Goal: Communication & Community: Answer question/provide support

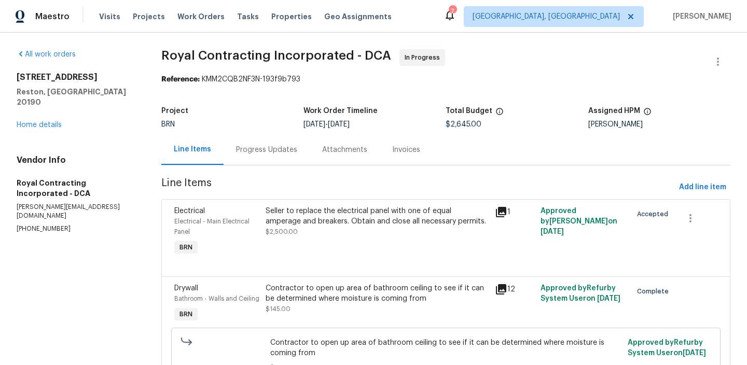
click at [288, 147] on div "Progress Updates" at bounding box center [266, 150] width 61 height 10
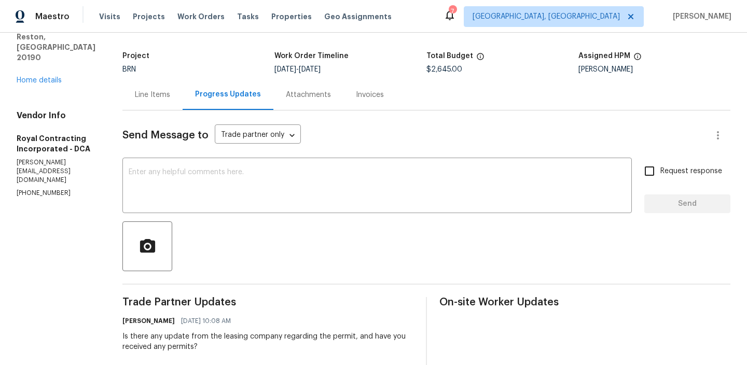
scroll to position [95, 0]
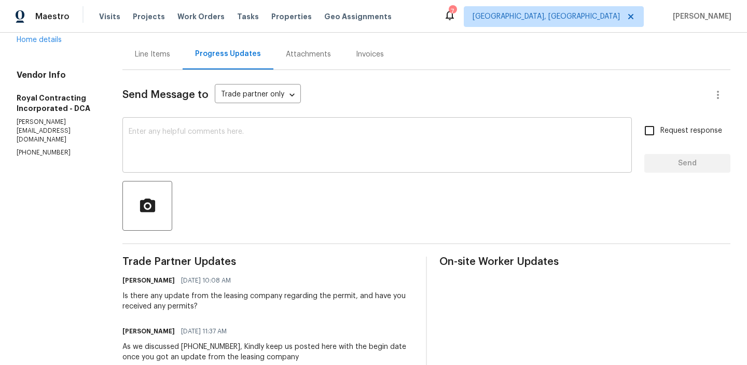
click at [198, 137] on textarea at bounding box center [377, 146] width 497 height 36
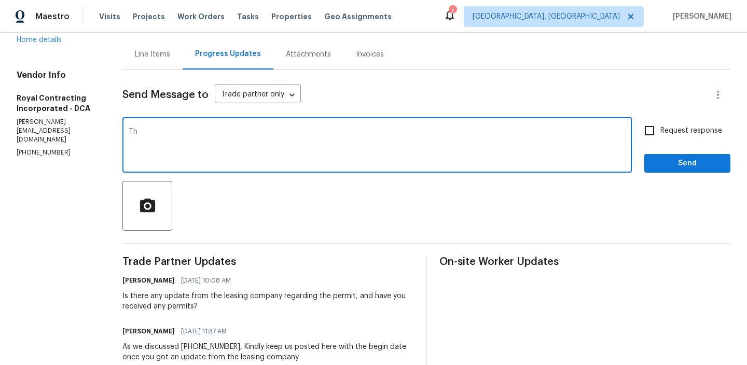
type textarea "T"
click at [97, 116] on div "Vendor Info Royal Contracting Incorporated - DCA robin@royalcontractinginc.com …" at bounding box center [57, 114] width 81 height 88
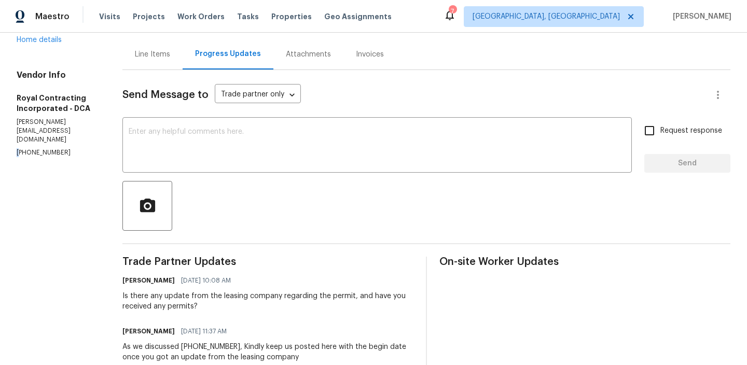
click at [97, 116] on div "Vendor Info Royal Contracting Incorporated - DCA robin@royalcontractinginc.com …" at bounding box center [57, 114] width 81 height 88
copy p "[PHONE_NUMBER]"
click at [90, 118] on p "[PERSON_NAME][EMAIL_ADDRESS][DOMAIN_NAME]" at bounding box center [57, 131] width 81 height 26
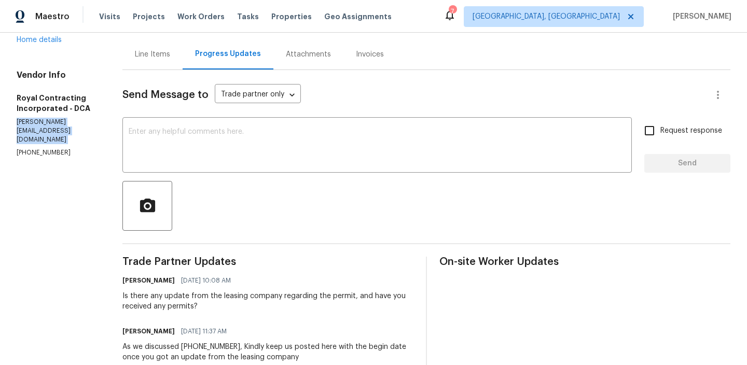
click at [90, 118] on p "[PERSON_NAME][EMAIL_ADDRESS][DOMAIN_NAME]" at bounding box center [57, 131] width 81 height 26
copy p "[PERSON_NAME][EMAIL_ADDRESS][DOMAIN_NAME]"
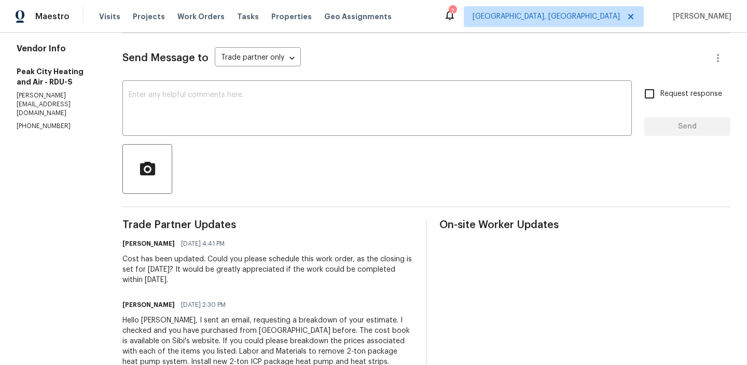
scroll to position [136, 0]
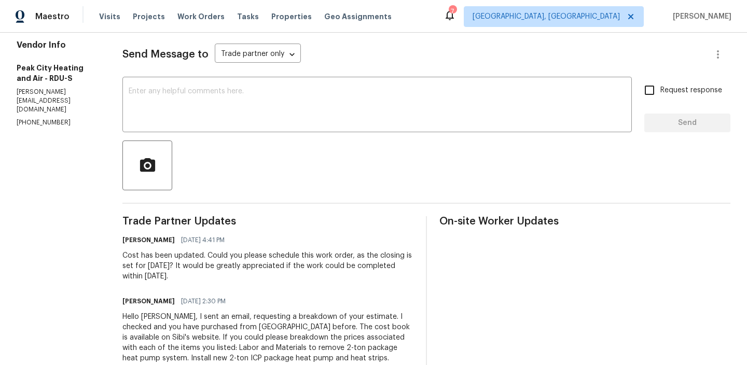
click at [68, 88] on p "jody@peakcitycomfort.com" at bounding box center [57, 101] width 81 height 26
copy p "peakcitycomfort"
click at [67, 88] on p "jody@peakcitycomfort.com" at bounding box center [57, 101] width 81 height 26
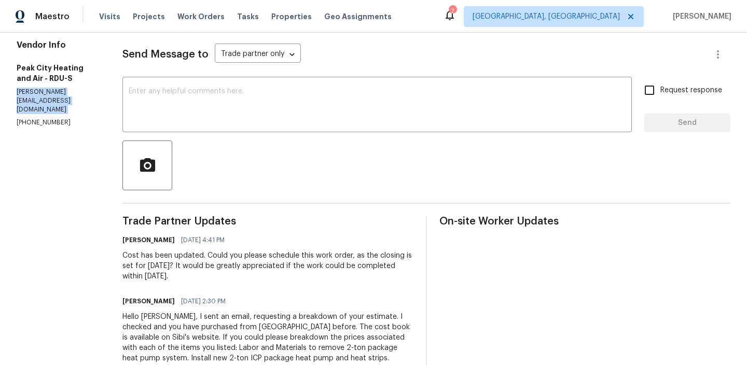
click at [67, 88] on p "jody@peakcitycomfort.com" at bounding box center [57, 101] width 81 height 26
copy p "jody@peakcitycomfort.com"
click at [39, 118] on p "(919) 362-0020" at bounding box center [57, 122] width 81 height 9
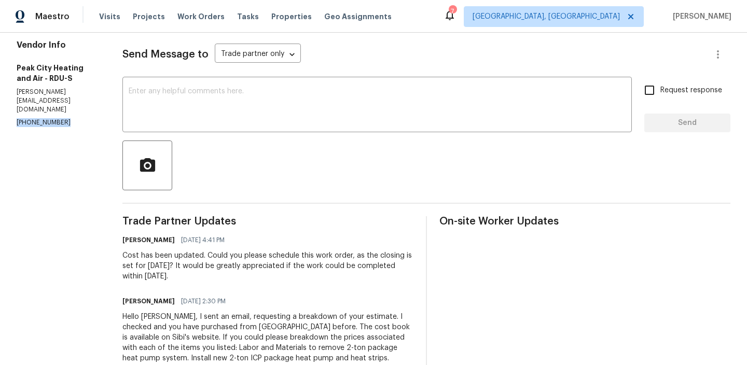
copy p "(919) 362-0020"
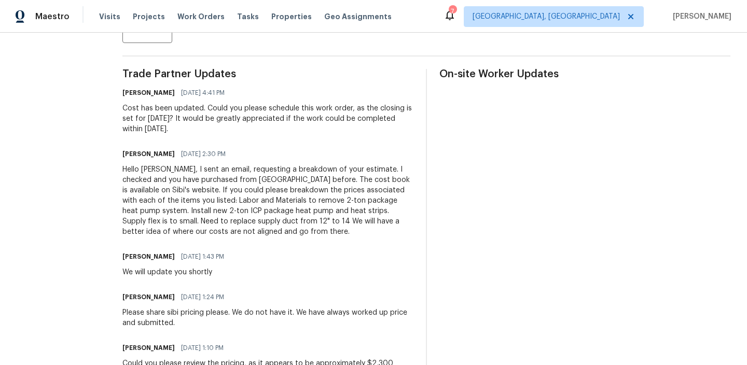
scroll to position [0, 0]
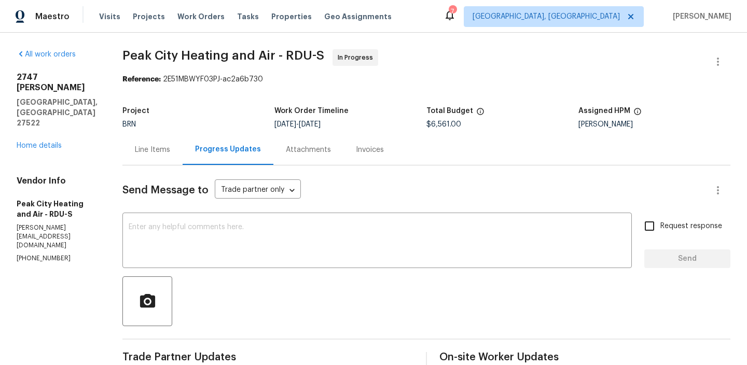
click at [143, 137] on div "Line Items" at bounding box center [152, 149] width 60 height 31
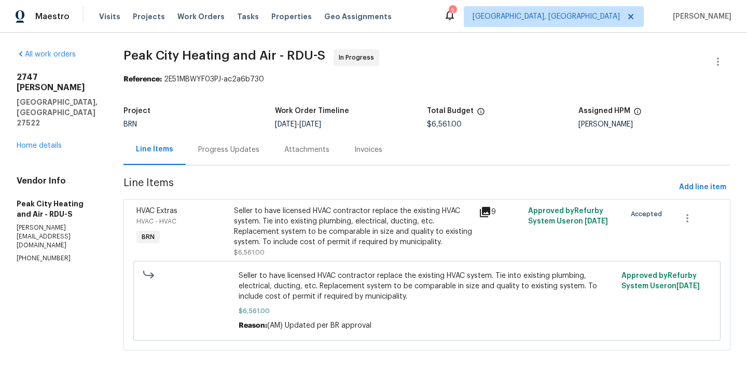
scroll to position [15, 0]
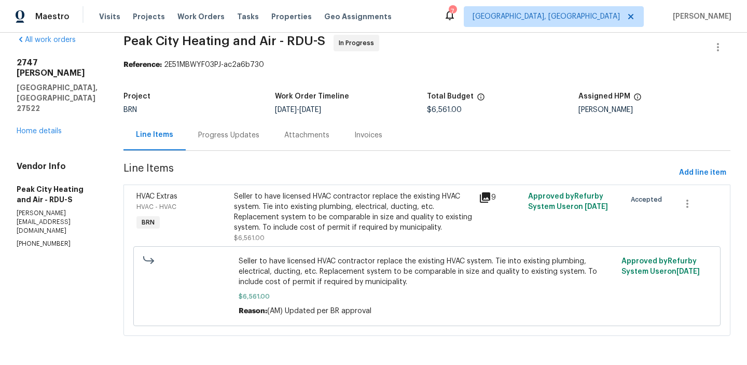
click at [292, 217] on div "Seller to have licensed HVAC contractor replace the existing HVAC system. Tie i…" at bounding box center [353, 211] width 238 height 41
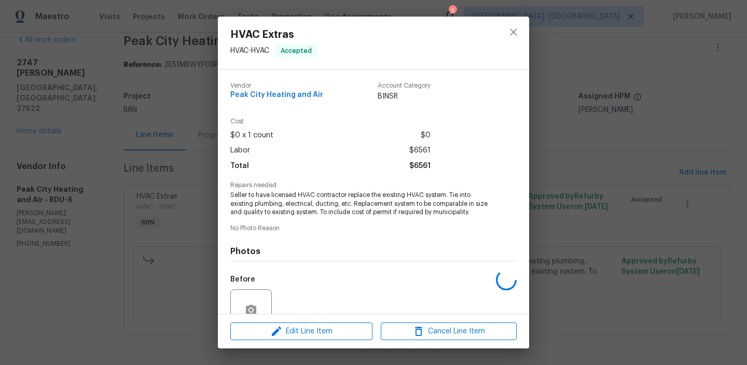
scroll to position [95, 0]
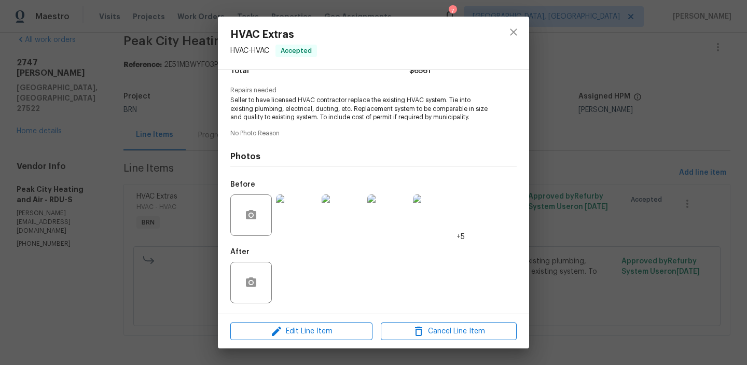
click at [288, 218] on img at bounding box center [296, 214] width 41 height 41
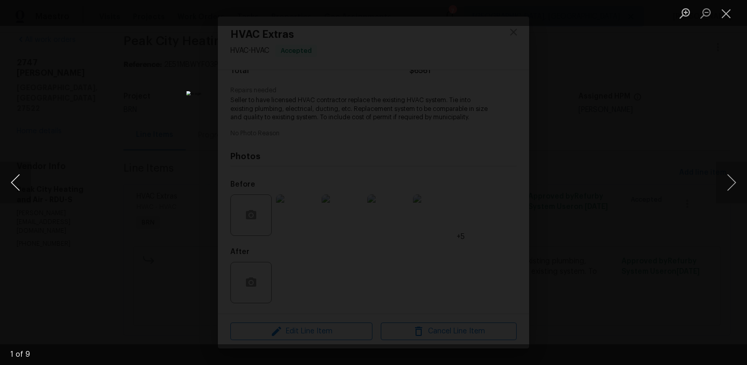
click at [19, 184] on button "Previous image" at bounding box center [15, 182] width 31 height 41
click at [123, 163] on div "Lightbox" at bounding box center [373, 182] width 747 height 365
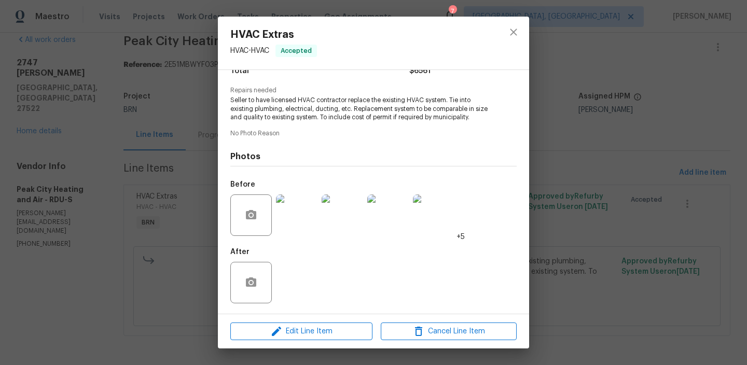
click at [147, 165] on div "HVAC Extras HVAC - HVAC Accepted Vendor Peak City Heating and Air Account Categ…" at bounding box center [373, 182] width 747 height 365
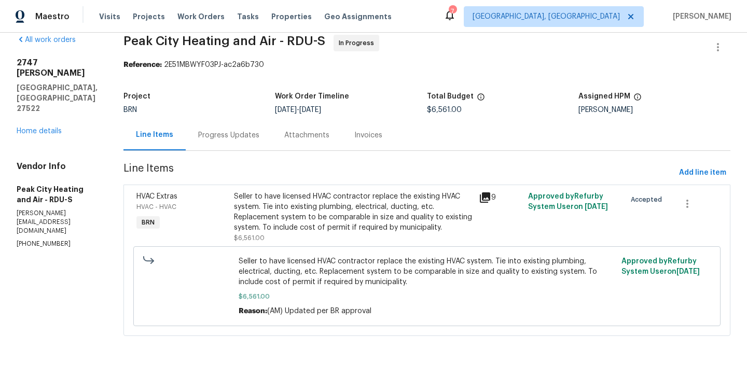
scroll to position [0, 0]
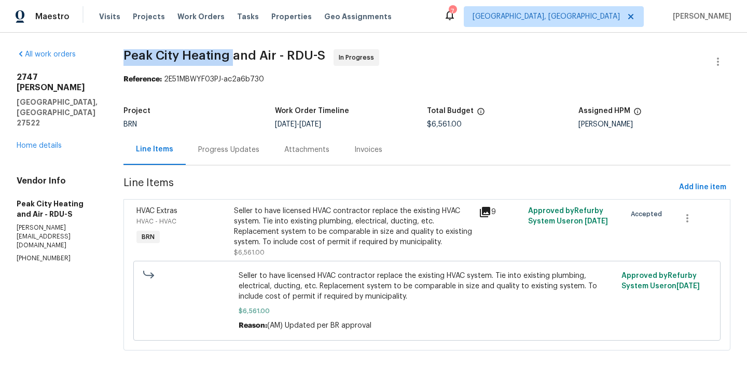
drag, startPoint x: 113, startPoint y: 54, endPoint x: 234, endPoint y: 54, distance: 121.3
click at [234, 54] on div "All work orders 2747 Michelle Ct Creedmoor, NC 27522 Home details Vendor Info P…" at bounding box center [373, 206] width 747 height 347
copy span "Peak City Heating"
click at [214, 151] on div "Progress Updates" at bounding box center [228, 150] width 61 height 10
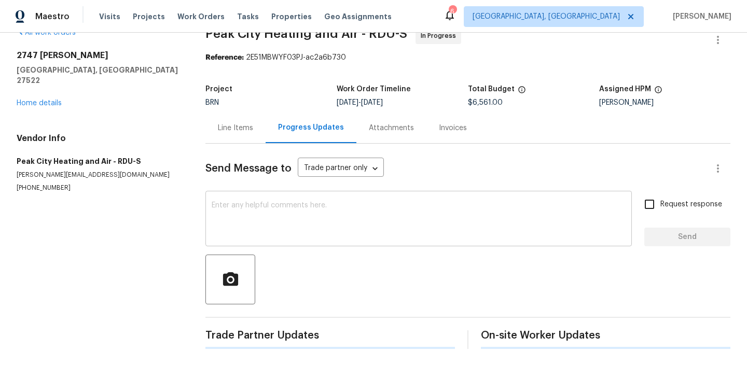
scroll to position [22, 0]
click at [210, 222] on div "x ​" at bounding box center [418, 219] width 426 height 53
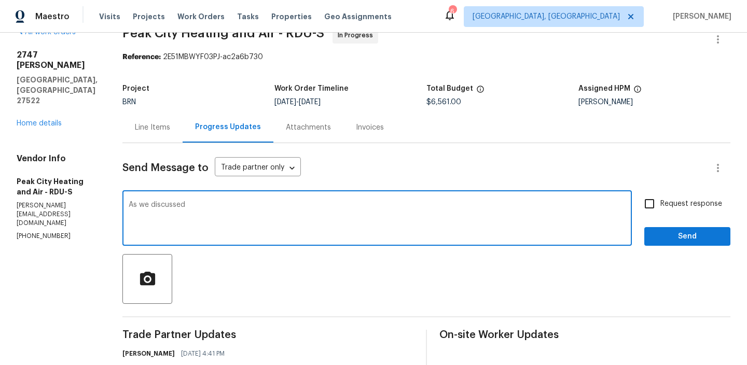
click at [45, 232] on p "(919) 362-0020" at bounding box center [57, 236] width 81 height 9
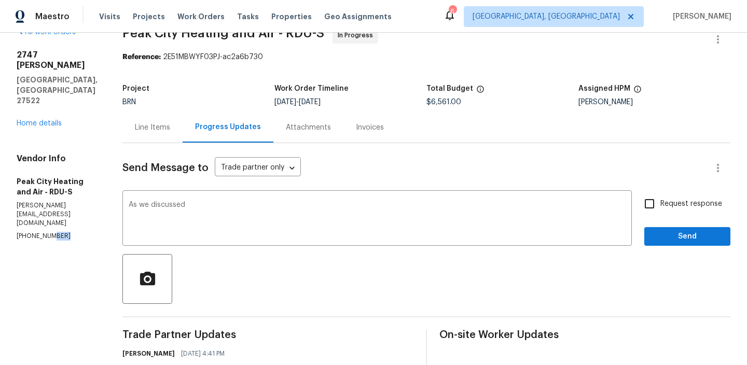
click at [45, 232] on p "(919) 362-0020" at bounding box center [57, 236] width 81 height 9
copy p "(919) 362-0020"
click at [209, 206] on textarea "As we discussed" at bounding box center [377, 219] width 497 height 36
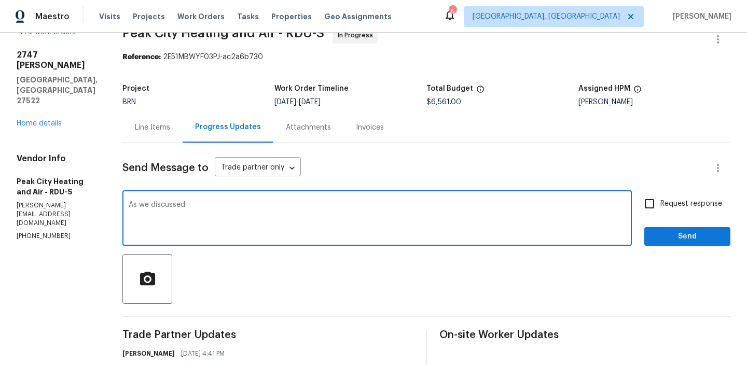
paste textarea "(919) 362-0020"
type textarea "As we discussed (919) 362-0020, Kindly ensure to complete the work by Tomorrow …"
click at [651, 209] on input "Request response" at bounding box center [649, 204] width 22 height 22
checkbox input "true"
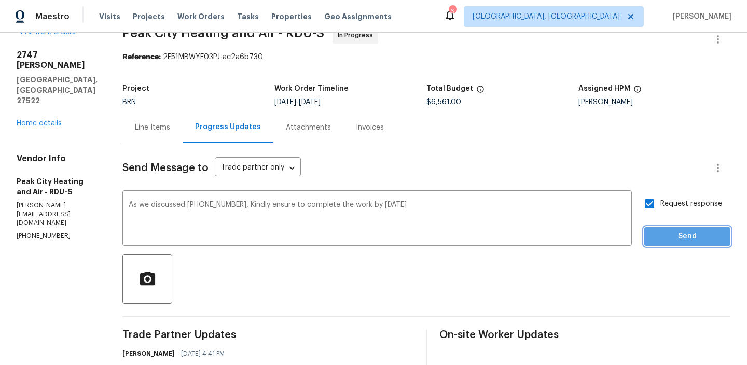
click at [656, 231] on span "Send" at bounding box center [686, 236] width 69 height 13
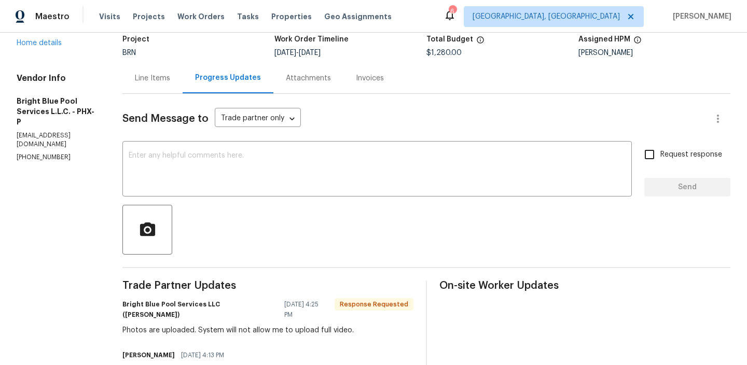
scroll to position [137, 0]
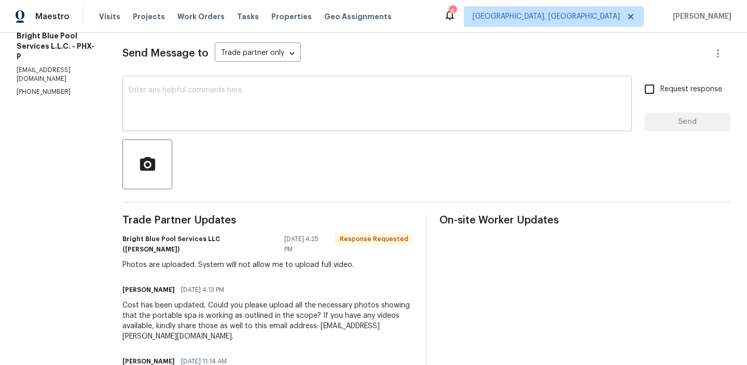
click at [179, 131] on div "x ​" at bounding box center [376, 104] width 509 height 53
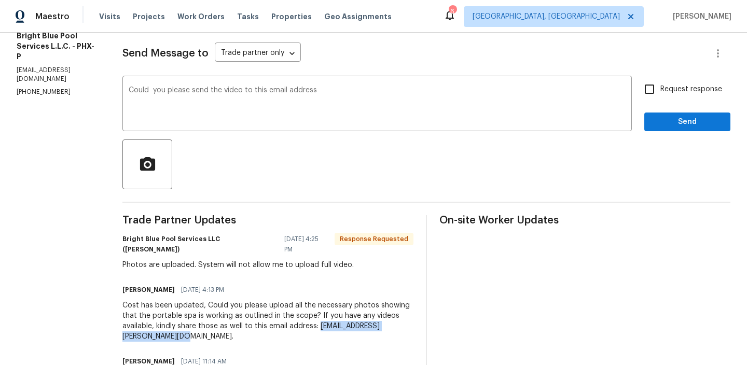
drag, startPoint x: 115, startPoint y: 330, endPoint x: 288, endPoint y: 330, distance: 173.7
copy div "ananthi.mahendran@opendoor.com."
click at [331, 96] on textarea "Could you please send the video to this email address" at bounding box center [377, 105] width 497 height 36
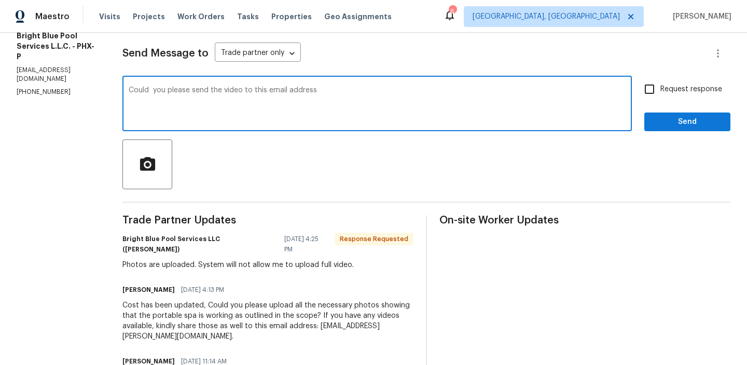
paste textarea "ananthi.mahendran@opendoor.com."
type textarea "Could you please send the video to this email address ananthi.mahendran@opendoo…"
click at [658, 90] on input "Request response" at bounding box center [649, 89] width 22 height 22
checkbox input "true"
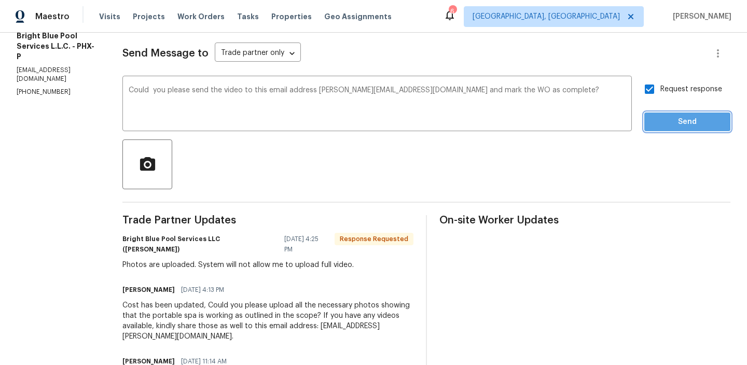
click at [654, 112] on button "Send" at bounding box center [687, 121] width 86 height 19
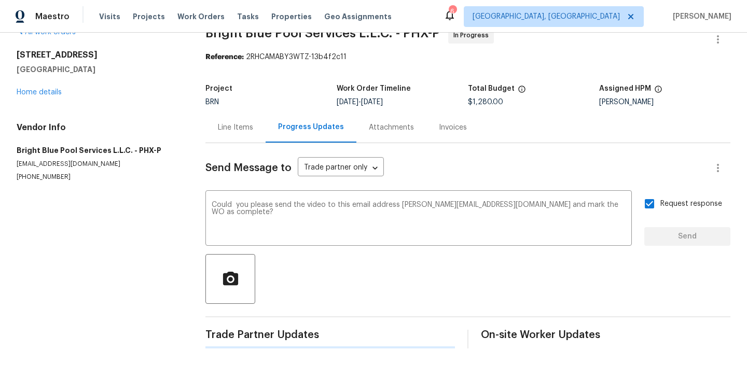
scroll to position [0, 0]
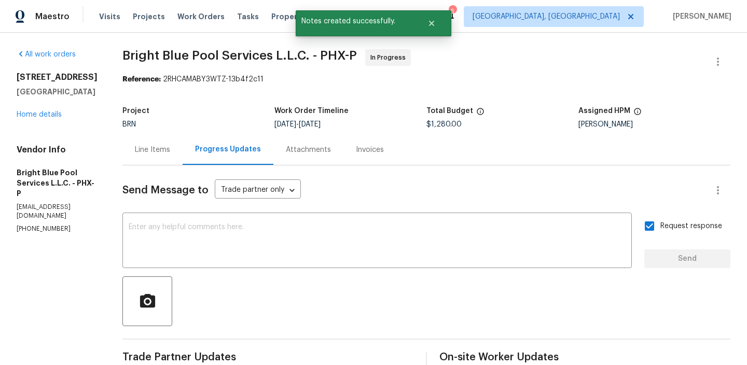
click at [31, 229] on p "(602) 538-7338" at bounding box center [57, 228] width 81 height 9
copy p "(602) 538-7338"
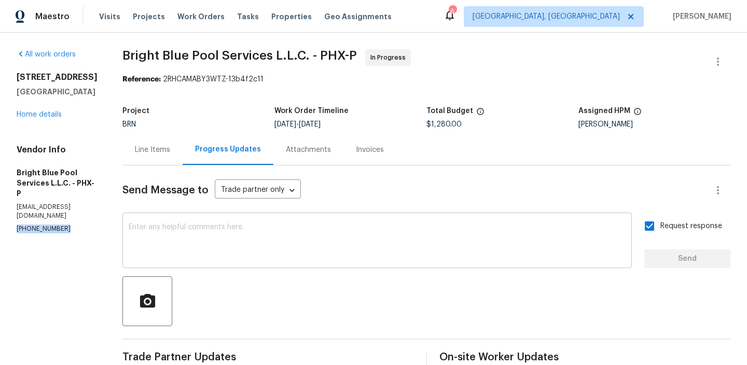
scroll to position [129, 0]
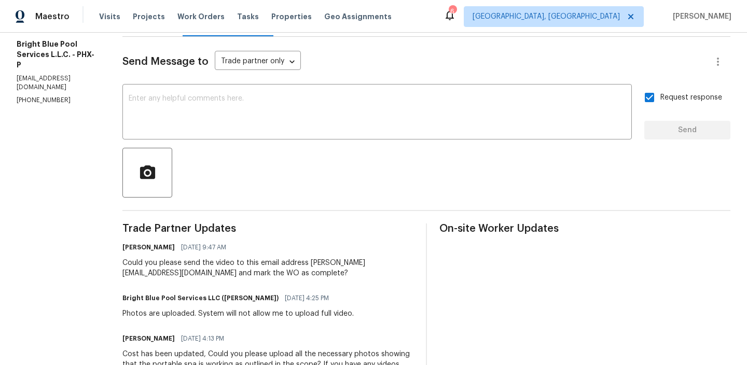
click at [151, 277] on div "Could you please send the video to this email address ananthi.mahendran@opendoo…" at bounding box center [267, 268] width 291 height 21
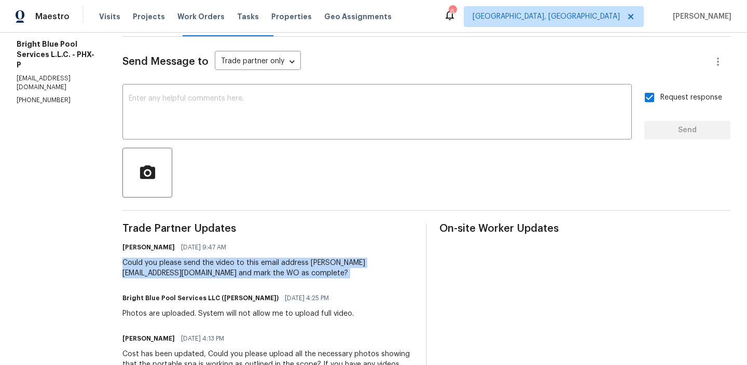
click at [151, 277] on div "Could you please send the video to this email address ananthi.mahendran@opendoo…" at bounding box center [267, 268] width 291 height 21
copy div "Could you please send the video to this email address ananthi.mahendran@opendoo…"
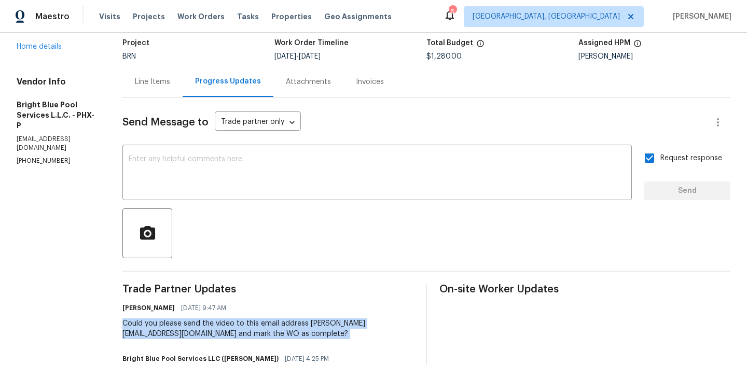
scroll to position [23, 0]
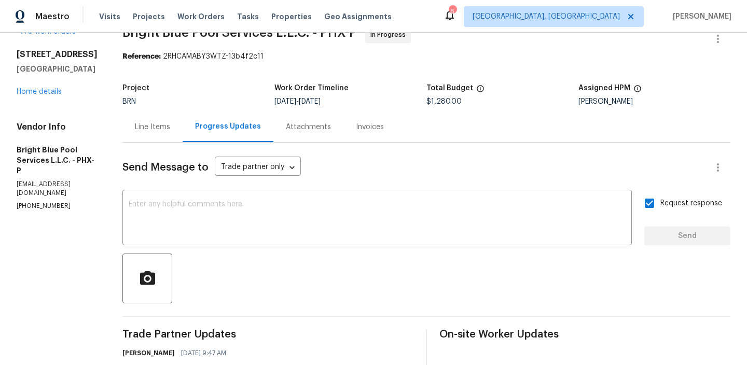
click at [150, 136] on div "Line Items" at bounding box center [152, 126] width 60 height 31
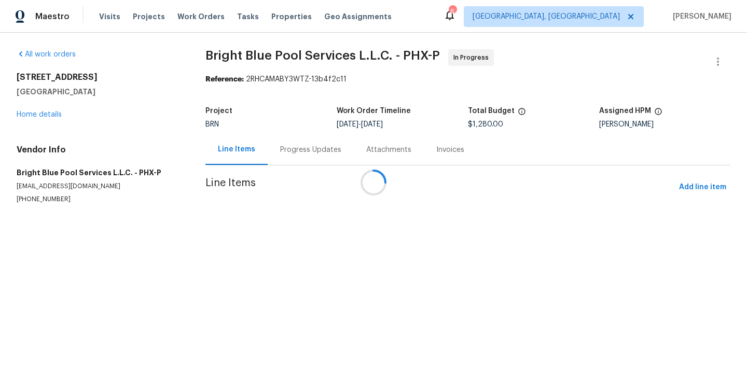
click at [360, 210] on div at bounding box center [373, 182] width 747 height 365
click at [318, 225] on div at bounding box center [373, 182] width 747 height 365
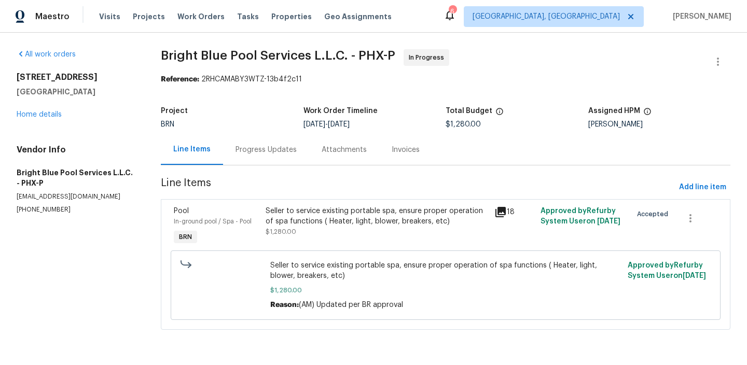
click at [318, 225] on div "Seller to service existing portable spa, ensure proper operation of spa functio…" at bounding box center [376, 216] width 223 height 21
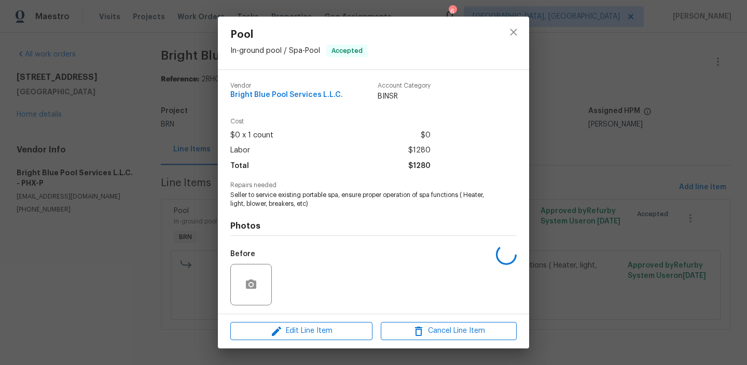
scroll to position [69, 0]
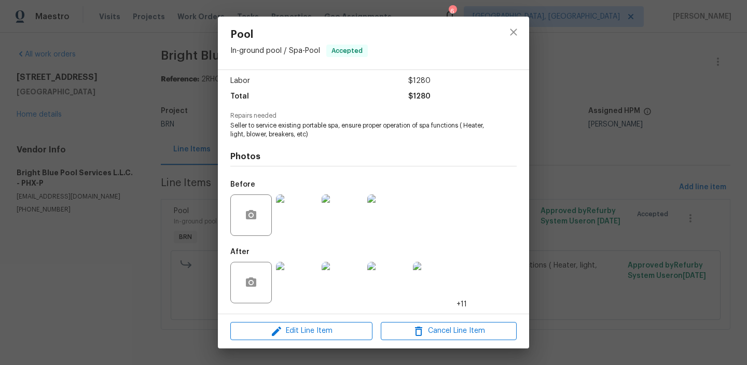
click at [293, 217] on img at bounding box center [296, 214] width 41 height 41
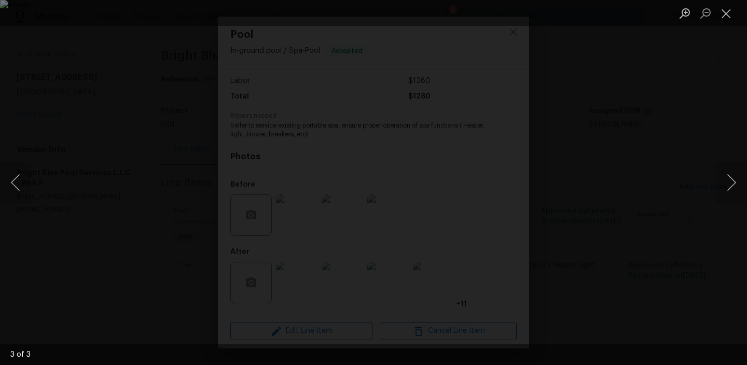
click at [65, 254] on div "Lightbox" at bounding box center [373, 182] width 747 height 365
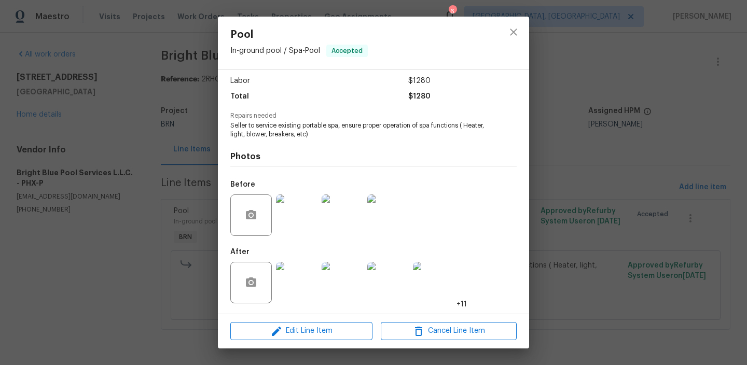
click at [290, 279] on img at bounding box center [296, 282] width 41 height 41
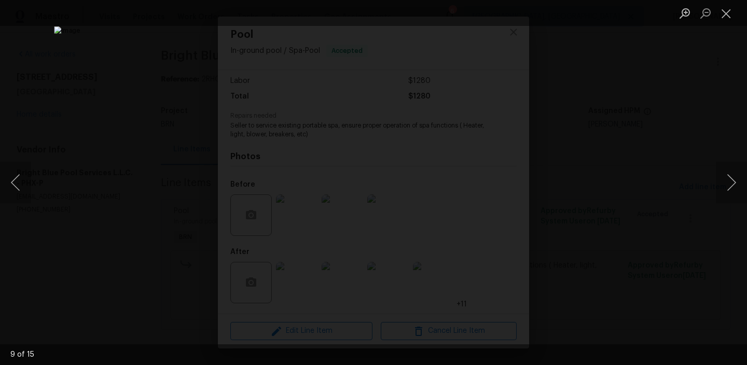
click at [83, 167] on div "Lightbox" at bounding box center [373, 182] width 747 height 365
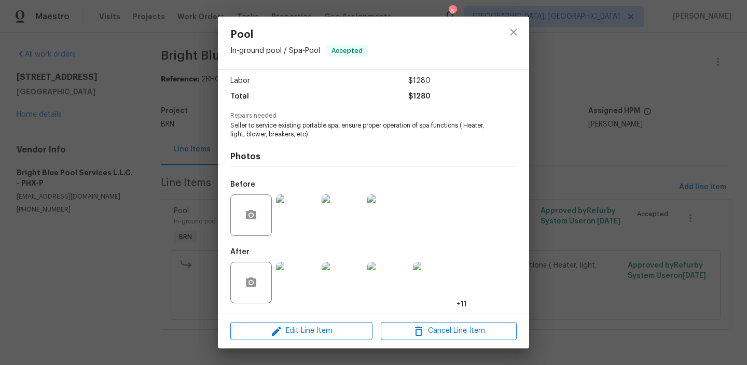
click at [134, 146] on div "Pool In-ground pool / Spa - Pool Accepted Vendor Bright Blue Pool Services L.L.…" at bounding box center [373, 182] width 747 height 365
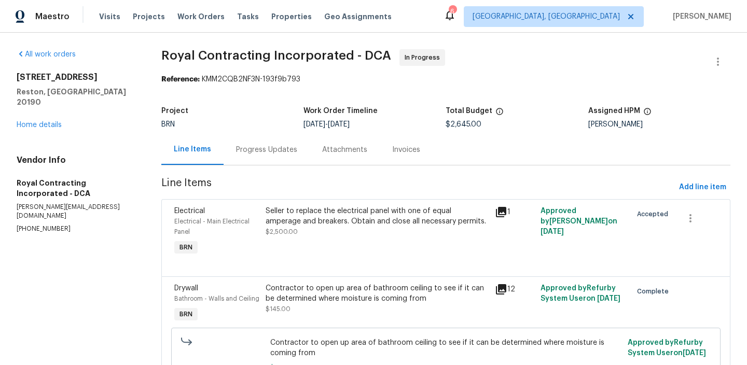
click at [253, 145] on div "Progress Updates" at bounding box center [266, 150] width 61 height 10
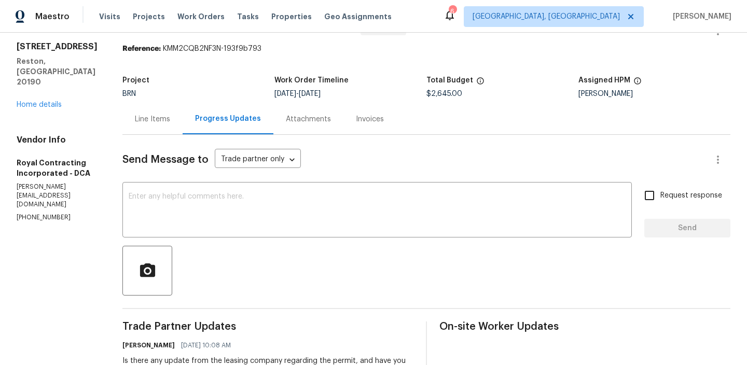
scroll to position [35, 0]
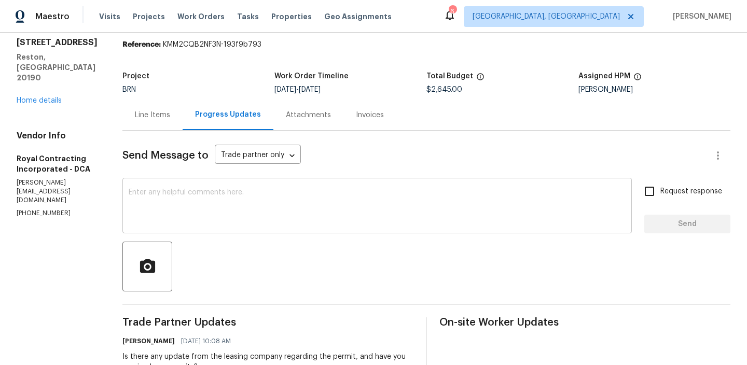
click at [228, 213] on textarea at bounding box center [377, 207] width 497 height 36
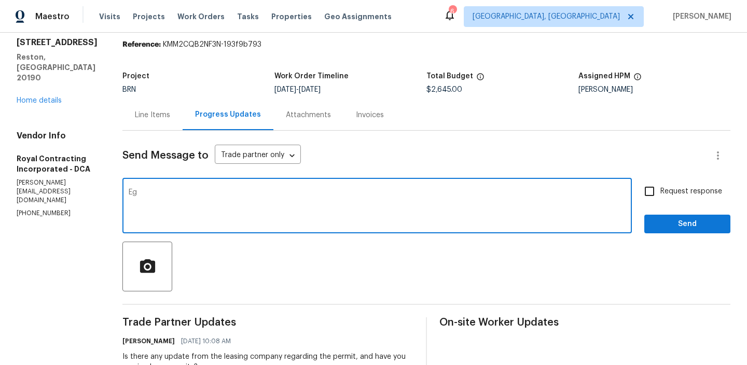
type textarea "E"
type textarea "R"
type textarea "e"
paste textarea "they need to shut off power, which will temporarily interrupt service to one or…"
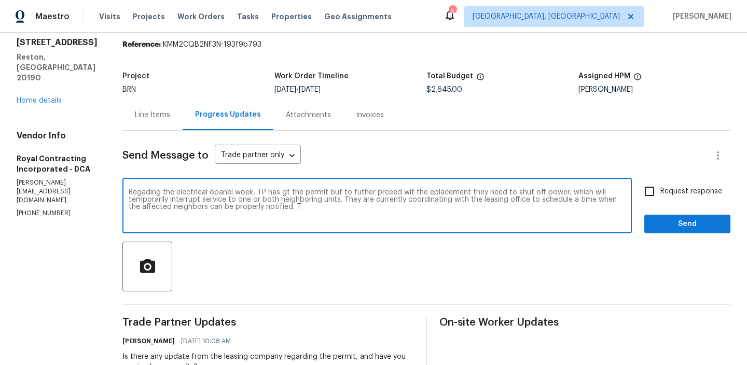
scroll to position [42, 0]
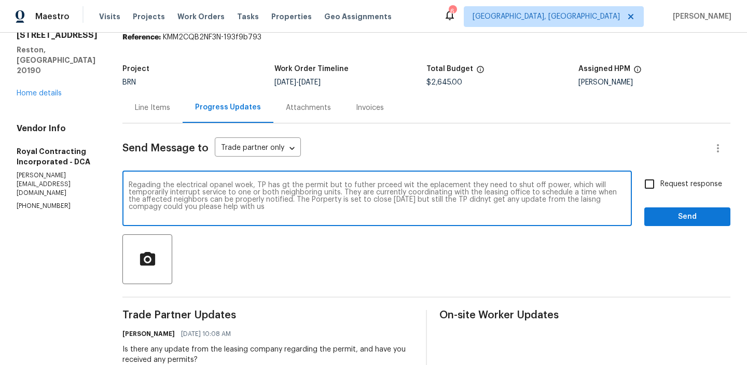
type textarea "Regading the electrical opanel woek, TP has gt the permit but to futher prceed …"
click at [205, 192] on textarea "Regading the electrical opanel woek, TP has gt the permit but to futher prceed …" at bounding box center [377, 199] width 497 height 36
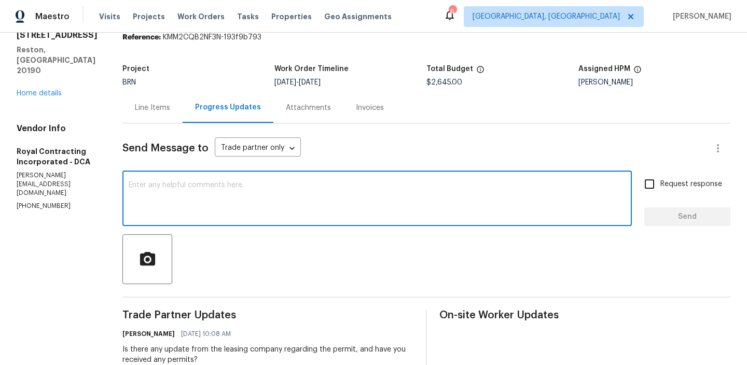
scroll to position [0, 0]
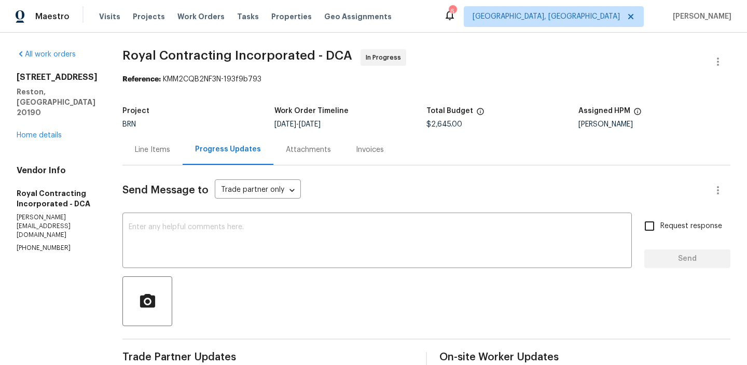
click at [138, 63] on span "Royal Contracting Incorporated - DCA In Progress" at bounding box center [413, 61] width 583 height 25
drag, startPoint x: 132, startPoint y: 58, endPoint x: 243, endPoint y: 58, distance: 110.4
copy span "Royal Contracting"
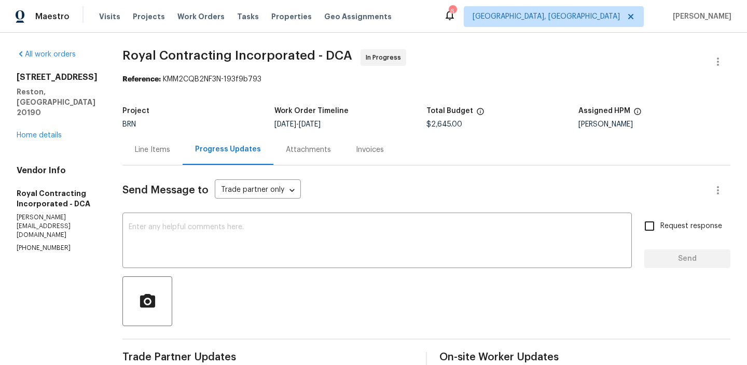
click at [161, 149] on div "Line Items" at bounding box center [152, 150] width 35 height 10
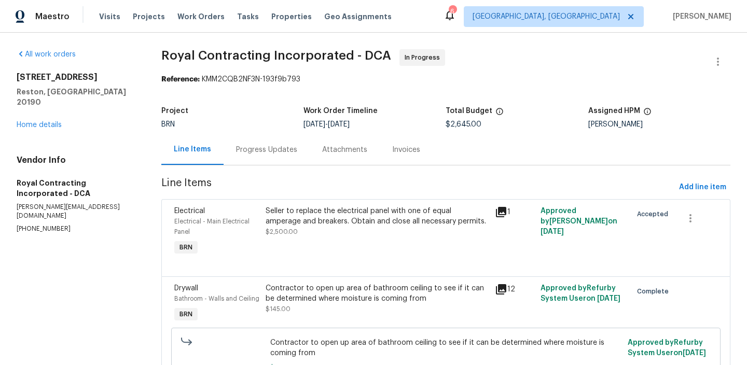
click at [344, 247] on div "Seller to replace the electrical panel with one of equal amperage and breakers.…" at bounding box center [376, 232] width 229 height 58
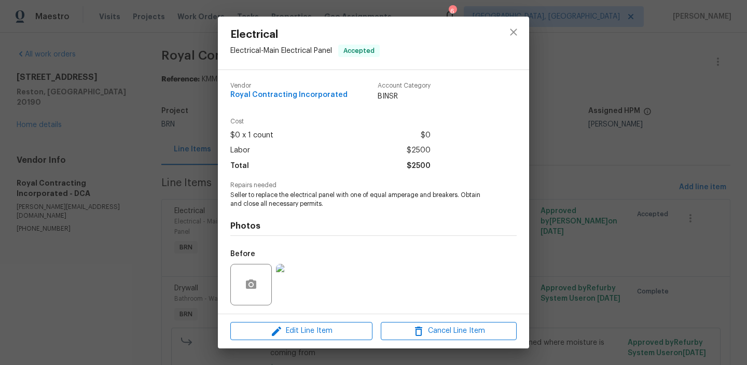
click at [296, 193] on span "Seller to replace the electrical panel with one of equal amperage and breakers.…" at bounding box center [359, 200] width 258 height 18
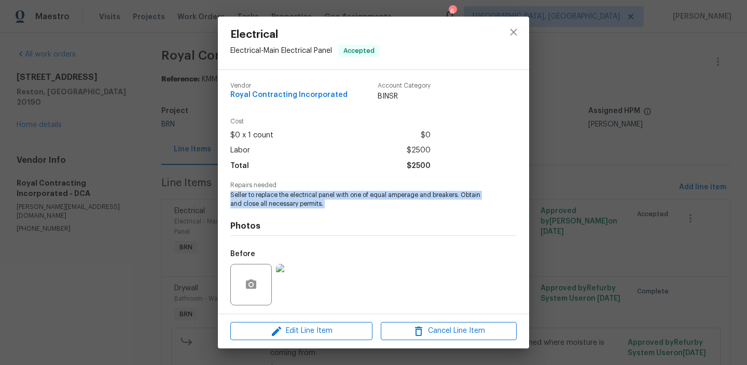
click at [296, 193] on span "Seller to replace the electrical panel with one of equal amperage and breakers.…" at bounding box center [359, 200] width 258 height 18
copy span "Seller to replace the electrical panel with one of equal amperage and breakers.…"
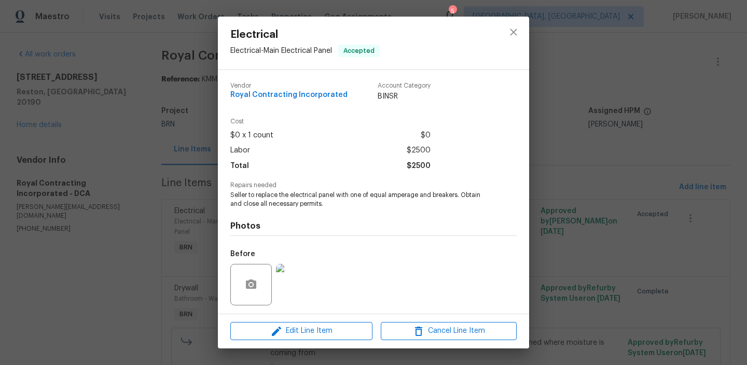
click at [117, 75] on div "Electrical Electrical - Main Electrical Panel Accepted Vendor Royal Contracting…" at bounding box center [373, 182] width 747 height 365
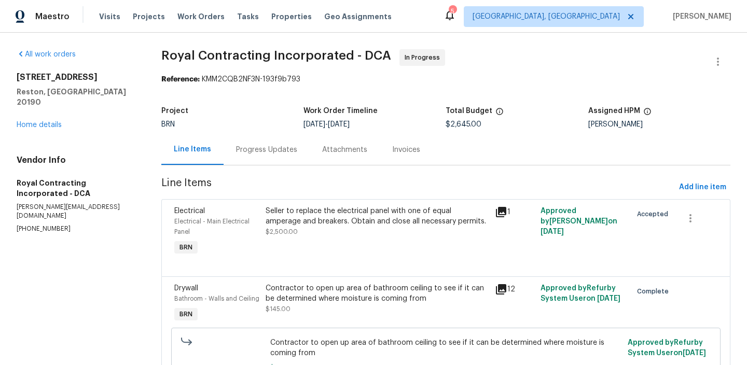
click at [250, 147] on div "Progress Updates" at bounding box center [266, 150] width 61 height 10
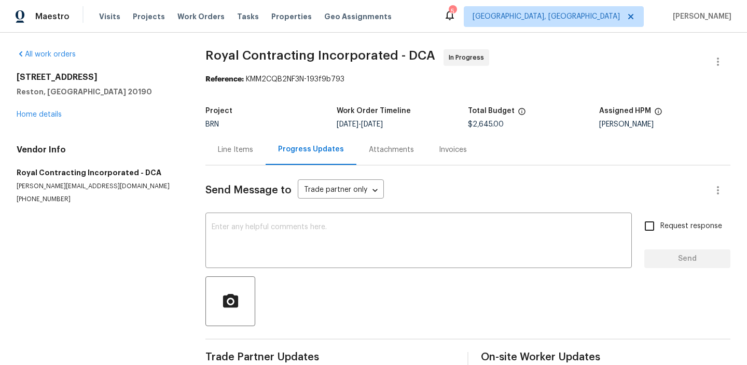
scroll to position [22, 0]
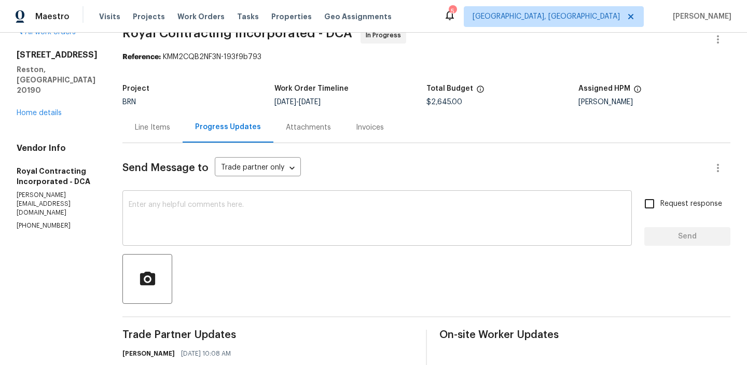
click at [210, 207] on textarea at bounding box center [377, 219] width 497 height 36
click at [40, 221] on p "(571) 224-5089" at bounding box center [57, 225] width 81 height 9
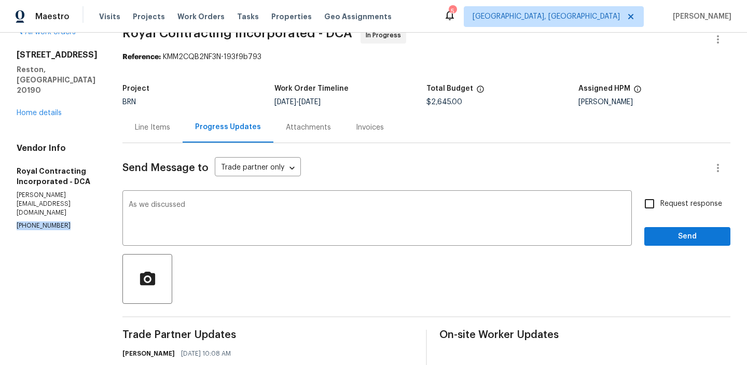
click at [40, 221] on p "(571) 224-5089" at bounding box center [57, 225] width 81 height 9
copy p "(571) 224-5089"
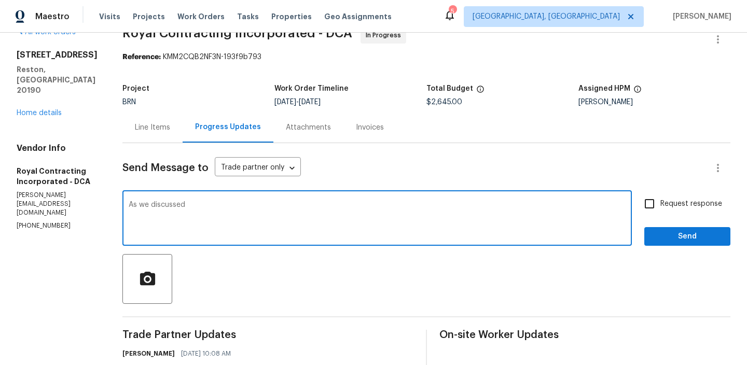
click at [243, 210] on textarea "As we discussed" at bounding box center [377, 219] width 497 height 36
paste textarea "(571) 224-5089"
type textarea "As we discussed (571) 224-5089, Kindly reach out the leasing office and keep us…"
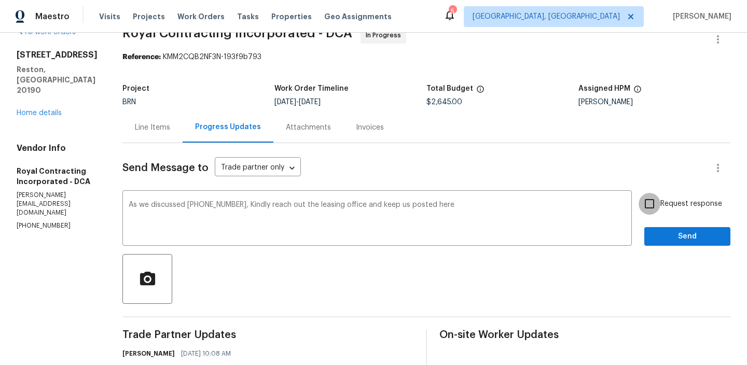
click at [648, 206] on input "Request response" at bounding box center [649, 204] width 22 height 22
checkbox input "true"
click at [658, 231] on span "Send" at bounding box center [686, 236] width 69 height 13
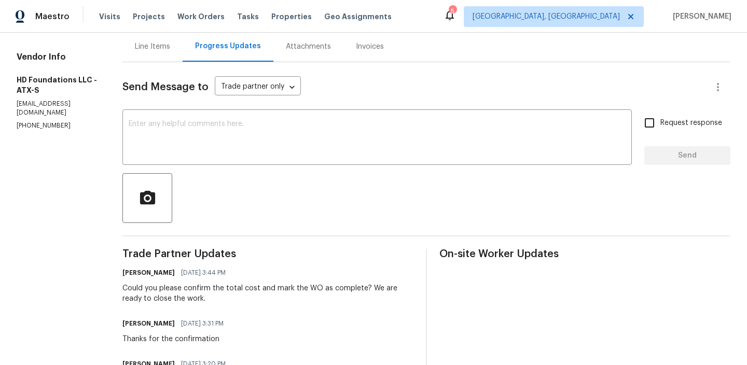
scroll to position [104, 0]
click at [226, 129] on textarea at bounding box center [377, 137] width 497 height 36
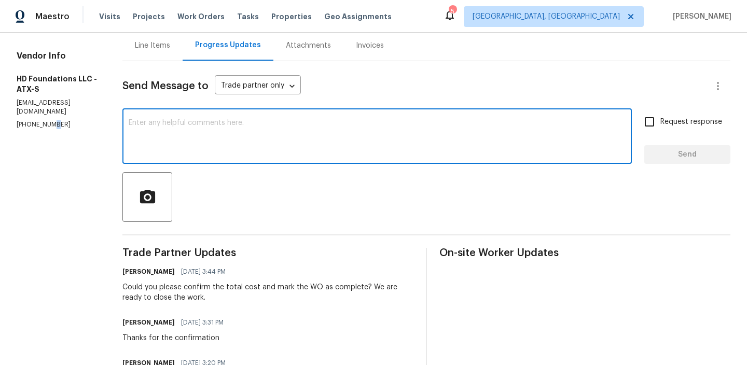
click at [46, 120] on p "[PHONE_NUMBER]" at bounding box center [57, 124] width 81 height 9
click at [46, 120] on p "(817) 226-7221" at bounding box center [57, 124] width 81 height 9
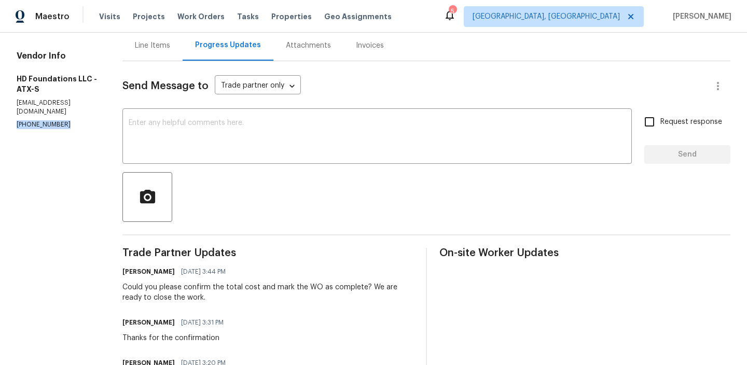
click at [46, 120] on p "(817) 226-7221" at bounding box center [57, 124] width 81 height 9
copy p "(817) 226-7221"
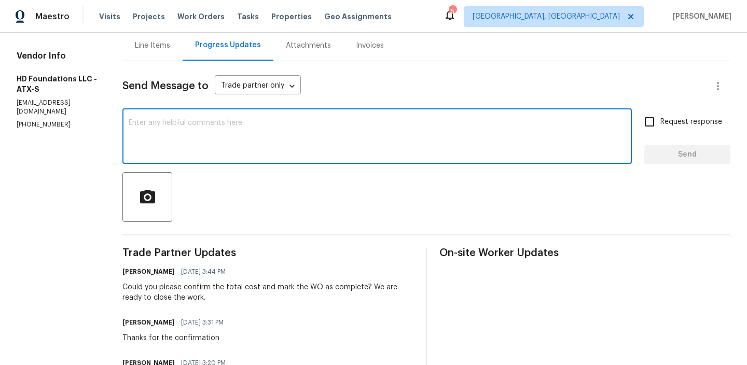
click at [212, 149] on textarea at bounding box center [377, 137] width 497 height 36
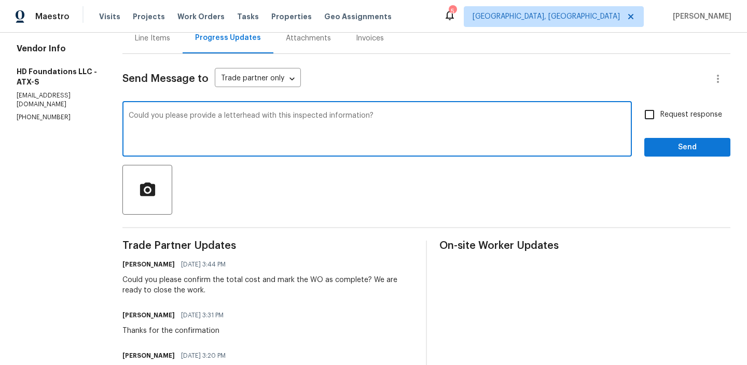
scroll to position [112, 0]
type textarea "Could you please provide a letterhead with this inspected information?"
click at [658, 113] on input "Request response" at bounding box center [649, 114] width 22 height 22
checkbox input "true"
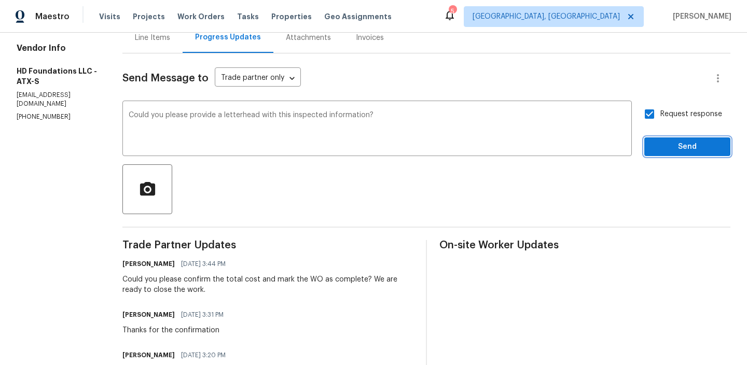
click at [661, 148] on span "Send" at bounding box center [686, 146] width 69 height 13
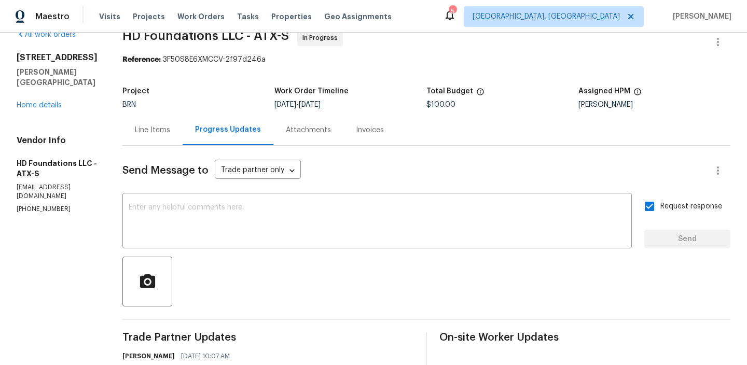
scroll to position [0, 0]
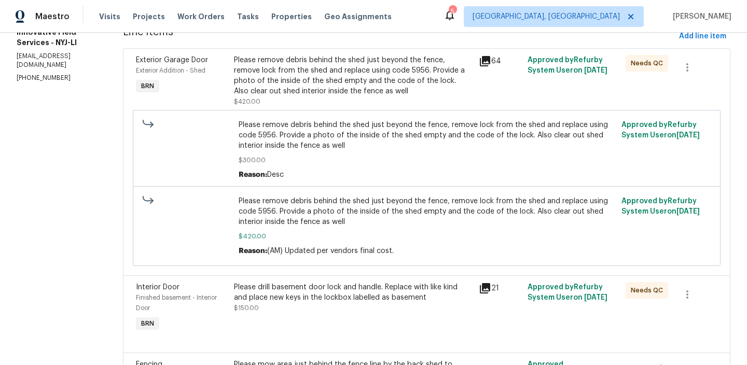
scroll to position [285, 0]
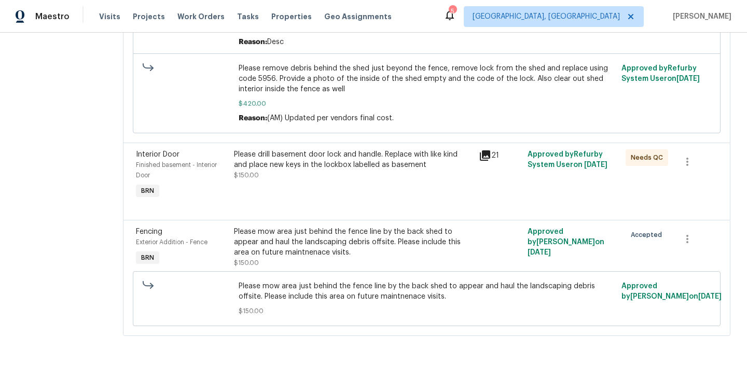
click at [303, 245] on div "Please mow area just behind the fence line by the back shed to appear and haul …" at bounding box center [353, 242] width 238 height 31
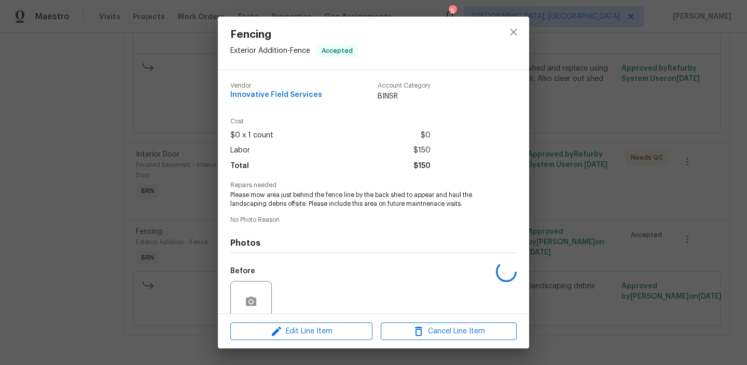
scroll to position [86, 0]
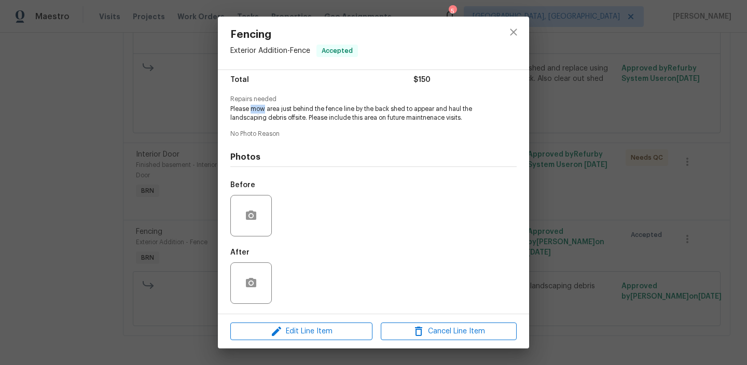
drag, startPoint x: 252, startPoint y: 108, endPoint x: 265, endPoint y: 108, distance: 13.0
click at [265, 108] on span "Please mow area just behind the fence line by the back shed to appear and haul …" at bounding box center [359, 114] width 258 height 18
copy span "mow"
click at [47, 205] on div "Fencing Exterior Addition - Fence Accepted Vendor Innovative Field Services Acc…" at bounding box center [373, 182] width 747 height 365
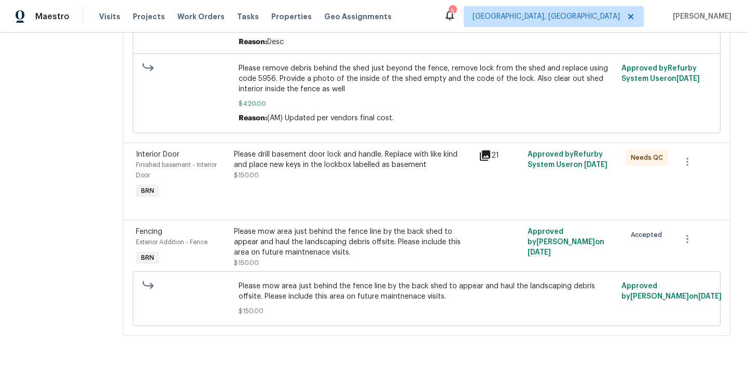
click at [297, 181] on div "Please drill basement door lock and handle. Replace with like kind and place ne…" at bounding box center [353, 175] width 245 height 58
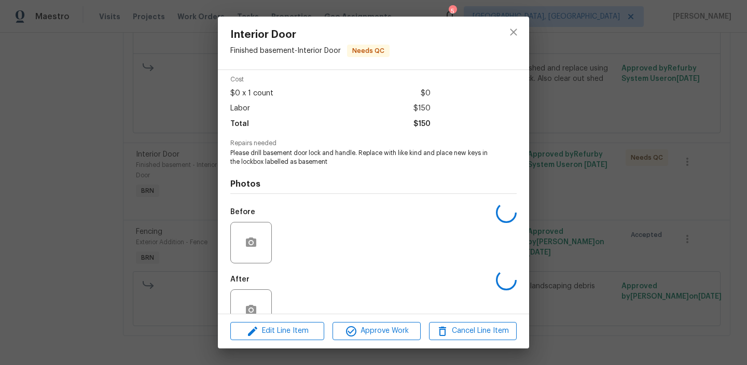
scroll to position [69, 0]
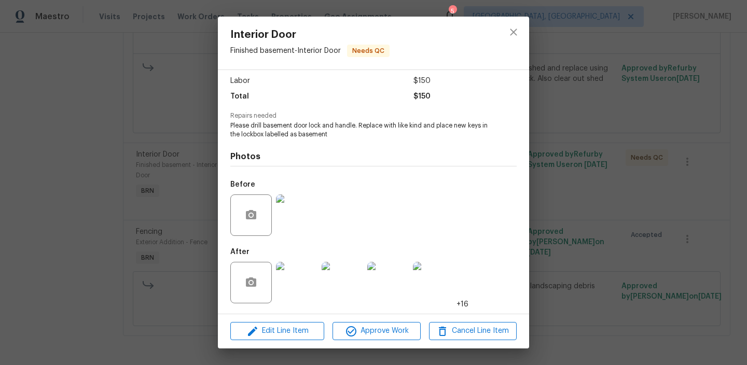
click at [298, 214] on img at bounding box center [296, 214] width 41 height 41
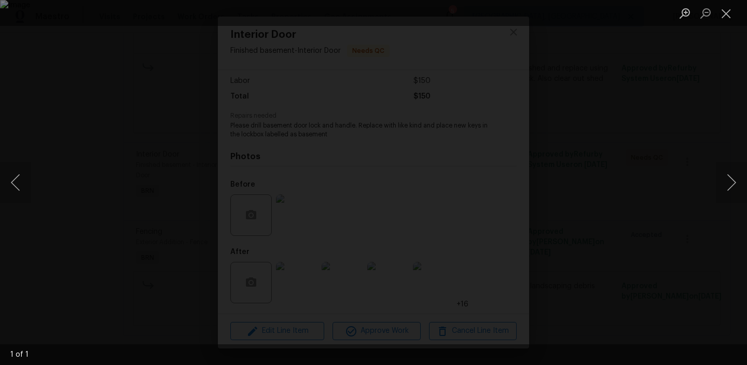
click at [101, 240] on div "Lightbox" at bounding box center [373, 182] width 747 height 365
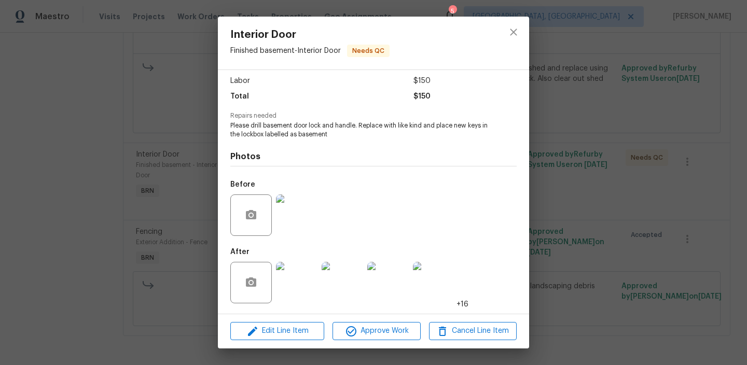
click at [292, 273] on img at bounding box center [296, 282] width 41 height 41
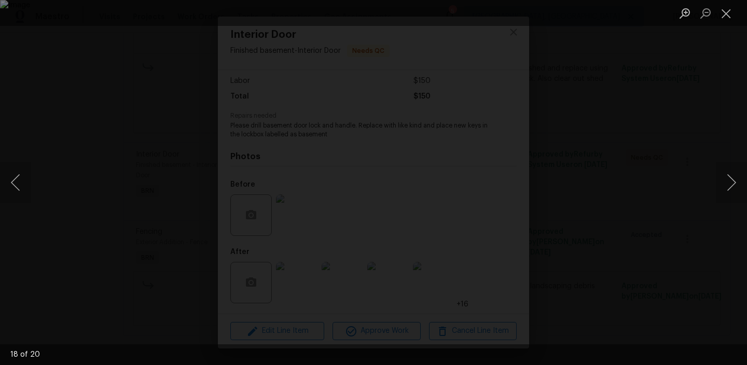
click at [76, 154] on div "Lightbox" at bounding box center [373, 182] width 747 height 365
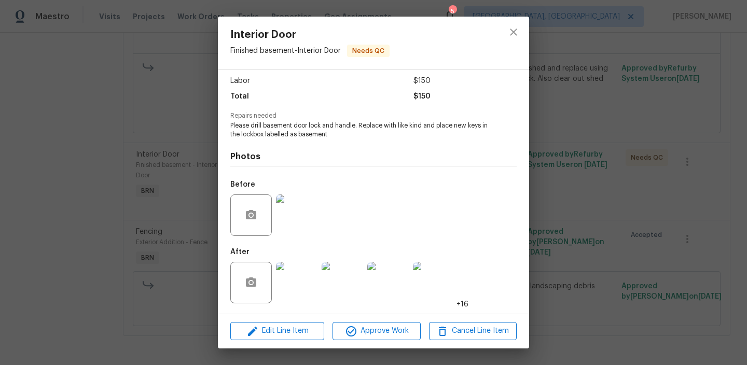
click at [295, 270] on img at bounding box center [296, 282] width 41 height 41
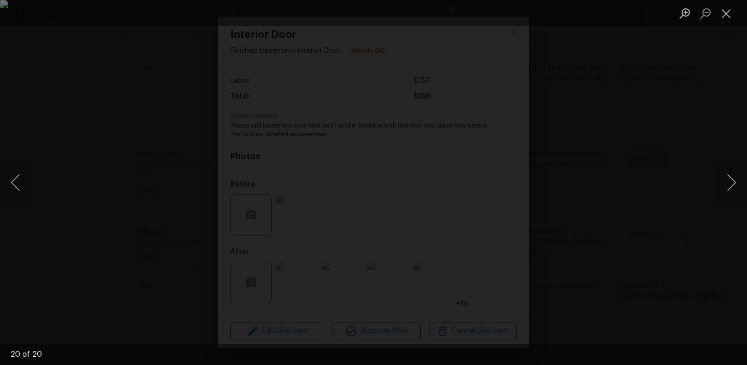
click at [69, 224] on div "Lightbox" at bounding box center [373, 182] width 747 height 365
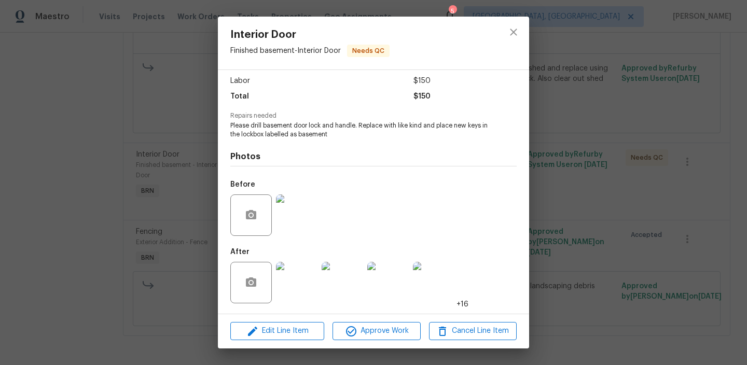
click at [193, 181] on div "Interior Door Finished basement - Interior Door Needs QC Vendor Innovative Fiel…" at bounding box center [373, 182] width 747 height 365
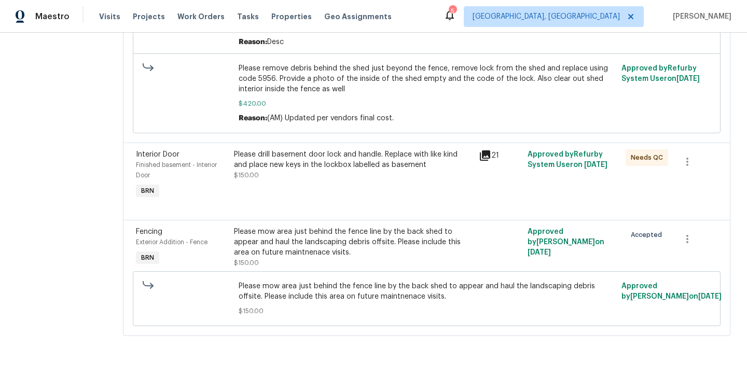
scroll to position [121, 0]
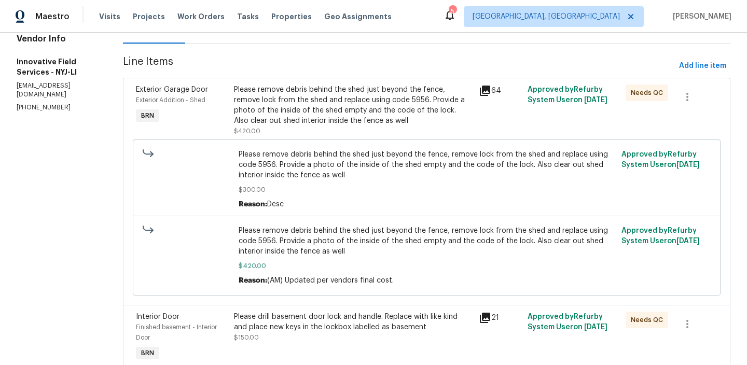
click at [299, 120] on div "Please remove debris behind the shed just beyond the fence, remove lock from th…" at bounding box center [353, 105] width 238 height 41
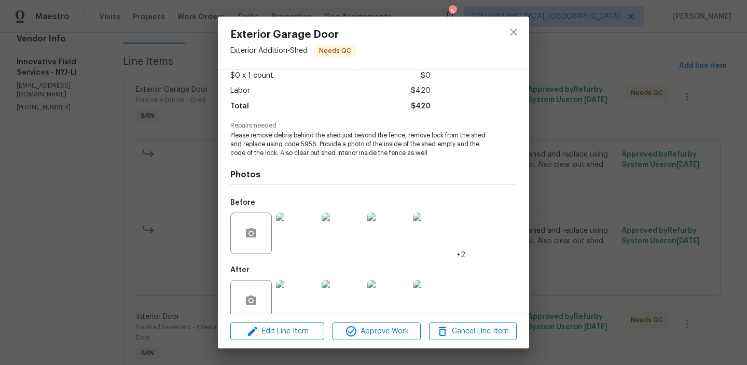
scroll to position [64, 0]
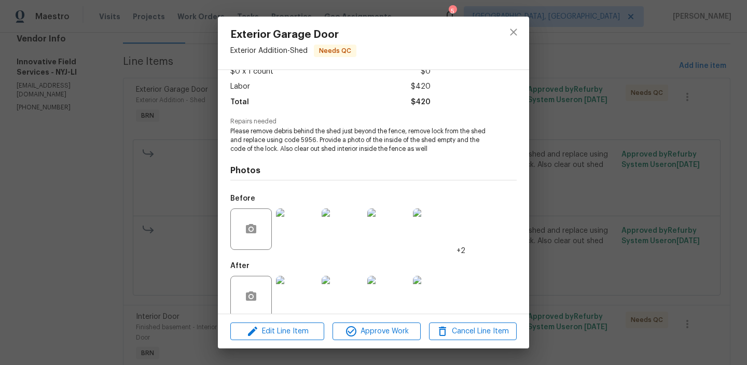
click at [292, 237] on img at bounding box center [296, 228] width 41 height 41
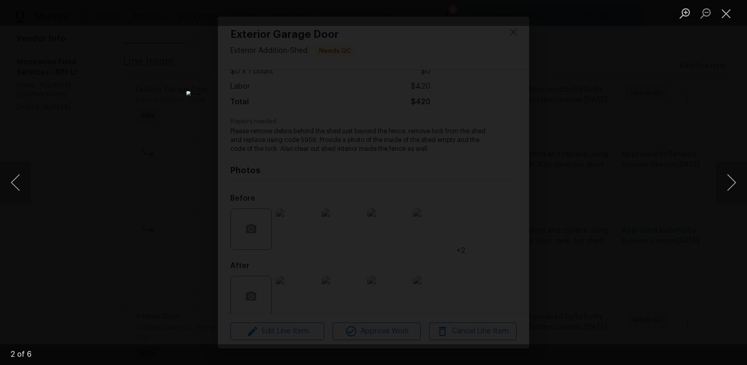
click at [111, 216] on div "Lightbox" at bounding box center [373, 182] width 747 height 365
click at [187, 224] on div "Lightbox" at bounding box center [373, 182] width 747 height 365
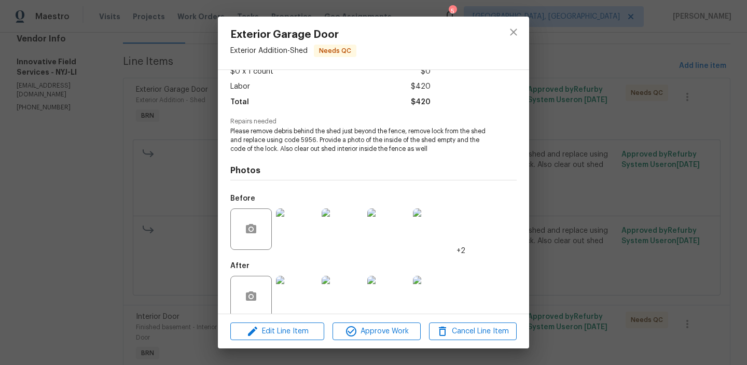
click at [292, 286] on img at bounding box center [296, 296] width 41 height 41
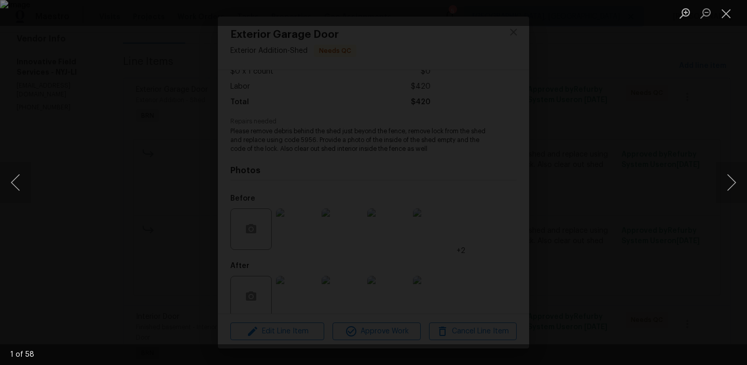
click at [71, 245] on div "Lightbox" at bounding box center [373, 182] width 747 height 365
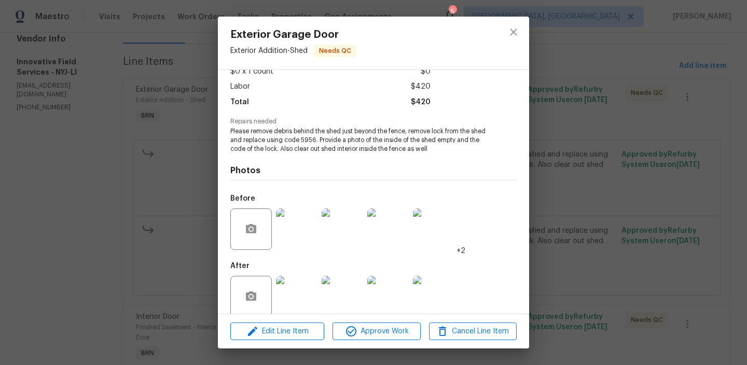
click at [280, 219] on img at bounding box center [296, 228] width 41 height 41
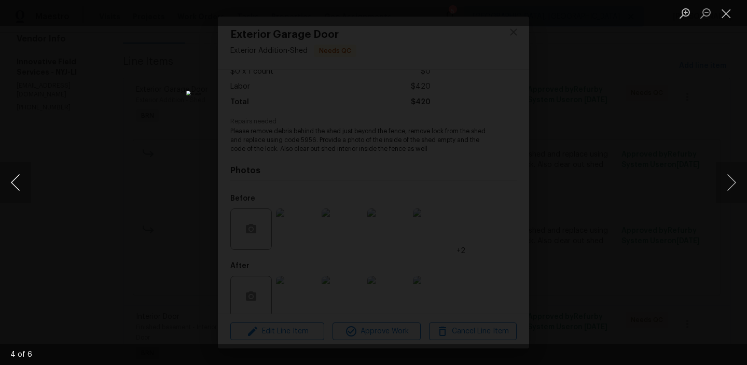
click at [19, 187] on button "Previous image" at bounding box center [15, 182] width 31 height 41
click at [135, 209] on div "Lightbox" at bounding box center [373, 182] width 747 height 365
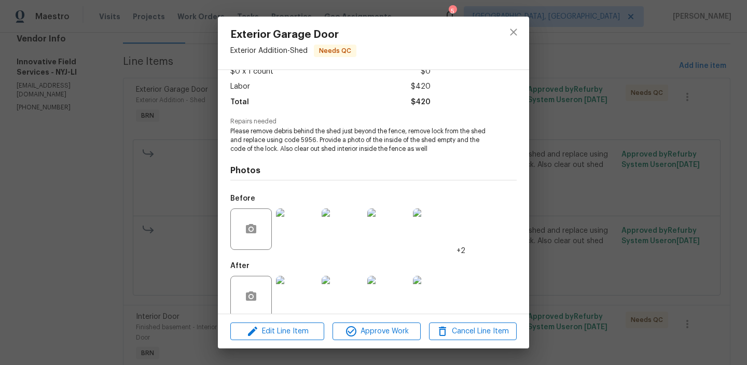
click at [305, 276] on img at bounding box center [296, 296] width 41 height 41
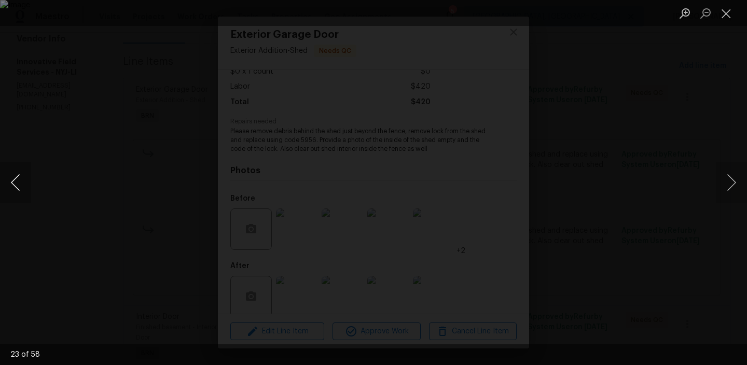
click at [12, 179] on button "Previous image" at bounding box center [15, 182] width 31 height 41
click at [42, 155] on div "Lightbox" at bounding box center [373, 182] width 747 height 365
click at [60, 154] on div "Lightbox" at bounding box center [373, 182] width 747 height 365
click at [59, 146] on div "Lightbox" at bounding box center [373, 182] width 747 height 365
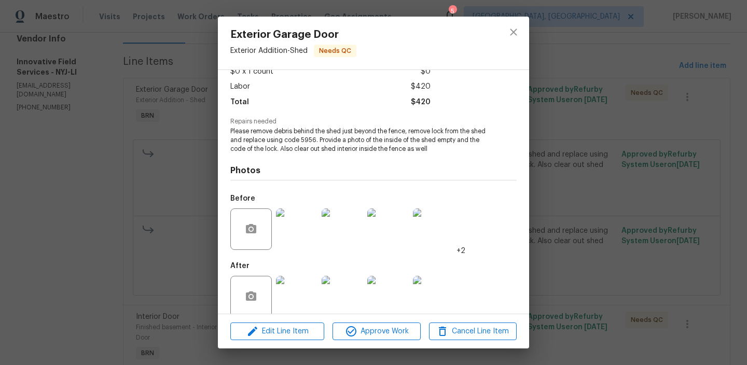
click at [85, 131] on div "Exterior Garage Door Exterior Addition - Shed Needs QC Vendor Innovative Field …" at bounding box center [373, 182] width 747 height 365
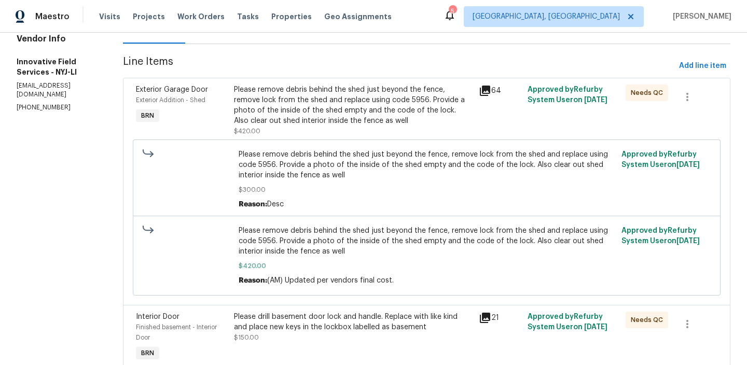
click at [34, 103] on p "(631) 676-4222" at bounding box center [57, 107] width 81 height 9
copy p "(631) 676-4222"
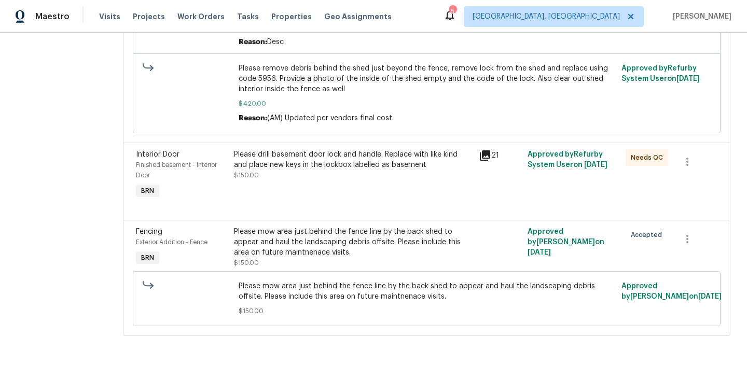
scroll to position [0, 0]
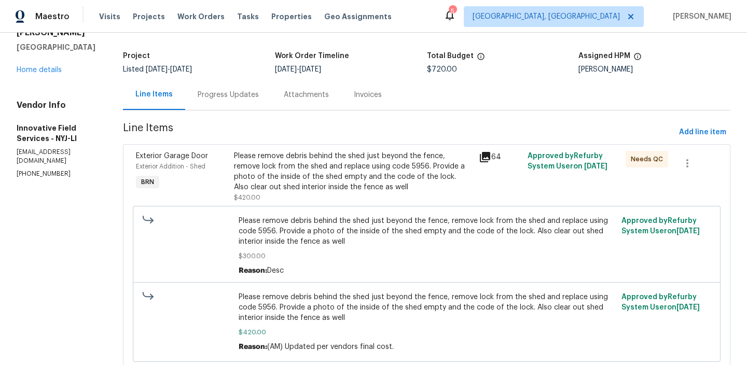
click at [223, 110] on section "Innovative Field Services - NYJ-LI In Progress Reference: XAKEJ91Z3EE1-f4297472…" at bounding box center [426, 285] width 607 height 583
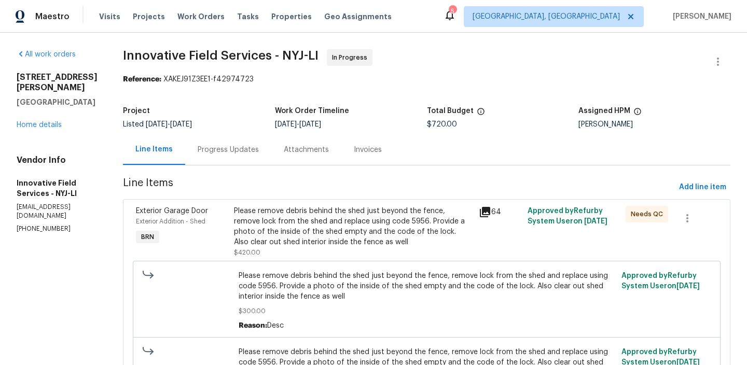
click at [227, 145] on div "Progress Updates" at bounding box center [228, 150] width 61 height 10
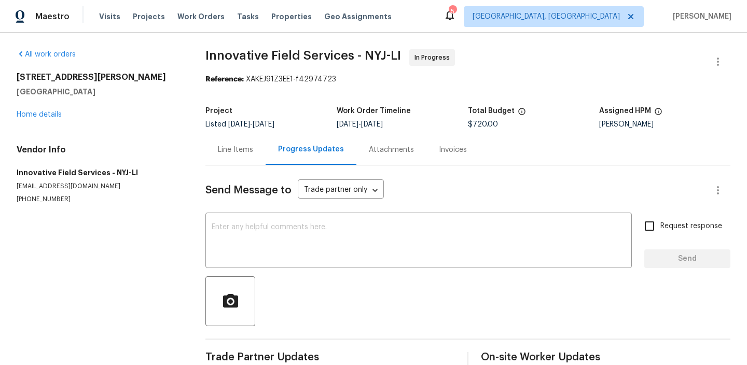
scroll to position [22, 0]
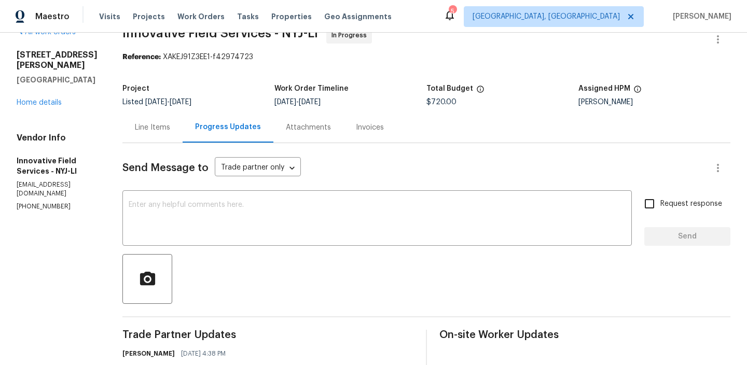
click at [150, 130] on div "Line Items" at bounding box center [152, 127] width 35 height 10
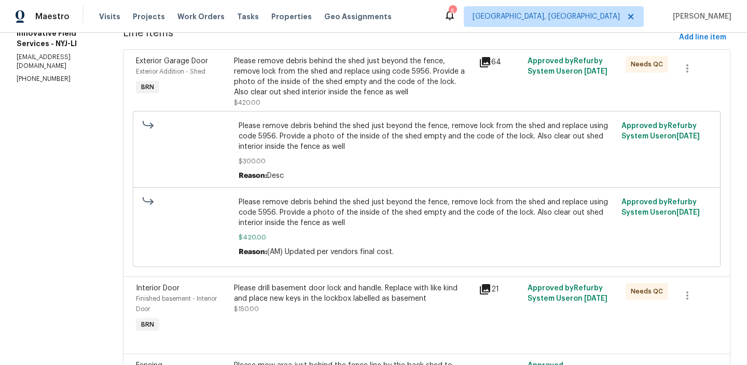
scroll to position [285, 0]
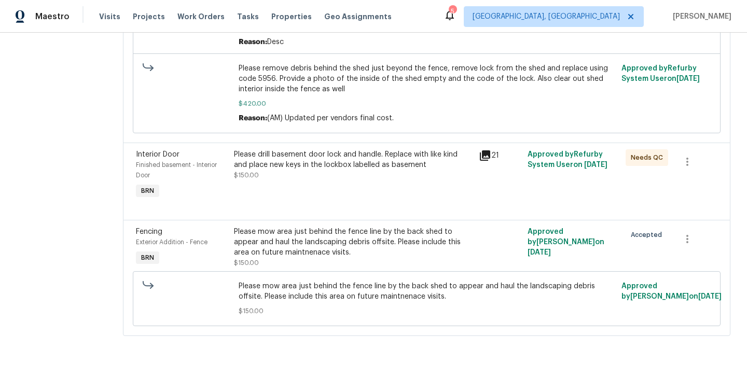
click at [300, 235] on div "Please mow area just behind the fence line by the back shed to appear and haul …" at bounding box center [353, 242] width 238 height 31
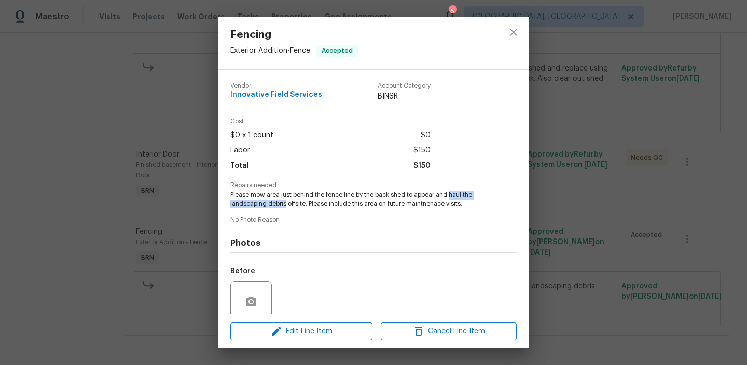
drag, startPoint x: 449, startPoint y: 193, endPoint x: 286, endPoint y: 202, distance: 163.5
click at [285, 202] on span "Please mow area just behind the fence line by the back shed to appear and haul …" at bounding box center [359, 200] width 258 height 18
copy span "haul the landscaping debris"
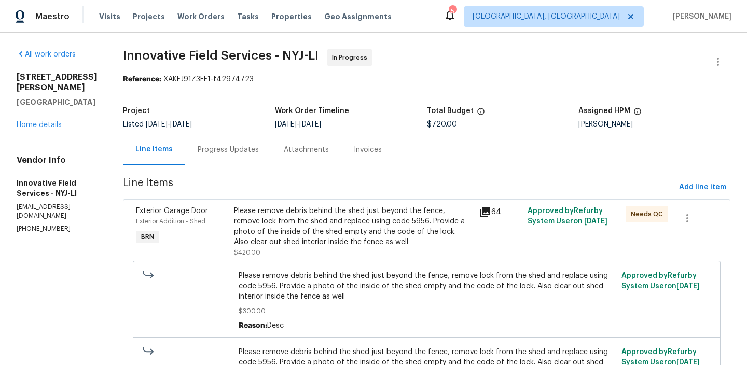
click at [288, 235] on div "Please remove debris behind the shed just beyond the fence, remove lock from th…" at bounding box center [353, 226] width 238 height 41
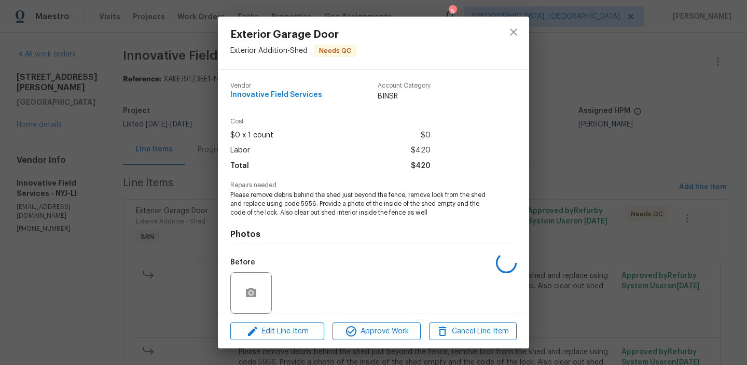
scroll to position [78, 0]
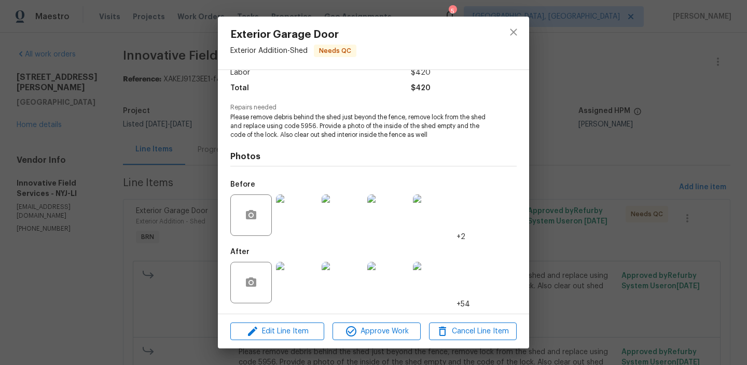
click at [293, 275] on img at bounding box center [296, 282] width 41 height 41
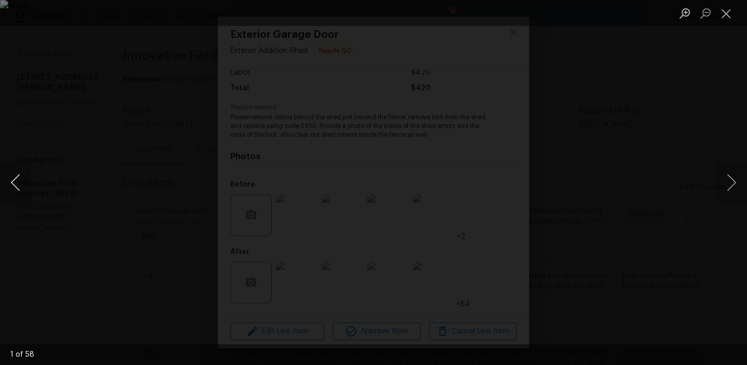
click at [5, 183] on button "Previous image" at bounding box center [15, 182] width 31 height 41
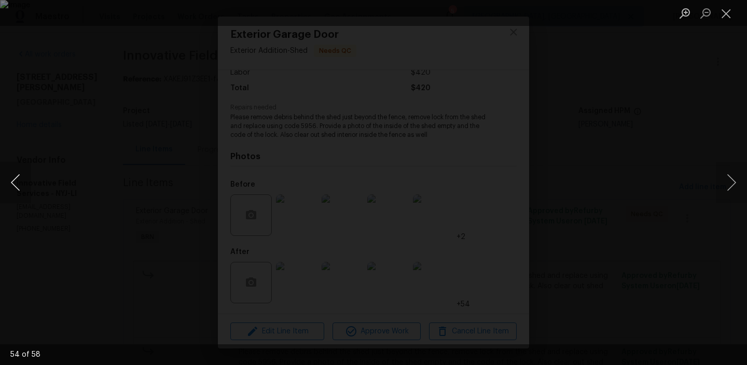
click at [5, 183] on button "Previous image" at bounding box center [15, 182] width 31 height 41
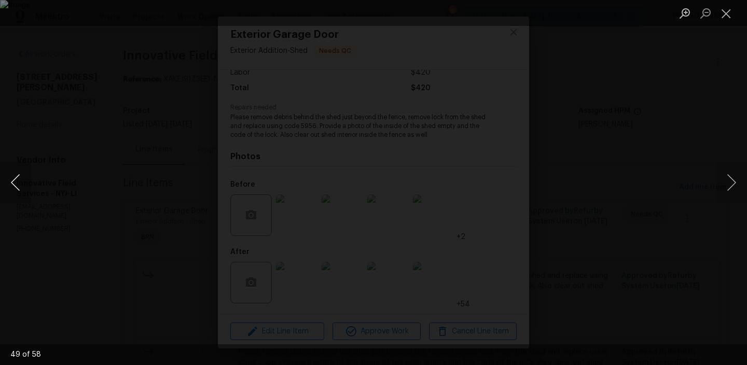
click at [5, 183] on button "Previous image" at bounding box center [15, 182] width 31 height 41
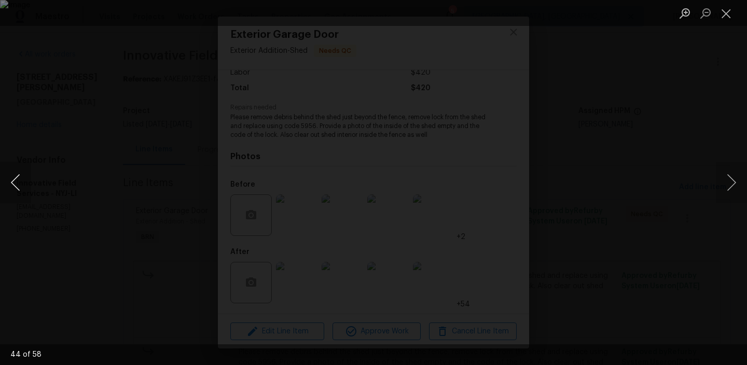
click at [5, 183] on button "Previous image" at bounding box center [15, 182] width 31 height 41
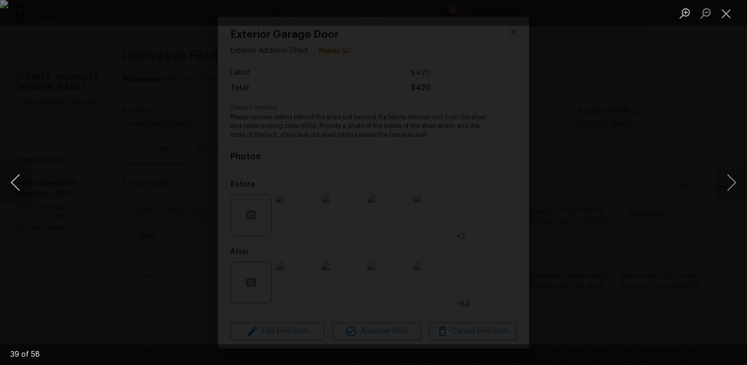
click at [5, 183] on button "Previous image" at bounding box center [15, 182] width 31 height 41
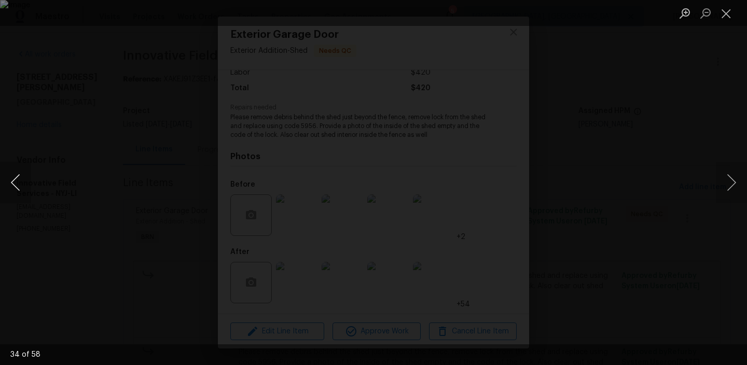
click at [5, 183] on button "Previous image" at bounding box center [15, 182] width 31 height 41
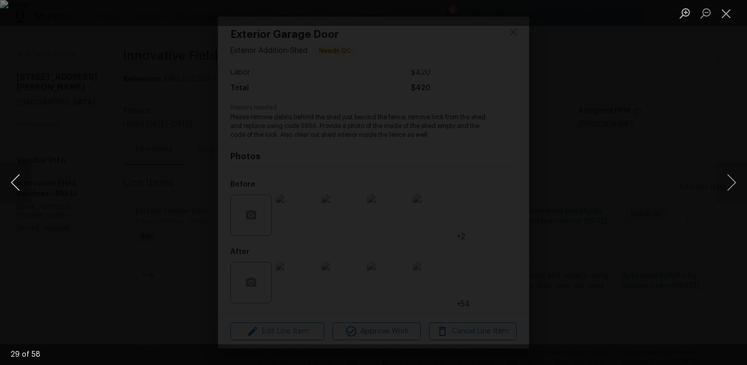
click at [5, 183] on button "Previous image" at bounding box center [15, 182] width 31 height 41
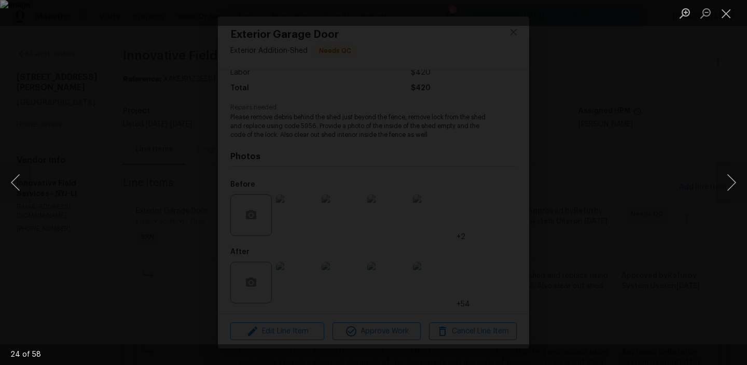
click at [34, 179] on div "Lightbox" at bounding box center [373, 182] width 747 height 365
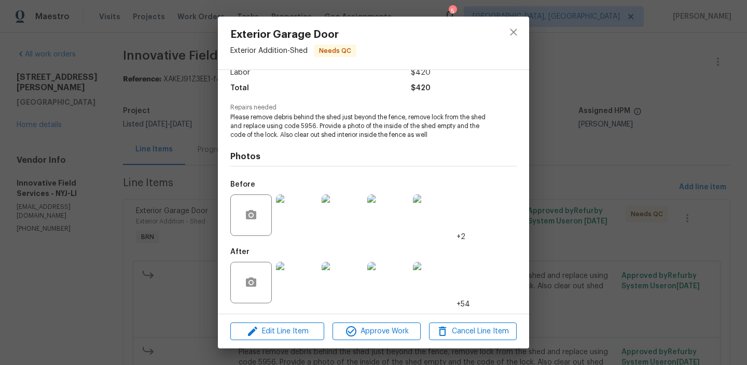
click at [69, 174] on div "Exterior Garage Door Exterior Addition - Shed Needs QC Vendor Innovative Field …" at bounding box center [373, 182] width 747 height 365
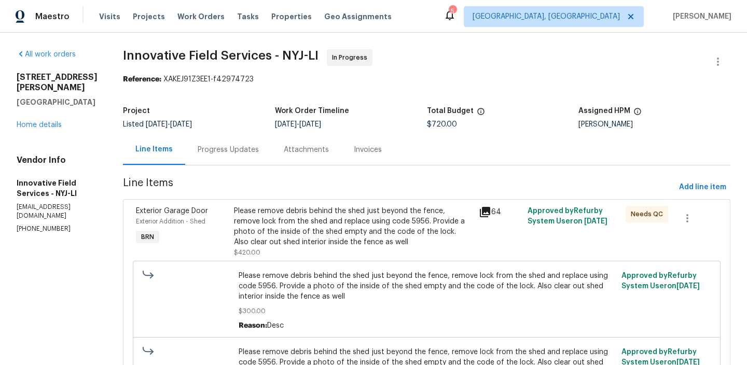
click at [220, 155] on div "Progress Updates" at bounding box center [228, 149] width 86 height 31
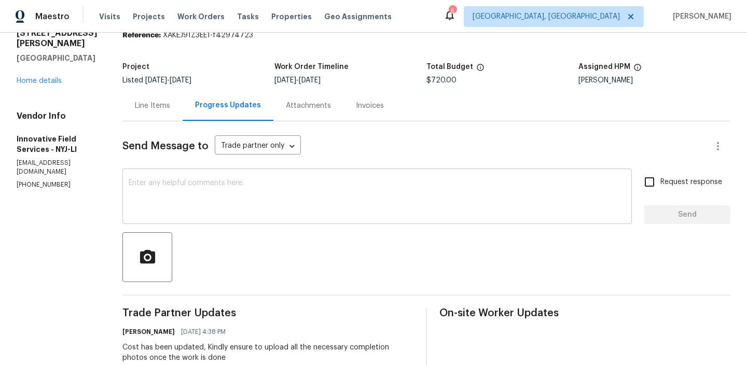
scroll to position [46, 0]
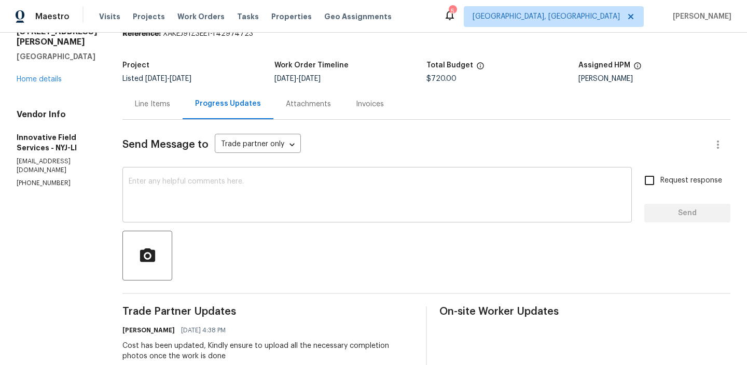
click at [169, 207] on textarea at bounding box center [377, 196] width 497 height 36
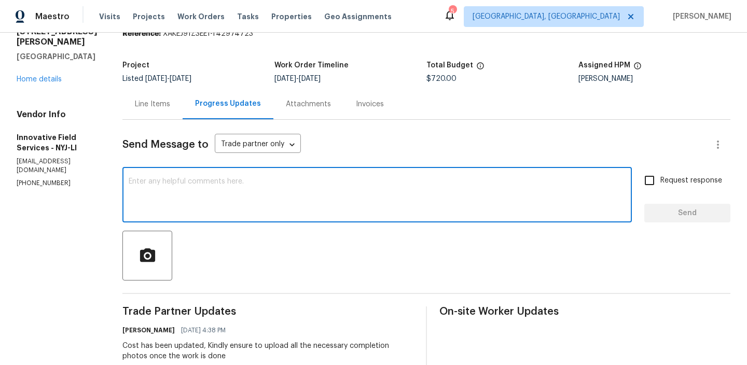
type textarea "T"
paste textarea "there's like four big white barrels and a couple blue barrels along the back fe…"
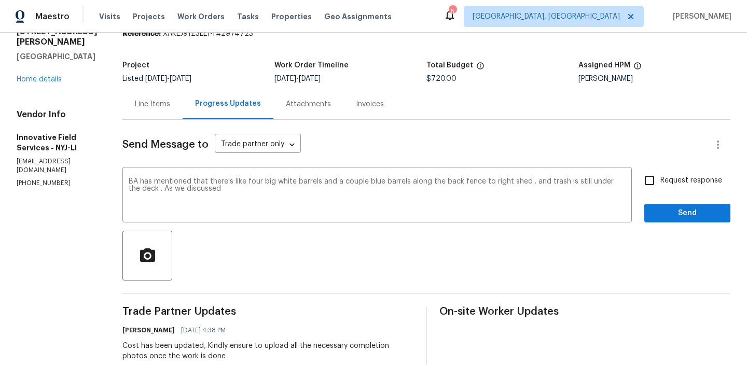
click at [24, 179] on p "(631) 676-4222" at bounding box center [57, 183] width 81 height 9
copy p "(631) 676-4222"
click at [225, 197] on textarea "BA has mentioned that there's like four big white barrels and a couple blue bar…" at bounding box center [377, 196] width 497 height 36
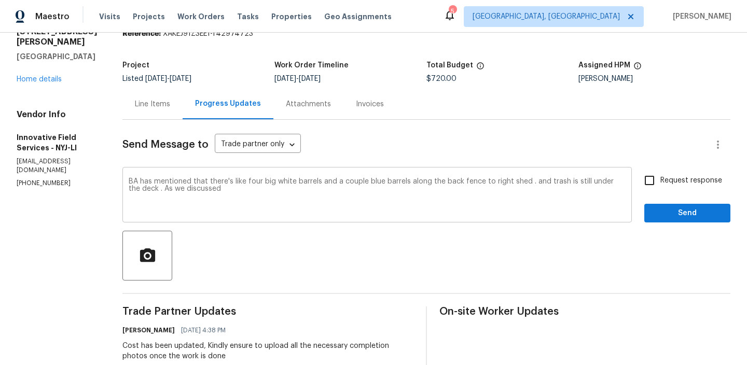
paste textarea "(631) 676-4222"
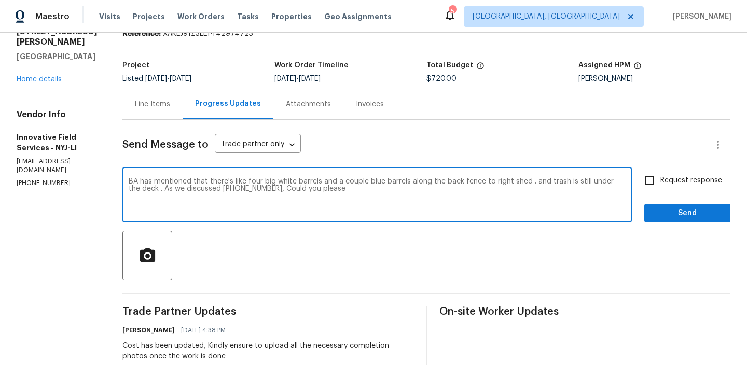
paste textarea "remove all t"
type textarea "BA has mentioned that there's like four big white barrels and a couple blue bar…"
click at [284, 188] on textarea "BA has mentioned that there's like four big white barrels and a couple blue bar…" at bounding box center [377, 196] width 497 height 36
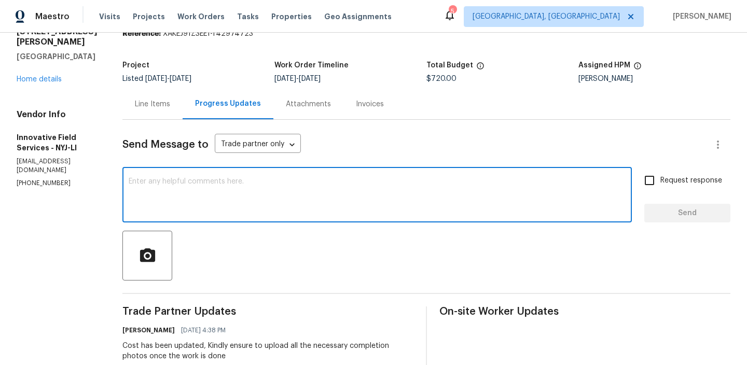
paste textarea "BA mentioned that there are about four large white barrels and a couple of blue…"
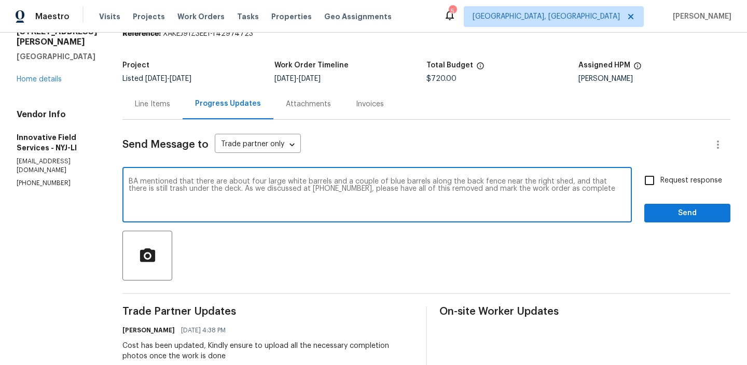
click at [277, 191] on textarea "BA mentioned that there are about four large white barrels and a couple of blue…" at bounding box center [377, 196] width 497 height 36
type textarea "BA mentioned that there are about four large white barrels and a couple of blue…"
click at [641, 188] on input "Request response" at bounding box center [649, 181] width 22 height 22
checkbox input "true"
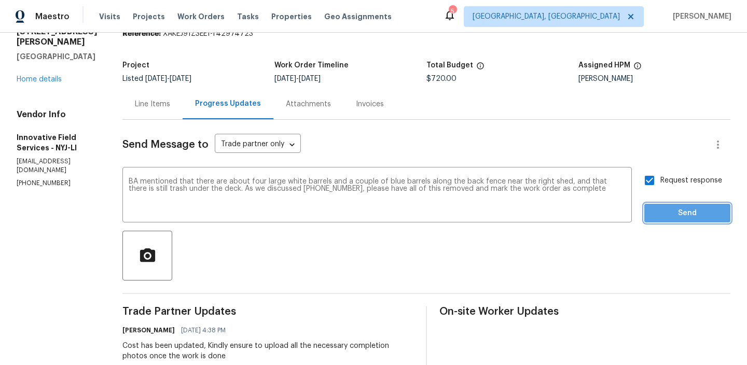
click at [664, 209] on span "Send" at bounding box center [686, 213] width 69 height 13
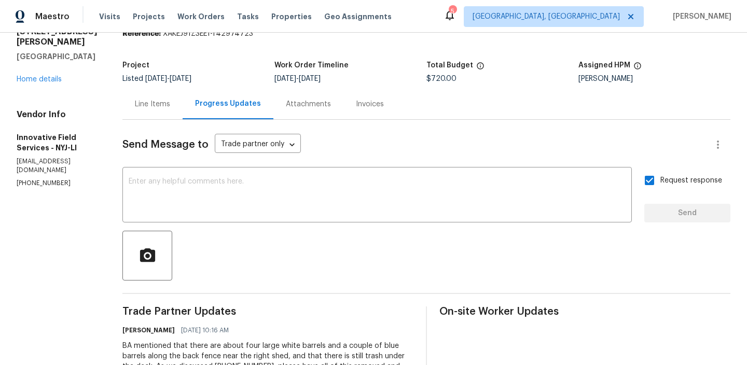
click at [150, 102] on div "Line Items" at bounding box center [152, 104] width 35 height 10
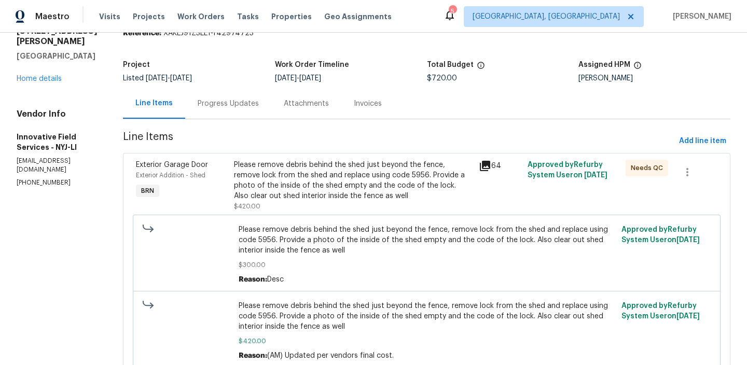
scroll to position [285, 0]
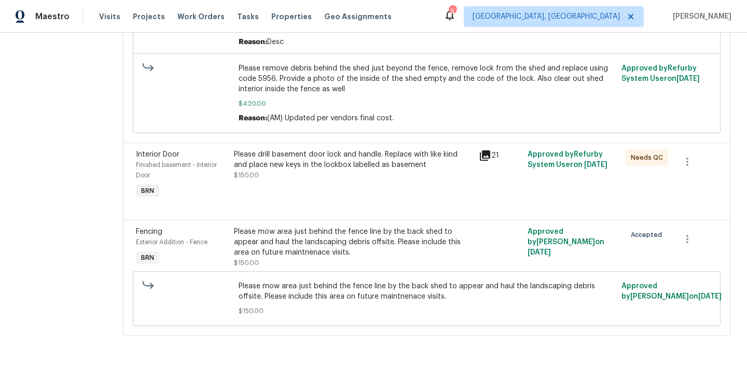
click at [299, 164] on div "Please drill basement door lock and handle. Replace with like kind and place ne…" at bounding box center [353, 159] width 238 height 21
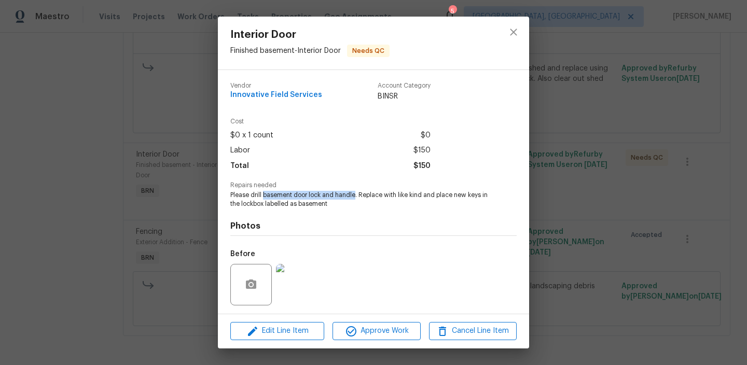
drag, startPoint x: 263, startPoint y: 194, endPoint x: 355, endPoint y: 191, distance: 92.3
click at [355, 191] on span "Please drill basement door lock and handle. Replace with like kind and place ne…" at bounding box center [359, 200] width 258 height 18
copy span "basement door lock and handle"
click at [124, 100] on div "Interior Door Finished basement - Interior Door Needs QC Vendor Innovative Fiel…" at bounding box center [373, 182] width 747 height 365
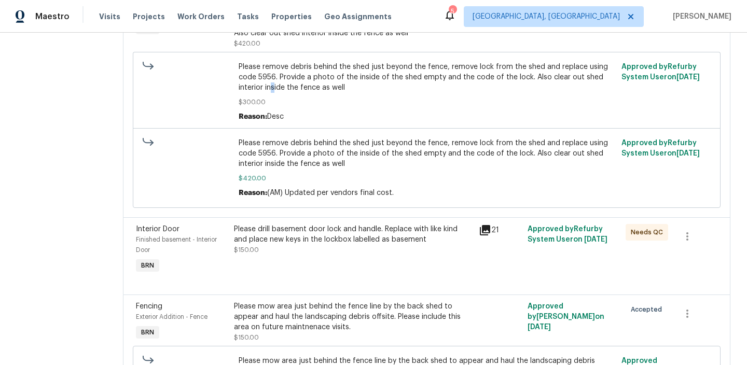
click at [273, 91] on span "Please remove debris behind the shed just beyond the fence, remove lock from th…" at bounding box center [426, 77] width 376 height 31
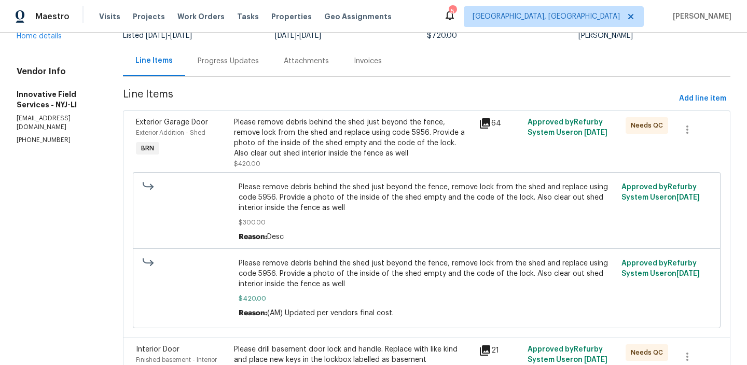
click at [283, 122] on div "Please remove debris behind the shed just beyond the fence, remove lock from th…" at bounding box center [353, 137] width 238 height 41
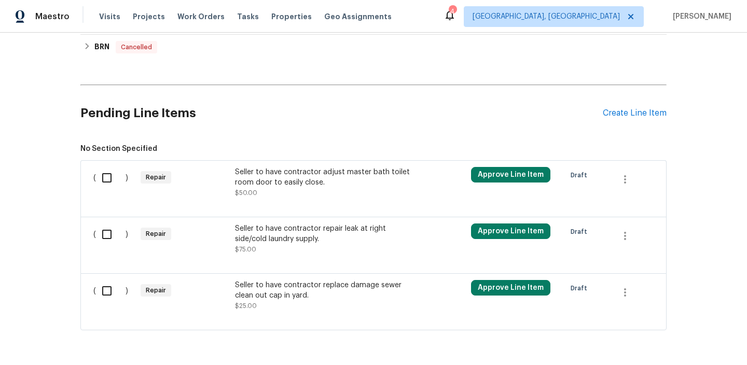
scroll to position [429, 0]
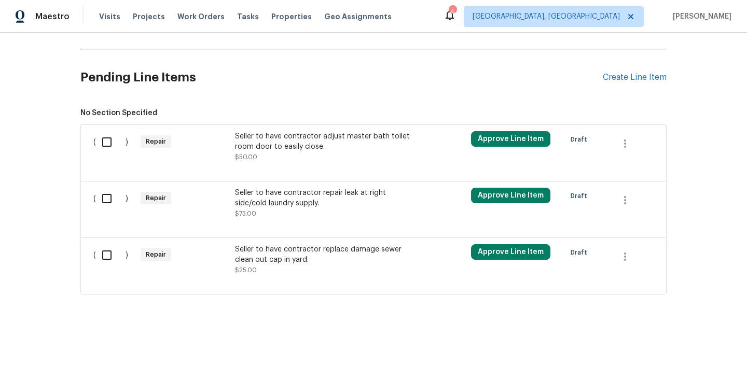
click at [271, 131] on div "Seller to have contractor adjust master bath toilet room door to easily close." at bounding box center [326, 141] width 182 height 21
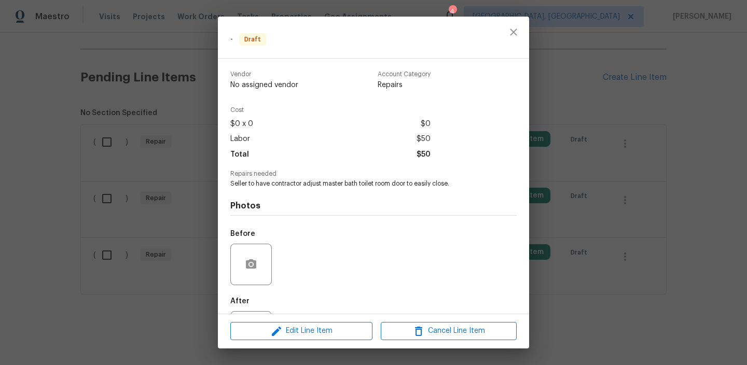
scroll to position [49, 0]
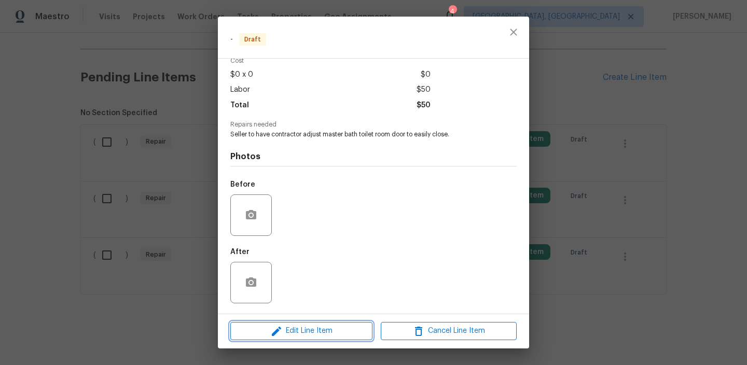
click at [269, 331] on span "Edit Line Item" at bounding box center [301, 331] width 136 height 13
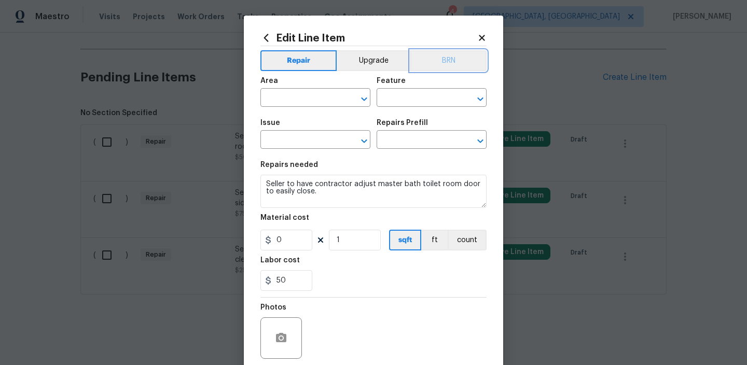
click at [444, 63] on button "BRN" at bounding box center [448, 60] width 76 height 21
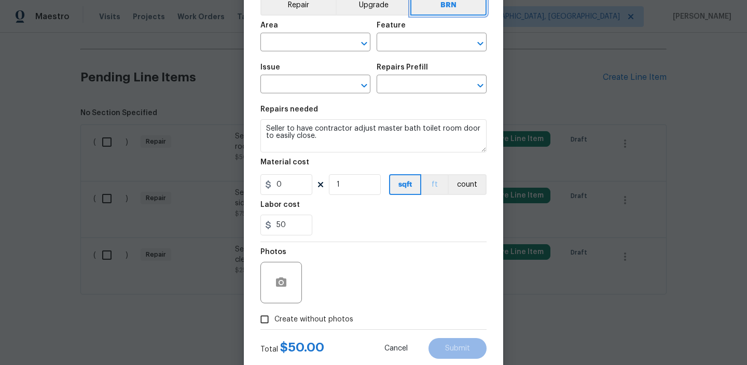
scroll to position [82, 0]
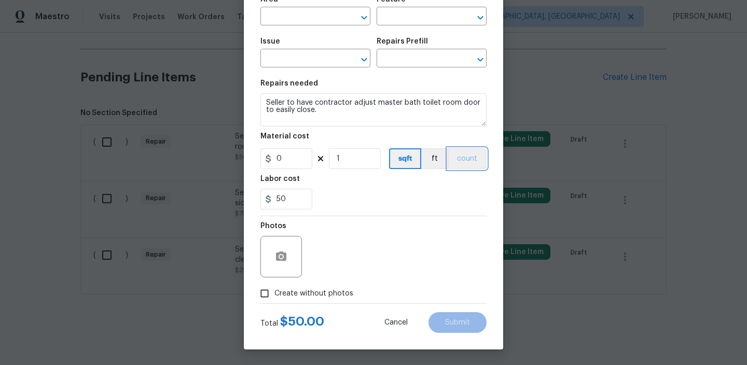
click at [463, 166] on button "count" at bounding box center [466, 158] width 39 height 21
click at [281, 263] on button "button" at bounding box center [281, 256] width 25 height 25
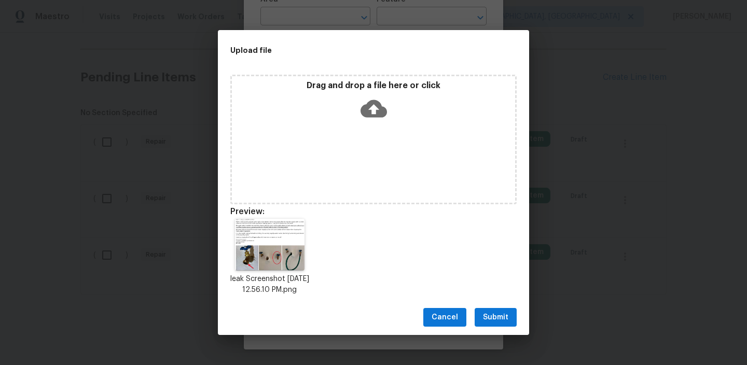
click at [488, 319] on span "Submit" at bounding box center [495, 317] width 25 height 13
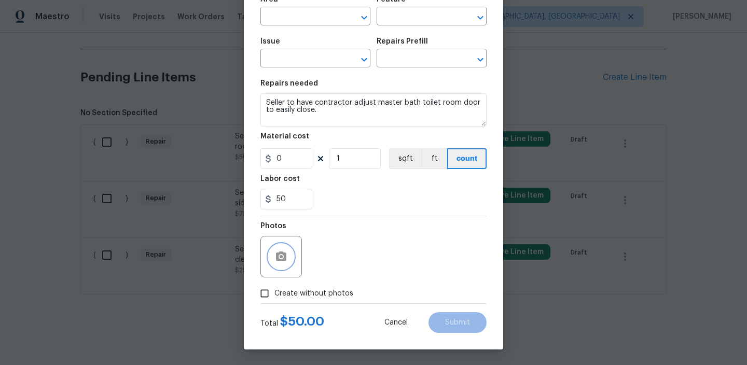
scroll to position [0, 0]
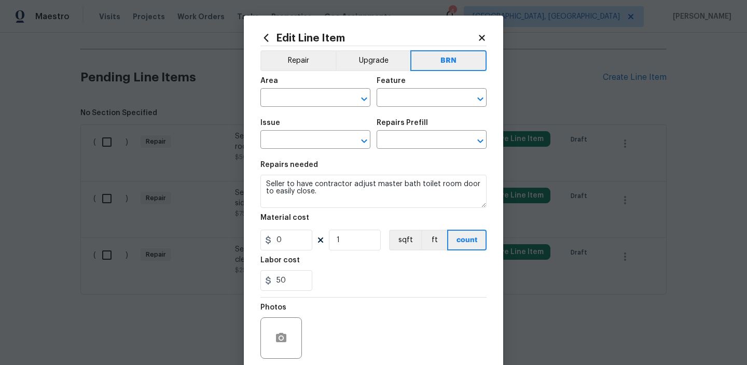
click at [288, 110] on span "Area ​" at bounding box center [315, 92] width 110 height 42
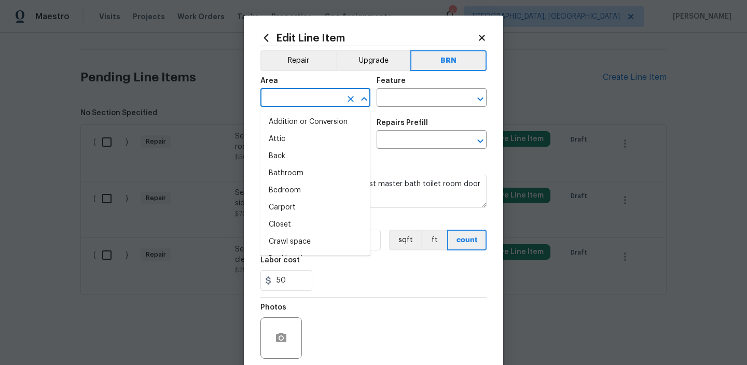
click at [287, 91] on input "text" at bounding box center [300, 99] width 81 height 16
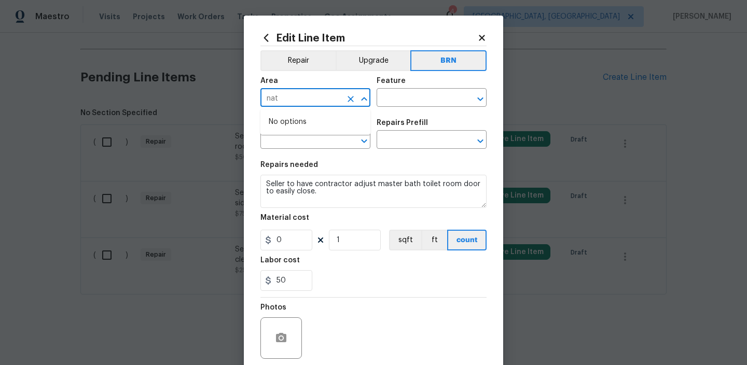
type input "nath"
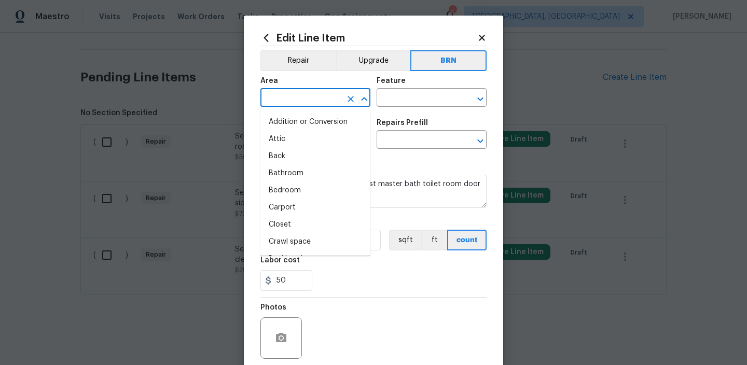
type input "n"
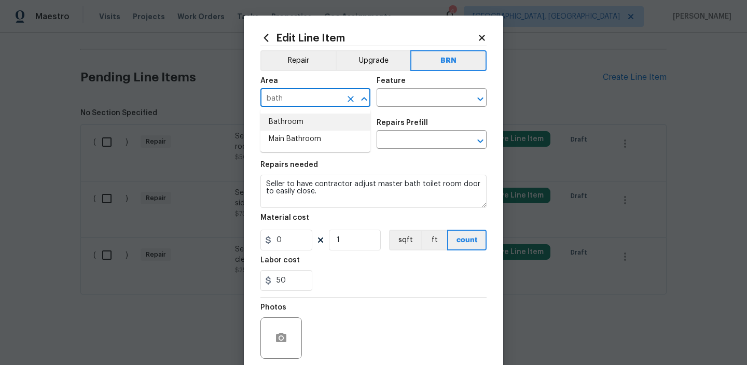
click at [320, 118] on li "Bathroom" at bounding box center [315, 122] width 110 height 17
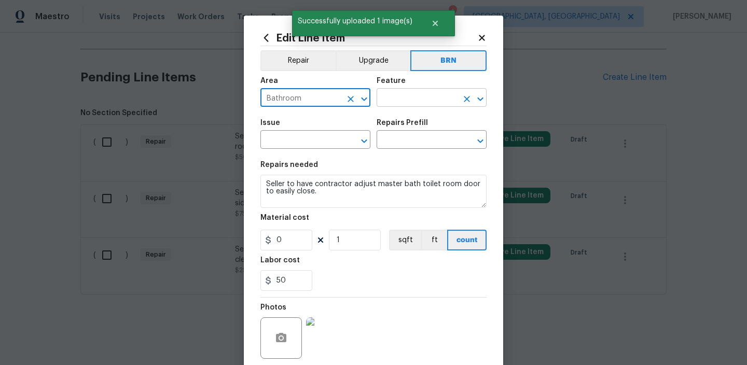
type input "Bathroom"
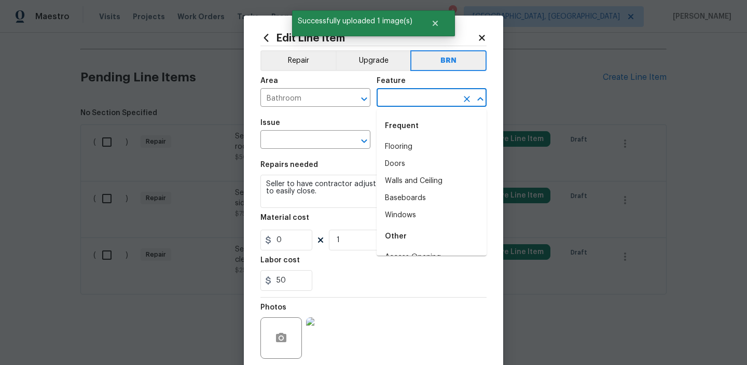
click at [395, 95] on input "text" at bounding box center [416, 99] width 81 height 16
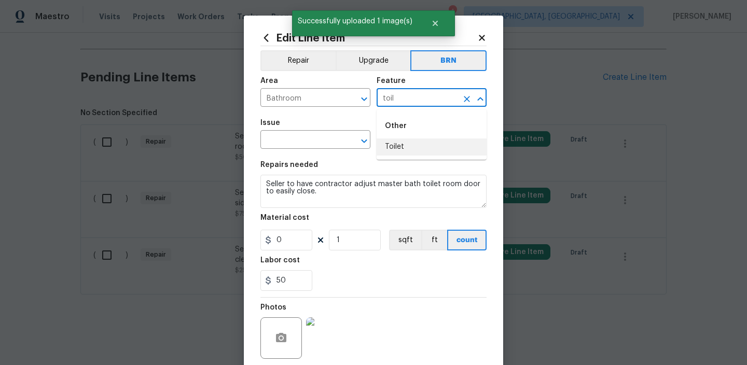
click at [397, 153] on li "Toilet" at bounding box center [431, 146] width 110 height 17
type input "Toilet"
click at [300, 151] on span "Issue ​" at bounding box center [315, 134] width 110 height 42
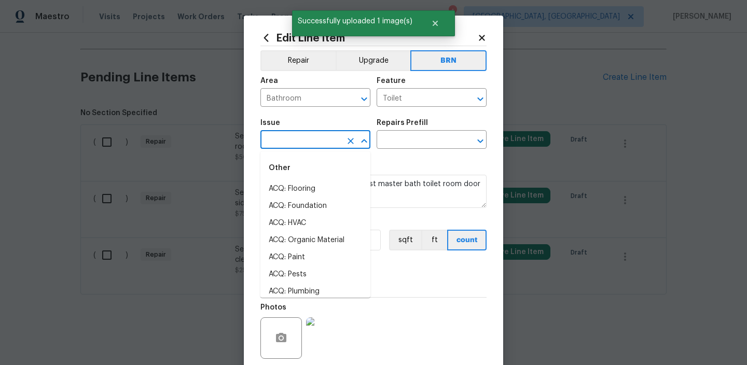
click at [297, 145] on input "text" at bounding box center [300, 141] width 81 height 16
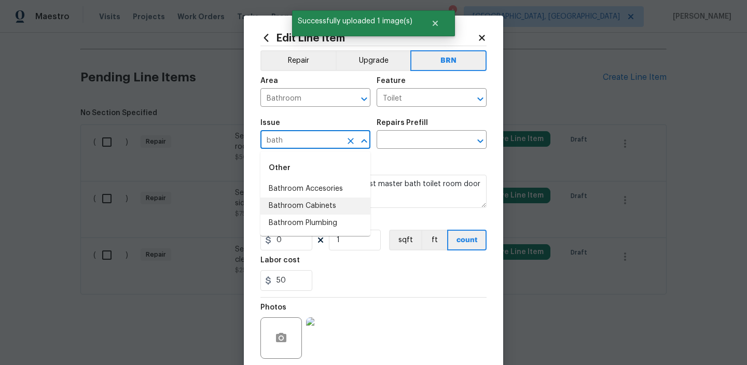
click at [302, 215] on li "Bathroom Plumbing" at bounding box center [315, 223] width 110 height 17
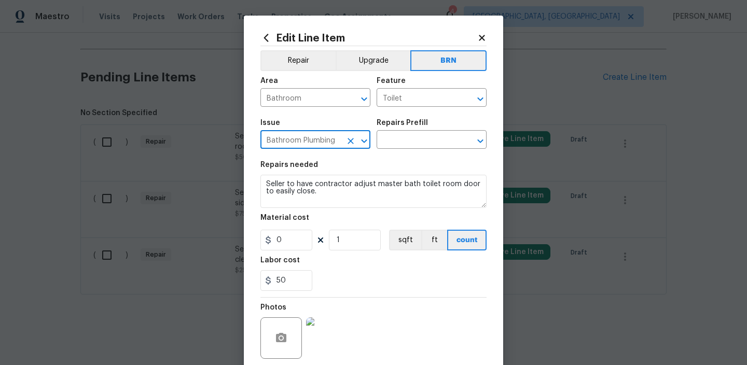
type input "Bathroom Plumbing"
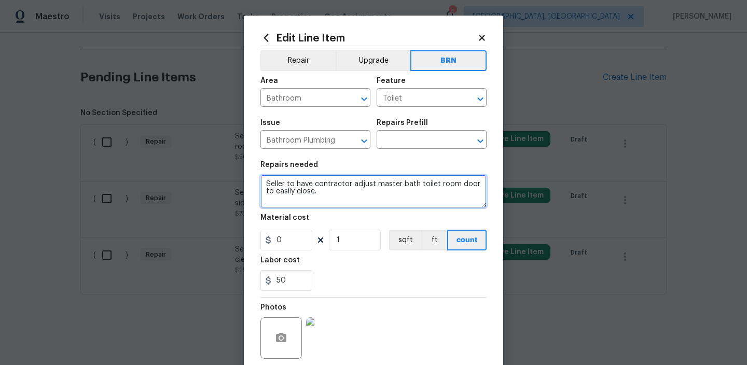
click at [302, 196] on textarea "Seller to have contractor adjust master bath toilet room door to easily close." at bounding box center [373, 191] width 226 height 33
click at [304, 189] on textarea "Seller to have contractor adjust master bath toilet room door to easily close." at bounding box center [373, 191] width 226 height 33
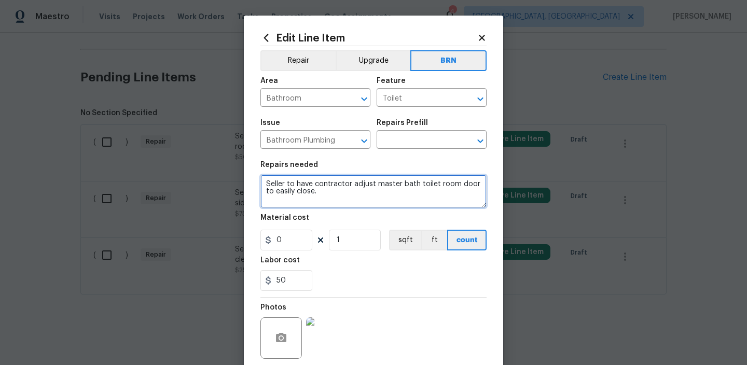
click at [304, 189] on textarea "Seller to have contractor adjust master bath toilet room door to easily close." at bounding box center [373, 191] width 226 height 33
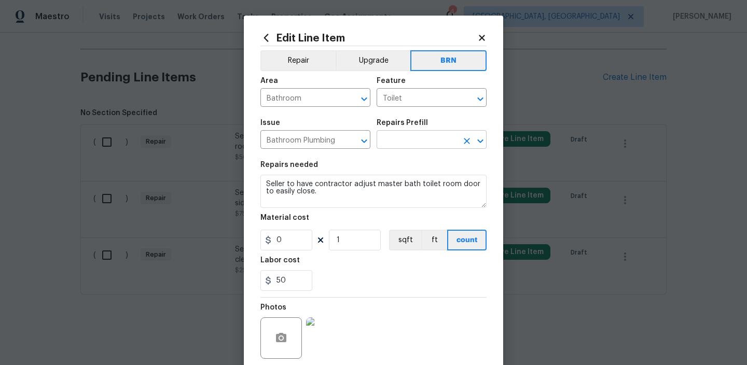
click at [395, 141] on input "text" at bounding box center [416, 141] width 81 height 16
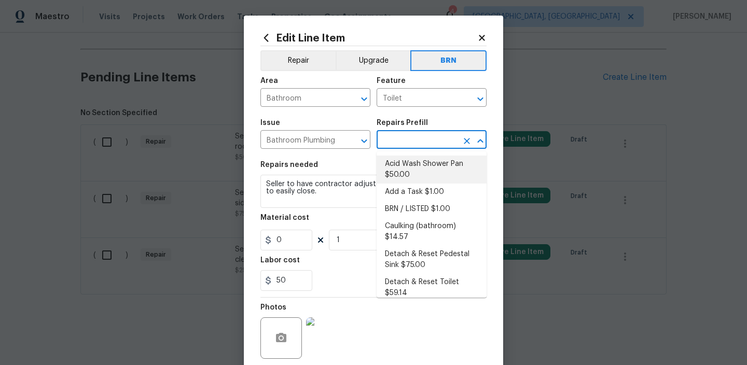
click at [402, 182] on li "Acid Wash Shower Pan $50.00" at bounding box center [431, 170] width 110 height 28
type input "Plumbing"
type input "Acid Wash Shower Pan $50.00"
type textarea "Prep and acid wash/deep clean the shower pan."
type input "50"
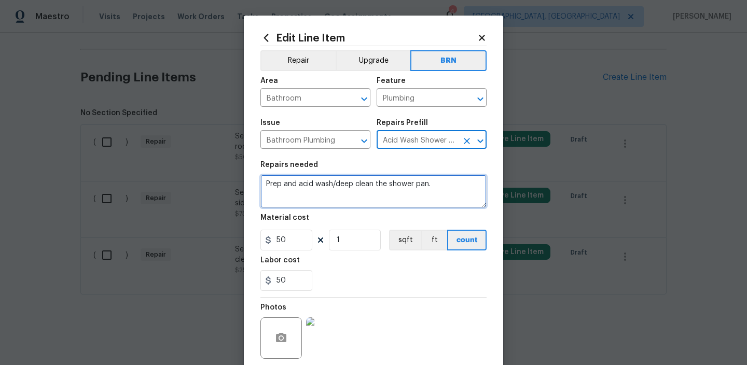
click at [324, 198] on textarea "Prep and acid wash/deep clean the shower pan." at bounding box center [373, 191] width 226 height 33
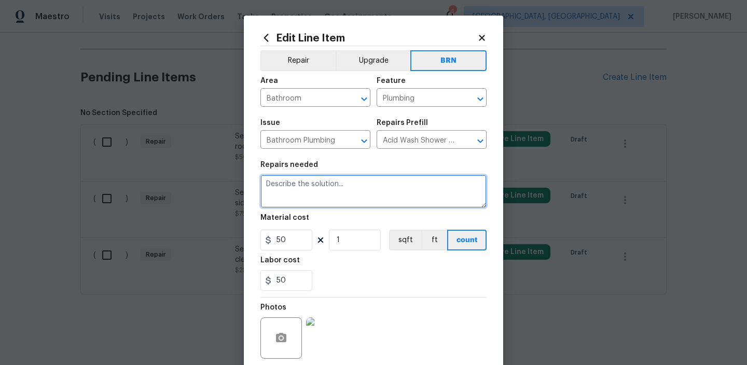
paste textarea "Seller to have contractor adjust master bath toilet room door to easily close."
type textarea "Seller to have contractor adjust master bath toilet room door to easily close."
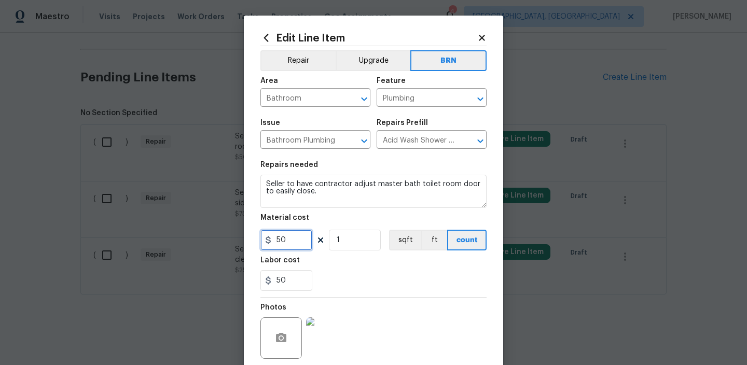
click at [302, 247] on input "50" at bounding box center [286, 240] width 52 height 21
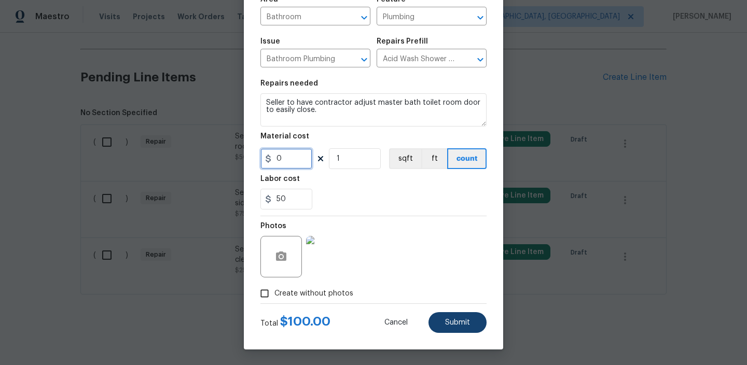
type input "0"
click at [451, 325] on span "Submit" at bounding box center [457, 323] width 25 height 8
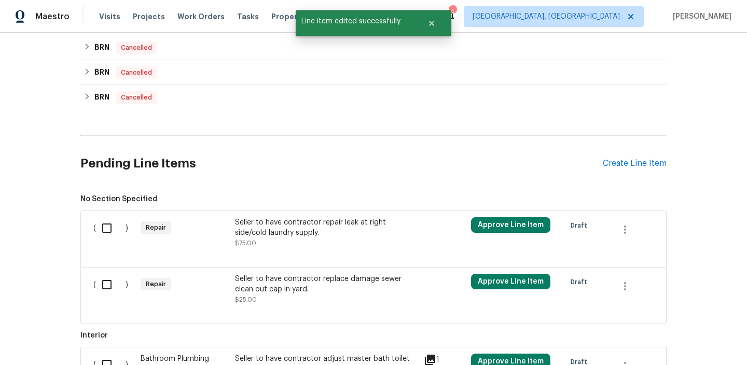
scroll to position [429, 0]
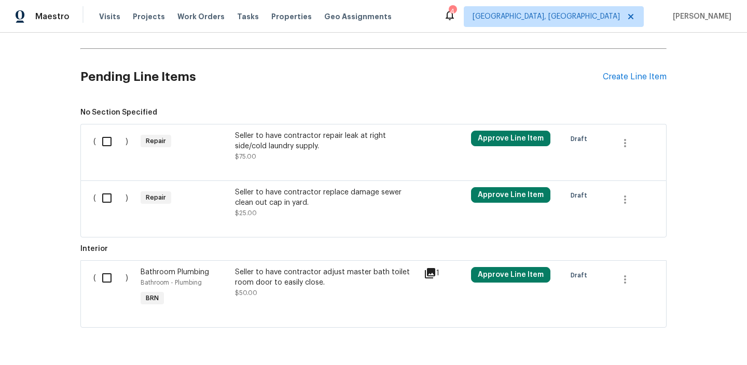
click at [269, 170] on div at bounding box center [373, 168] width 560 height 12
click at [269, 169] on div at bounding box center [373, 168] width 560 height 12
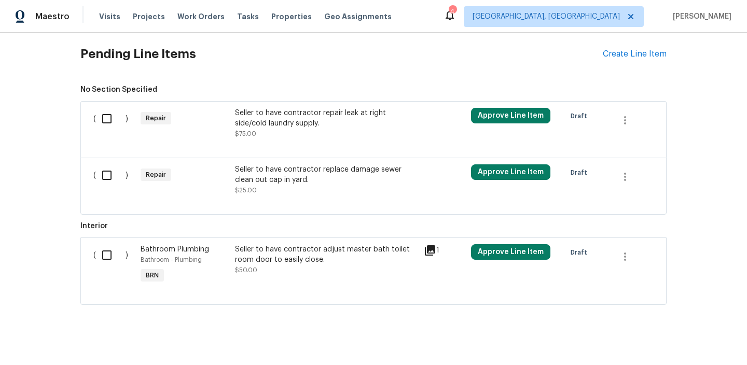
scroll to position [463, 0]
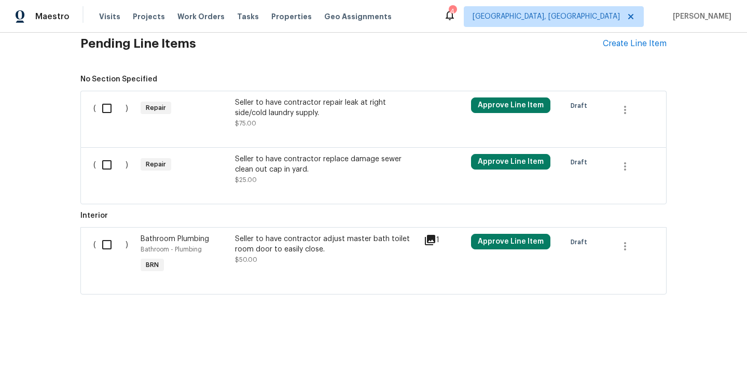
click at [246, 109] on div "Seller to have contractor repair leak at right side/cold laundry supply." at bounding box center [326, 107] width 182 height 21
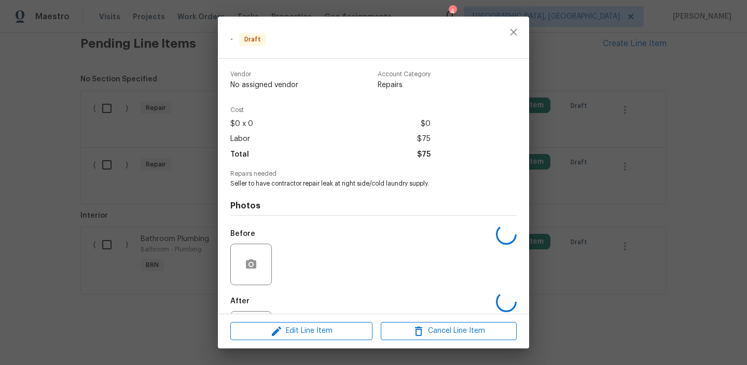
scroll to position [49, 0]
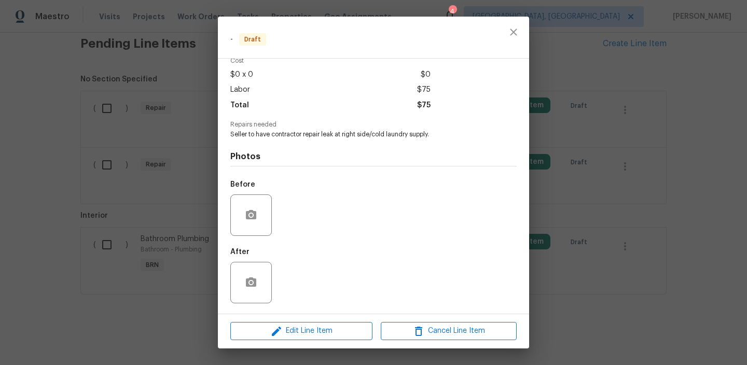
click at [280, 320] on div "Edit Line Item Cancel Line Item" at bounding box center [373, 331] width 311 height 35
click at [264, 331] on span "Edit Line Item" at bounding box center [301, 331] width 136 height 13
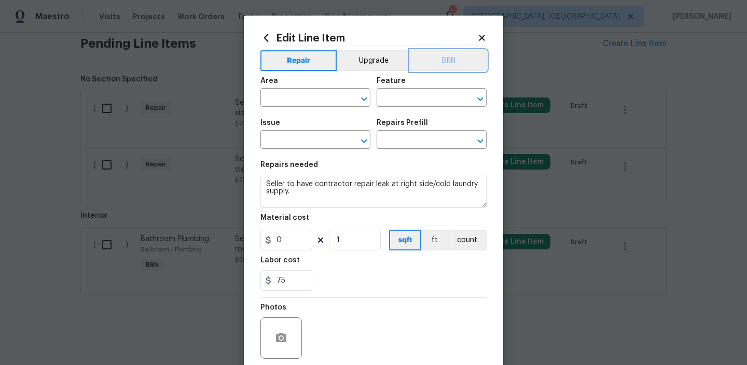
click at [459, 54] on button "BRN" at bounding box center [448, 60] width 76 height 21
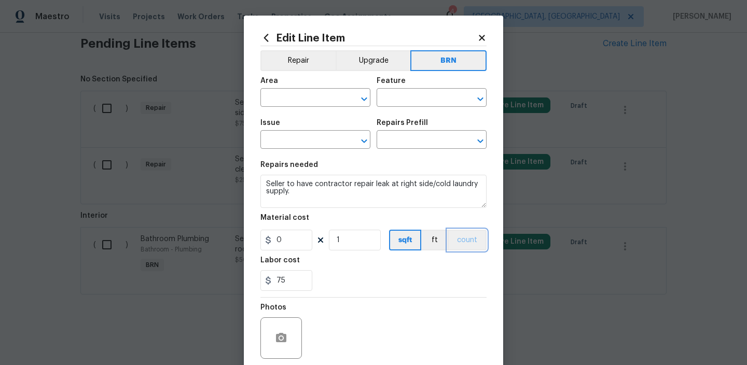
click at [469, 236] on button "count" at bounding box center [466, 240] width 39 height 21
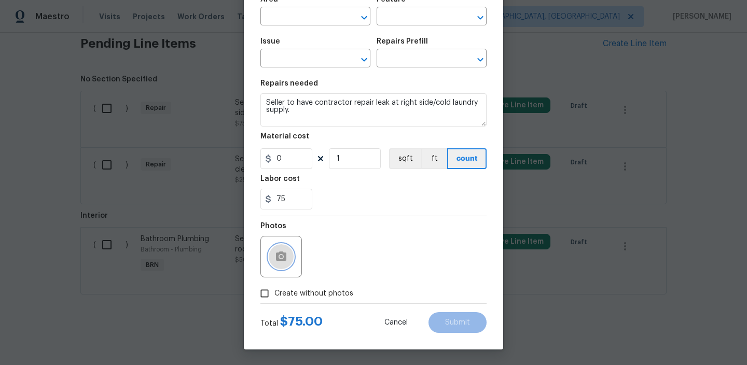
click at [286, 255] on icon "button" at bounding box center [281, 255] width 10 height 9
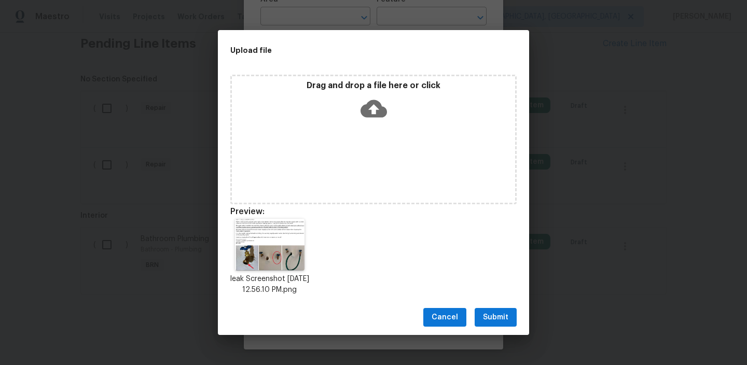
click at [491, 320] on span "Submit" at bounding box center [495, 317] width 25 height 13
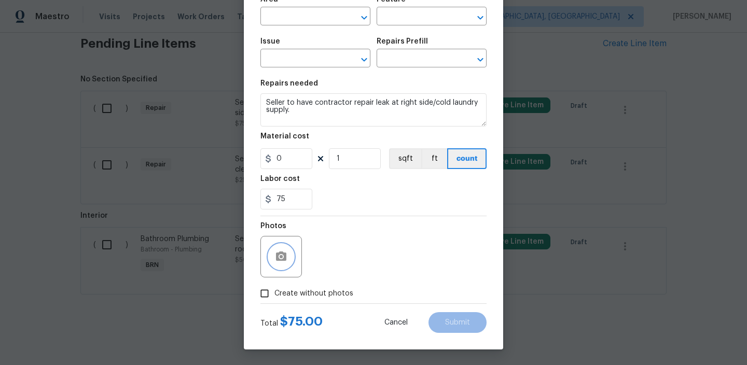
scroll to position [0, 0]
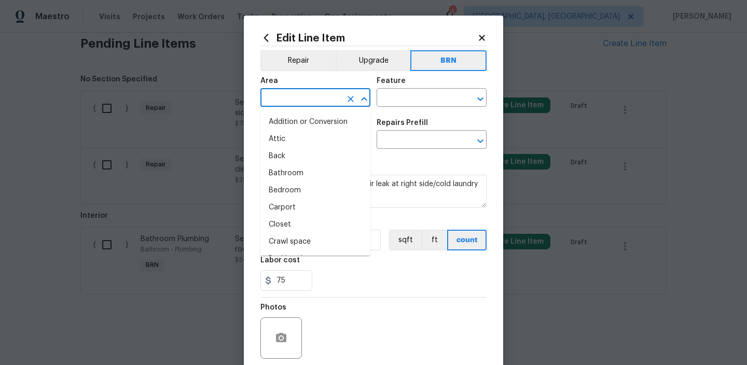
click at [289, 102] on input "text" at bounding box center [300, 99] width 81 height 16
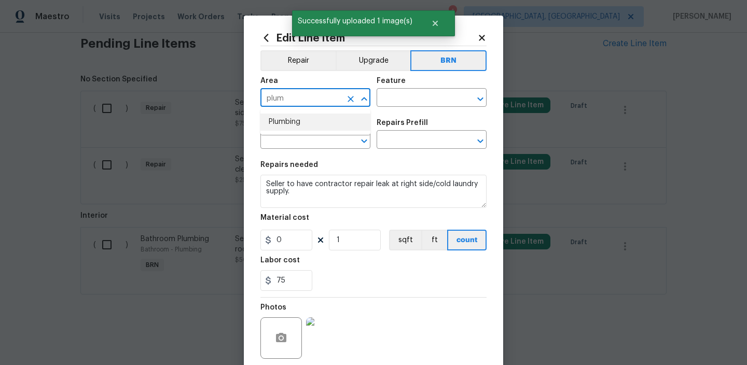
click at [294, 122] on li "Plumbing" at bounding box center [315, 122] width 110 height 17
type input "Plumbing"
click at [404, 102] on input "text" at bounding box center [416, 99] width 81 height 16
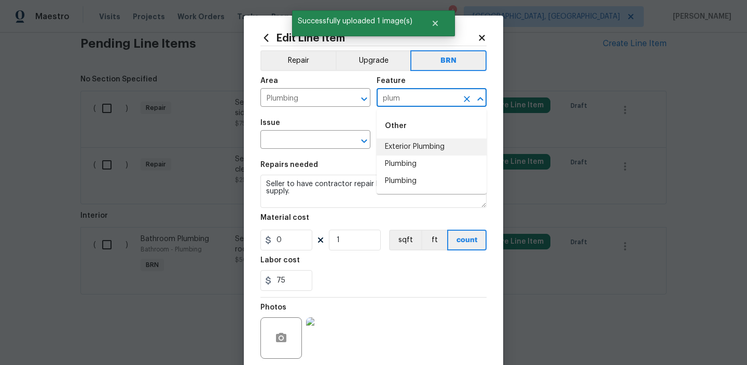
click at [401, 164] on li "Plumbing" at bounding box center [431, 164] width 110 height 17
type input "Plumbing"
click at [319, 135] on input "text" at bounding box center [300, 141] width 81 height 16
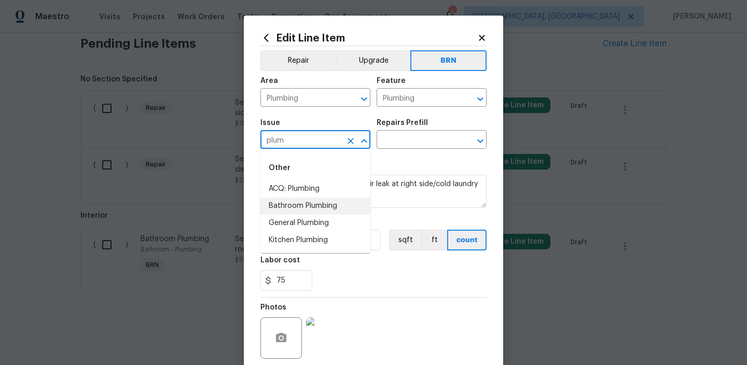
click at [302, 208] on li "Bathroom Plumbing" at bounding box center [315, 206] width 110 height 17
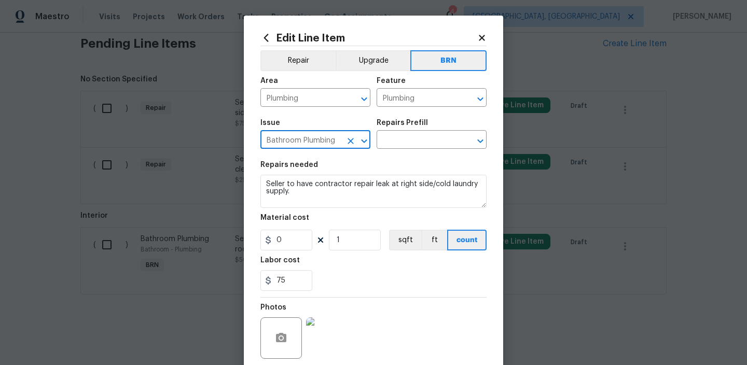
type input "Bathroom Plumbing"
click at [302, 208] on section "Repairs needed Seller to have contractor repair leak at right side/cold laundry…" at bounding box center [373, 226] width 226 height 142
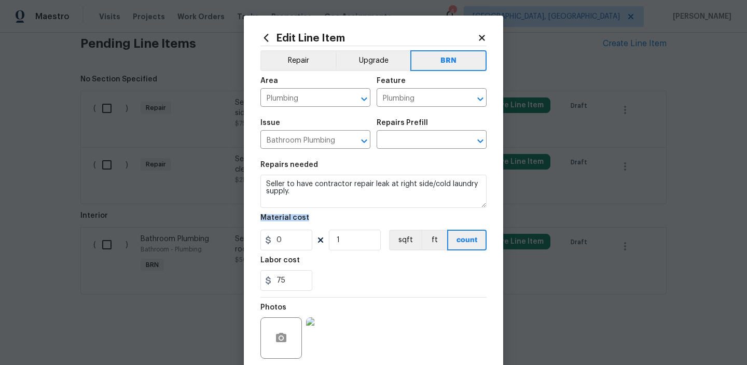
click at [302, 208] on section "Repairs needed Seller to have contractor repair leak at right side/cold laundry…" at bounding box center [373, 226] width 226 height 142
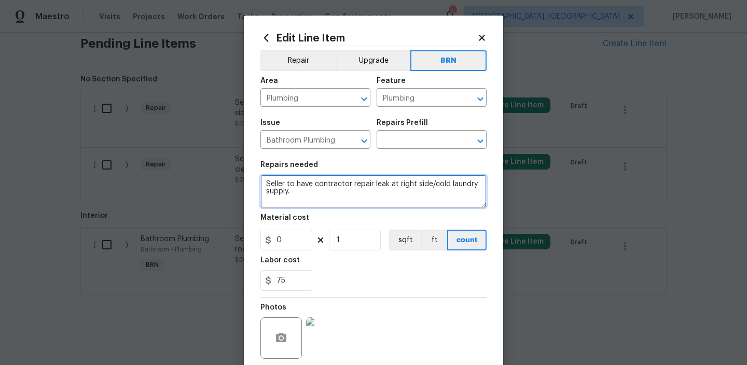
click at [299, 203] on textarea "Seller to have contractor repair leak at right side/cold laundry supply." at bounding box center [373, 191] width 226 height 33
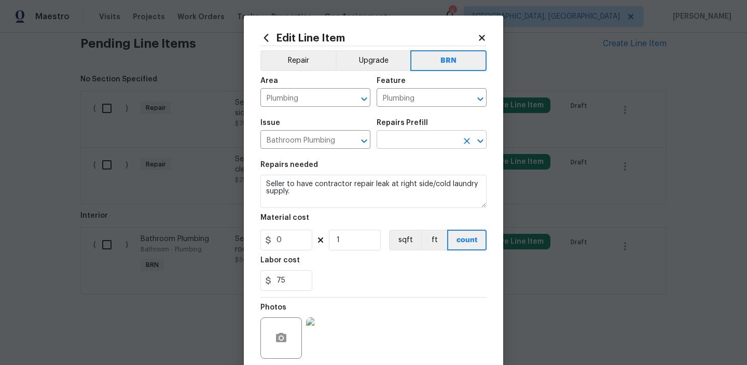
click at [389, 137] on input "text" at bounding box center [416, 141] width 81 height 16
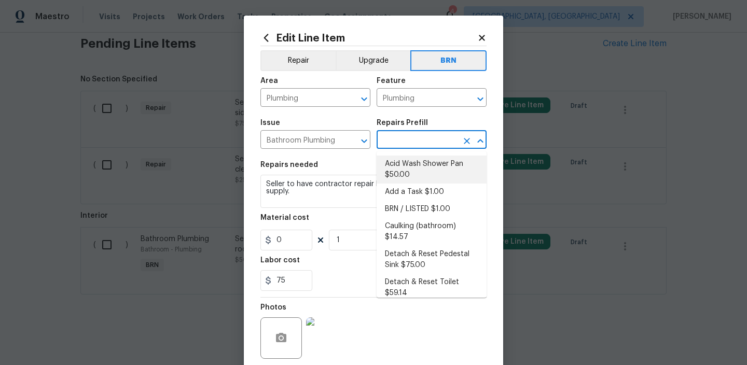
click at [396, 194] on li "Add a Task $1.00" at bounding box center [431, 192] width 110 height 17
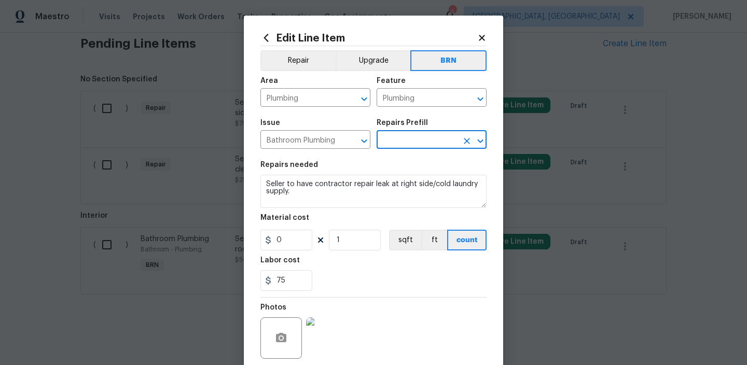
type input "Add a Task $1.00"
type textarea "HPM to detail"
type input "1"
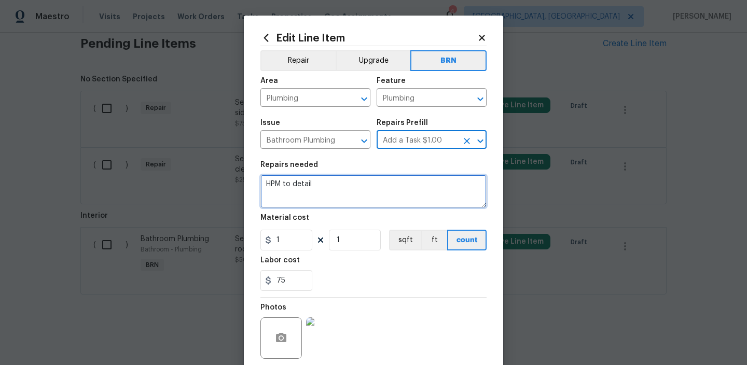
click at [316, 194] on textarea "HPM to detail" at bounding box center [373, 191] width 226 height 33
paste textarea "Seller to have contractor repair leak at right side/cold laundry supply."
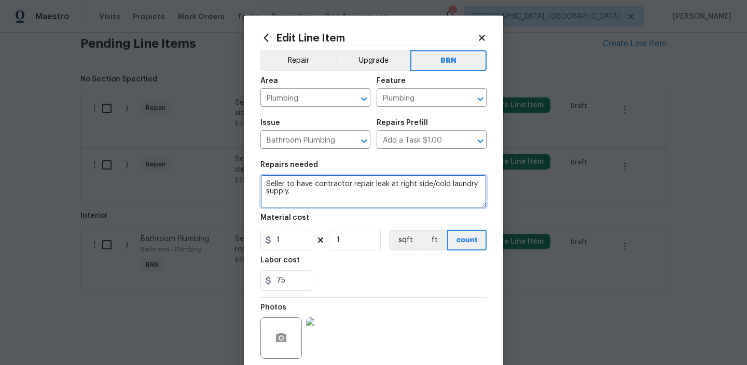
type textarea "Seller to have contractor repair leak at right side/cold laundry supply."
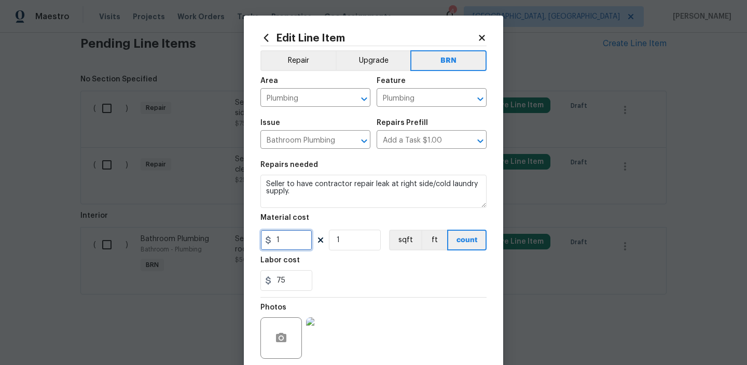
click at [285, 245] on input "1" at bounding box center [286, 240] width 52 height 21
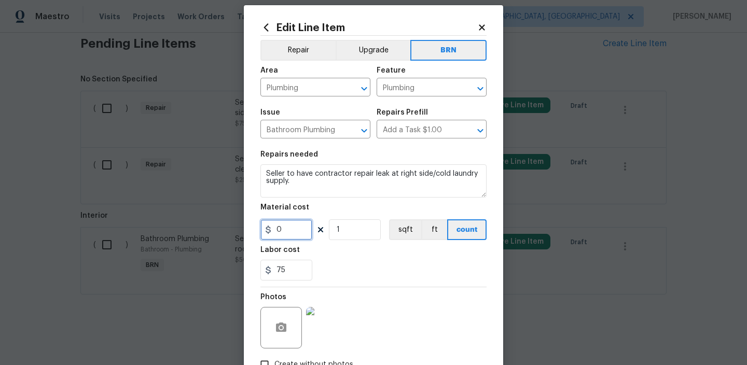
scroll to position [82, 0]
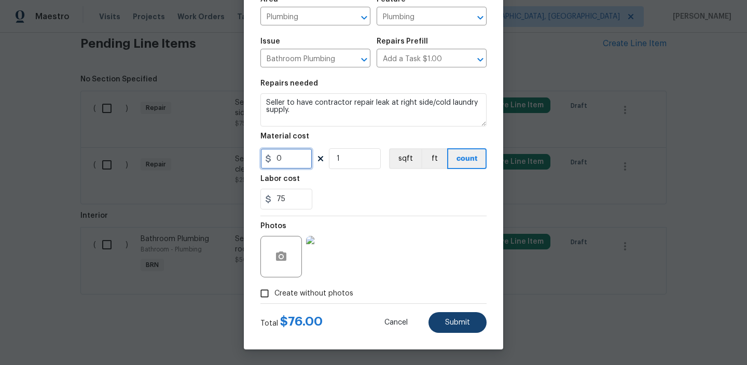
type input "0"
click at [449, 321] on span "Submit" at bounding box center [457, 323] width 25 height 8
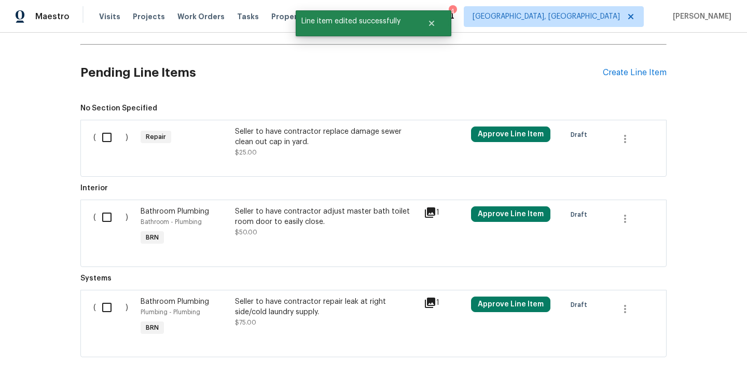
scroll to position [463, 0]
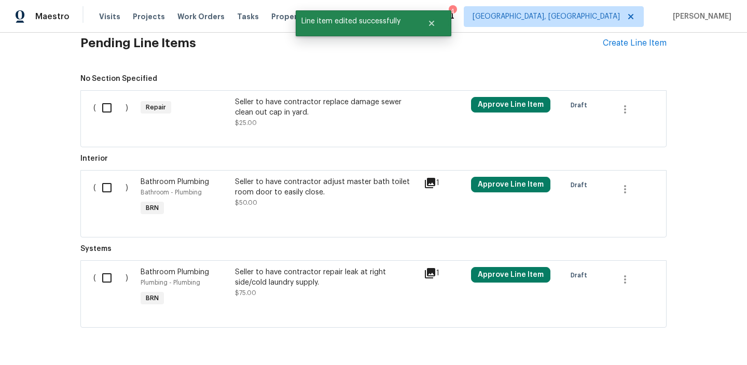
click at [288, 191] on div "Seller to have contractor adjust master bath toilet room door to easily close." at bounding box center [326, 187] width 182 height 21
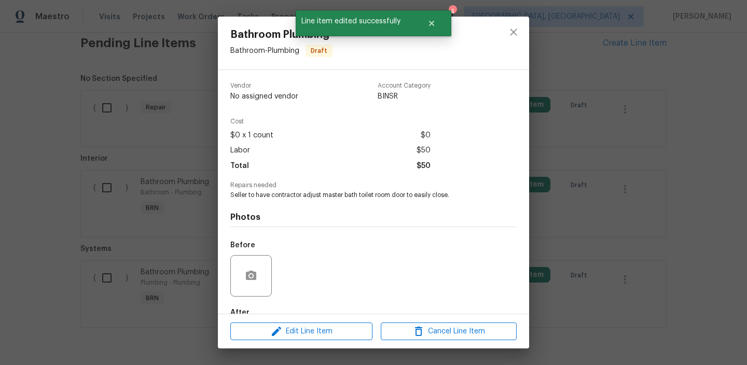
scroll to position [61, 0]
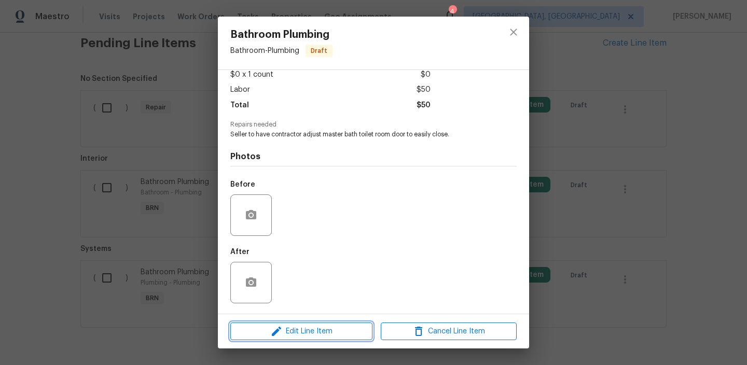
click at [289, 322] on button "Edit Line Item" at bounding box center [301, 331] width 142 height 18
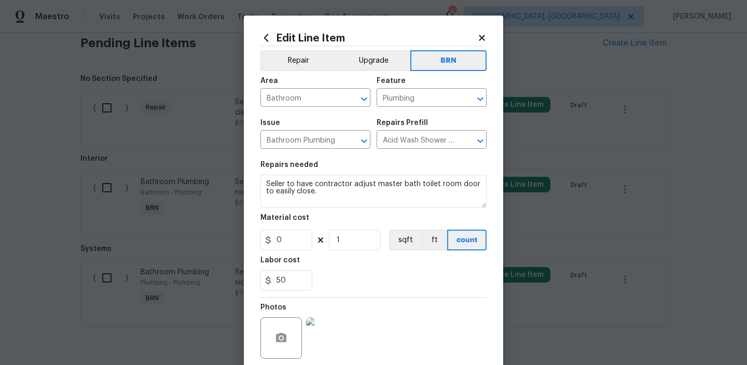
scroll to position [82, 0]
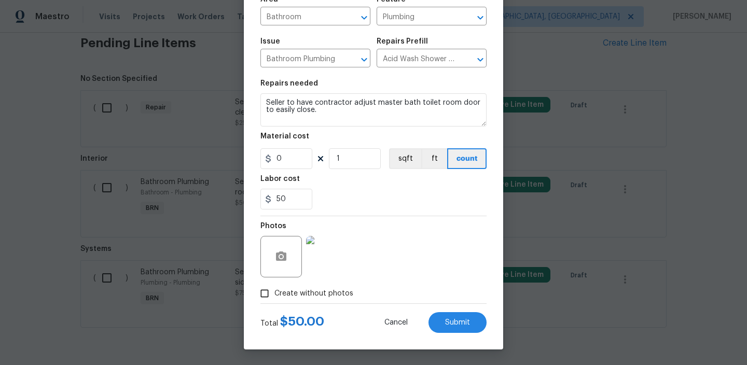
click at [318, 254] on img at bounding box center [326, 256] width 41 height 41
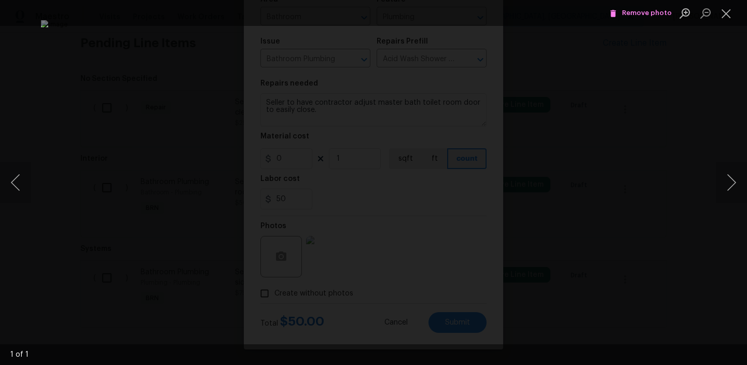
click at [623, 13] on span "Remove photo" at bounding box center [640, 13] width 62 height 12
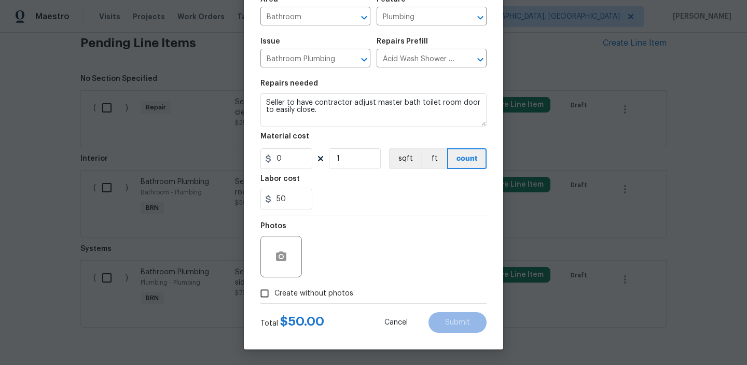
click at [290, 241] on div at bounding box center [280, 256] width 41 height 41
click at [276, 254] on icon "button" at bounding box center [281, 255] width 10 height 9
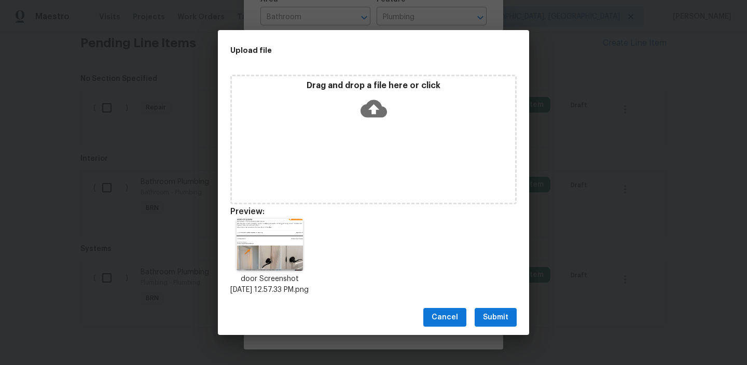
click at [486, 323] on span "Submit" at bounding box center [495, 317] width 25 height 13
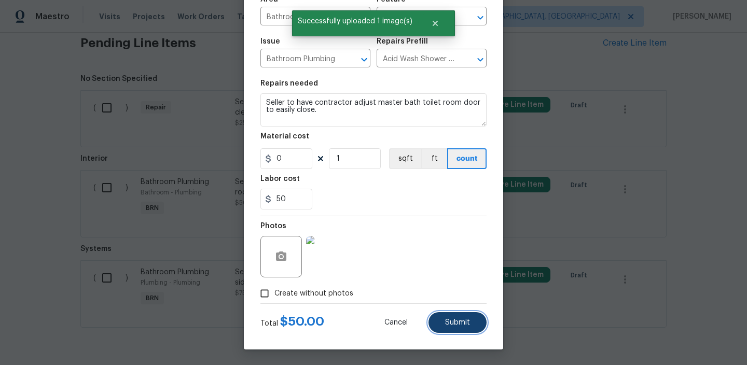
click at [443, 324] on button "Submit" at bounding box center [457, 322] width 58 height 21
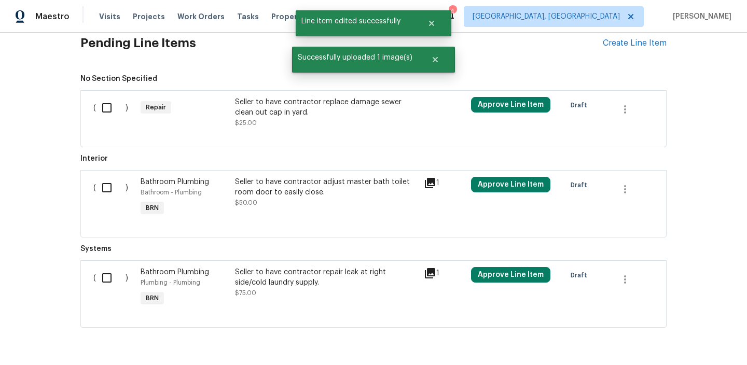
scroll to position [0, 0]
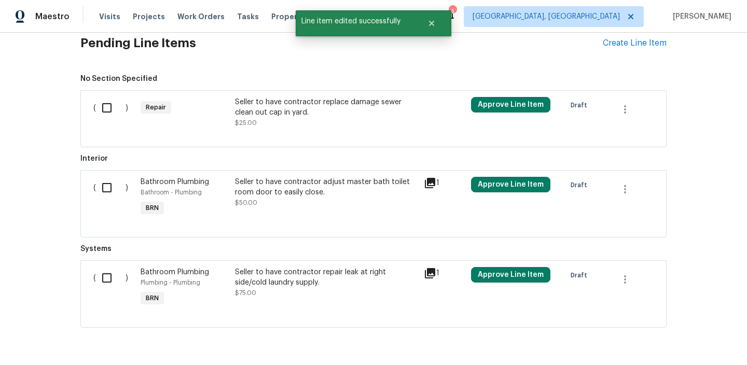
click at [273, 123] on div "Seller to have contractor replace damage sewer clean out cap in yard. $25.00" at bounding box center [326, 112] width 182 height 31
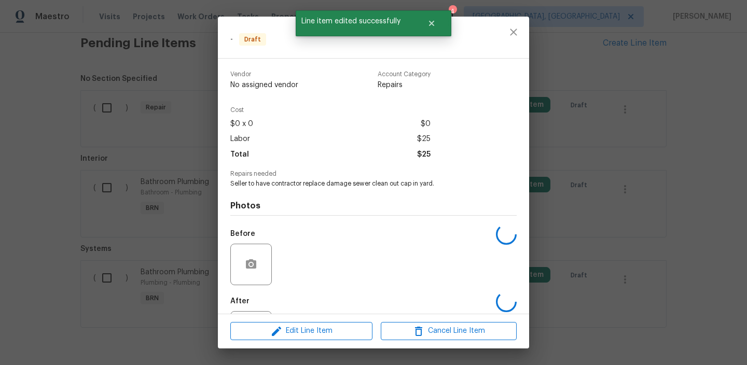
scroll to position [49, 0]
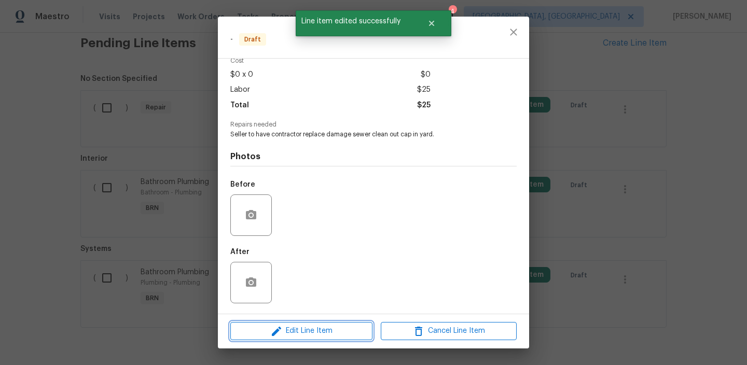
click at [265, 330] on span "Edit Line Item" at bounding box center [301, 331] width 136 height 13
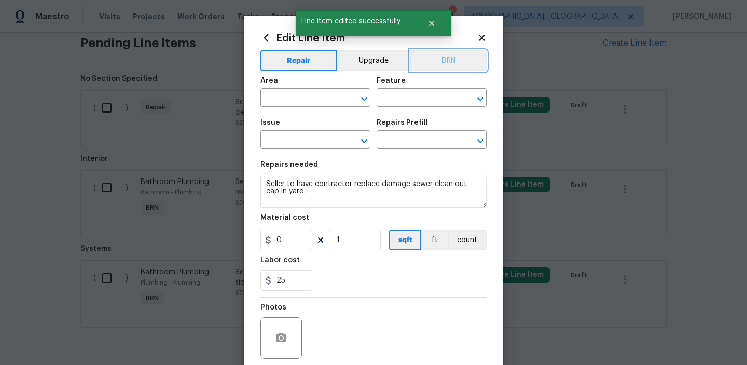
click at [453, 64] on button "BRN" at bounding box center [448, 60] width 76 height 21
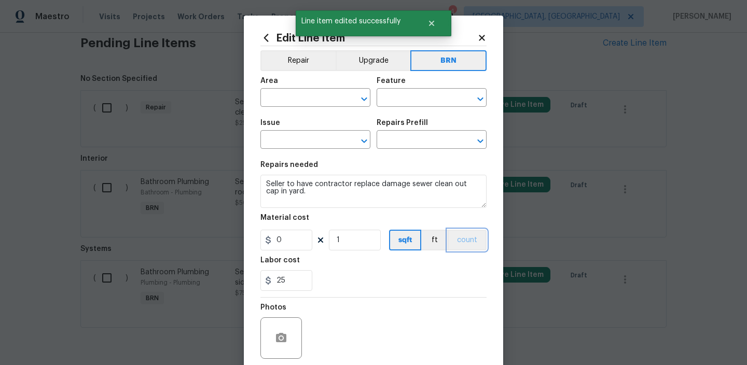
click at [467, 243] on button "count" at bounding box center [466, 240] width 39 height 21
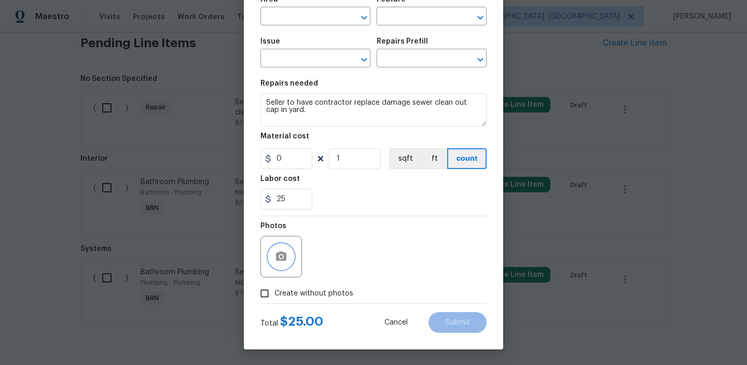
click at [271, 249] on button "button" at bounding box center [281, 256] width 25 height 25
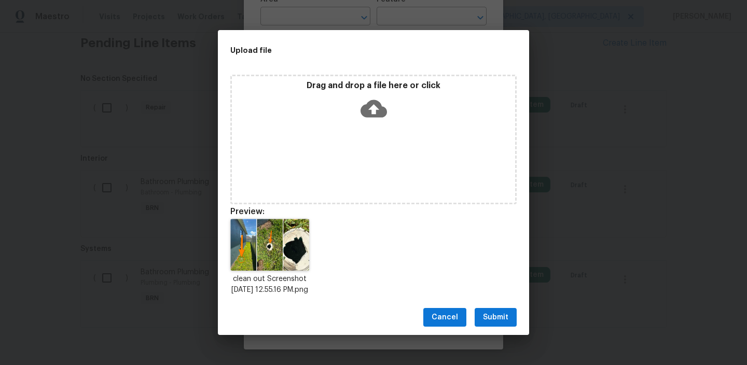
click at [486, 327] on button "Submit" at bounding box center [495, 317] width 42 height 19
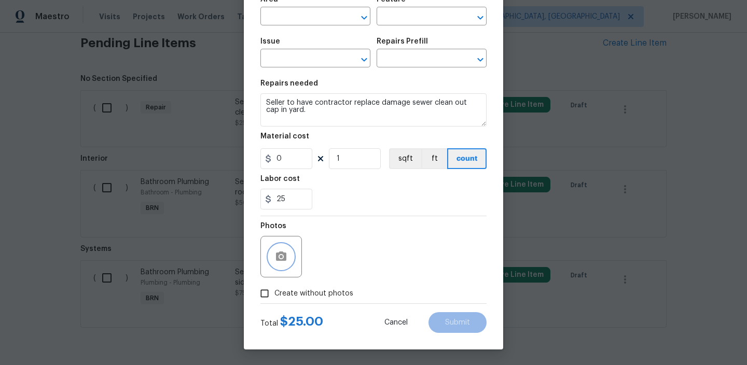
scroll to position [0, 0]
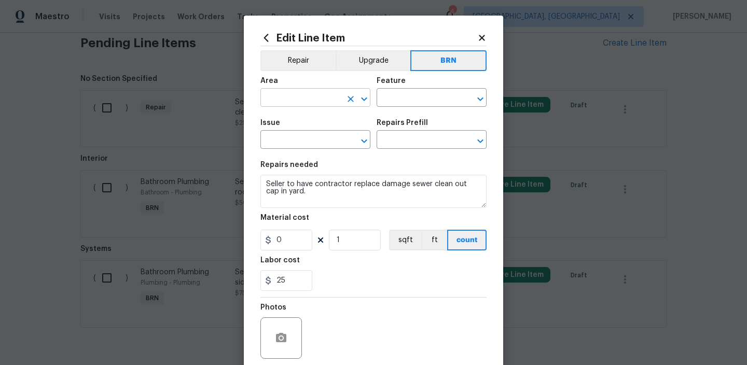
click at [272, 103] on input "text" at bounding box center [300, 99] width 81 height 16
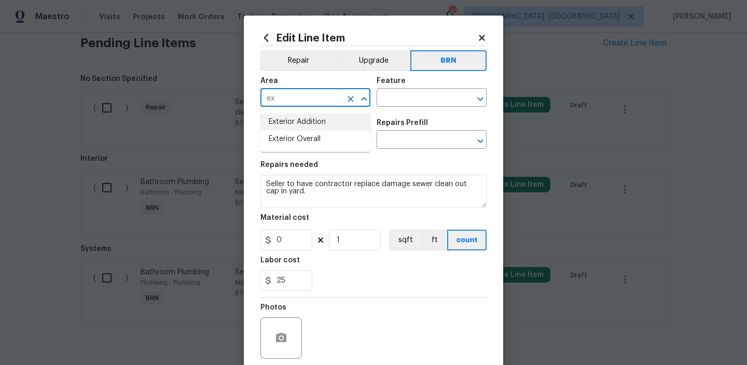
click at [310, 121] on li "Exterior Addition" at bounding box center [315, 122] width 110 height 17
type input "Exterior Addition"
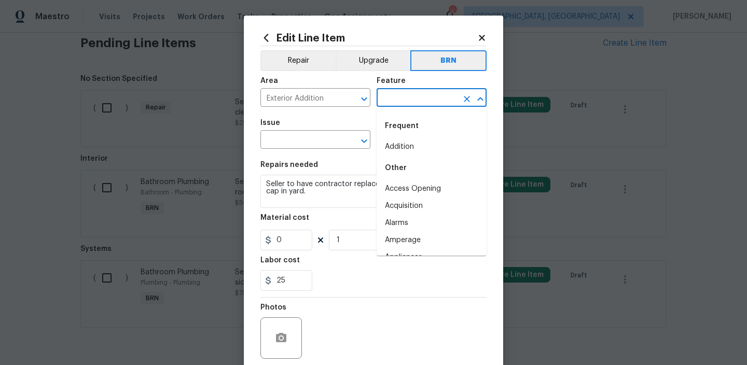
click at [397, 104] on input "text" at bounding box center [416, 99] width 81 height 16
type input "s"
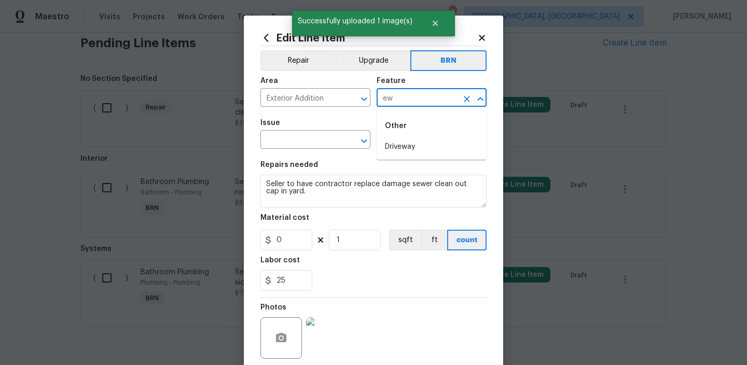
type input "e"
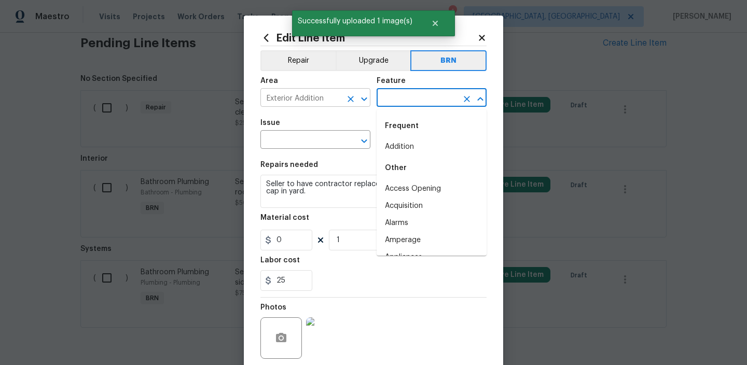
click at [335, 100] on input "Exterior Addition" at bounding box center [300, 99] width 81 height 16
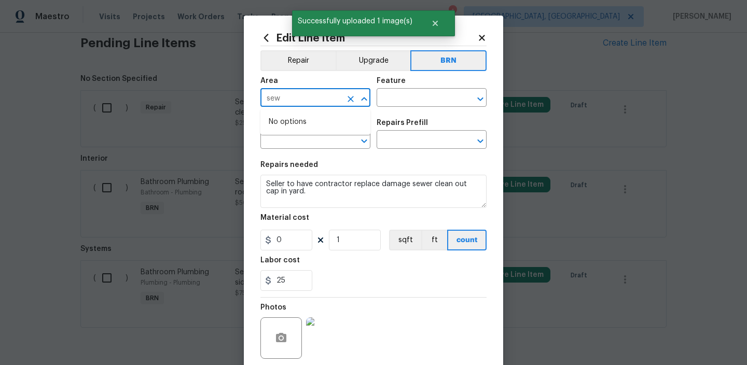
type input "sewe"
click at [355, 100] on icon "Clear" at bounding box center [350, 99] width 10 height 10
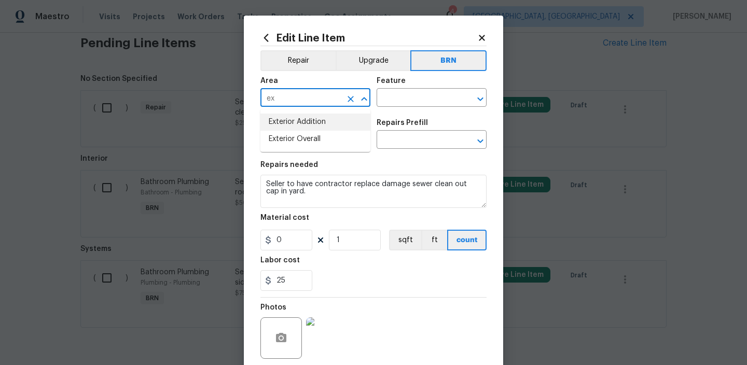
click at [321, 123] on li "Exterior Addition" at bounding box center [315, 122] width 110 height 17
type input "Exterior Addition"
click at [388, 101] on input "text" at bounding box center [416, 99] width 81 height 16
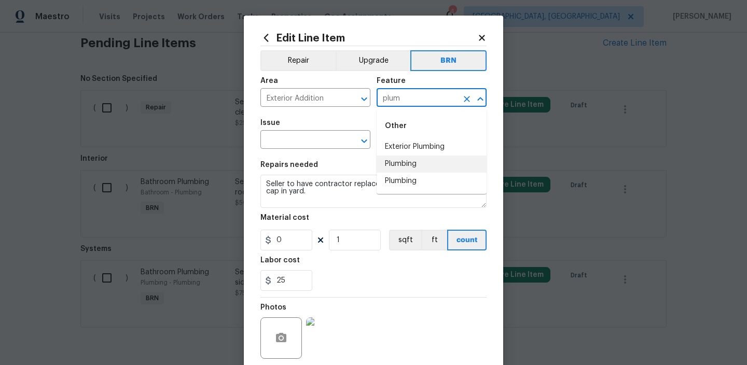
click at [397, 162] on li "Plumbing" at bounding box center [431, 164] width 110 height 17
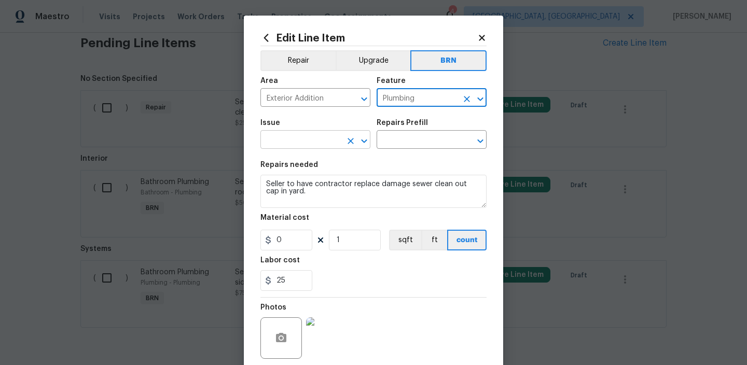
type input "Plumbing"
click at [313, 148] on input "text" at bounding box center [300, 141] width 81 height 16
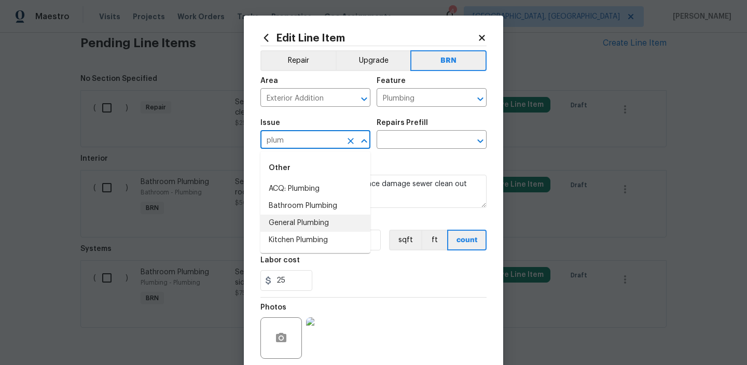
click at [298, 221] on li "General Plumbing" at bounding box center [315, 223] width 110 height 17
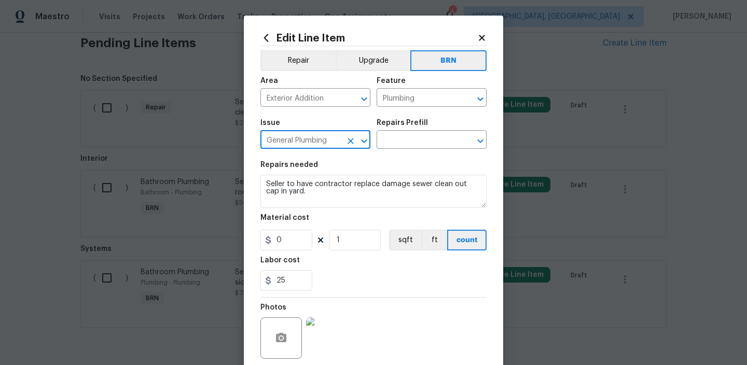
type input "General Plumbing"
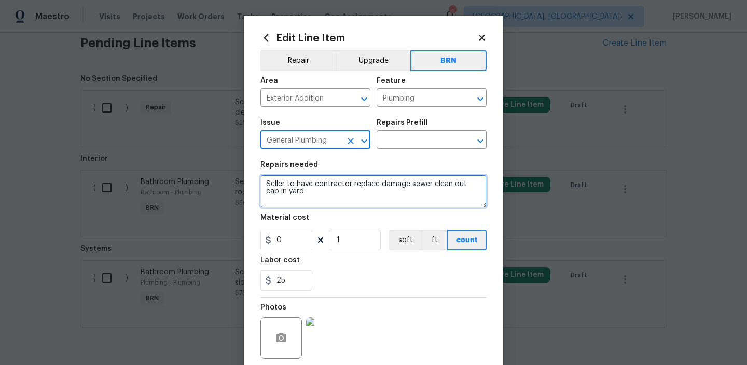
click at [298, 193] on textarea "Seller to have contractor replace damage sewer clean out cap in yard." at bounding box center [373, 191] width 226 height 33
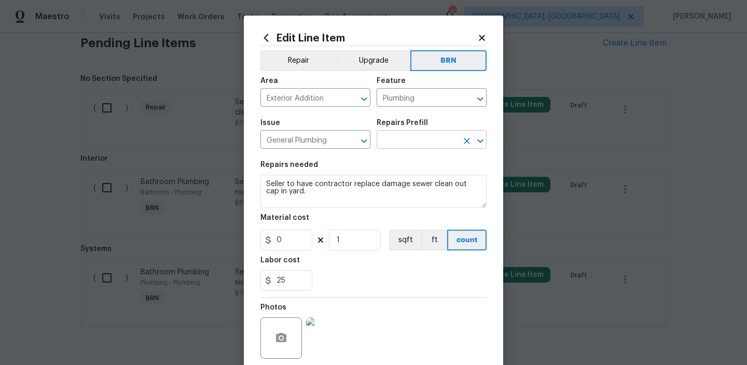
click at [409, 142] on input "text" at bounding box center [416, 141] width 81 height 16
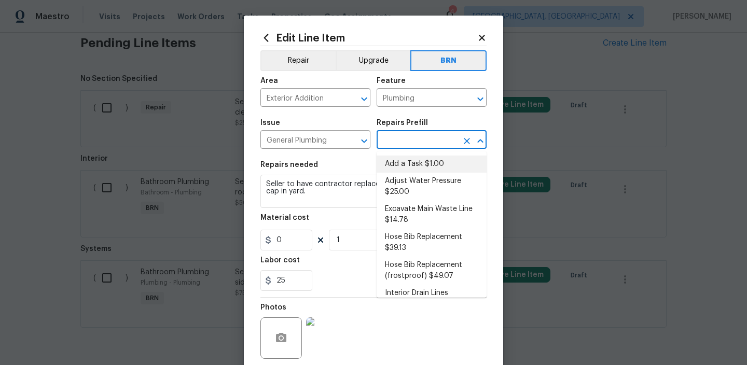
click at [400, 162] on li "Add a Task $1.00" at bounding box center [431, 164] width 110 height 17
type input "Add a Task $1.00"
type textarea "HPM to detail"
type input "1"
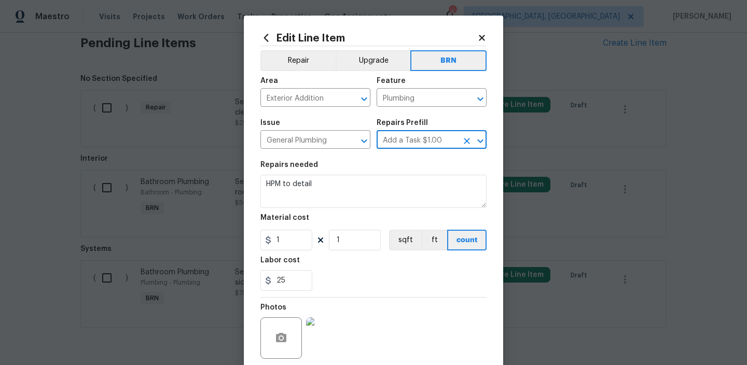
click at [320, 174] on div "Repairs needed" at bounding box center [373, 167] width 226 height 13
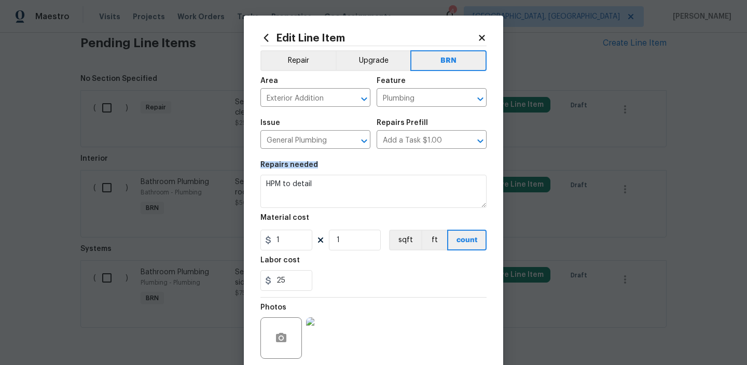
click at [320, 174] on div "Repairs needed" at bounding box center [373, 167] width 226 height 13
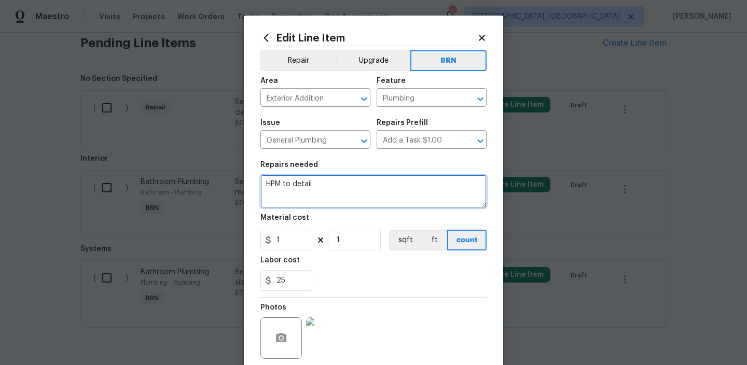
click at [301, 188] on textarea "HPM to detail" at bounding box center [373, 191] width 226 height 33
paste textarea "Seller to have contractor replace damage sewer clean out cap in yard."
type textarea "Seller to have contractor replace damage sewer clean out cap in yard."
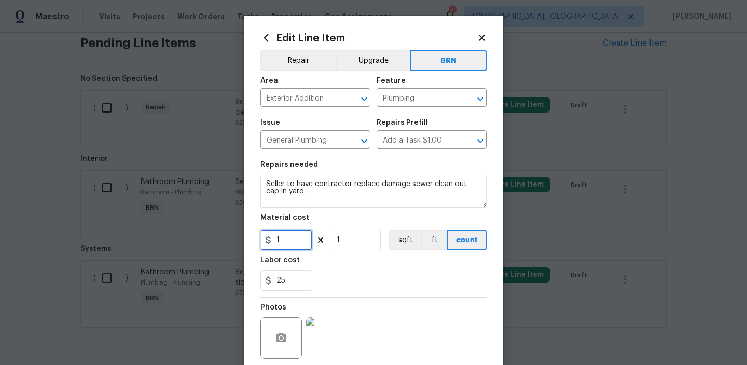
click at [289, 236] on input "1" at bounding box center [286, 240] width 52 height 21
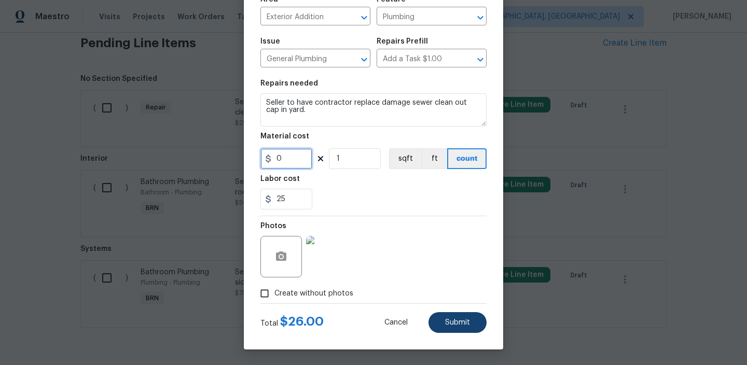
type input "0"
click at [458, 326] on span "Submit" at bounding box center [457, 323] width 25 height 8
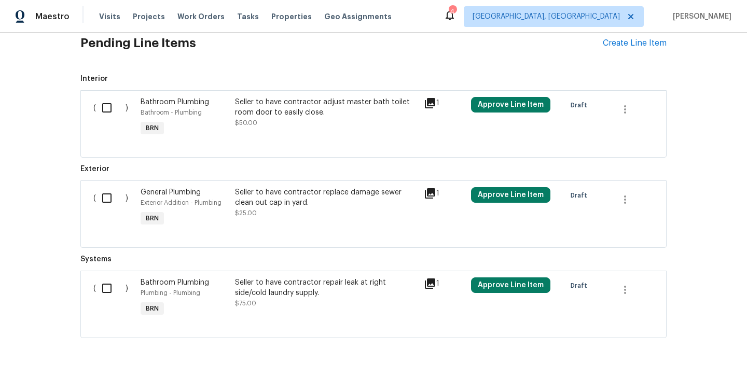
click at [114, 100] on input "checkbox" at bounding box center [111, 108] width 30 height 22
checkbox input "true"
click at [102, 181] on div "( ) General Plumbing Exterior Addition - Plumbing BRN Seller to have contractor…" at bounding box center [373, 213] width 586 height 67
click at [105, 206] on input "checkbox" at bounding box center [111, 198] width 30 height 22
checkbox input "true"
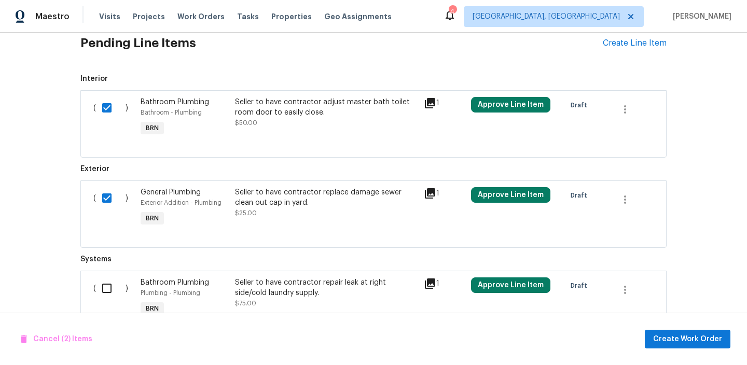
scroll to position [507, 0]
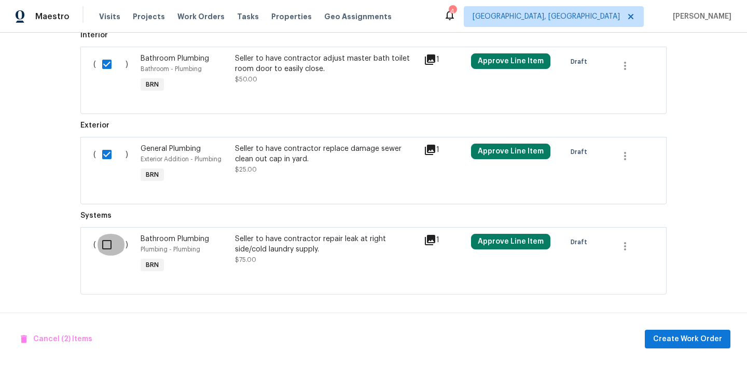
click at [107, 250] on input "checkbox" at bounding box center [111, 245] width 30 height 22
checkbox input "true"
click at [666, 340] on span "Create Work Order" at bounding box center [687, 339] width 69 height 13
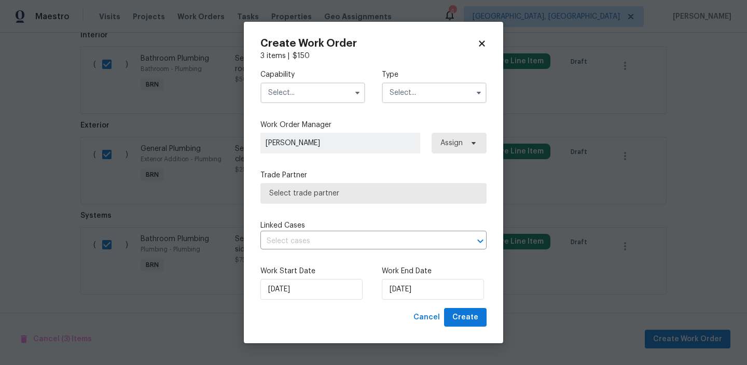
click at [307, 97] on input "text" at bounding box center [312, 92] width 105 height 21
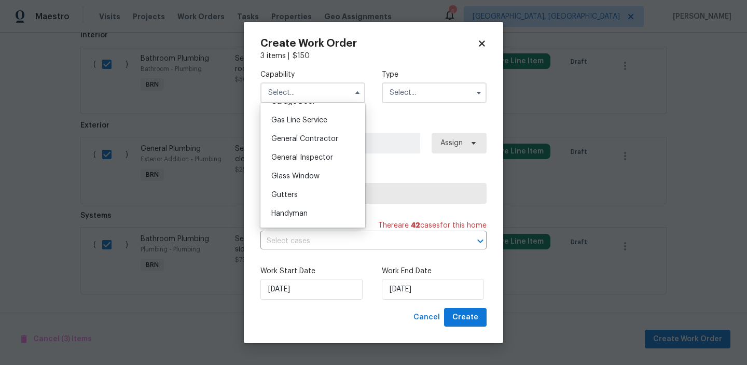
scroll to position [470, 0]
click at [308, 138] on span "General Contractor" at bounding box center [304, 140] width 67 height 7
type input "General Contractor"
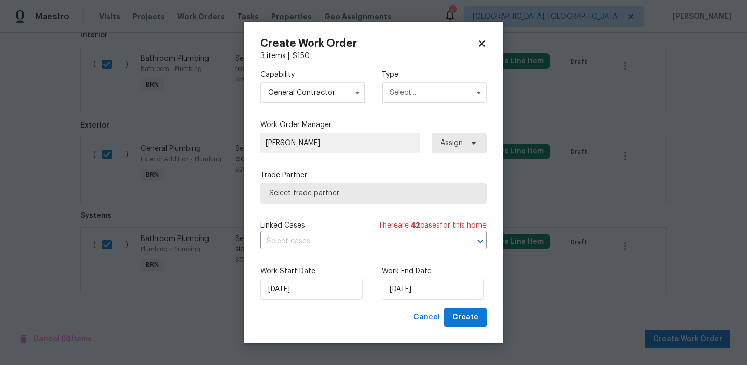
click at [405, 88] on input "text" at bounding box center [434, 92] width 105 height 21
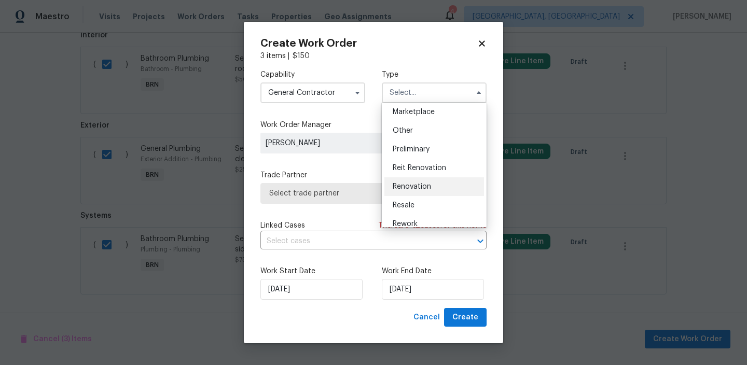
scroll to position [215, 0]
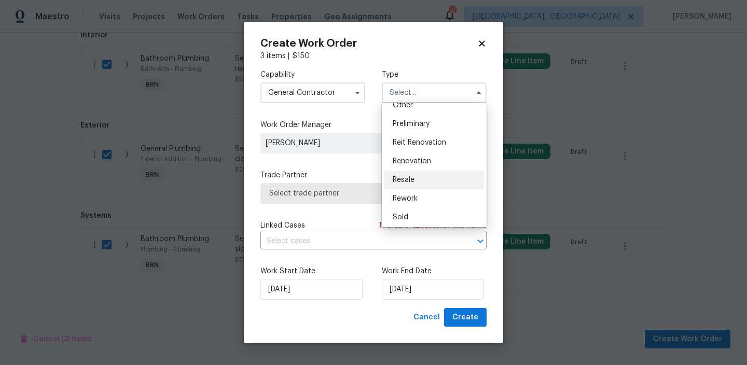
click at [408, 179] on span "Resale" at bounding box center [403, 179] width 22 height 7
type input "Resale"
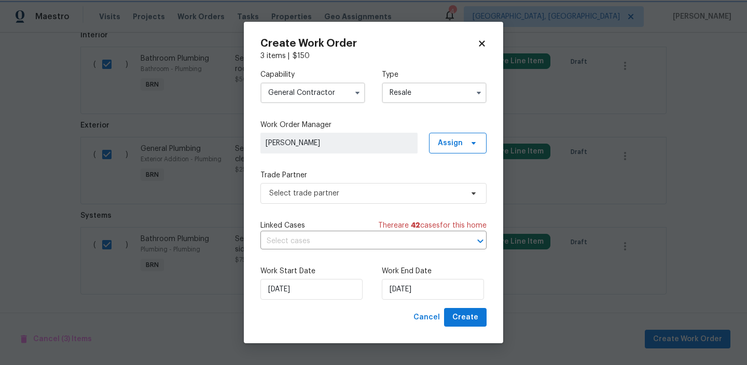
scroll to position [0, 0]
click at [309, 200] on span "Select trade partner" at bounding box center [373, 193] width 226 height 21
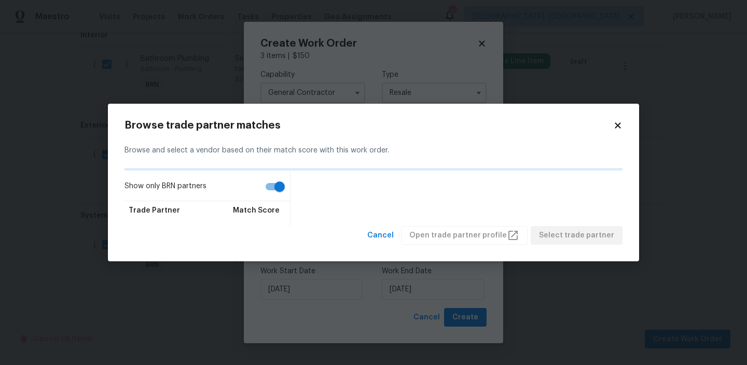
click at [267, 186] on input "Show only BRN partners" at bounding box center [279, 187] width 59 height 20
click at [267, 186] on input "Show only BRN partners" at bounding box center [269, 187] width 59 height 20
click at [267, 186] on input "Show only BRN partners" at bounding box center [279, 187] width 59 height 20
checkbox input "false"
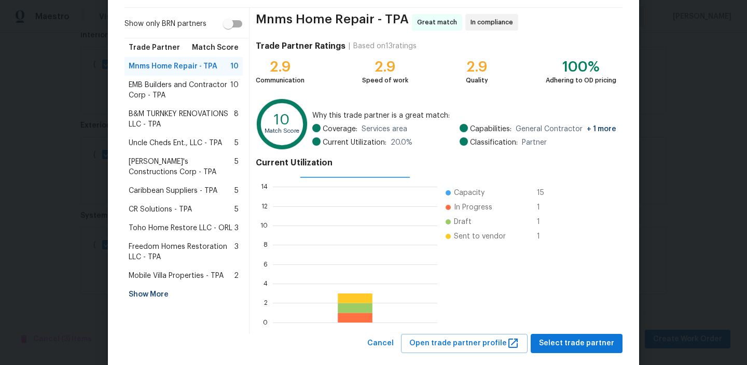
scroll to position [78, 0]
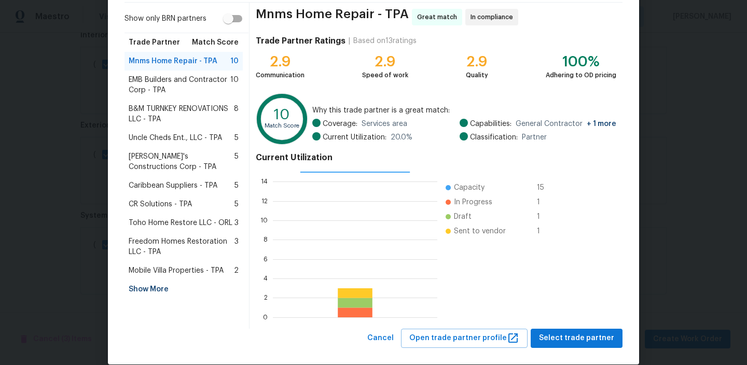
click at [140, 282] on div "Show More" at bounding box center [183, 289] width 118 height 19
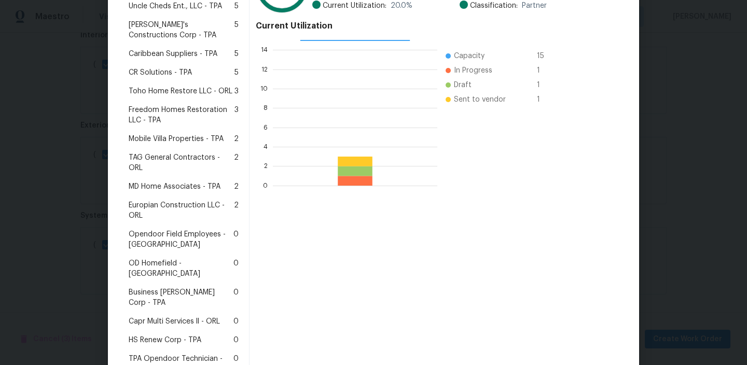
scroll to position [218, 0]
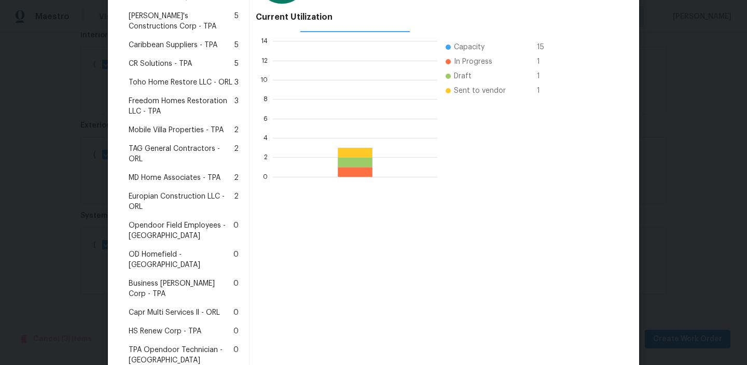
click at [155, 127] on span "Mobile Villa Properties - TPA" at bounding box center [176, 130] width 95 height 10
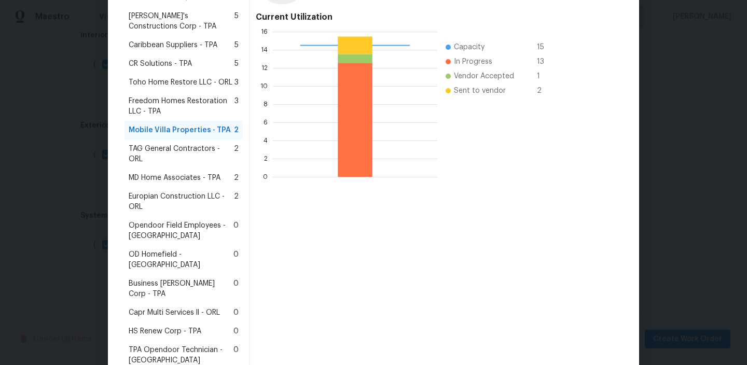
scroll to position [249, 0]
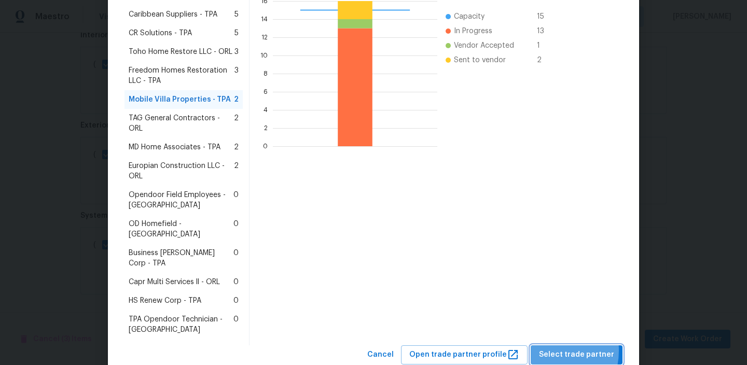
click at [547, 348] on span "Select trade partner" at bounding box center [576, 354] width 75 height 13
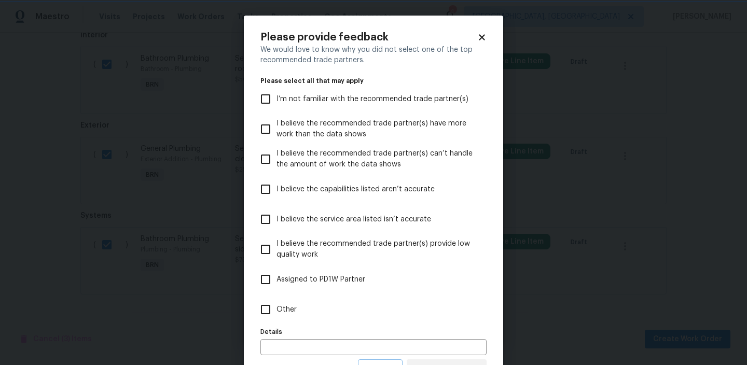
scroll to position [0, 0]
click at [267, 312] on input "Other" at bounding box center [266, 310] width 22 height 22
checkbox input "true"
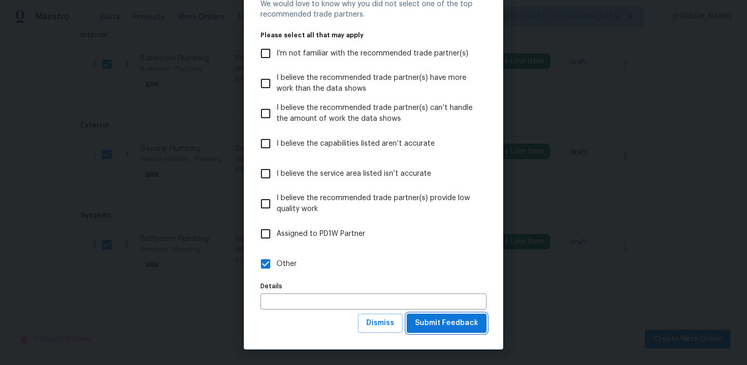
click at [432, 321] on span "Submit Feedback" at bounding box center [446, 323] width 63 height 13
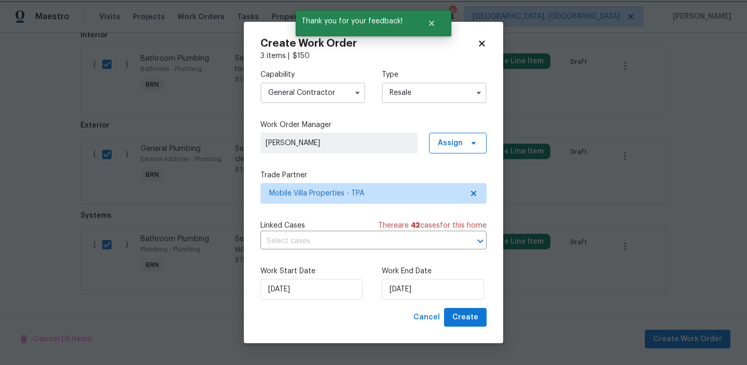
scroll to position [0, 0]
click at [293, 242] on input "text" at bounding box center [358, 241] width 197 height 16
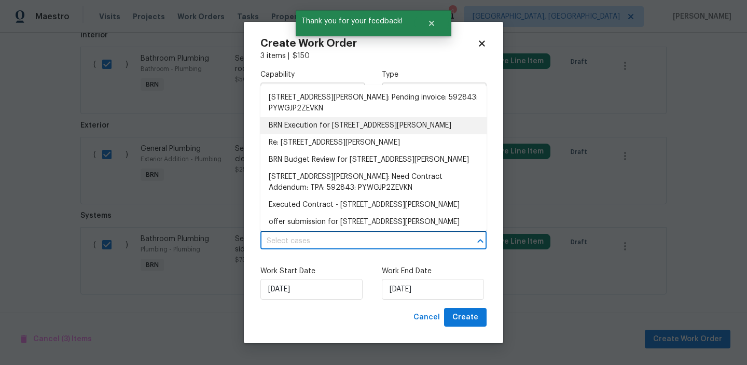
click at [284, 125] on li "BRN Execution for 225 Arbuthnot St, Winter Haven, FL 33881" at bounding box center [373, 125] width 226 height 17
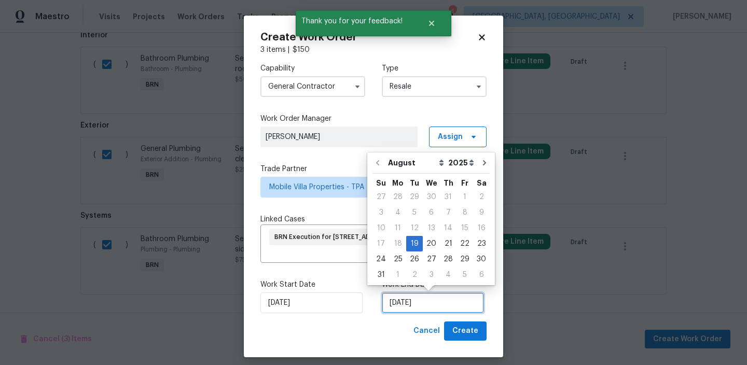
click at [400, 308] on input "19/08/2025" at bounding box center [433, 302] width 102 height 21
click at [424, 245] on div "20" at bounding box center [431, 243] width 17 height 15
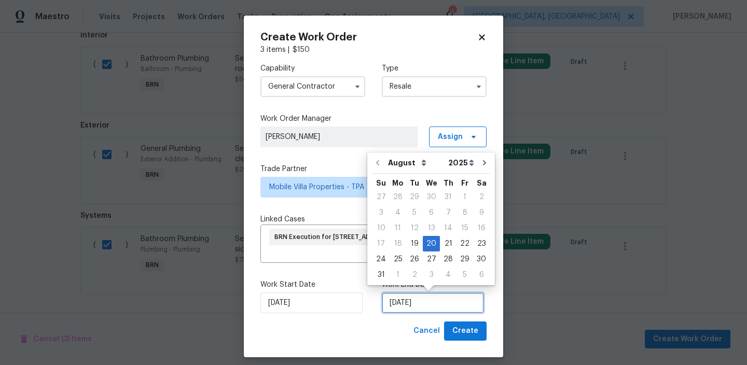
click at [411, 311] on input "20/08/2025" at bounding box center [433, 302] width 102 height 21
click at [441, 238] on div "21" at bounding box center [448, 243] width 17 height 15
type input "21/08/2025"
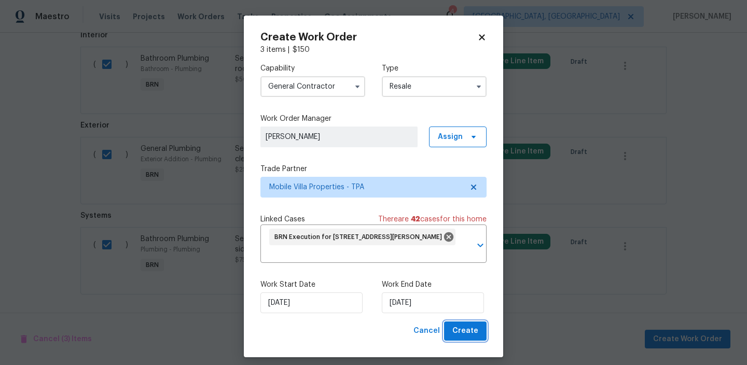
click at [464, 337] on span "Create" at bounding box center [465, 331] width 26 height 13
checkbox input "false"
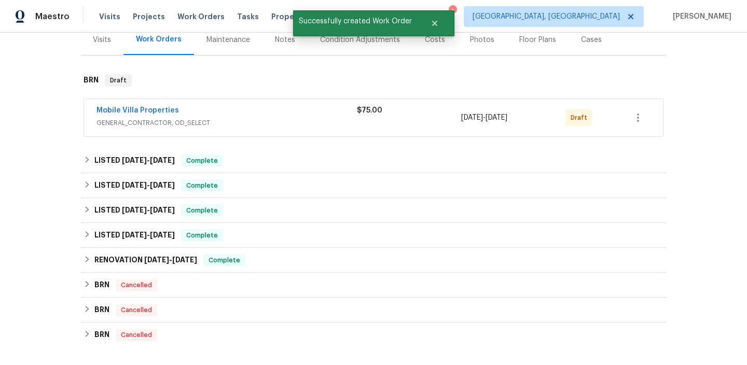
scroll to position [33, 0]
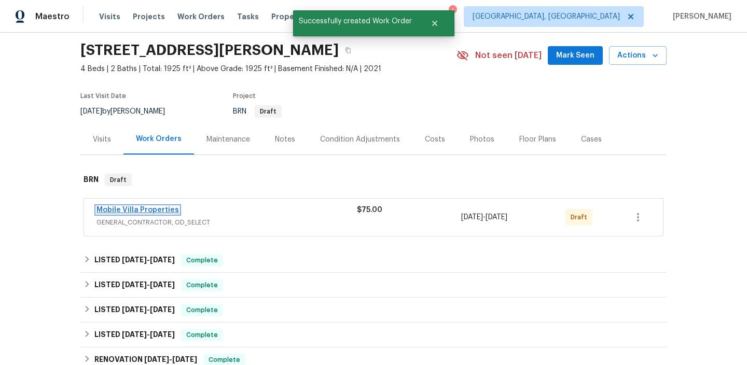
click at [144, 209] on link "Mobile Villa Properties" at bounding box center [137, 209] width 82 height 7
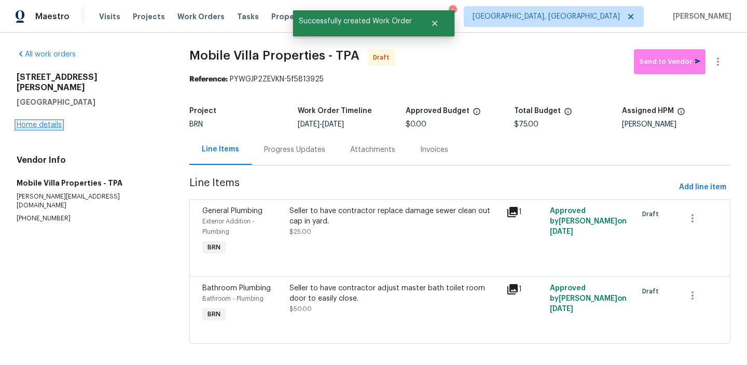
click at [46, 121] on link "Home details" at bounding box center [39, 124] width 45 height 7
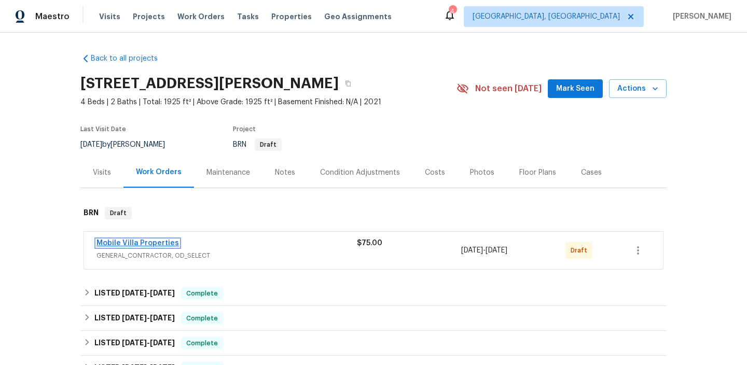
click at [132, 242] on link "Mobile Villa Properties" at bounding box center [137, 243] width 82 height 7
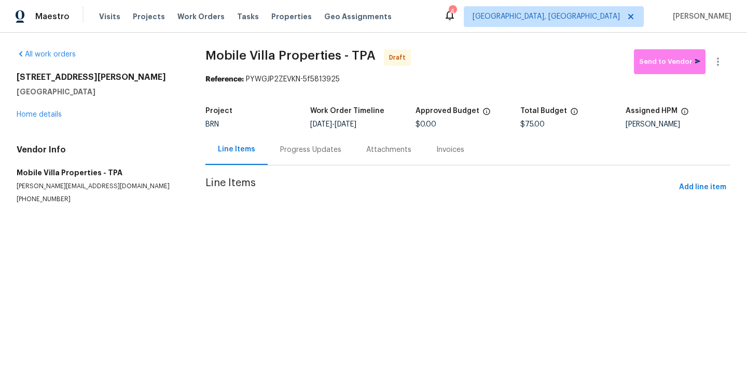
scroll to position [8, 0]
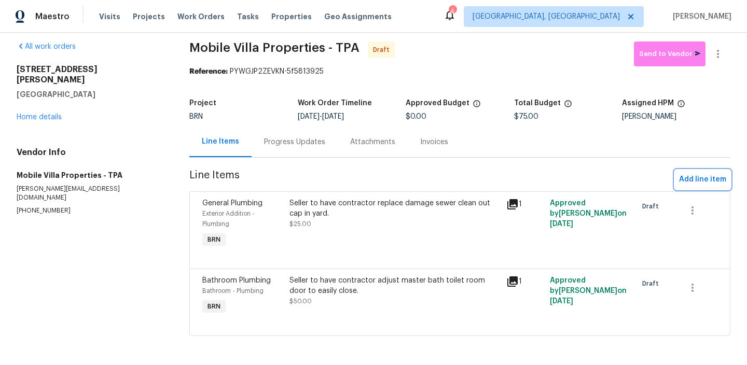
click at [684, 177] on span "Add line item" at bounding box center [702, 179] width 47 height 13
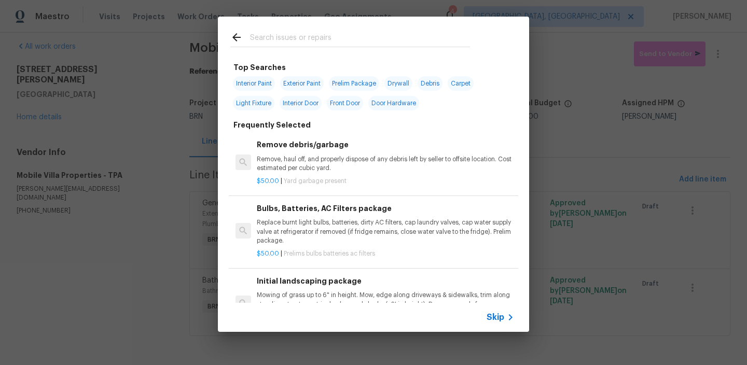
click at [489, 315] on span "Skip" at bounding box center [495, 317] width 18 height 10
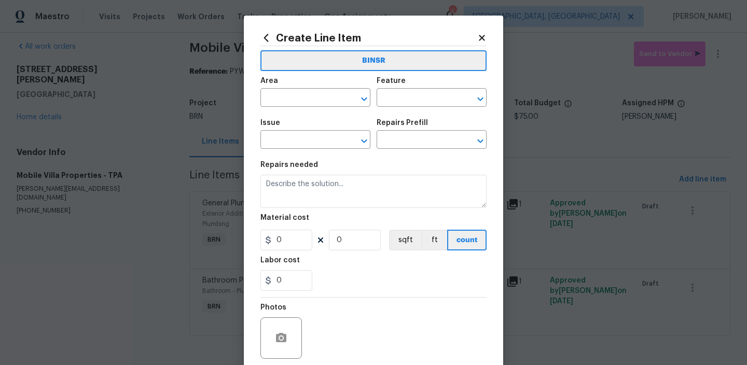
click at [314, 209] on section "Repairs needed Material cost 0 0 sqft ft count Labor cost 0" at bounding box center [373, 226] width 226 height 142
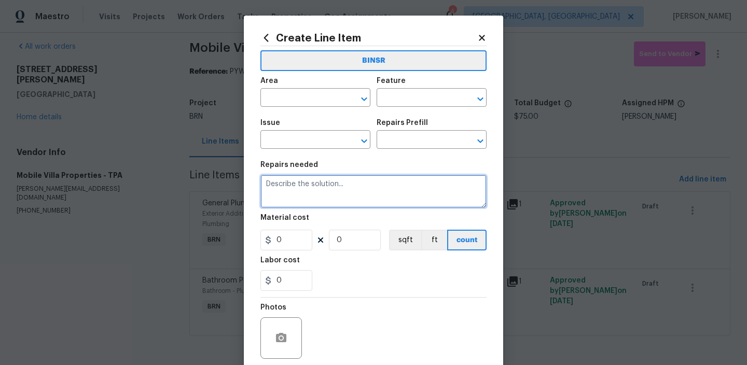
click at [310, 190] on textarea at bounding box center [373, 191] width 226 height 33
paste textarea "Seller to have contractor repair leak at right side/cold laundry supply."
type textarea "Seller to have contractor repair leak at right side/cold laundry supply."
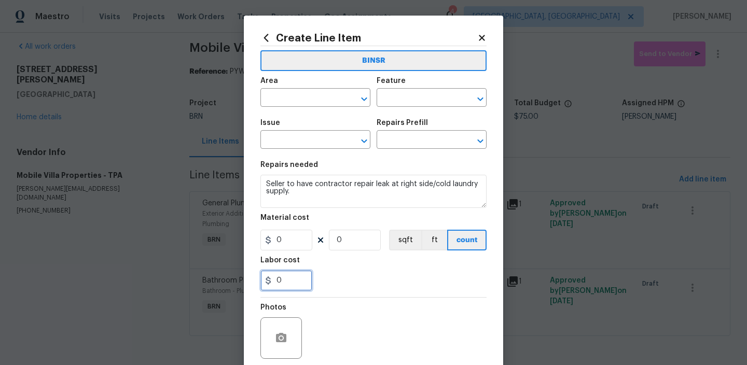
click at [289, 278] on input "0" at bounding box center [286, 280] width 52 height 21
type input "75"
click at [360, 242] on input "0" at bounding box center [355, 240] width 52 height 21
type input "1"
click at [295, 92] on input "text" at bounding box center [300, 99] width 81 height 16
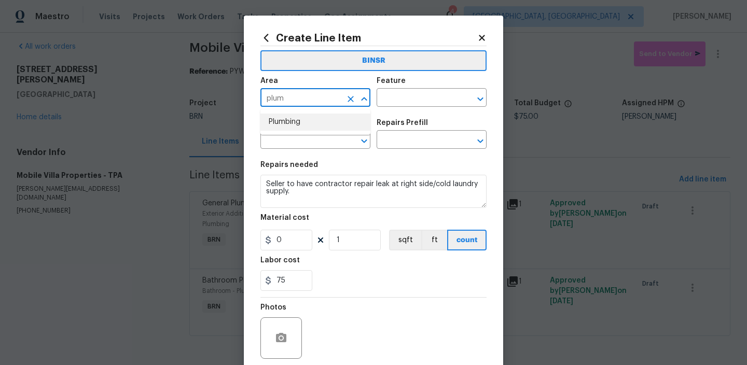
click at [310, 123] on li "Plumbing" at bounding box center [315, 122] width 110 height 17
type input "Plumbing"
click at [394, 101] on input "text" at bounding box center [416, 99] width 81 height 16
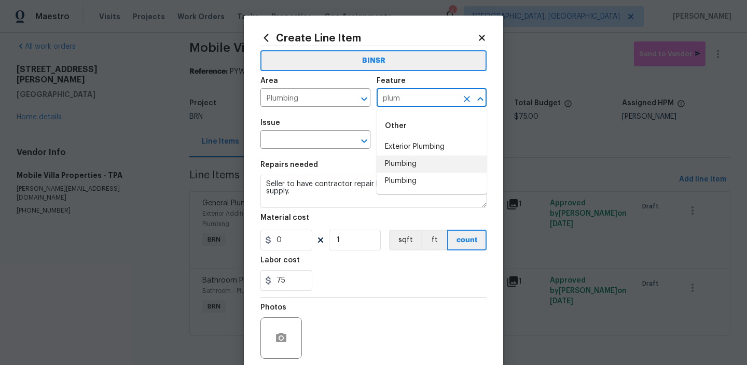
click at [397, 156] on li "Plumbing" at bounding box center [431, 164] width 110 height 17
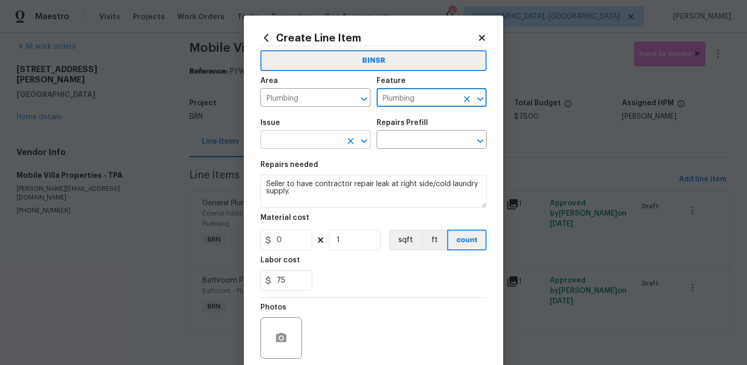
type input "Plumbing"
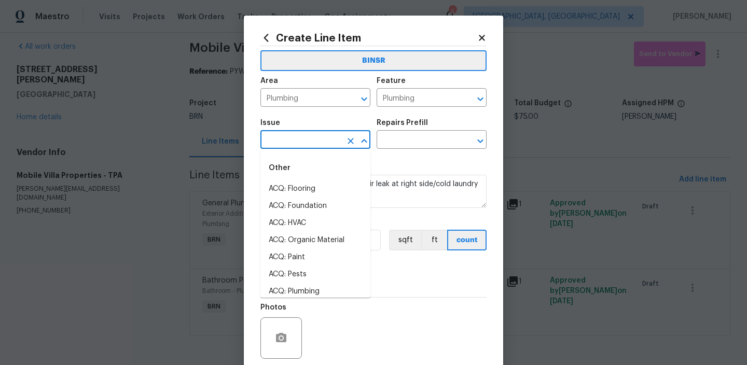
click at [317, 146] on input "text" at bounding box center [300, 141] width 81 height 16
click at [312, 204] on li "Bathroom Plumbing" at bounding box center [315, 206] width 110 height 17
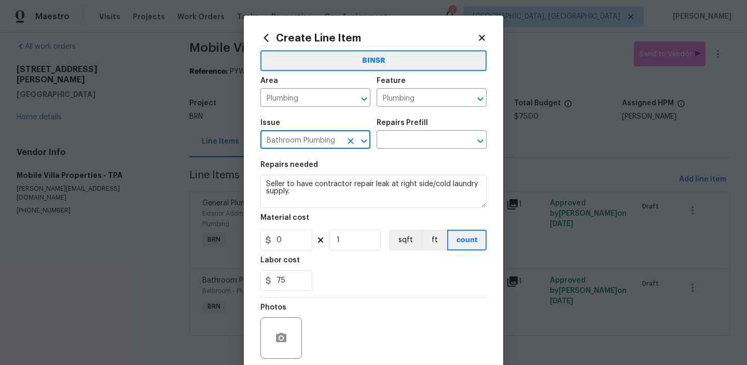
type input "Bathroom Plumbing"
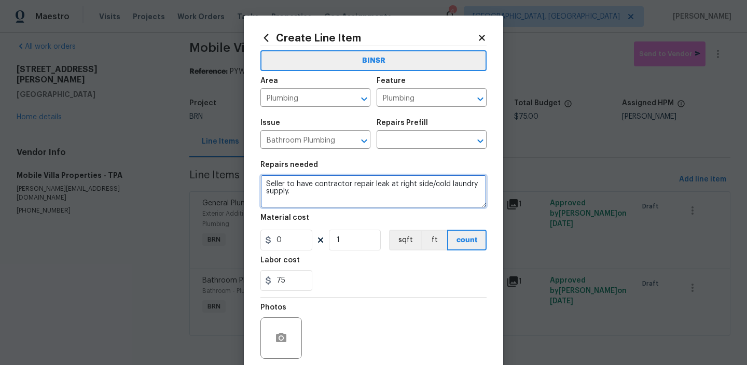
click at [306, 189] on textarea "Seller to have contractor repair leak at right side/cold laundry supply." at bounding box center [373, 191] width 226 height 33
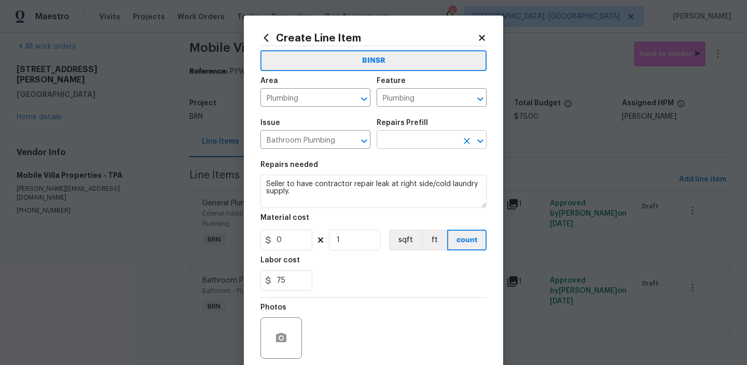
click at [393, 140] on input "text" at bounding box center [416, 141] width 81 height 16
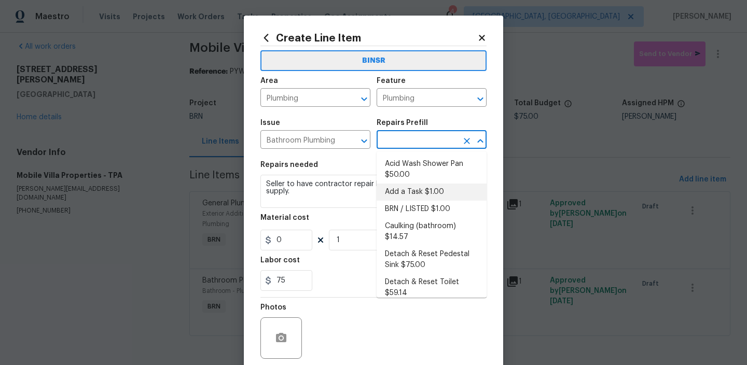
click at [396, 190] on li "Add a Task $1.00" at bounding box center [431, 192] width 110 height 17
type input "Add a Task $1.00"
type textarea "HPM to detail"
type input "1"
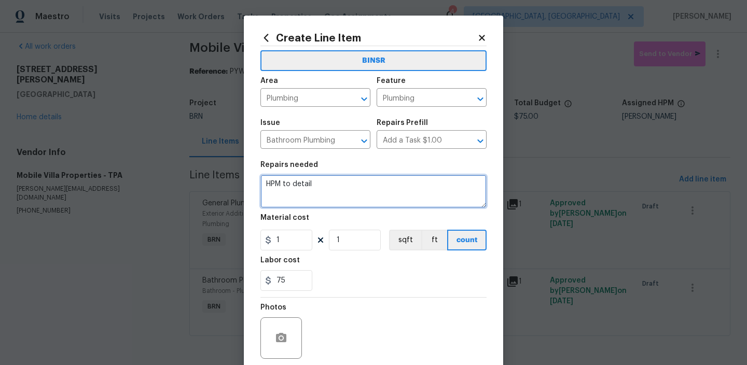
click at [317, 190] on textarea "HPM to detail" at bounding box center [373, 191] width 226 height 33
paste textarea "Seller to have contractor repair leak at right side/cold laundry supply."
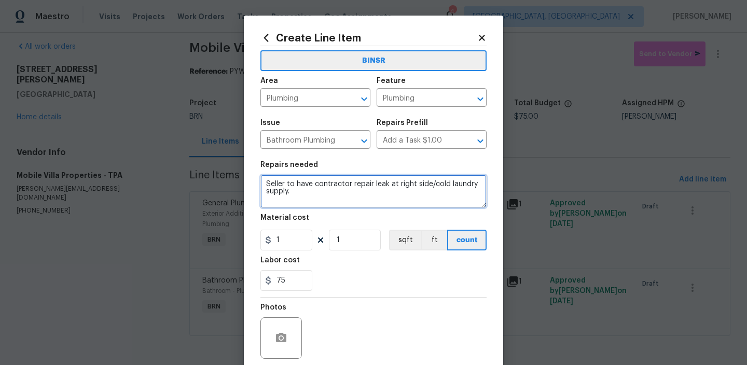
type textarea "Seller to have contractor repair leak at right side/cold laundry supply."
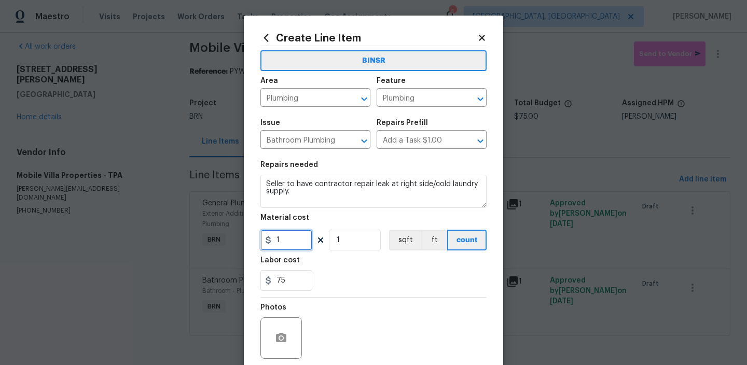
click at [291, 239] on input "1" at bounding box center [286, 240] width 52 height 21
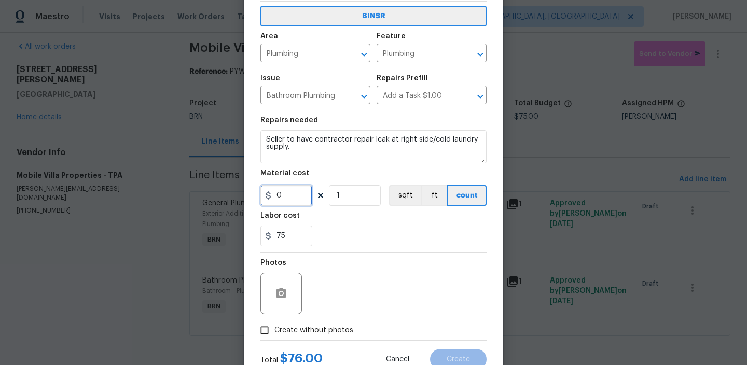
scroll to position [71, 0]
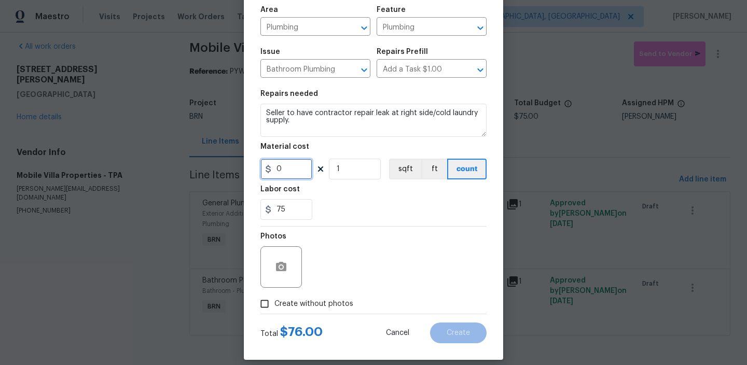
type input "0"
click at [280, 268] on circle "button" at bounding box center [280, 266] width 3 height 3
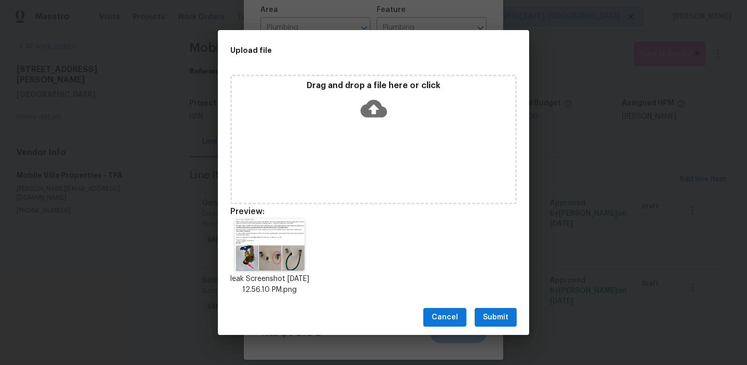
click at [494, 320] on span "Submit" at bounding box center [495, 317] width 25 height 13
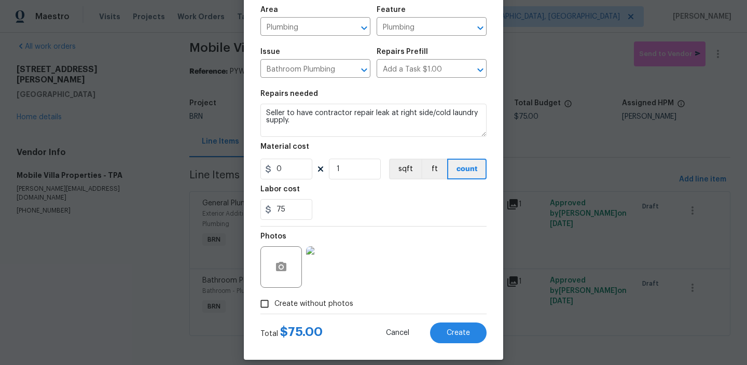
click at [455, 321] on div "Total $ 75.00 Cancel Create" at bounding box center [373, 328] width 226 height 29
click at [451, 329] on button "Create" at bounding box center [458, 332] width 57 height 21
type input "0"
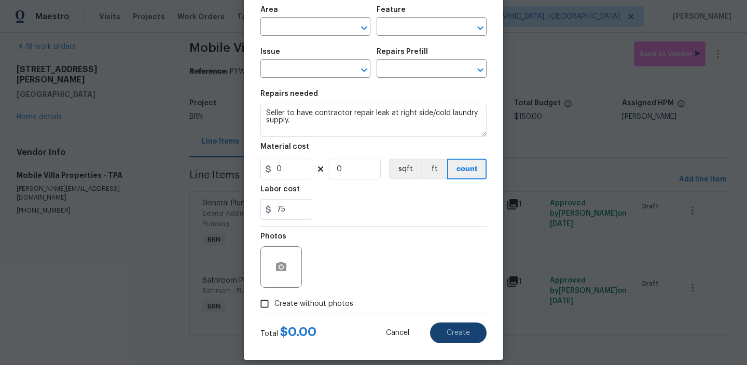
scroll to position [0, 0]
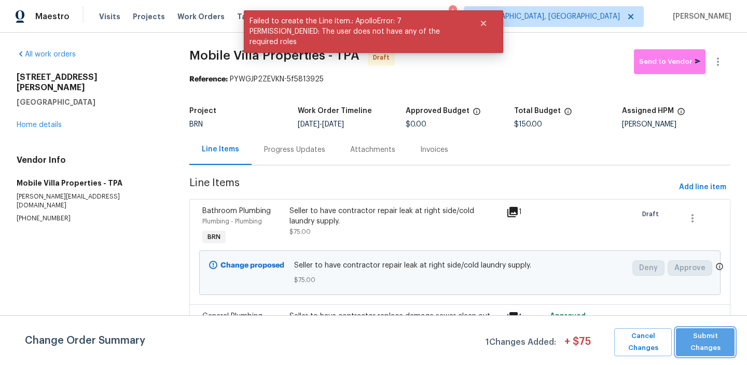
click at [695, 336] on span "Submit Changes" at bounding box center [705, 342] width 48 height 24
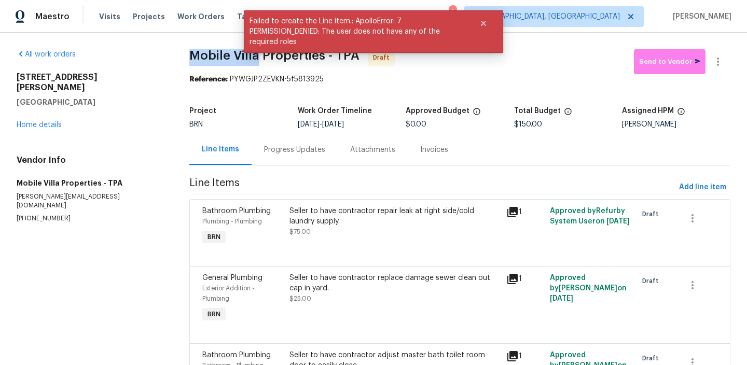
drag, startPoint x: 178, startPoint y: 61, endPoint x: 256, endPoint y: 60, distance: 77.8
click at [256, 60] on div "All work orders 225 Arbuthnot St Winter Haven, FL 33881 Home details Vendor Inf…" at bounding box center [373, 236] width 747 height 407
copy span "Mobile Villa"
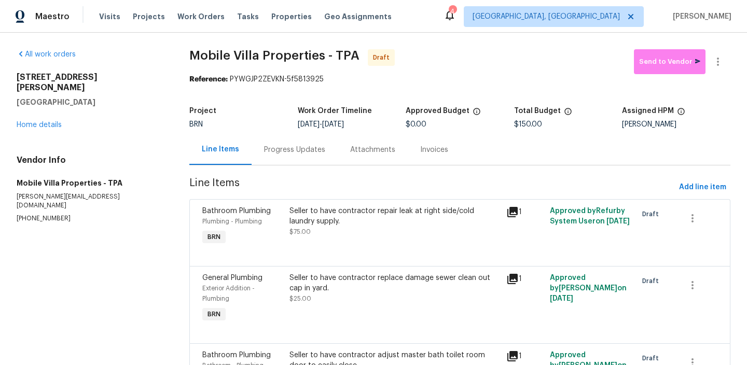
click at [172, 106] on div "All work orders 225 Arbuthnot St Winter Haven, FL 33881 Home details Vendor Inf…" at bounding box center [373, 236] width 747 height 407
click at [158, 97] on h5 "Winter Haven, FL 33881" at bounding box center [91, 102] width 148 height 10
click at [166, 78] on div "All work orders 225 Arbuthnot St Winter Haven, FL 33881 Home details Vendor Inf…" at bounding box center [373, 236] width 747 height 407
click at [298, 150] on div "Progress Updates" at bounding box center [294, 150] width 61 height 10
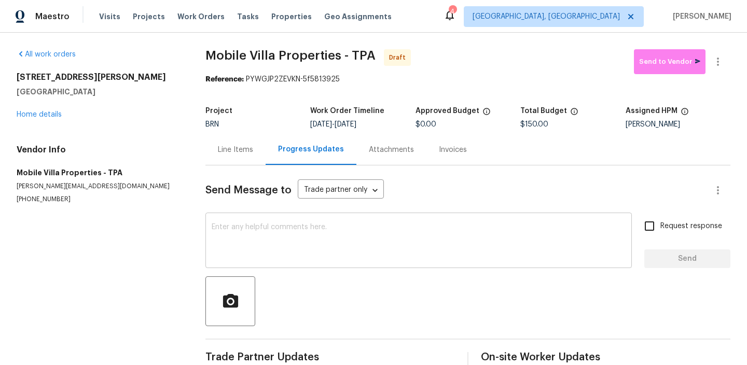
click at [306, 243] on textarea at bounding box center [419, 241] width 414 height 36
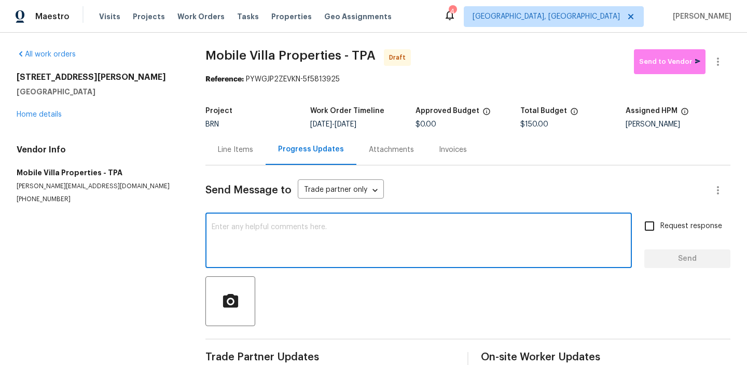
paste textarea "Hi, I'm Ananthi from Opendoor. Just wanted to check if you received the WO for …"
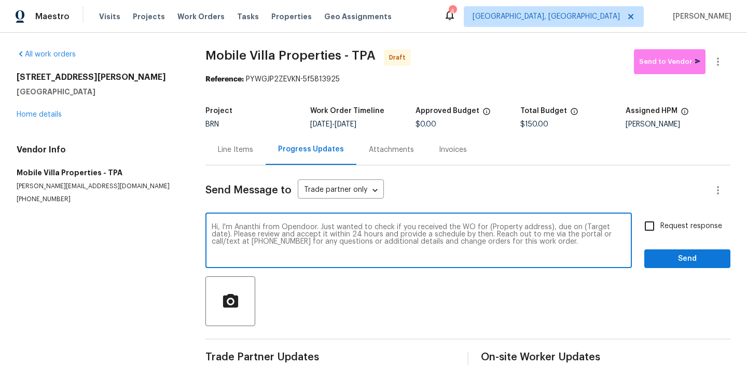
drag, startPoint x: 546, startPoint y: 227, endPoint x: 485, endPoint y: 228, distance: 61.2
click at [485, 228] on textarea "Hi, I'm Ananthi from Opendoor. Just wanted to check if you received the WO for …" at bounding box center [419, 241] width 414 height 36
paste textarea "225 Arbuthnot St, Winter Haven, FL 33881"
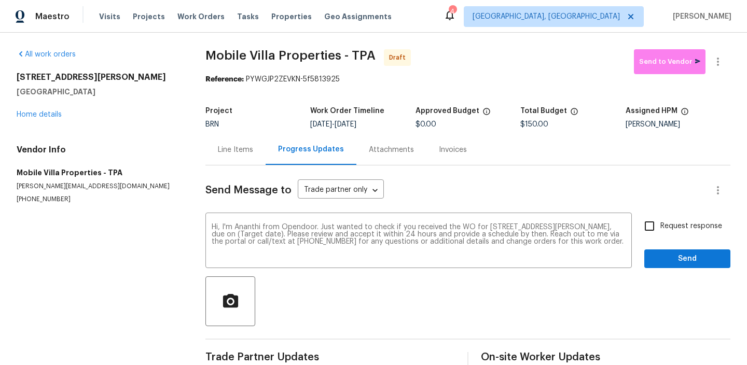
drag, startPoint x: 351, startPoint y: 124, endPoint x: 390, endPoint y: 124, distance: 38.9
click at [390, 124] on div "8/19/2025 - 8/21/2025" at bounding box center [362, 124] width 105 height 7
copy span "8/21/2025"
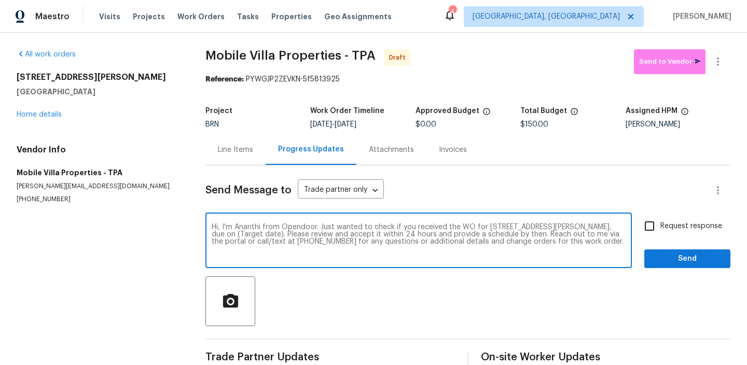
drag, startPoint x: 302, startPoint y: 235, endPoint x: 269, endPoint y: 233, distance: 33.7
click at [269, 234] on textarea "Hi, I'm Ananthi from Opendoor. Just wanted to check if you received the WO for …" at bounding box center [419, 241] width 414 height 36
paste textarea "8/21/2025"
type textarea "Hi, I'm Ananthi from Opendoor. Just wanted to check if you received the WO for …"
click at [650, 218] on input "Request response" at bounding box center [649, 226] width 22 height 22
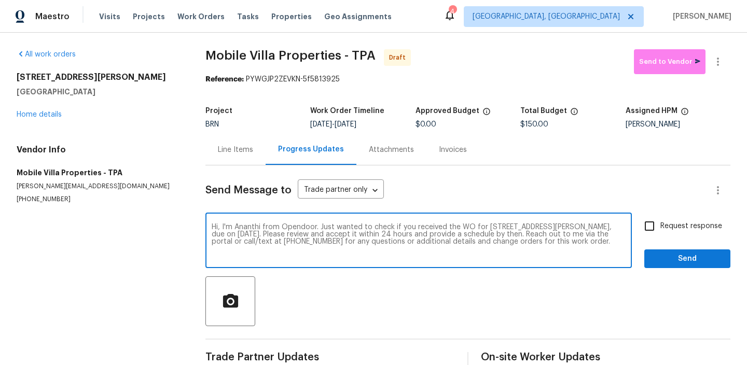
checkbox input "true"
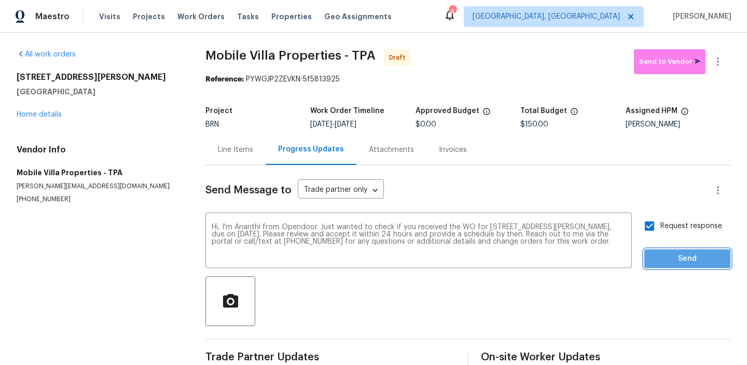
click at [658, 264] on span "Send" at bounding box center [686, 258] width 69 height 13
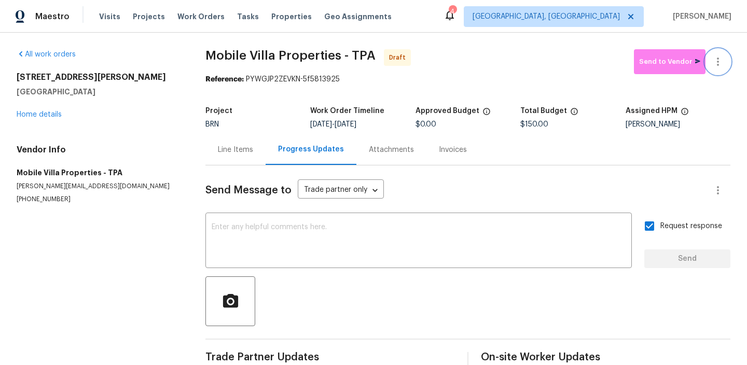
click at [726, 56] on button "button" at bounding box center [717, 61] width 25 height 25
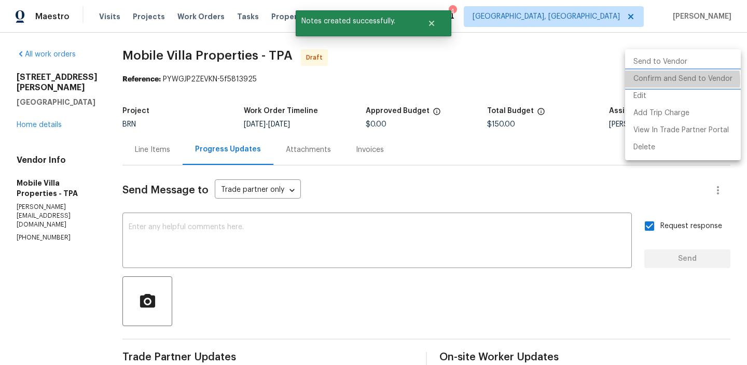
click at [677, 80] on li "Confirm and Send to Vendor" at bounding box center [683, 79] width 116 height 17
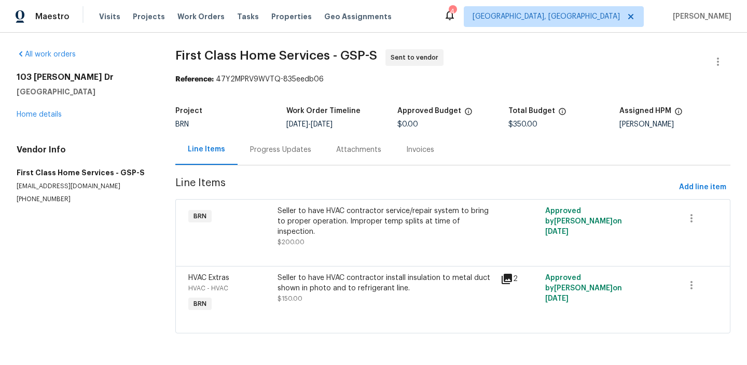
click at [270, 153] on div "Progress Updates" at bounding box center [280, 150] width 61 height 10
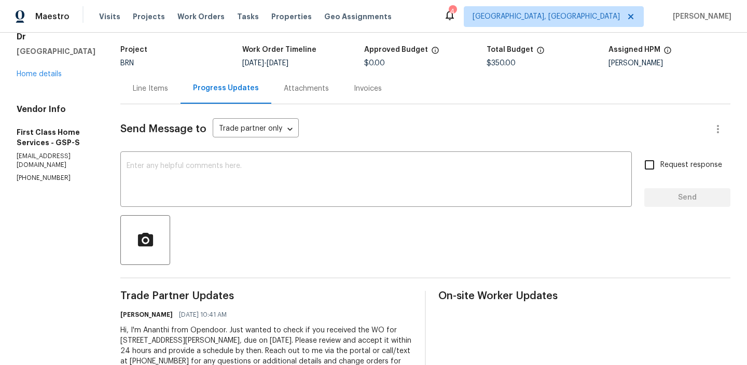
scroll to position [67, 0]
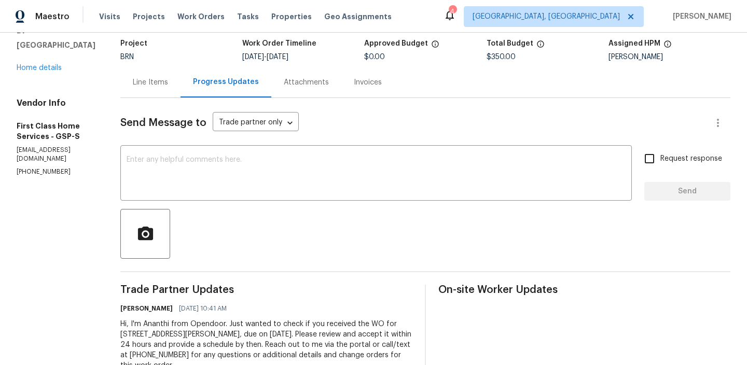
click at [53, 167] on p "[PHONE_NUMBER]" at bounding box center [56, 171] width 79 height 9
copy p "[PHONE_NUMBER]"
click at [291, 180] on textarea at bounding box center [375, 174] width 499 height 36
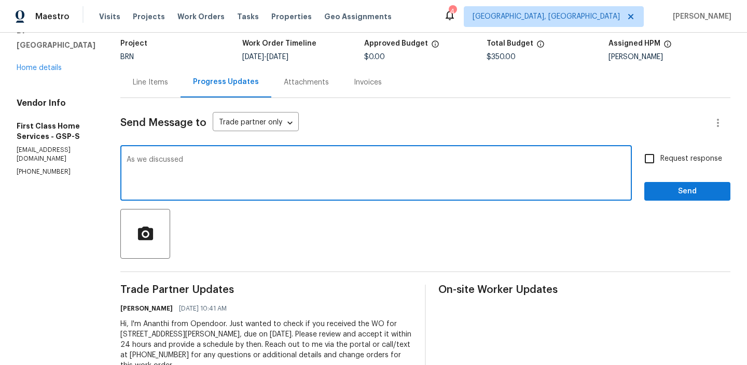
click at [77, 167] on p "[PHONE_NUMBER]" at bounding box center [56, 171] width 79 height 9
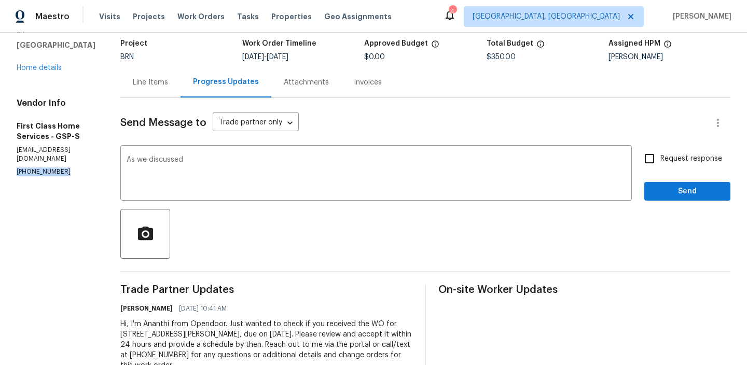
click at [77, 167] on p "[PHONE_NUMBER]" at bounding box center [56, 171] width 79 height 9
copy p "[PHONE_NUMBER]"
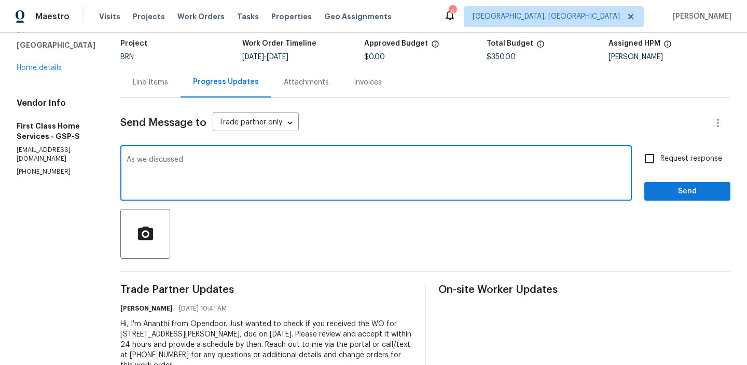
click at [233, 156] on textarea "As we discussed" at bounding box center [375, 174] width 499 height 36
paste textarea "[PHONE_NUMBER]"
click at [196, 166] on textarea "As we discussed" at bounding box center [375, 174] width 499 height 36
paste textarea "(864) 791-5648"
type textarea "As we discussed (864) 791-5648, Could you please accept the WO and provide us w…"
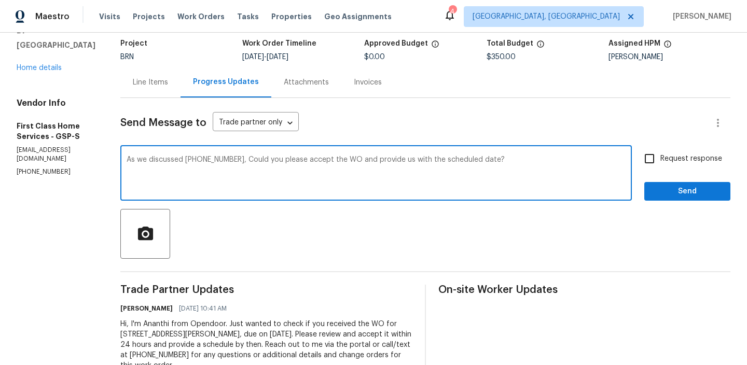
click at [653, 153] on input "Request response" at bounding box center [649, 159] width 22 height 22
checkbox input "true"
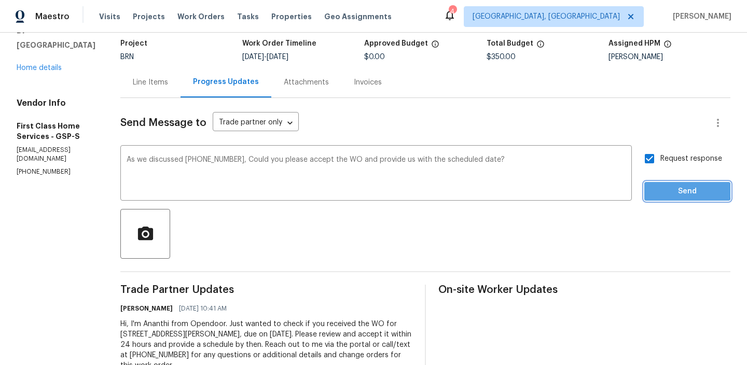
click at [658, 188] on span "Send" at bounding box center [686, 191] width 69 height 13
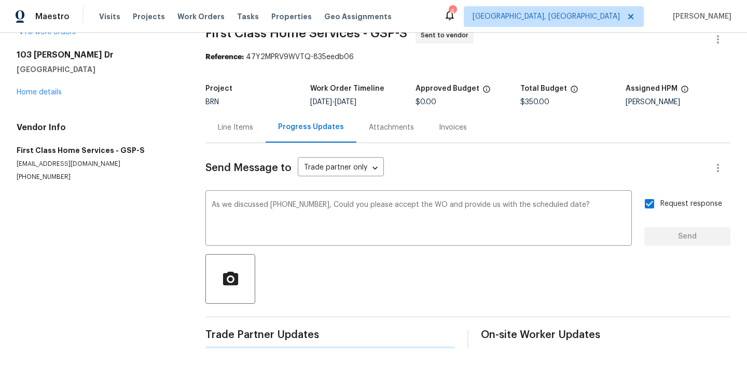
scroll to position [0, 0]
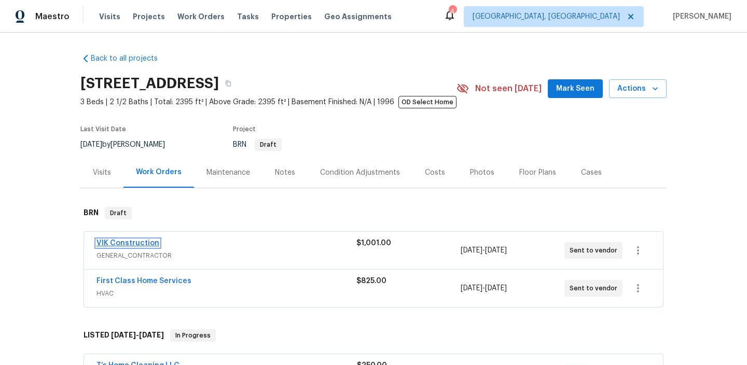
click at [119, 240] on link "VIK Construction" at bounding box center [127, 243] width 63 height 7
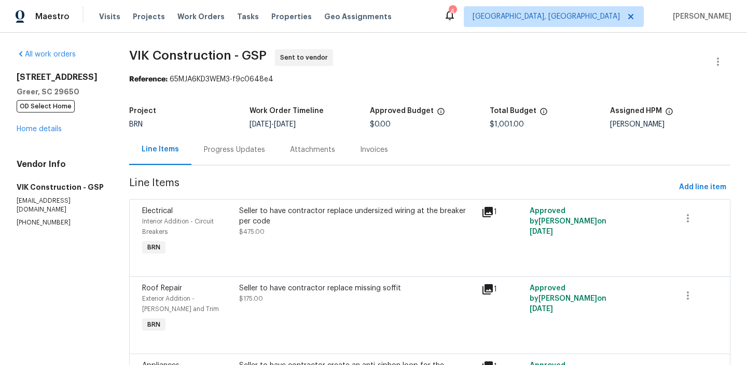
click at [46, 218] on p "[PHONE_NUMBER]" at bounding box center [61, 222] width 88 height 9
copy p "[PHONE_NUMBER]"
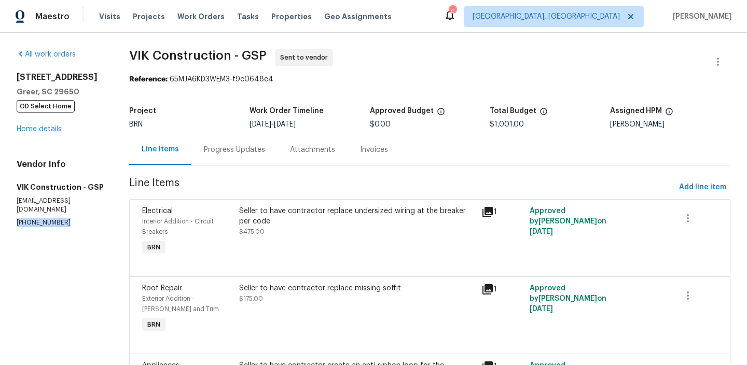
copy p "[PHONE_NUMBER]"
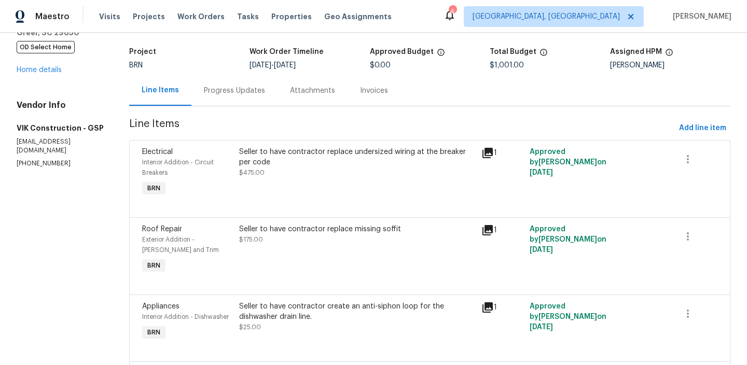
scroll to position [242, 0]
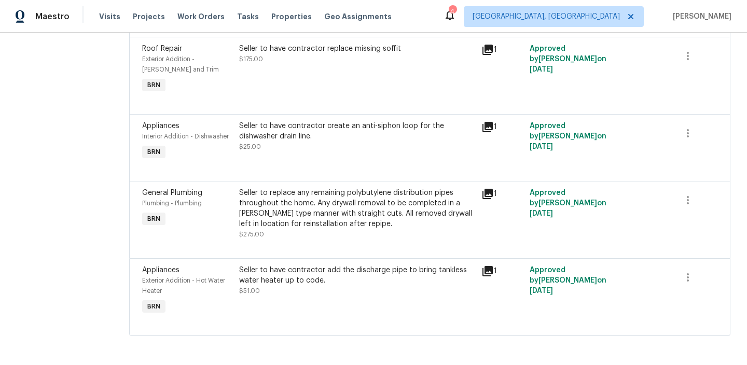
click at [308, 218] on div "Seller to replace any remaining polybutylene distribution pipes throughout the …" at bounding box center [357, 208] width 236 height 41
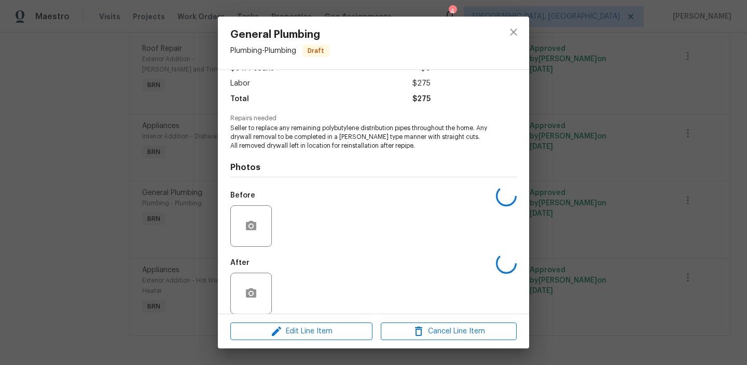
scroll to position [78, 0]
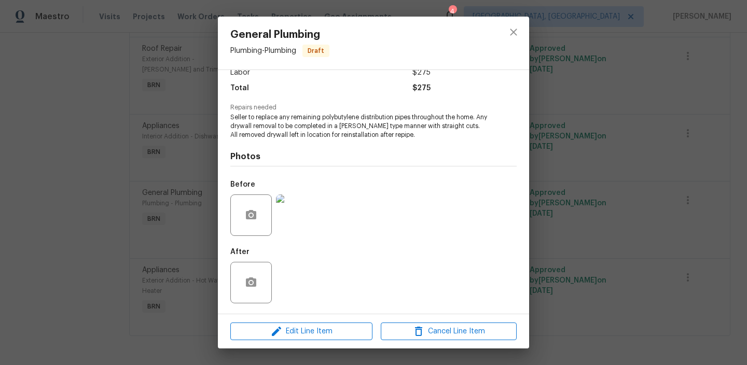
click at [290, 225] on img at bounding box center [296, 214] width 41 height 41
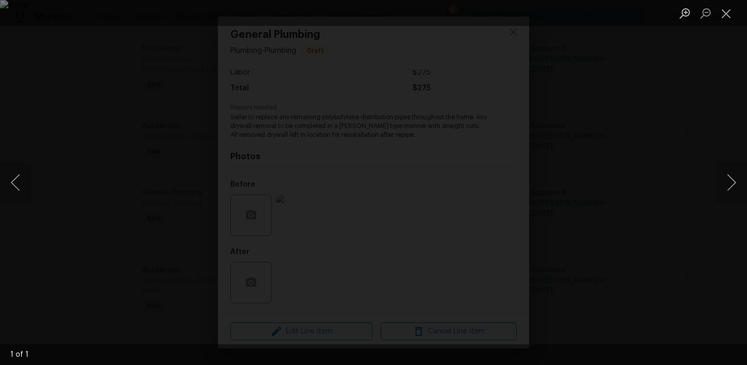
click at [87, 257] on div "Lightbox" at bounding box center [373, 182] width 747 height 365
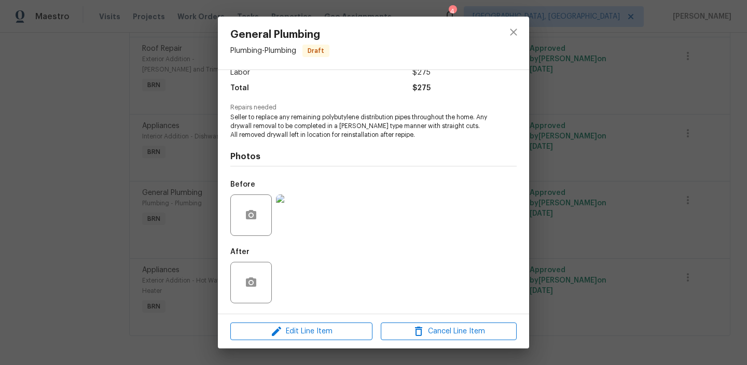
click at [128, 240] on div "General Plumbing Plumbing - Plumbing Draft Vendor VIK Construction Account Cate…" at bounding box center [373, 182] width 747 height 365
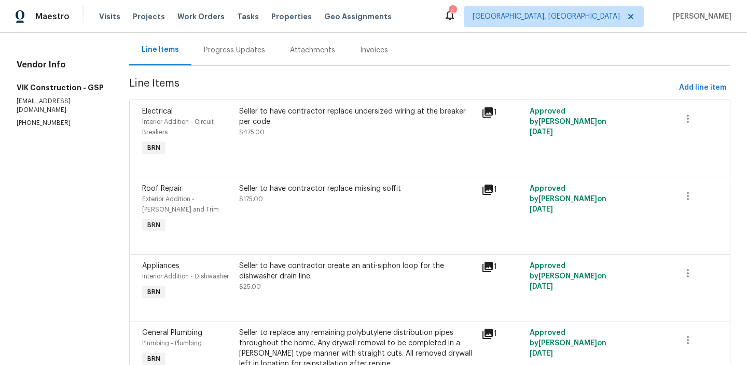
scroll to position [0, 0]
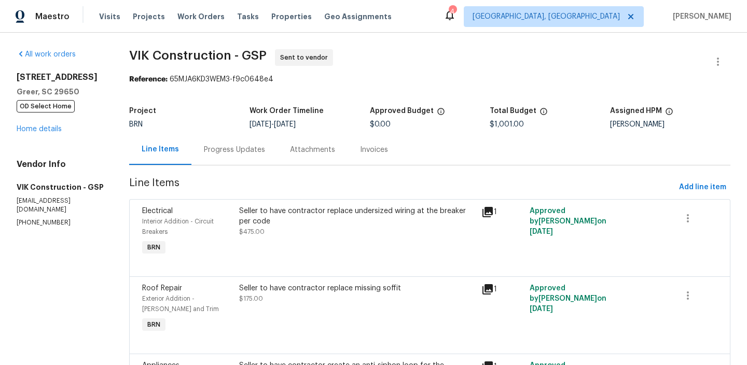
click at [301, 218] on div "Seller to have contractor replace undersized wiring at the breaker per code" at bounding box center [357, 216] width 236 height 21
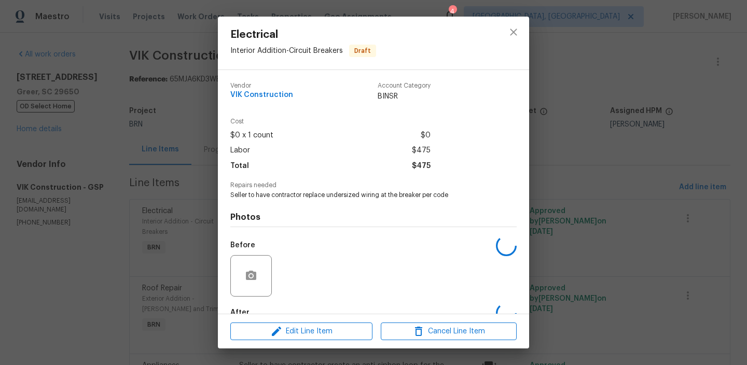
scroll to position [61, 0]
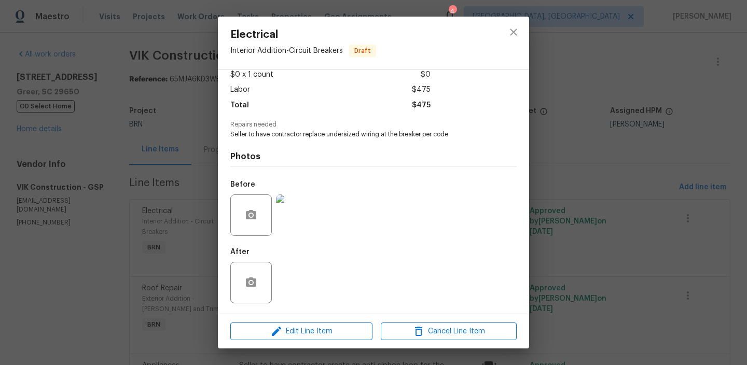
click at [168, 133] on div "Electrical Interior Addition - Circuit Breakers Draft Vendor VIK Construction A…" at bounding box center [373, 182] width 747 height 365
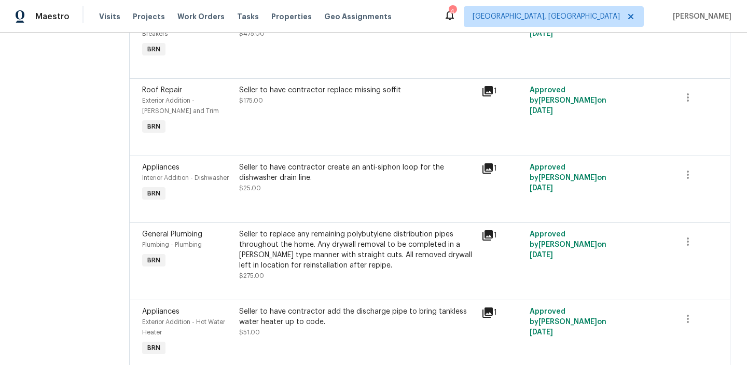
scroll to position [242, 0]
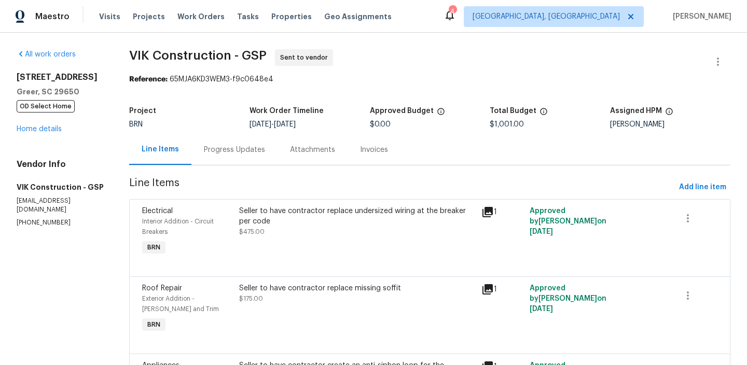
click at [222, 140] on div "Progress Updates" at bounding box center [234, 149] width 86 height 31
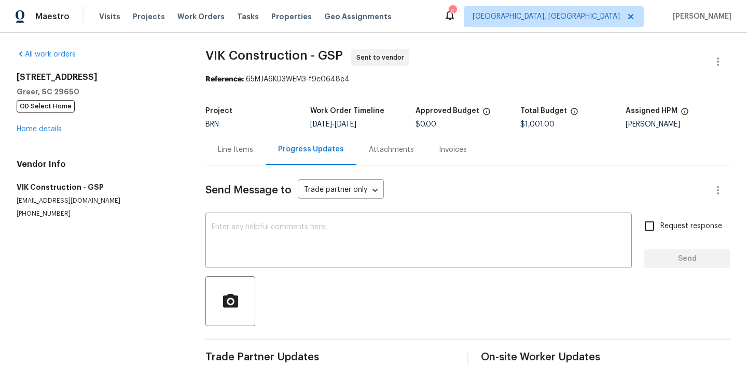
scroll to position [4, 0]
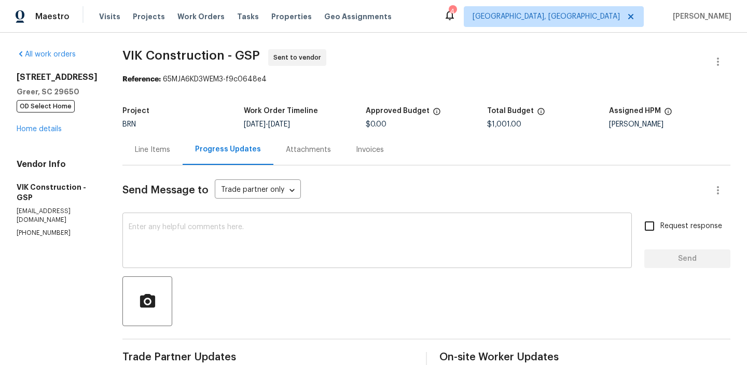
click at [216, 241] on textarea at bounding box center [377, 241] width 497 height 36
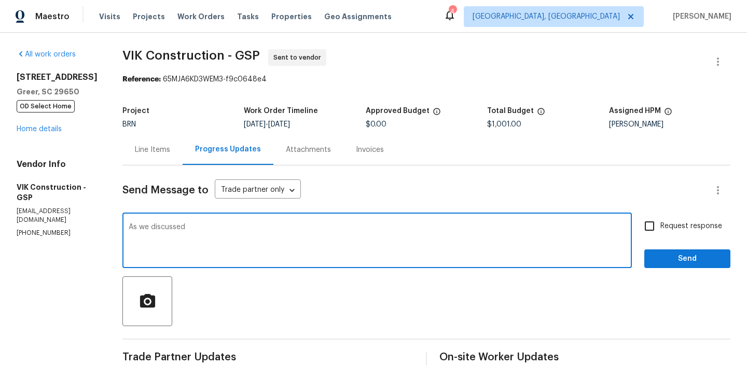
click at [45, 229] on p "[PHONE_NUMBER]" at bounding box center [57, 233] width 81 height 9
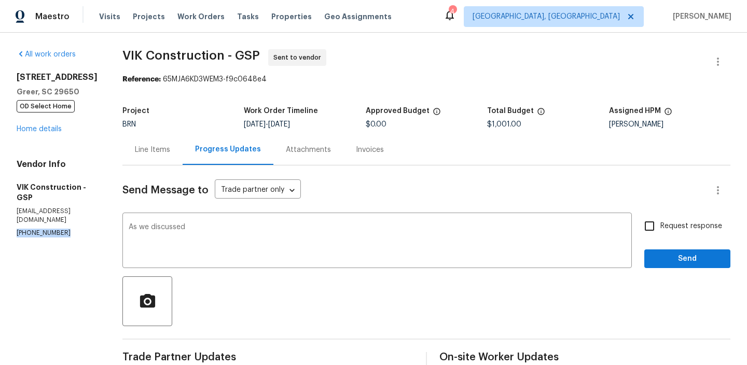
click at [45, 229] on p "[PHONE_NUMBER]" at bounding box center [57, 233] width 81 height 9
copy p "[PHONE_NUMBER]"
click at [223, 230] on textarea "As we discussed" at bounding box center [377, 241] width 497 height 36
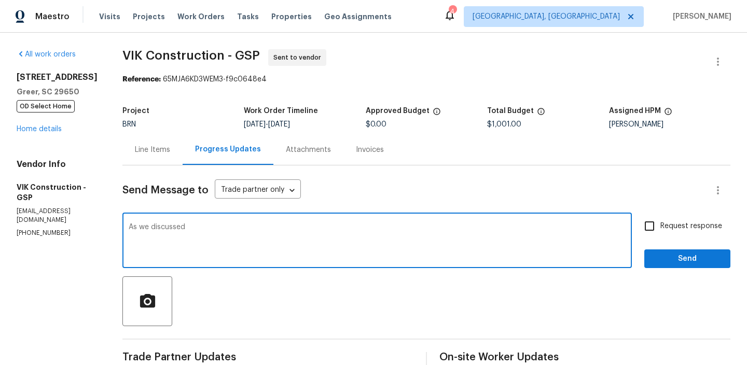
paste textarea "[PHONE_NUMBER]"
drag, startPoint x: 285, startPoint y: 228, endPoint x: 509, endPoint y: 228, distance: 224.0
click at [509, 228] on textarea "As we discussed (916) 804-9045, Kindly inspect the property and try to in" at bounding box center [377, 241] width 497 height 36
type textarea "As we discussed (916) 804-9045, Kindly accept the WO and inspect the property b…"
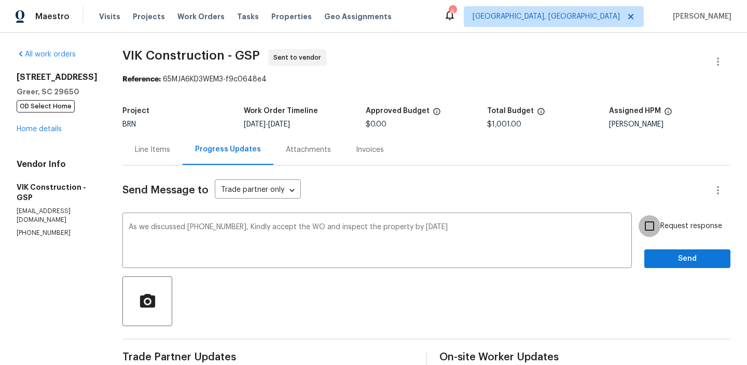
click at [658, 222] on input "Request response" at bounding box center [649, 226] width 22 height 22
checkbox input "true"
click at [659, 251] on button "Send" at bounding box center [687, 258] width 86 height 19
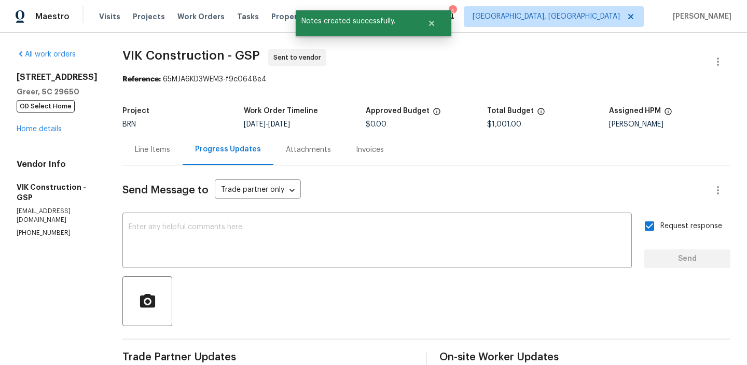
click at [32, 125] on div "[STREET_ADDRESS] OD Select Home Home details" at bounding box center [57, 103] width 81 height 62
click at [32, 132] on link "Home details" at bounding box center [39, 128] width 45 height 7
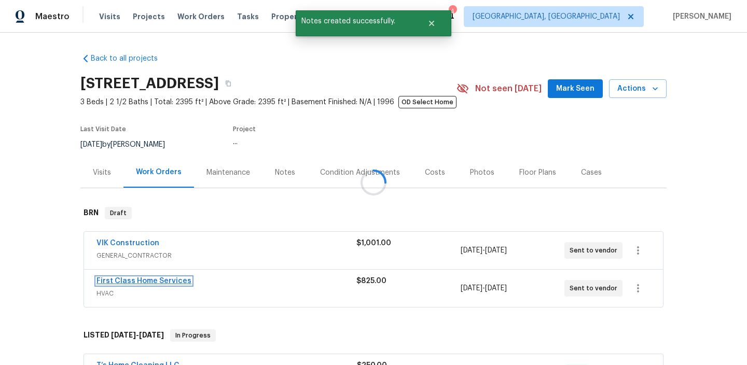
click at [126, 281] on link "First Class Home Services" at bounding box center [143, 280] width 95 height 7
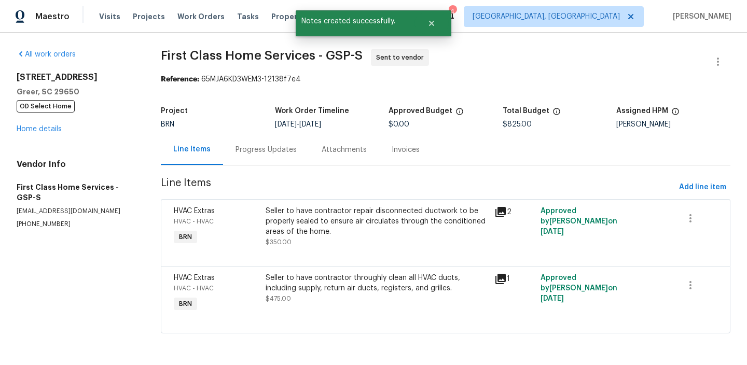
click at [24, 226] on p "[PHONE_NUMBER]" at bounding box center [76, 224] width 119 height 9
copy p "[PHONE_NUMBER]"
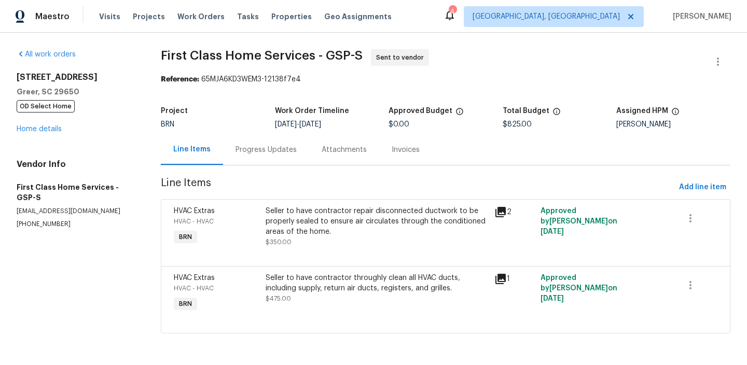
click at [273, 152] on div "Progress Updates" at bounding box center [265, 150] width 61 height 10
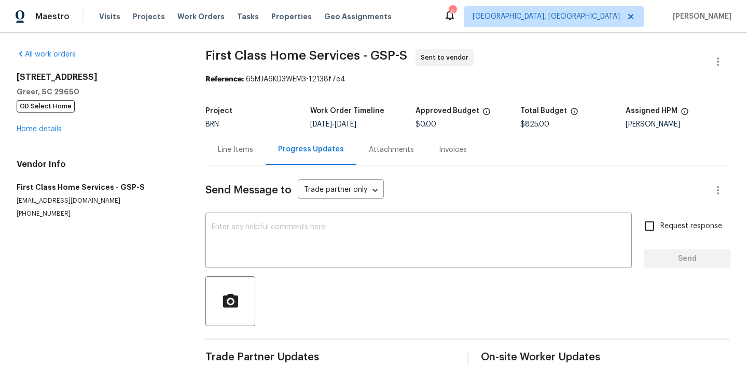
scroll to position [22, 0]
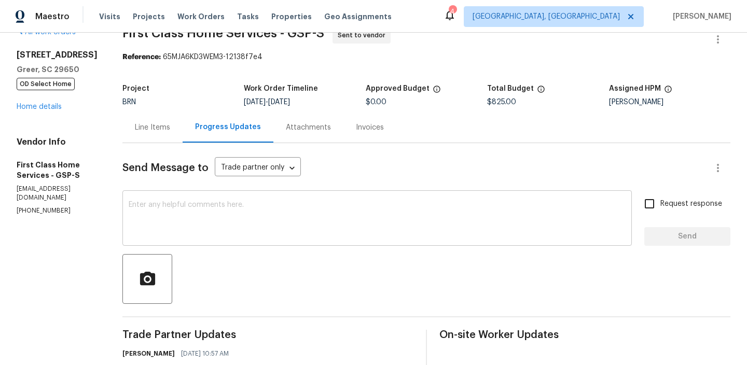
click at [234, 204] on textarea at bounding box center [377, 219] width 497 height 36
click at [45, 206] on p "[PHONE_NUMBER]" at bounding box center [57, 210] width 81 height 9
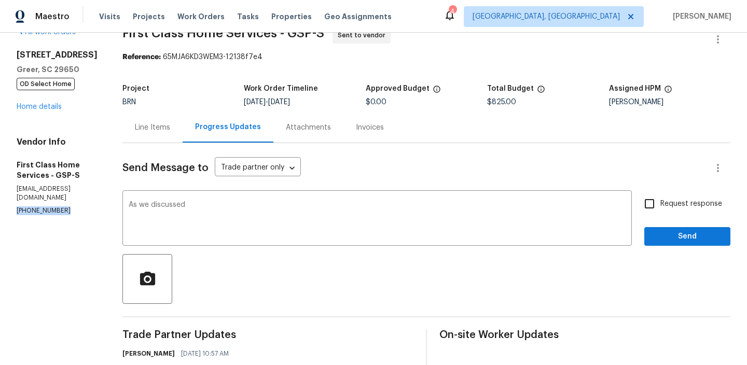
click at [45, 206] on p "[PHONE_NUMBER]" at bounding box center [57, 210] width 81 height 9
copy p "[PHONE_NUMBER]"
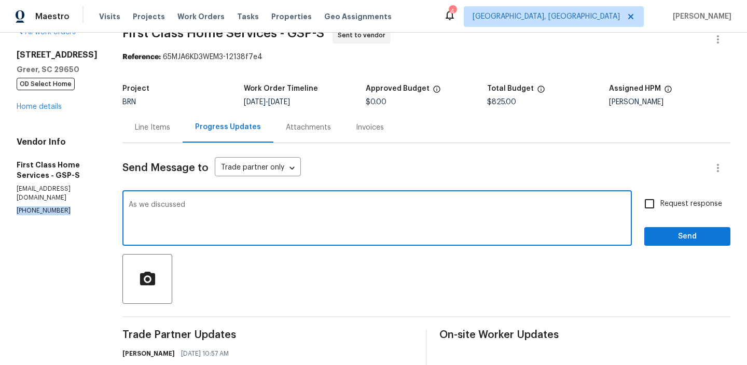
click at [219, 204] on textarea "As we discussed" at bounding box center [377, 219] width 497 height 36
paste textarea "[PHONE_NUMBER]"
type textarea "As we discussed [PHONE_NUMBER], Reassigning the WO"
click at [665, 199] on span "Request response" at bounding box center [691, 204] width 62 height 11
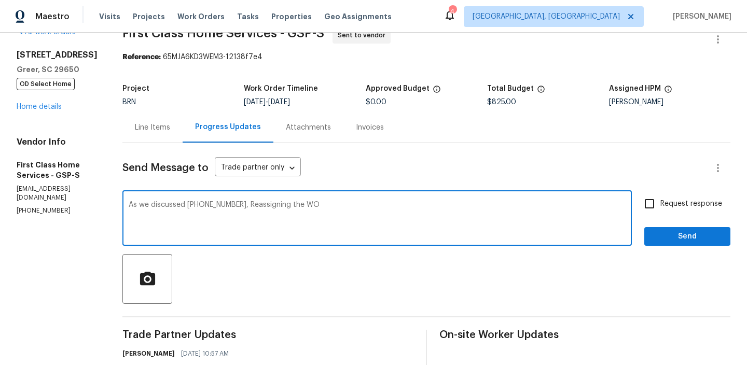
click at [660, 199] on input "Request response" at bounding box center [649, 204] width 22 height 22
checkbox input "true"
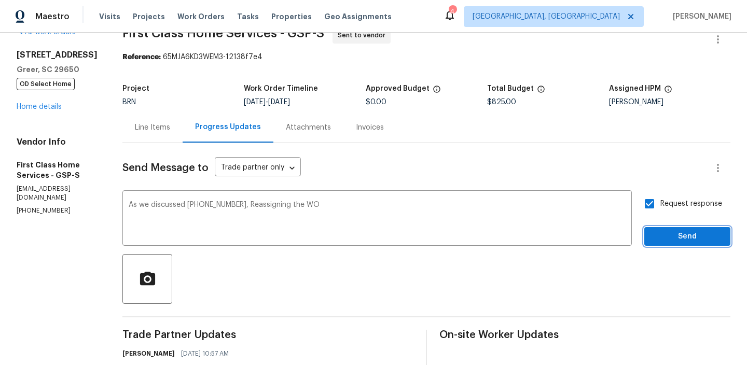
click at [662, 231] on span "Send" at bounding box center [686, 236] width 69 height 13
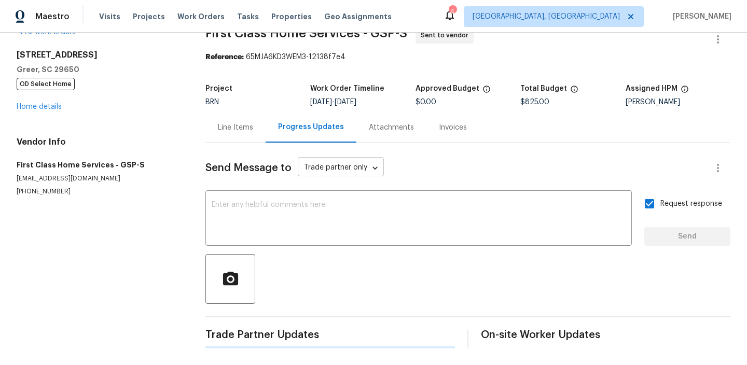
scroll to position [0, 0]
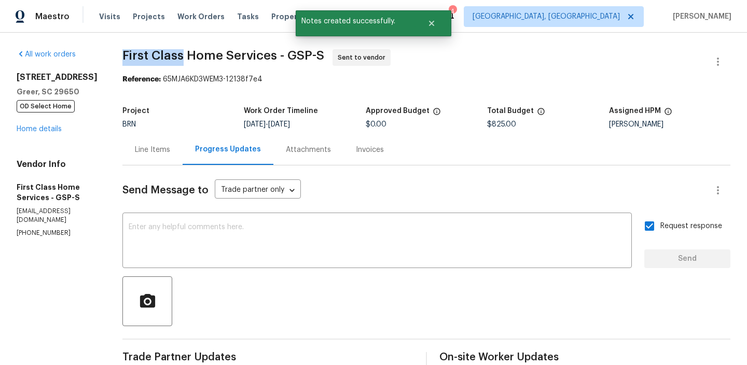
drag, startPoint x: 118, startPoint y: 60, endPoint x: 180, endPoint y: 60, distance: 61.7
click at [180, 60] on div "All work orders [STREET_ADDRESS] OD Select Home Home details Vendor Info First …" at bounding box center [373, 270] width 747 height 475
copy span "First Class"
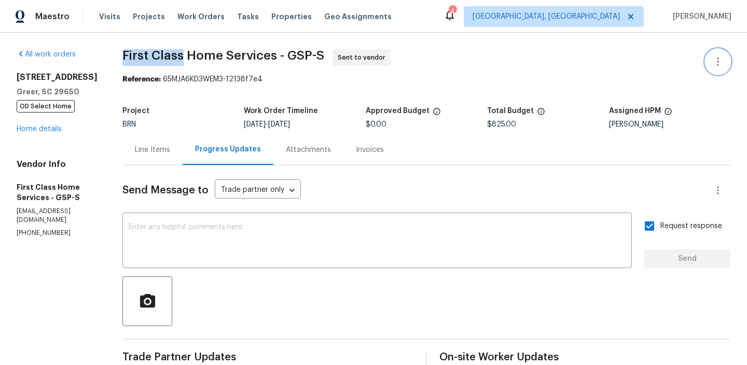
click at [717, 60] on icon "button" at bounding box center [717, 61] width 12 height 12
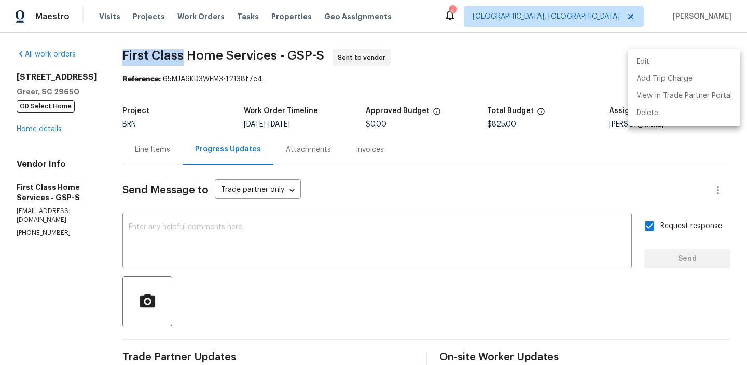
click at [670, 61] on li "Edit" at bounding box center [684, 61] width 112 height 17
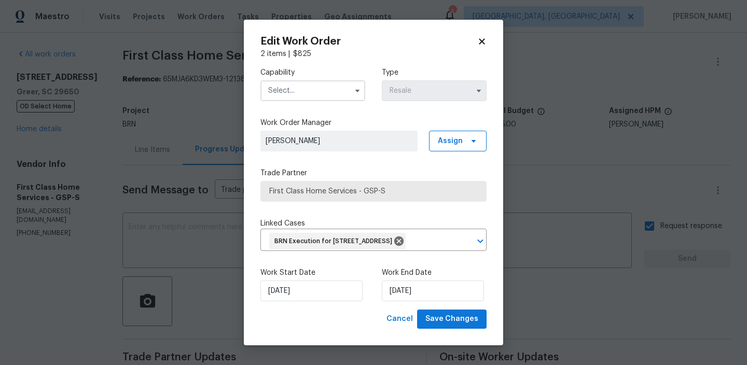
click at [268, 90] on input "text" at bounding box center [312, 90] width 105 height 21
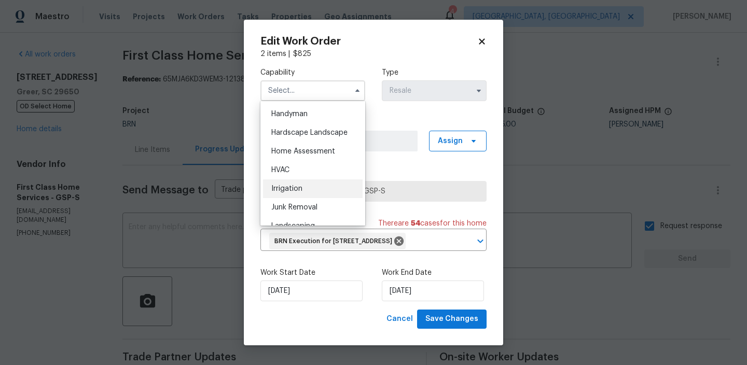
scroll to position [571, 0]
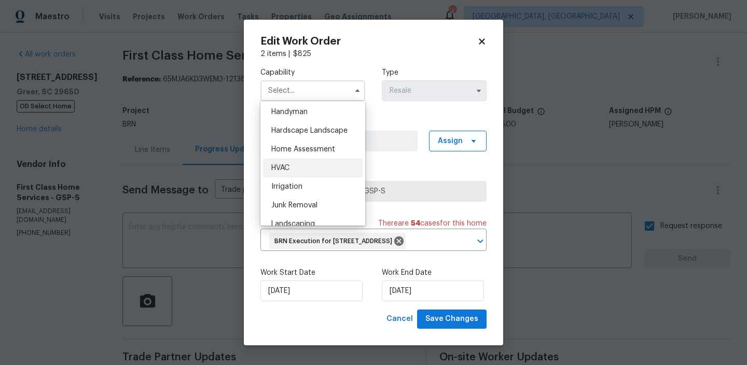
click at [289, 165] on span "HVAC" at bounding box center [280, 167] width 18 height 7
type input "HVAC"
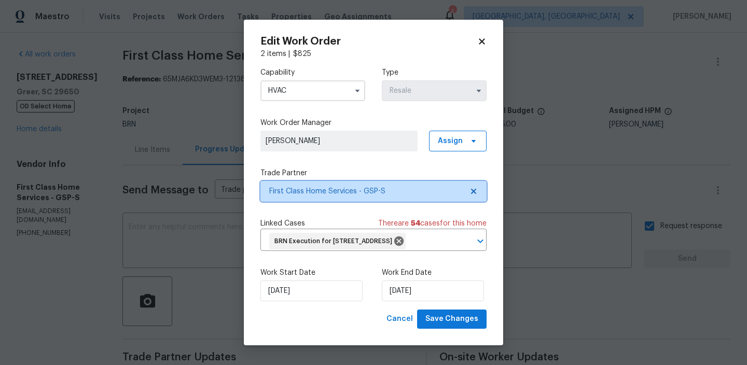
click at [306, 192] on span "First Class Home Services - GSP-S" at bounding box center [365, 191] width 193 height 10
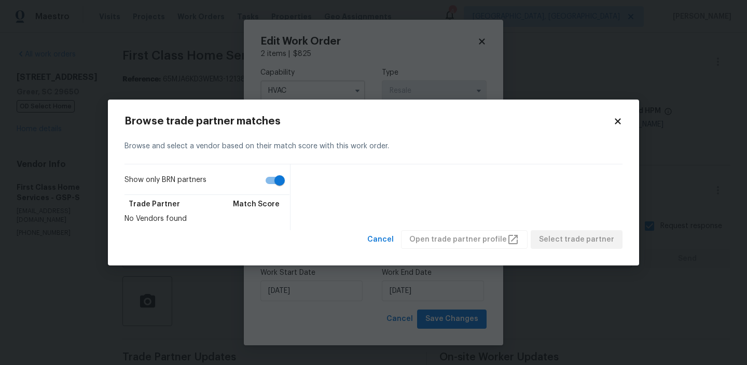
click at [272, 179] on input "Show only BRN partners" at bounding box center [279, 181] width 59 height 20
checkbox input "false"
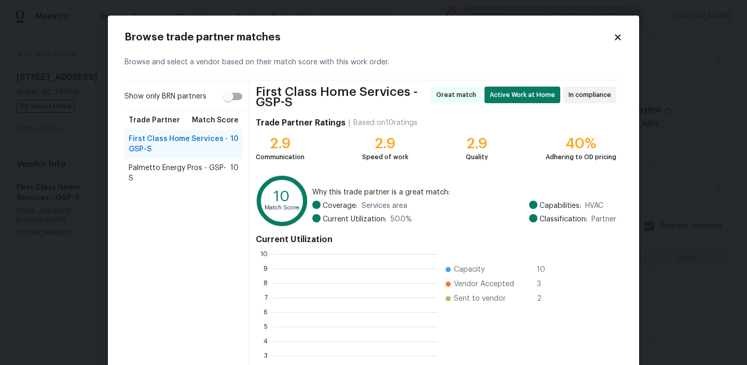
scroll to position [145, 164]
click at [180, 171] on span "Palmetto Energy Pros - GSP-S" at bounding box center [180, 173] width 102 height 21
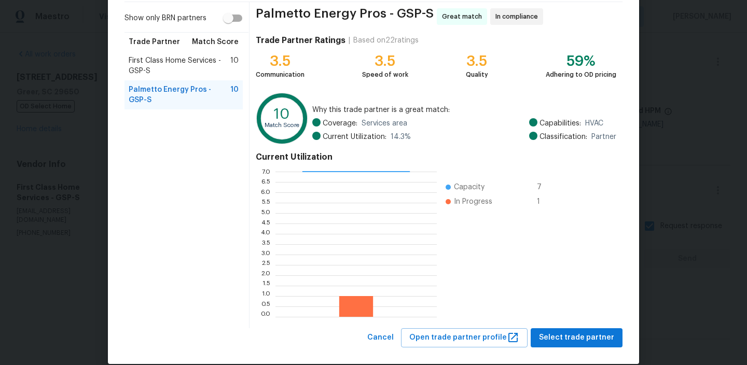
scroll to position [92, 0]
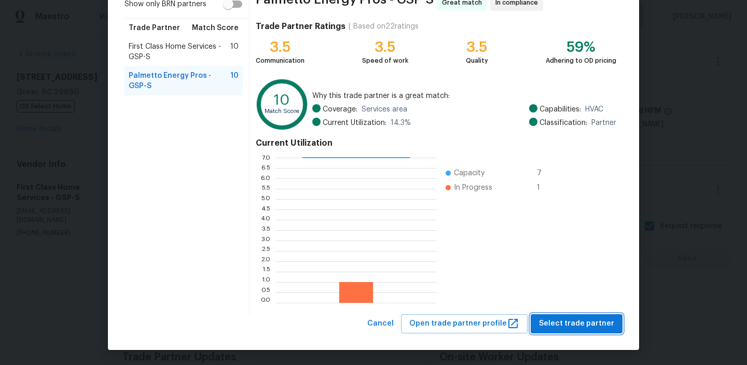
click at [573, 314] on button "Select trade partner" at bounding box center [576, 323] width 92 height 19
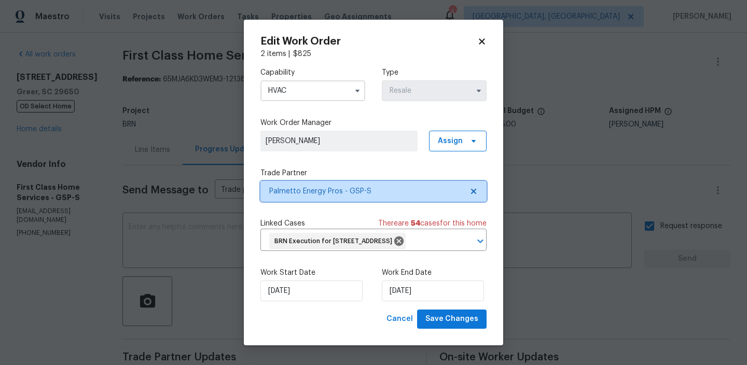
scroll to position [0, 0]
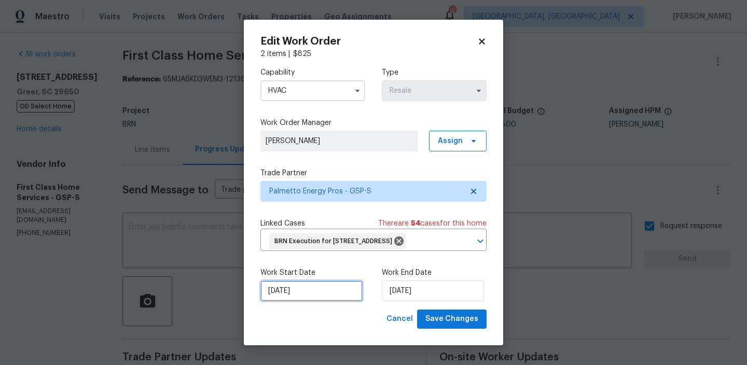
click at [287, 292] on input "[DATE]" at bounding box center [311, 290] width 102 height 21
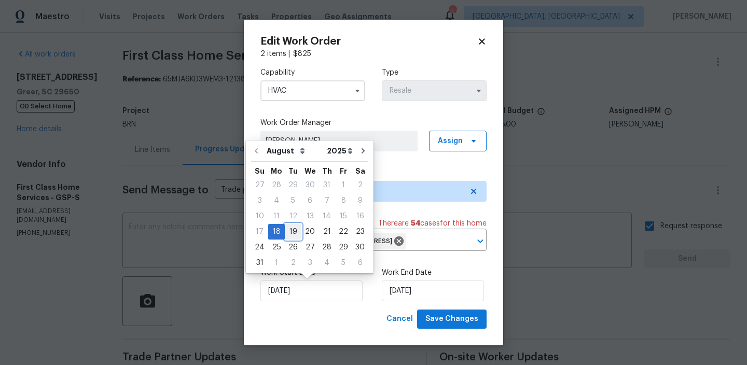
click at [291, 226] on div "19" at bounding box center [293, 231] width 17 height 15
type input "[DATE]"
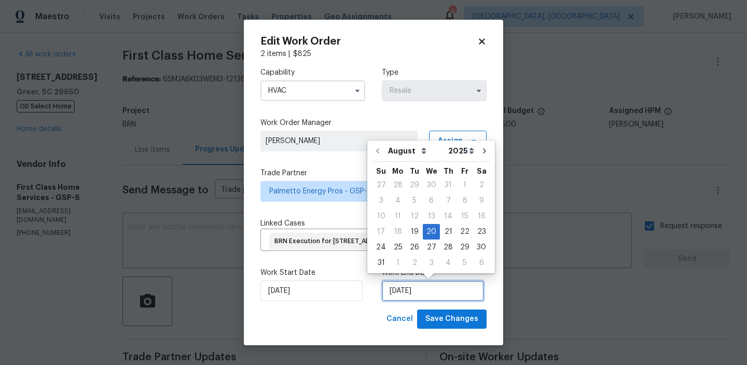
click at [418, 291] on input "[DATE]" at bounding box center [433, 290] width 102 height 21
click at [441, 230] on div "21" at bounding box center [448, 231] width 17 height 15
type input "[DATE]"
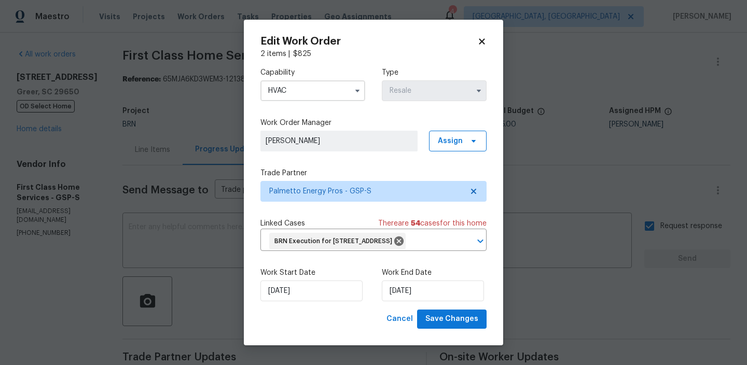
click at [446, 305] on div "Work Start Date [DATE] Work End Date [DATE]" at bounding box center [373, 284] width 226 height 50
click at [429, 321] on span "Save Changes" at bounding box center [451, 319] width 53 height 13
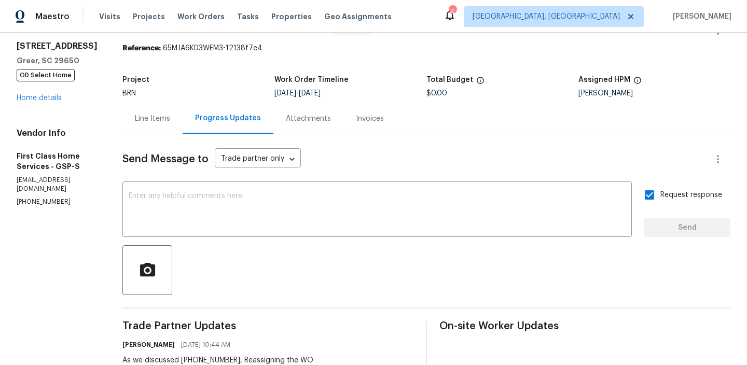
scroll to position [34, 0]
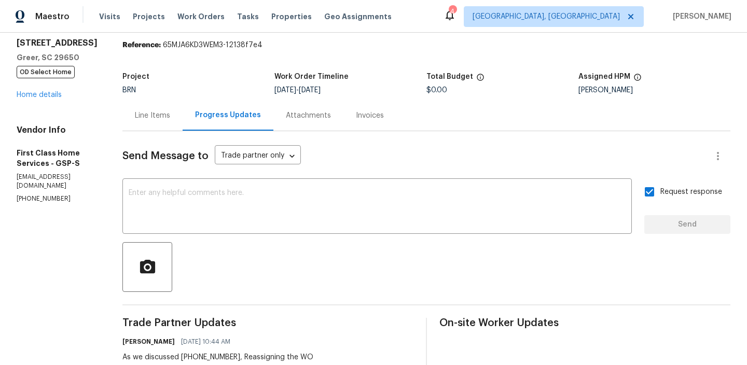
click at [54, 91] on div "[STREET_ADDRESS] OD Select Home Home details" at bounding box center [57, 69] width 81 height 62
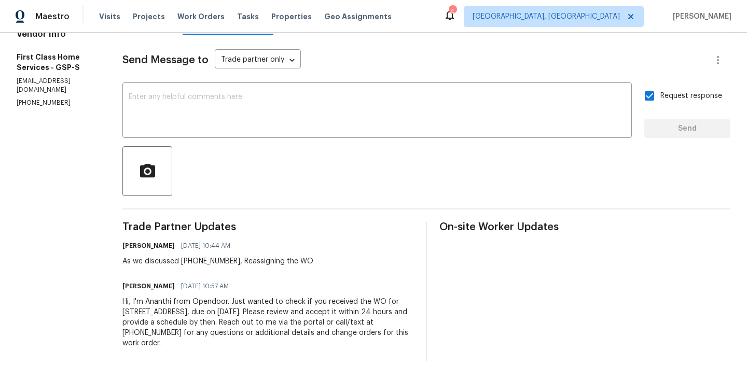
scroll to position [143, 0]
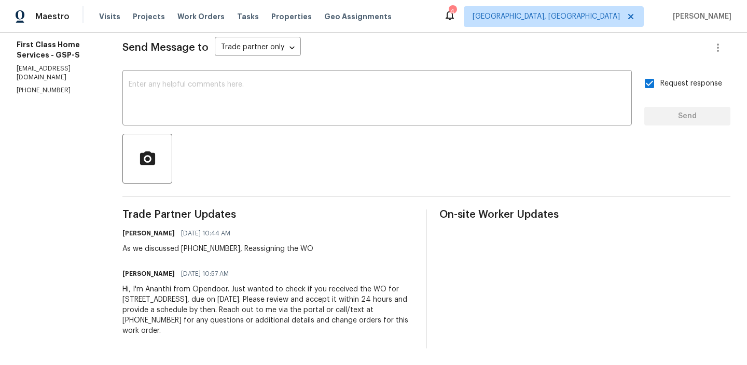
click at [144, 309] on div "Hi, I'm Ananthi from Opendoor. Just wanted to check if you received the WO for …" at bounding box center [267, 310] width 291 height 52
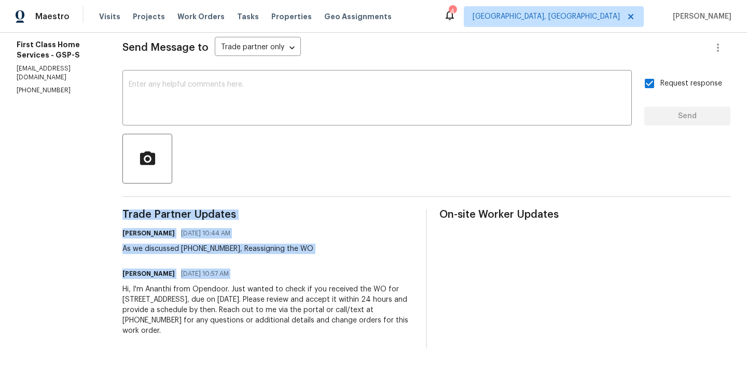
click at [144, 309] on div "Hi, I'm Ananthi from Opendoor. Just wanted to check if you received the WO for …" at bounding box center [267, 310] width 291 height 52
copy div "Trade Partner Updates [PERSON_NAME] [DATE] 10:44 AM As we discussed [PHONE_NUMB…"
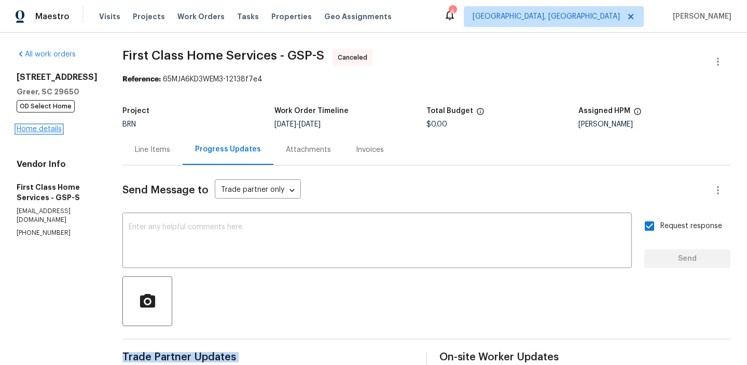
click at [41, 132] on link "Home details" at bounding box center [39, 128] width 45 height 7
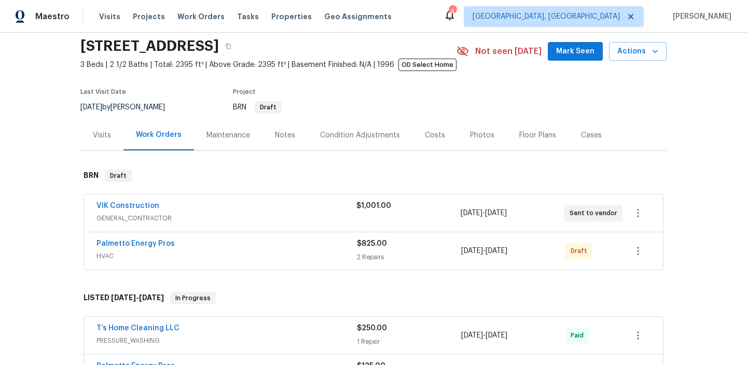
scroll to position [43, 0]
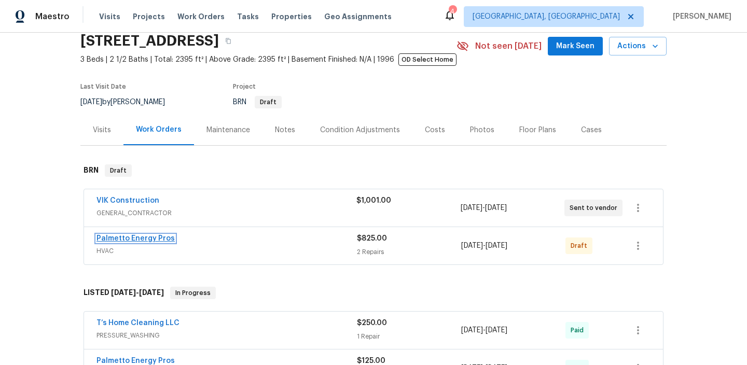
click at [116, 241] on link "Palmetto Energy Pros" at bounding box center [135, 238] width 78 height 7
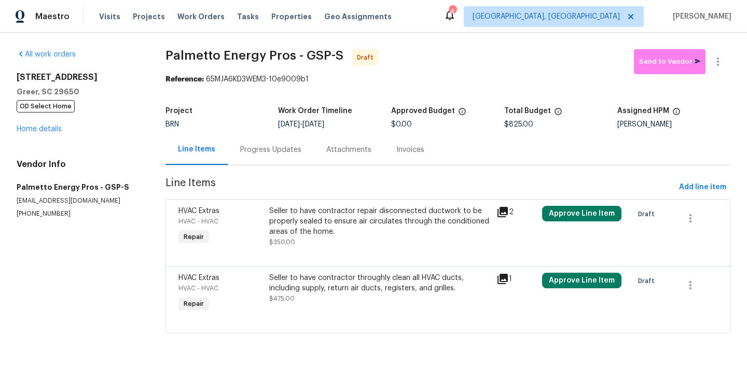
click at [258, 148] on div "Progress Updates" at bounding box center [270, 150] width 61 height 10
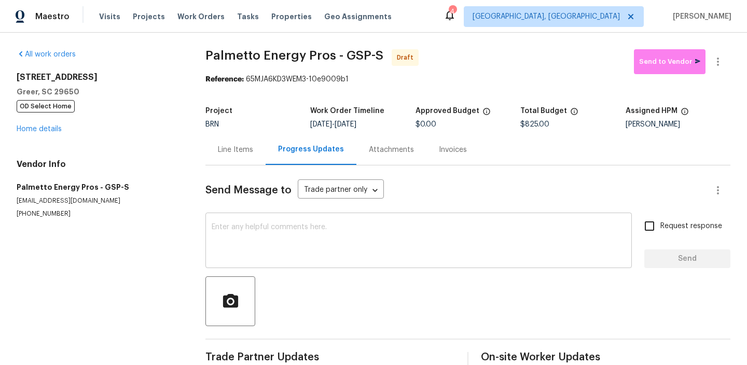
click at [271, 227] on textarea at bounding box center [419, 241] width 414 height 36
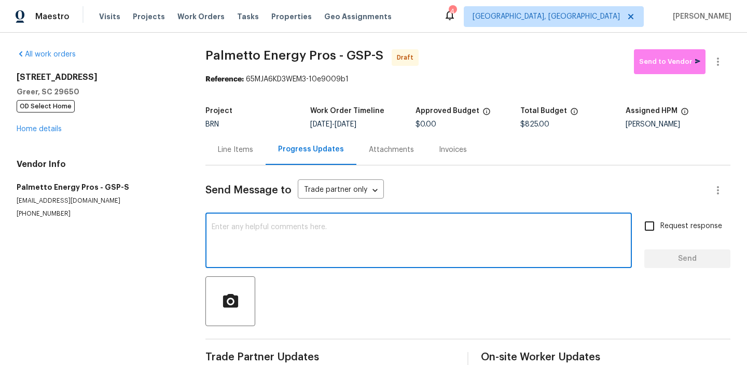
paste textarea "Hi, I'm Ananthi from Opendoor. Just wanted to check if you received the WO for …"
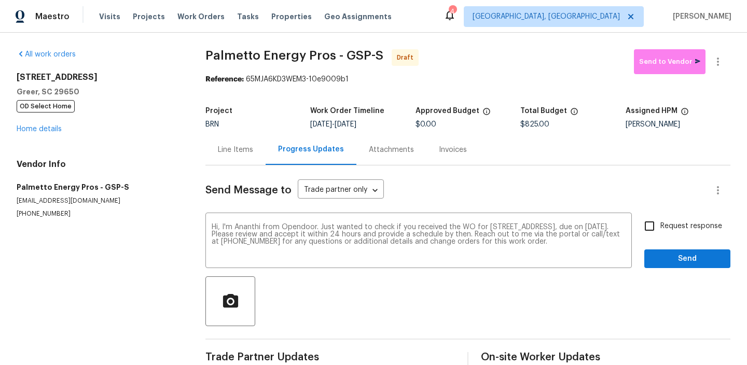
drag, startPoint x: 351, startPoint y: 128, endPoint x: 405, endPoint y: 128, distance: 53.9
click at [405, 128] on div "[DATE] - [DATE]" at bounding box center [362, 124] width 105 height 7
copy span "[DATE]"
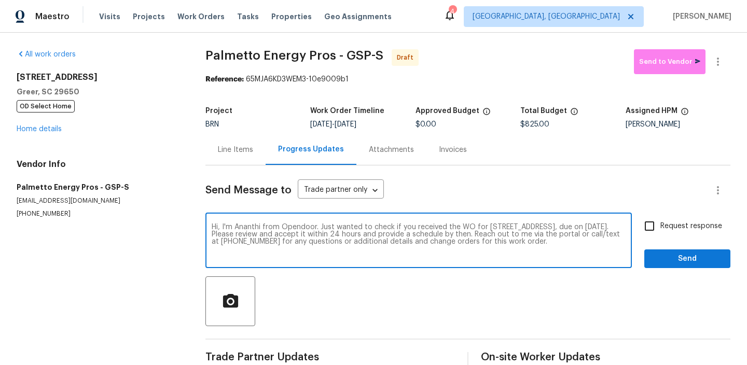
drag, startPoint x: 246, startPoint y: 235, endPoint x: 212, endPoint y: 235, distance: 34.7
click at [212, 235] on textarea "Hi, I'm Ananthi from Opendoor. Just wanted to check if you received the WO for …" at bounding box center [419, 241] width 414 height 36
paste textarea "[DATE]"
type textarea "Hi, I'm Ananthi from Opendoor. Just wanted to check if you received the WO for …"
click at [645, 224] on input "Request response" at bounding box center [649, 226] width 22 height 22
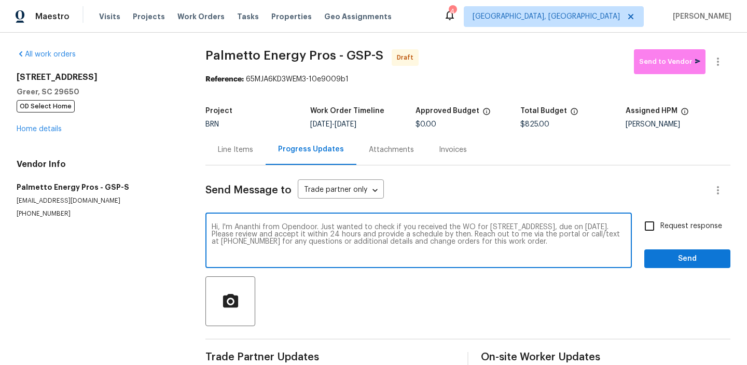
checkbox input "true"
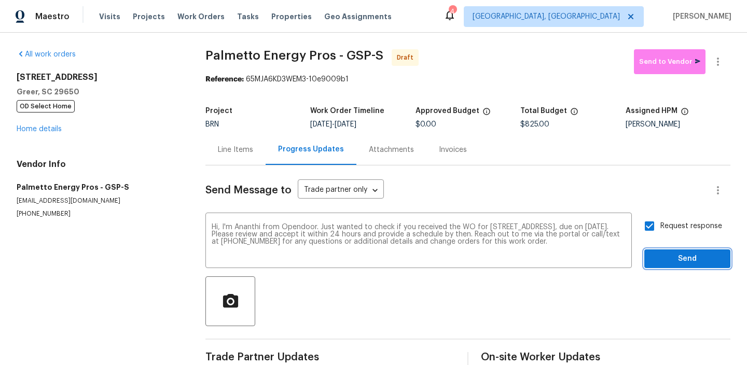
click at [662, 260] on span "Send" at bounding box center [686, 258] width 69 height 13
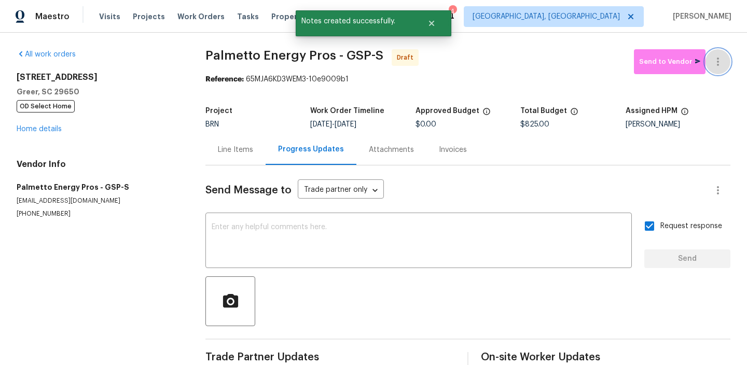
click at [724, 53] on button "button" at bounding box center [717, 61] width 25 height 25
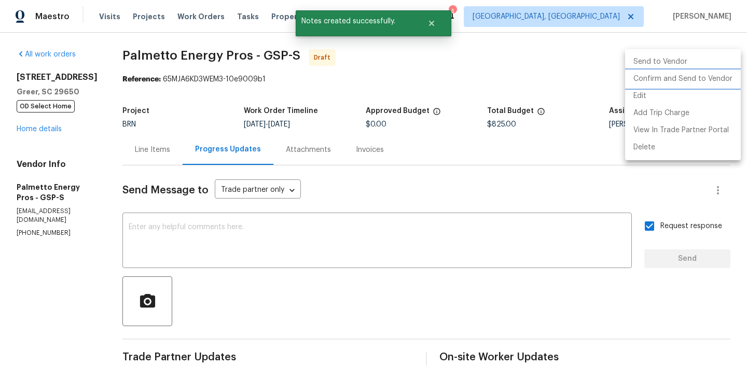
click at [667, 82] on li "Confirm and Send to Vendor" at bounding box center [683, 79] width 116 height 17
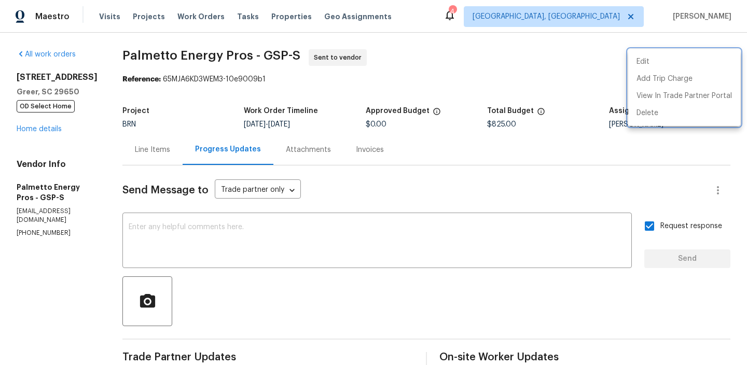
click at [119, 50] on div at bounding box center [373, 182] width 747 height 365
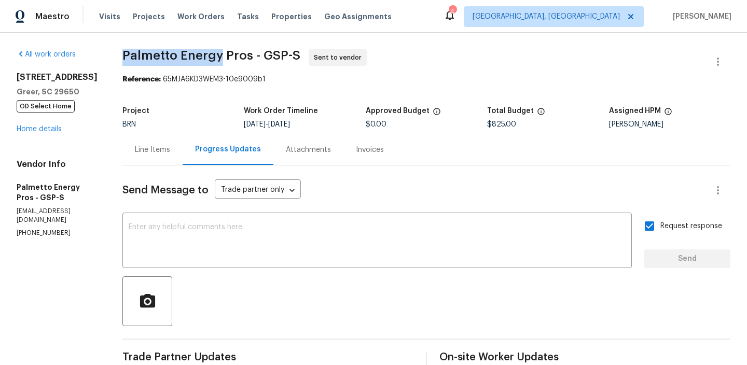
drag, startPoint x: 122, startPoint y: 58, endPoint x: 224, endPoint y: 56, distance: 101.6
click at [224, 56] on div "All work orders [STREET_ADDRESS] OD Select Home Home details Vendor Info Palmet…" at bounding box center [373, 250] width 747 height 434
copy span "Palmetto Energy"
click at [149, 109] on h5 "Project" at bounding box center [135, 110] width 27 height 7
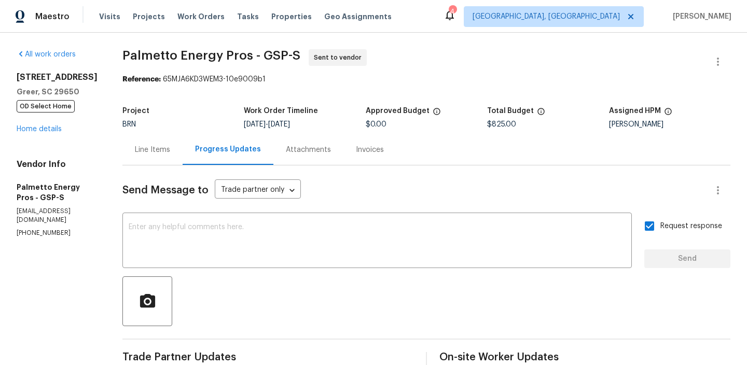
click at [49, 134] on div "All work orders [STREET_ADDRESS] OD Select Home Home details Vendor Info Palmet…" at bounding box center [57, 143] width 81 height 188
click at [49, 133] on link "Home details" at bounding box center [39, 128] width 45 height 7
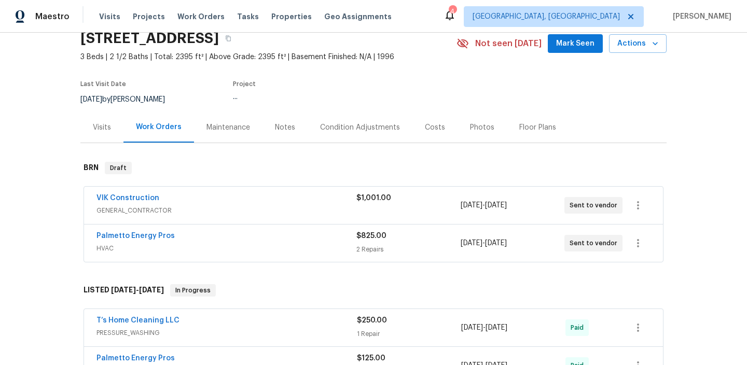
scroll to position [72, 0]
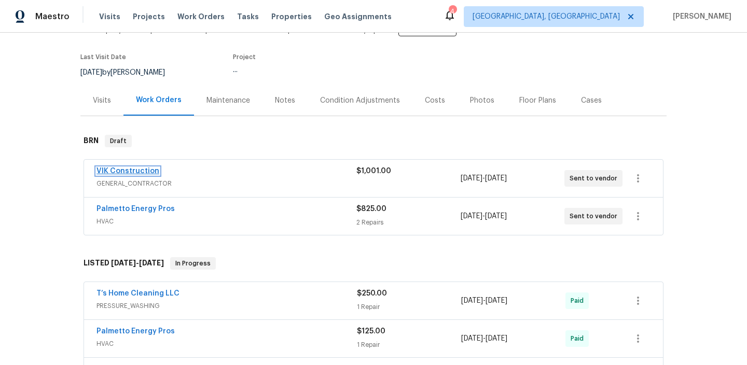
click at [119, 171] on link "VIK Construction" at bounding box center [127, 170] width 63 height 7
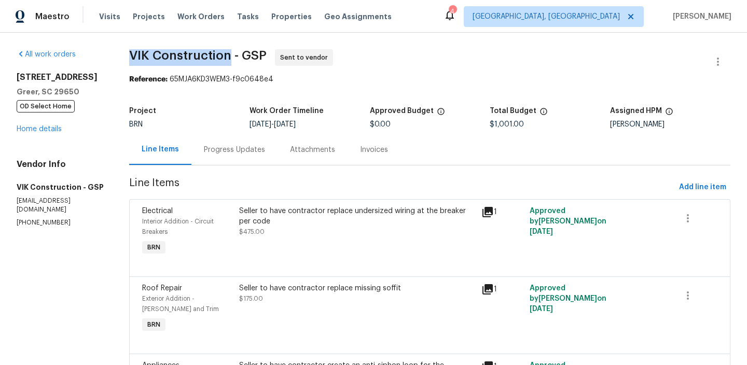
drag, startPoint x: 139, startPoint y: 60, endPoint x: 242, endPoint y: 59, distance: 103.2
click at [242, 59] on div "All work orders [STREET_ADDRESS] OD Select Home Home details Vendor Info VIK Co…" at bounding box center [373, 319] width 747 height 572
copy span "VIK Construction"
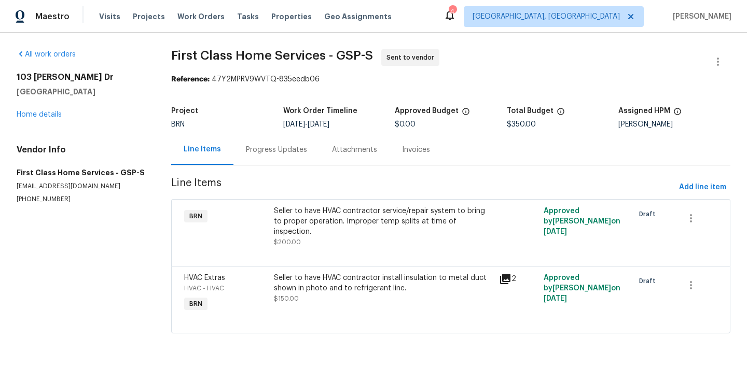
click at [236, 150] on div "Progress Updates" at bounding box center [276, 149] width 86 height 31
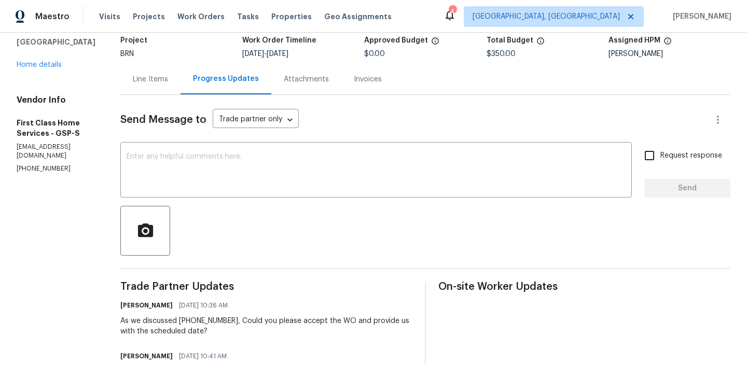
scroll to position [92, 0]
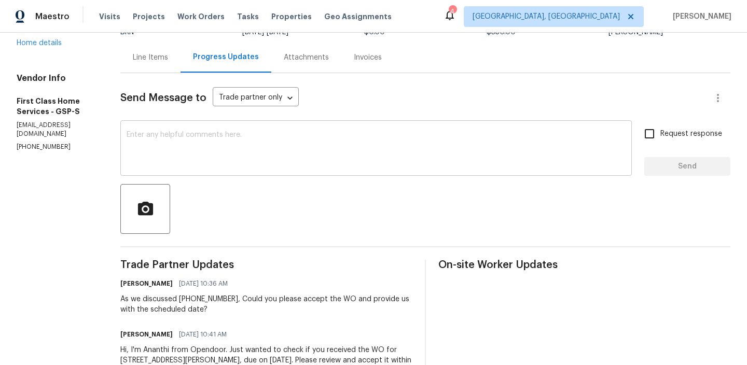
click at [196, 162] on textarea at bounding box center [375, 149] width 499 height 36
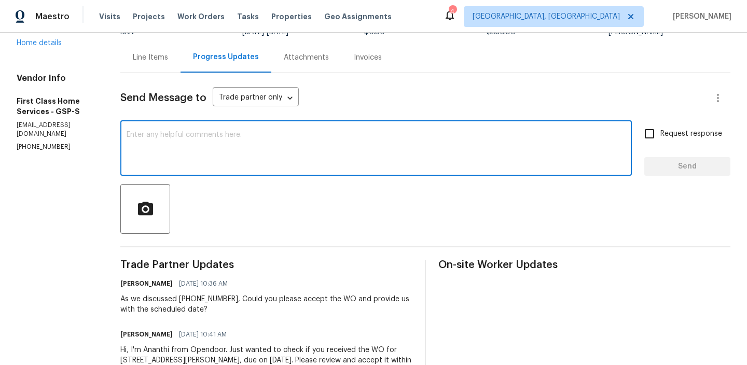
scroll to position [0, 0]
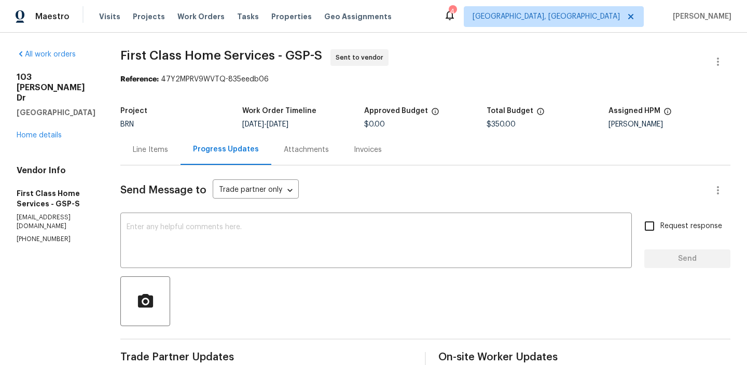
click at [132, 58] on span "First Class Home Services - GSP-S" at bounding box center [221, 55] width 202 height 12
drag, startPoint x: 119, startPoint y: 57, endPoint x: 182, endPoint y: 57, distance: 62.7
click at [182, 57] on span "First Class Home Services - GSP-S" at bounding box center [221, 55] width 202 height 12
copy span "First Class"
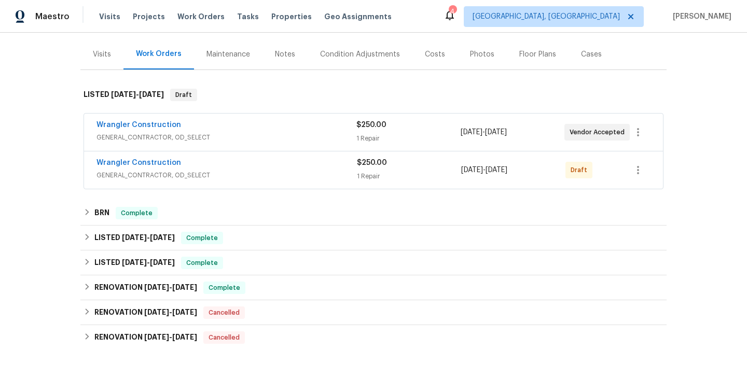
scroll to position [52, 0]
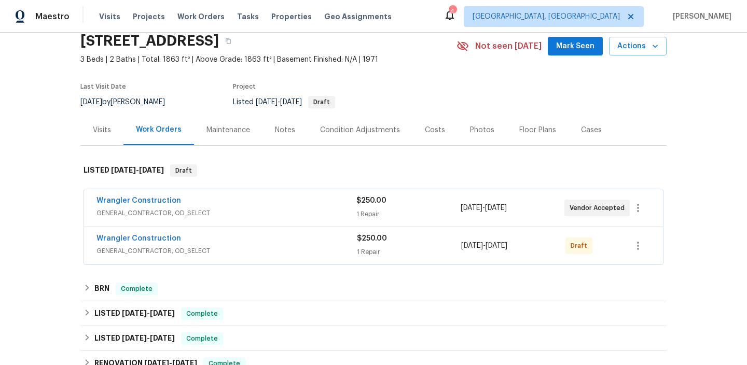
scroll to position [87, 0]
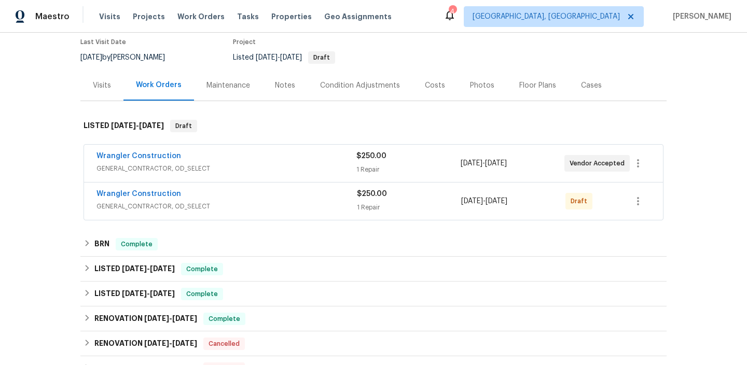
click at [187, 161] on div "Wrangler Construction" at bounding box center [226, 157] width 260 height 12
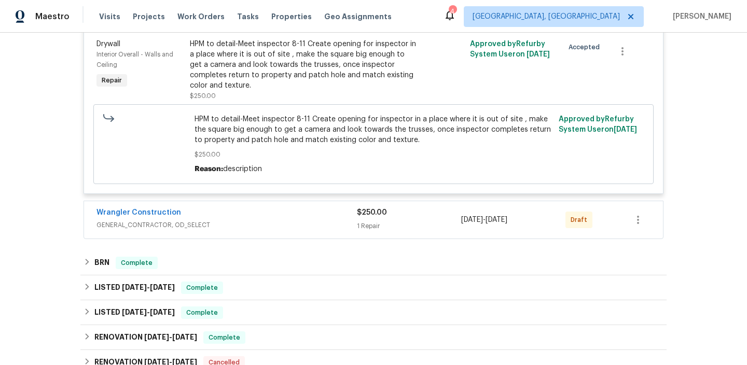
scroll to position [313, 0]
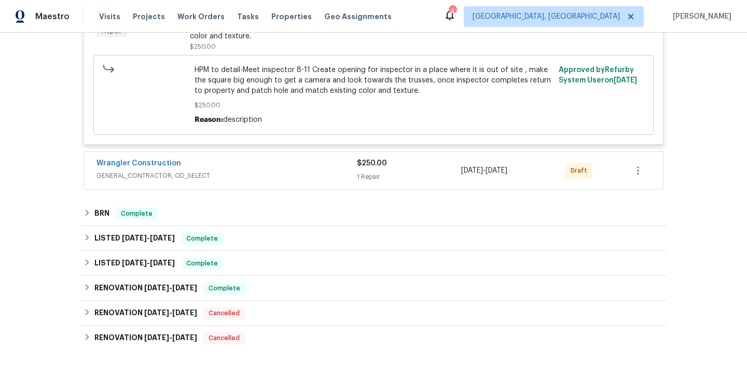
click at [214, 169] on div "Wrangler Construction" at bounding box center [226, 164] width 260 height 12
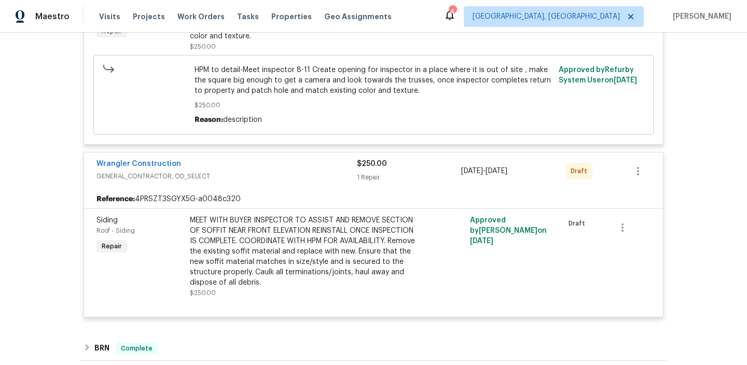
scroll to position [592, 0]
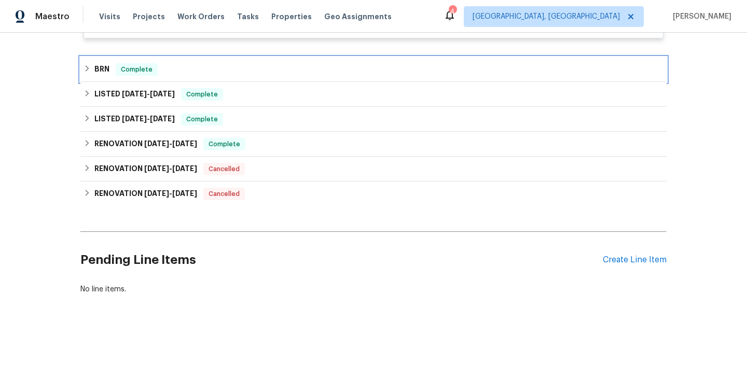
click at [126, 71] on span "Complete" at bounding box center [137, 69] width 40 height 10
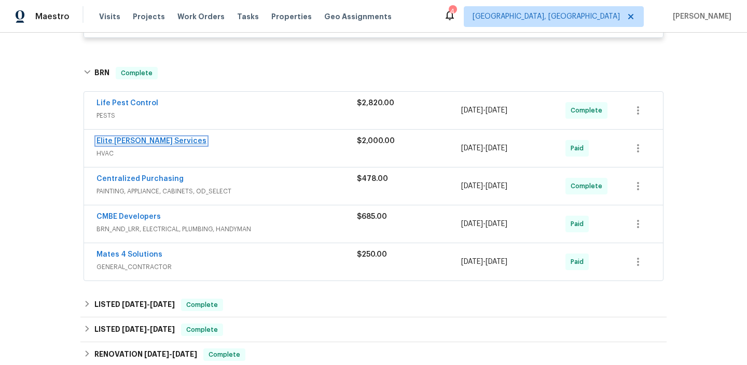
click at [142, 140] on link "Elite [PERSON_NAME] Services" at bounding box center [151, 140] width 110 height 7
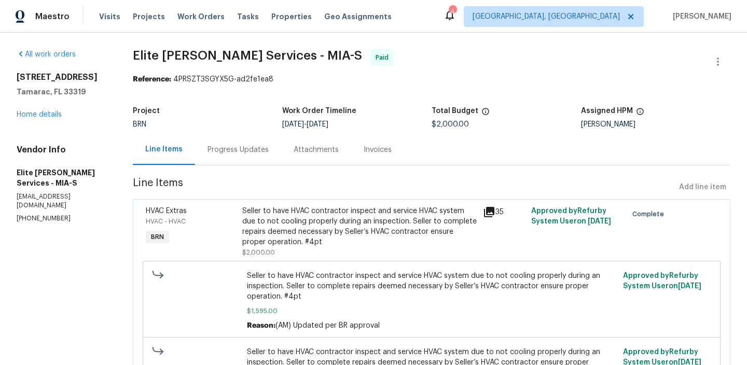
click at [331, 226] on div "Seller to have HVAC contractor inspect and service HVAC system due to not cooli…" at bounding box center [359, 226] width 234 height 41
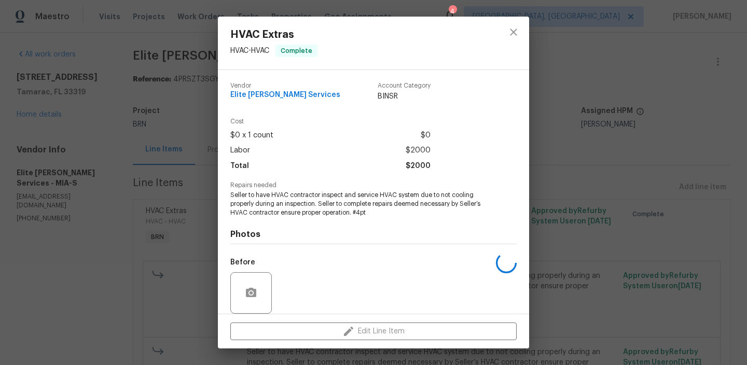
scroll to position [78, 0]
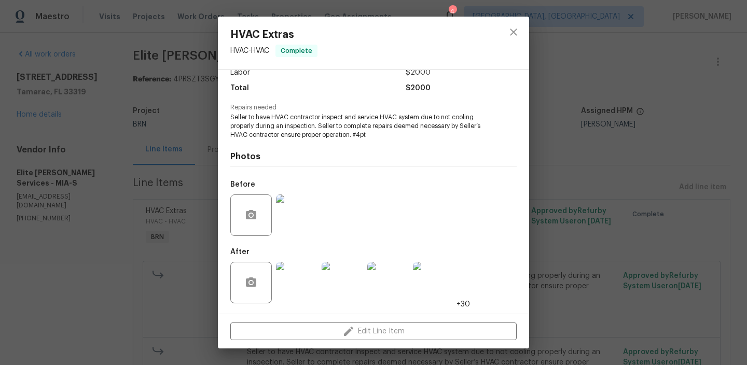
click at [286, 214] on img at bounding box center [296, 214] width 41 height 41
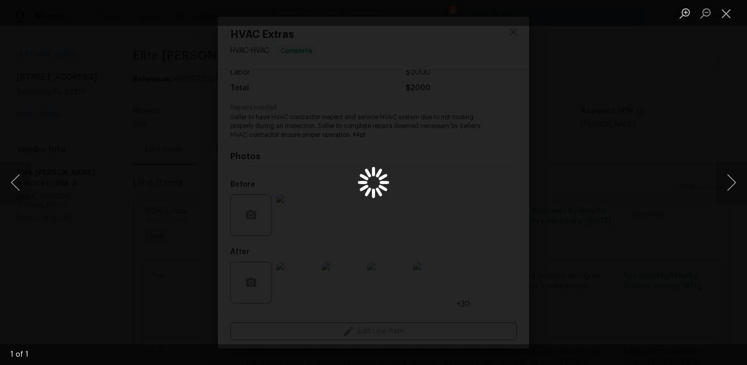
click at [77, 208] on div "Lightbox" at bounding box center [373, 182] width 747 height 365
click at [115, 224] on div "Lightbox" at bounding box center [373, 182] width 747 height 365
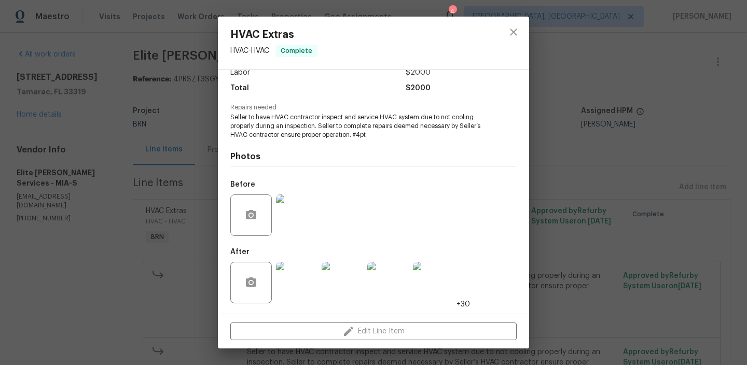
click at [292, 276] on img at bounding box center [296, 282] width 41 height 41
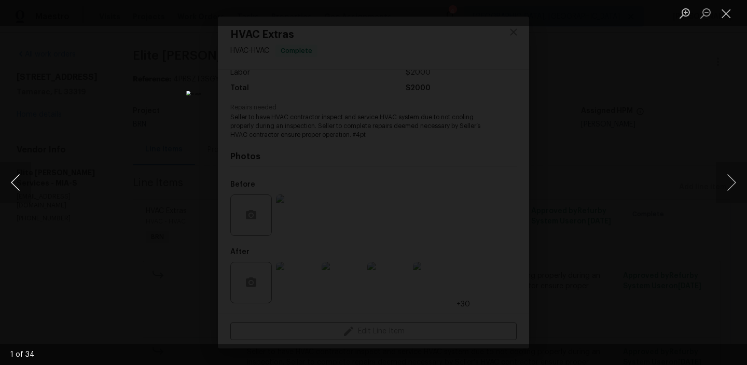
click at [14, 180] on button "Previous image" at bounding box center [15, 182] width 31 height 41
click at [69, 158] on div "Lightbox" at bounding box center [373, 182] width 747 height 365
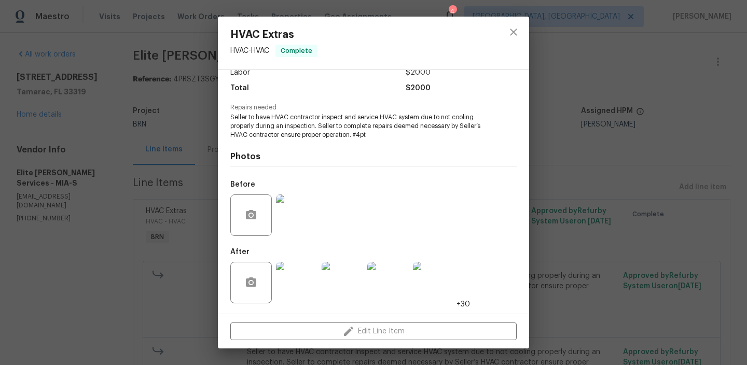
click at [103, 69] on div "HVAC Extras HVAC - HVAC Complete Vendor Elite Manning Services Account Category…" at bounding box center [373, 182] width 747 height 365
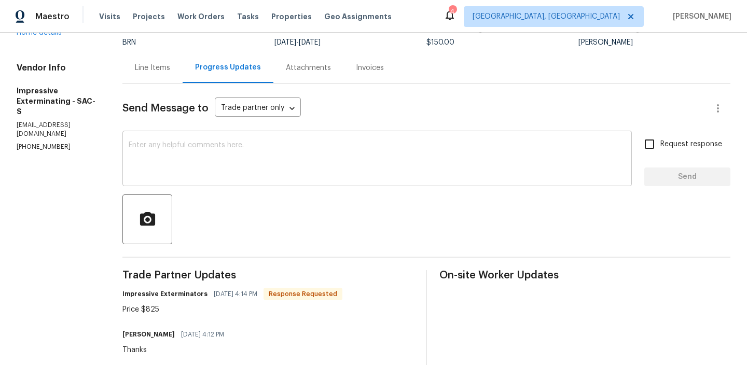
scroll to position [50, 0]
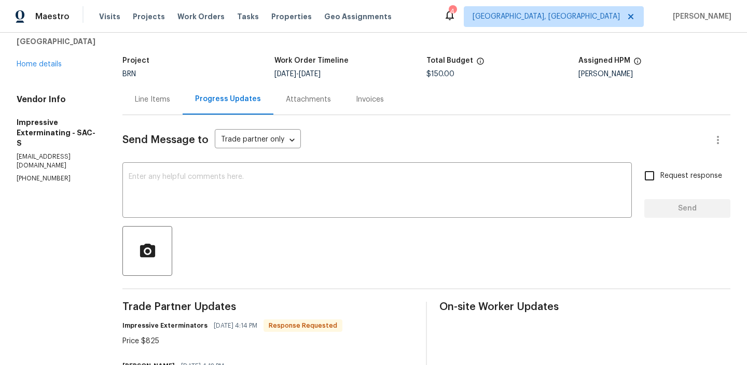
click at [158, 100] on div "Line Items" at bounding box center [152, 99] width 35 height 10
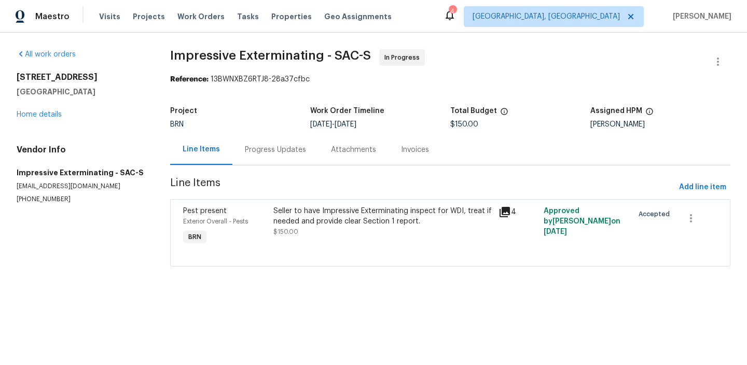
click at [262, 145] on div "Progress Updates" at bounding box center [275, 150] width 61 height 10
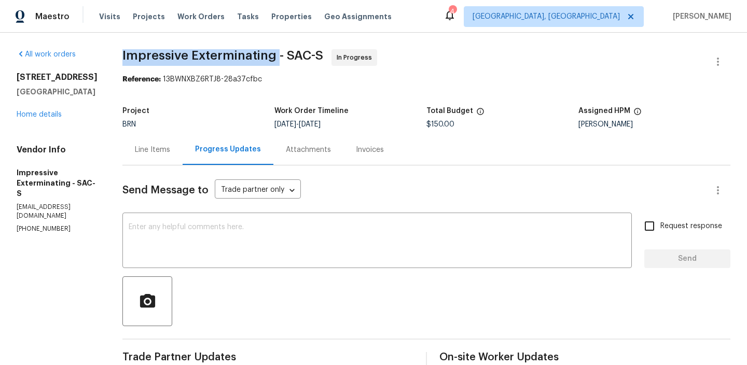
drag, startPoint x: 126, startPoint y: 60, endPoint x: 283, endPoint y: 54, distance: 156.7
copy span "Impressive Exterminating"
click at [149, 154] on div "Line Items" at bounding box center [152, 150] width 35 height 10
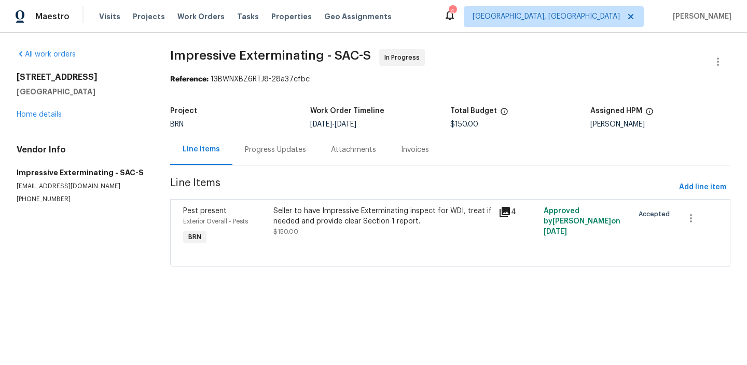
click at [319, 222] on div "Seller to have Impressive Exterminating inspect for WDI, treat if needed and pr…" at bounding box center [382, 216] width 219 height 21
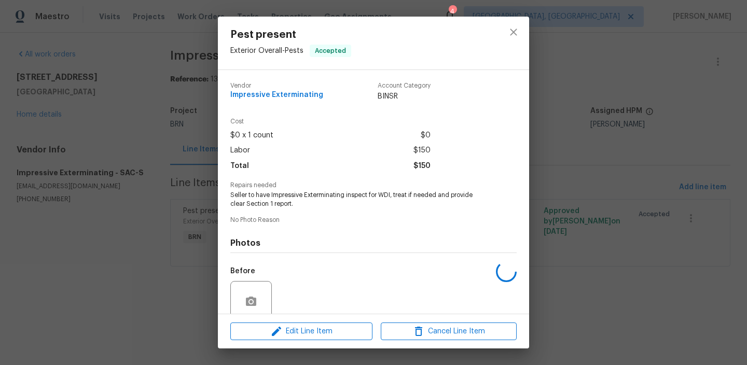
click at [269, 192] on span "Seller to have Impressive Exterminating inspect for WDI, treat if needed and pr…" at bounding box center [359, 200] width 258 height 18
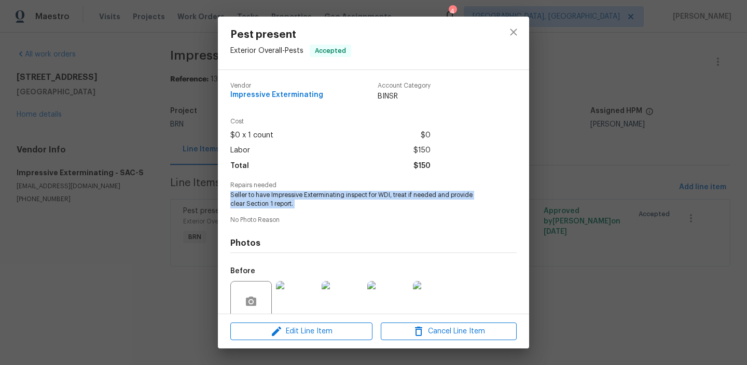
click at [269, 192] on span "Seller to have Impressive Exterminating inspect for WDI, treat if needed and pr…" at bounding box center [359, 200] width 258 height 18
copy span "Seller to have Impressive Exterminating inspect for WDI, treat if needed and pr…"
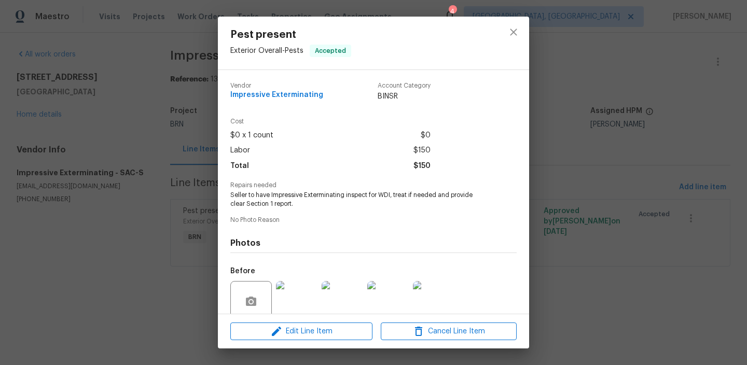
click at [419, 161] on span "$150" at bounding box center [421, 166] width 17 height 15
copy span "$150"
click at [96, 104] on div "Pest present Exterior Overall - Pests Accepted Vendor Impressive Exterminating …" at bounding box center [373, 182] width 747 height 365
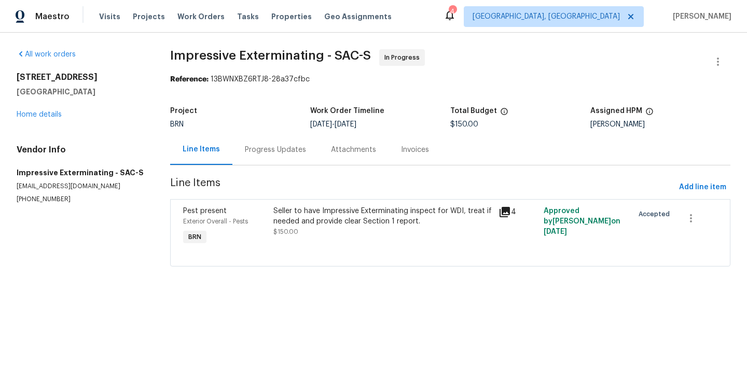
click at [251, 135] on div "Progress Updates" at bounding box center [275, 149] width 86 height 31
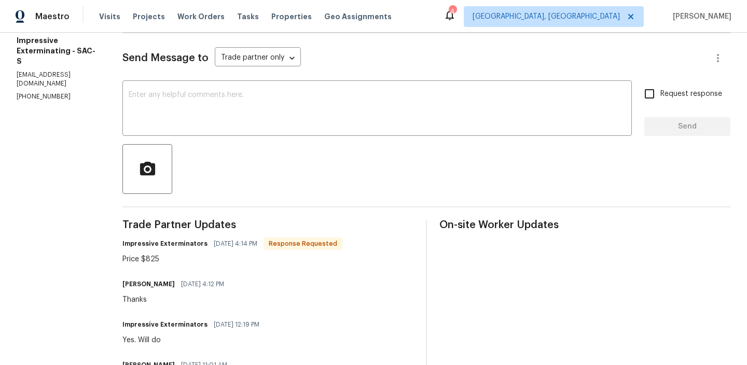
scroll to position [139, 0]
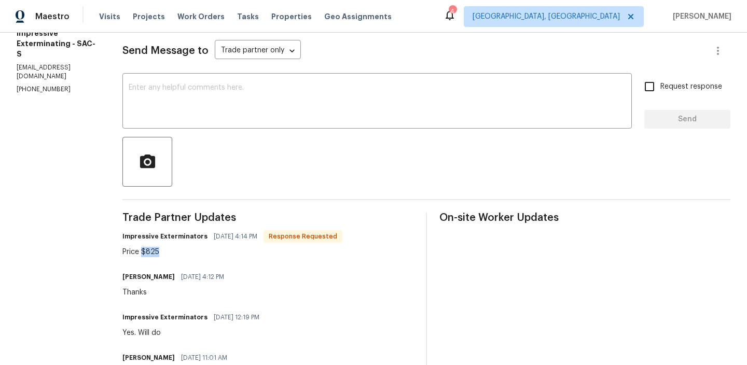
drag, startPoint x: 148, startPoint y: 254, endPoint x: 175, endPoint y: 254, distance: 27.5
click at [175, 254] on div "Price $825" at bounding box center [232, 252] width 220 height 10
copy div "$825"
click at [104, 98] on div "All work orders 616 Rose Ave Wheatland, CA 95692 Home details Vendor Info Impre…" at bounding box center [373, 262] width 747 height 738
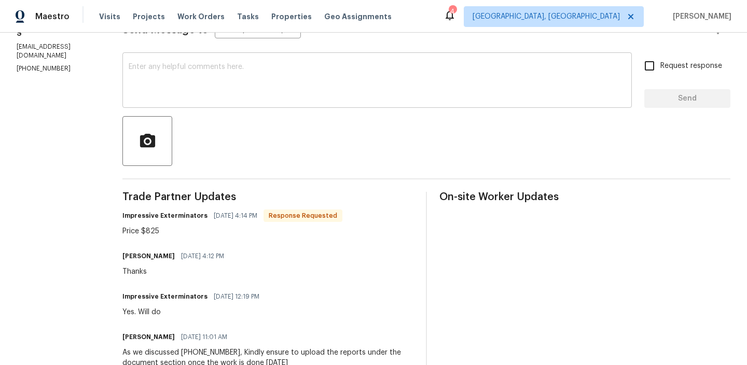
scroll to position [179, 0]
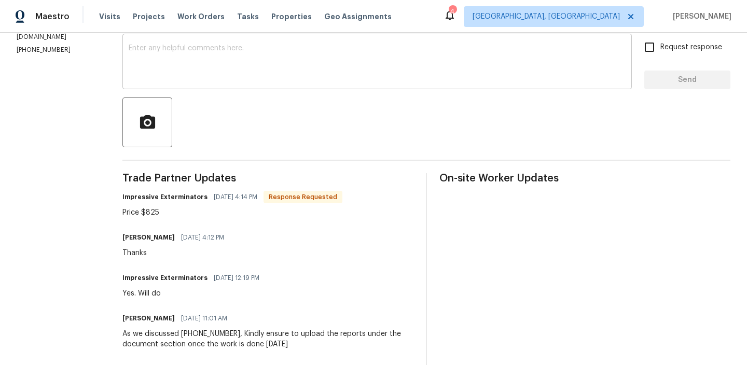
click at [177, 46] on textarea at bounding box center [377, 63] width 497 height 36
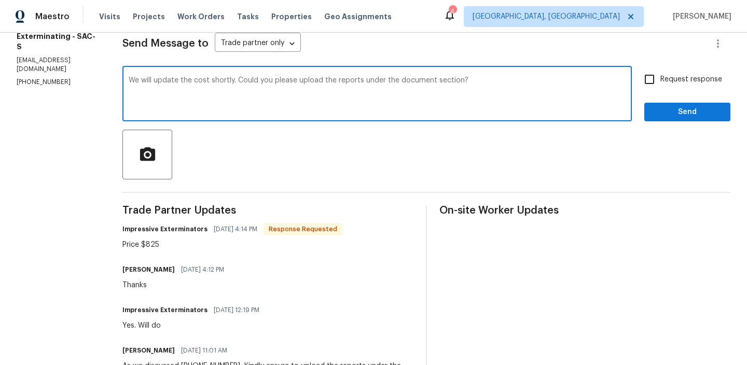
scroll to position [144, 0]
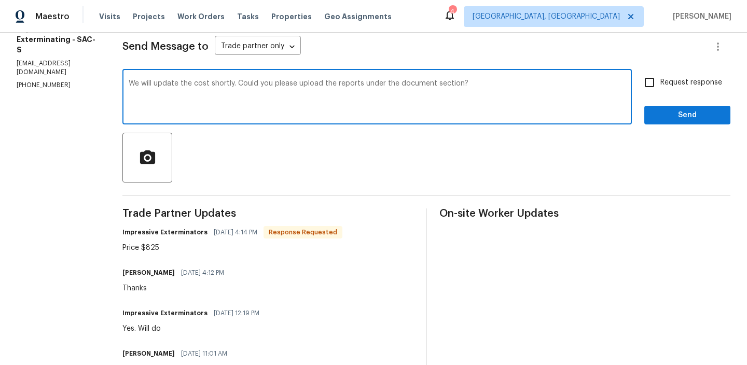
type textarea "We will update the cost shortly. Could you please upload the reports under the …"
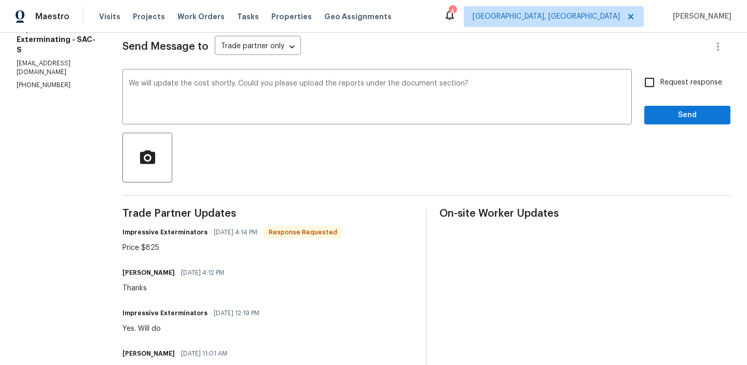
click at [663, 86] on span "Request response" at bounding box center [691, 82] width 62 height 11
click at [660, 86] on input "Request response" at bounding box center [649, 83] width 22 height 22
checkbox input "true"
click at [665, 115] on span "Send" at bounding box center [686, 115] width 69 height 13
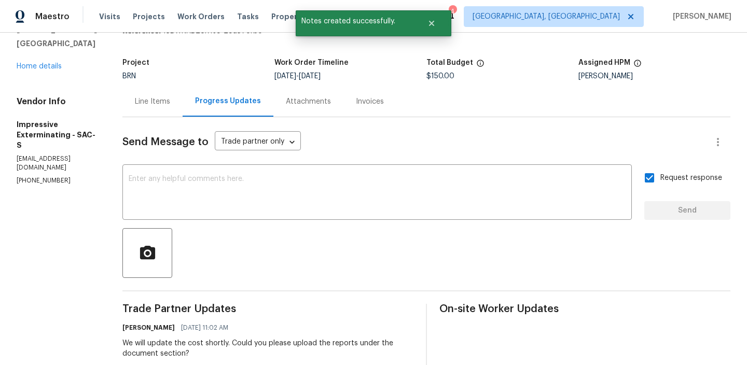
scroll to position [0, 0]
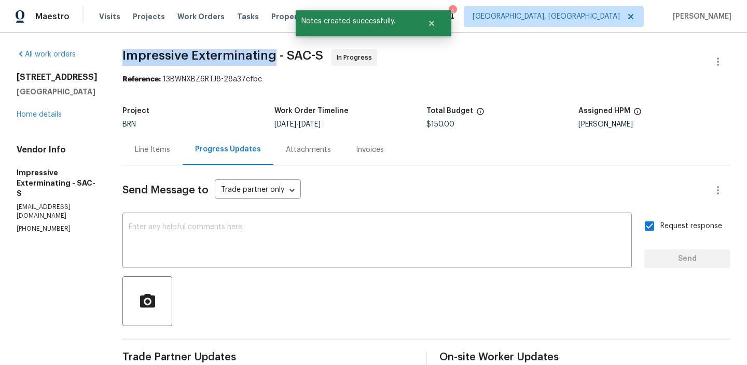
drag, startPoint x: 122, startPoint y: 60, endPoint x: 278, endPoint y: 51, distance: 156.3
copy span "Impressive Exterminating"
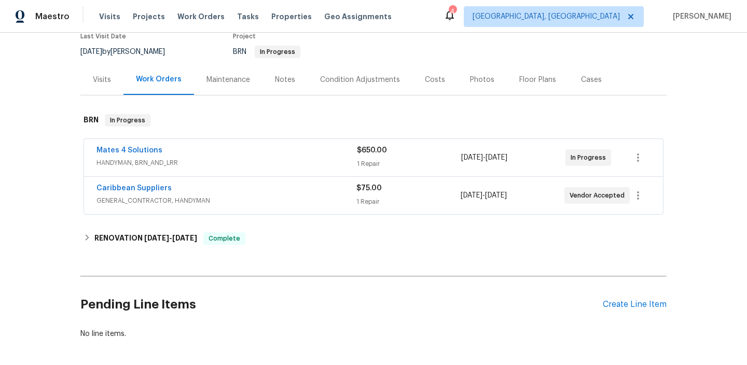
scroll to position [99, 0]
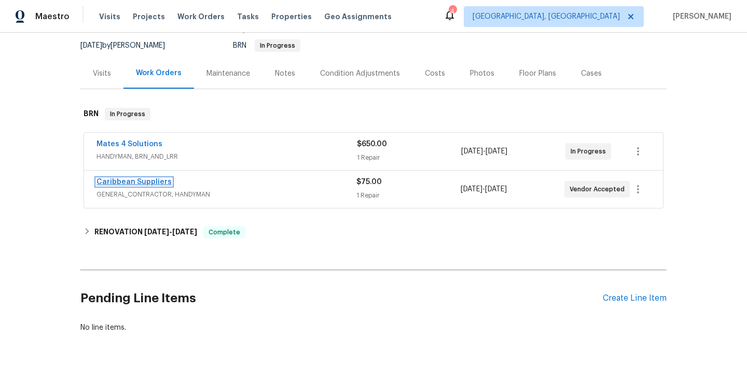
click at [116, 181] on link "Caribbean Suppliers" at bounding box center [133, 181] width 75 height 7
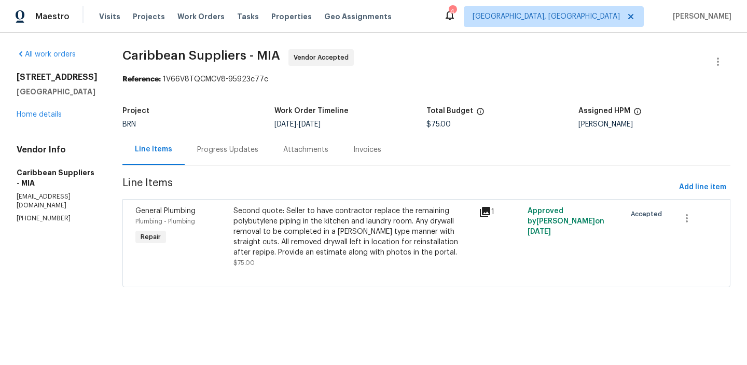
click at [79, 192] on p "caribbeansuppliersusa@gmail.com" at bounding box center [57, 201] width 81 height 18
copy p "caribbeansuppliersusa@gmail.com"
click at [45, 114] on link "Home details" at bounding box center [39, 114] width 45 height 7
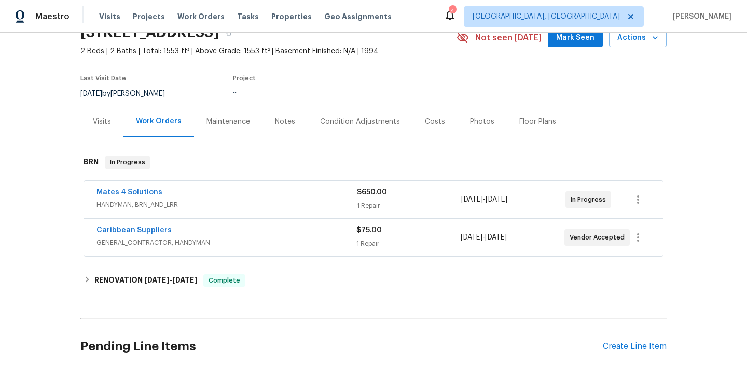
scroll to position [83, 0]
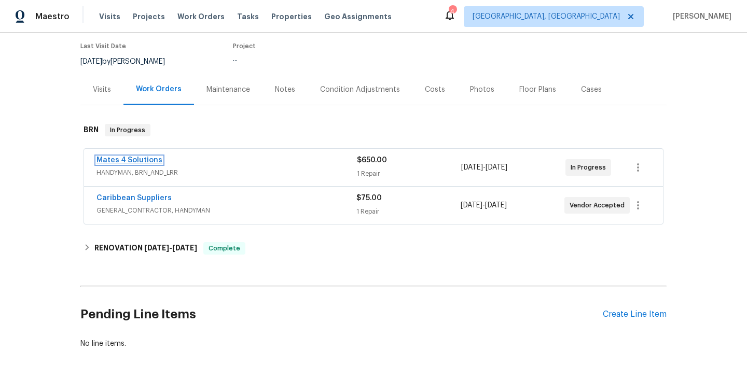
click at [128, 160] on link "Mates 4 Solutions" at bounding box center [129, 160] width 66 height 7
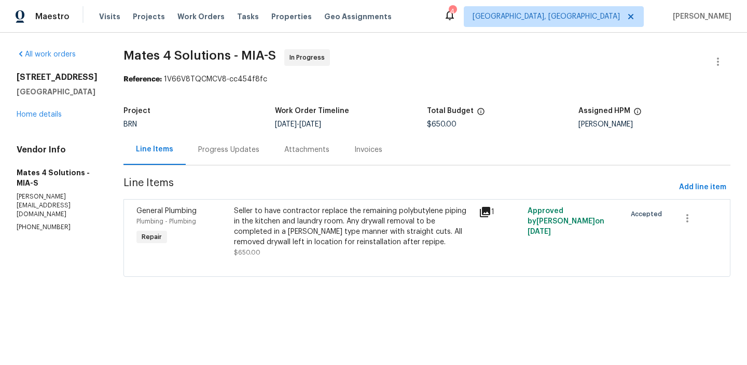
click at [256, 161] on div "Progress Updates" at bounding box center [229, 149] width 86 height 31
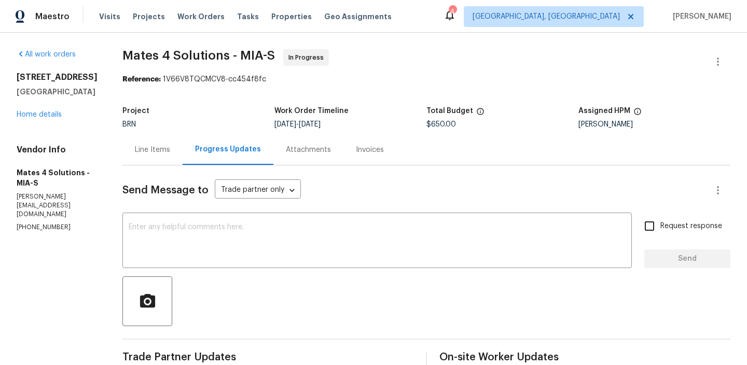
click at [46, 120] on div "7789 SE Spicewood Cir Hobe Sound, FL 33455 Home details" at bounding box center [57, 96] width 81 height 48
click at [58, 118] on link "Home details" at bounding box center [39, 114] width 45 height 7
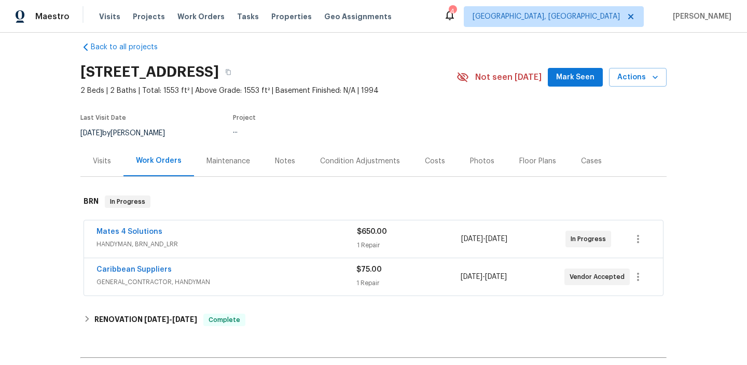
scroll to position [24, 0]
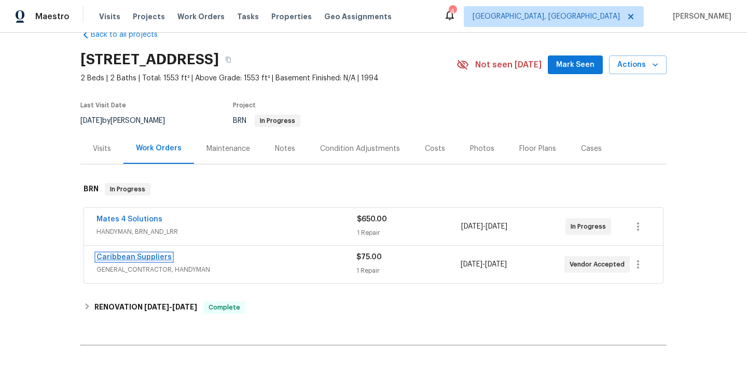
click at [128, 259] on link "Caribbean Suppliers" at bounding box center [133, 257] width 75 height 7
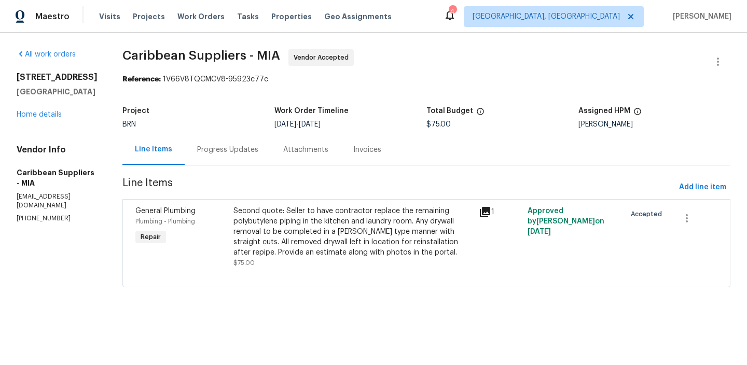
click at [232, 148] on div "Progress Updates" at bounding box center [227, 150] width 61 height 10
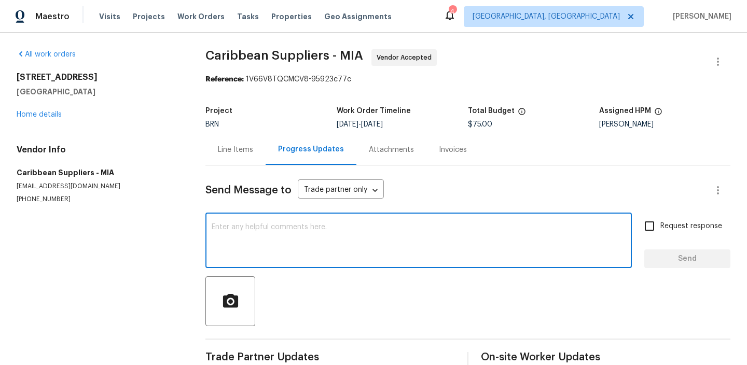
click at [271, 242] on textarea at bounding box center [419, 241] width 414 height 36
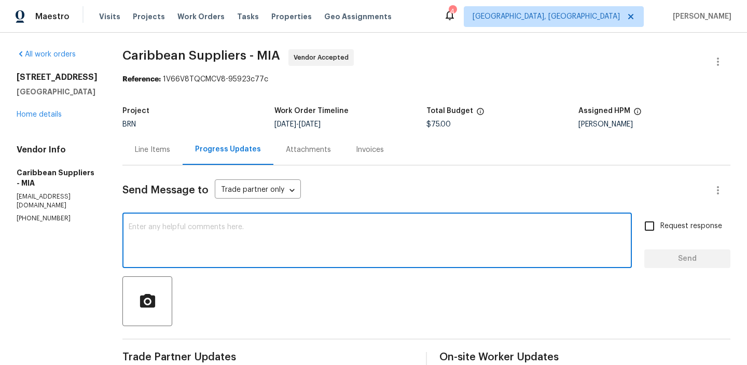
paste textarea "Could you please provide us with the scheduled date?"
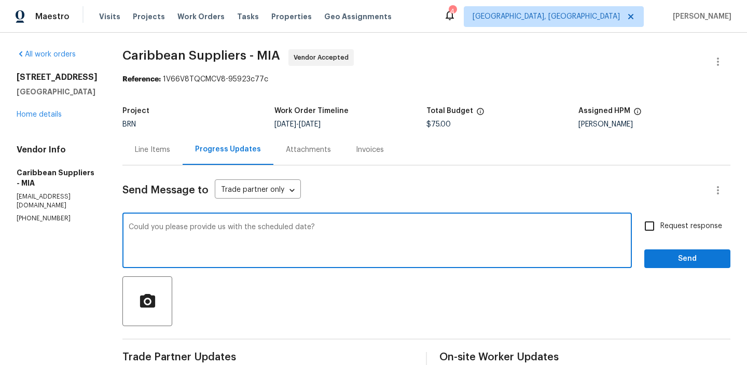
type textarea "Could you please provide us with the scheduled date?"
click at [675, 223] on span "Request response" at bounding box center [691, 226] width 62 height 11
click at [660, 223] on input "Request response" at bounding box center [649, 226] width 22 height 22
checkbox input "true"
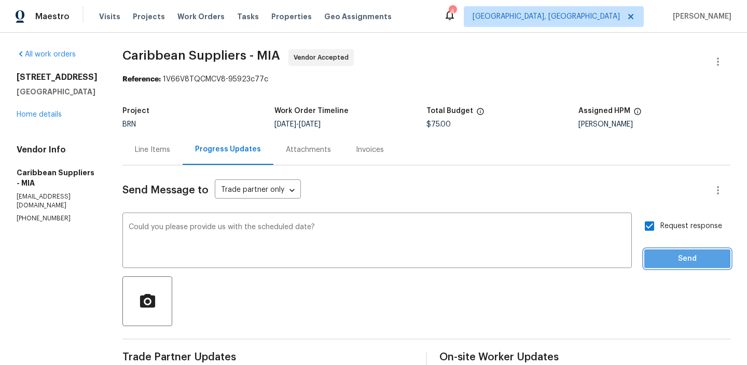
click at [670, 259] on span "Send" at bounding box center [686, 258] width 69 height 13
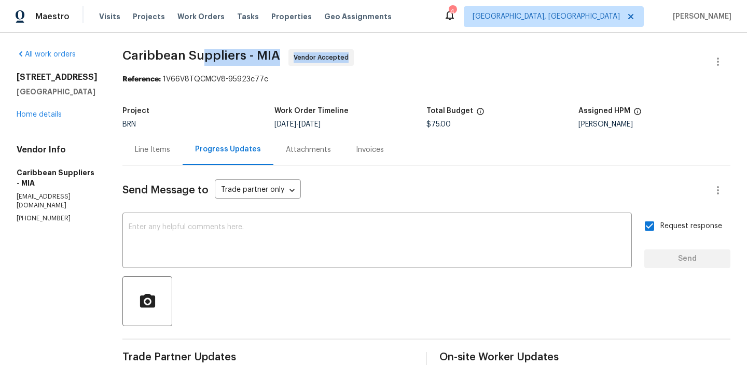
drag, startPoint x: 138, startPoint y: 66, endPoint x: 227, endPoint y: 54, distance: 89.5
click at [227, 54] on div "All work orders 7789 SE Spicewood Cir Hobe Sound, FL 33455 Home details Vendor …" at bounding box center [373, 270] width 747 height 475
drag, startPoint x: 121, startPoint y: 59, endPoint x: 127, endPoint y: 59, distance: 6.2
click at [125, 59] on div "All work orders 7789 SE Spicewood Cir Hobe Sound, FL 33455 Home details Vendor …" at bounding box center [373, 270] width 747 height 475
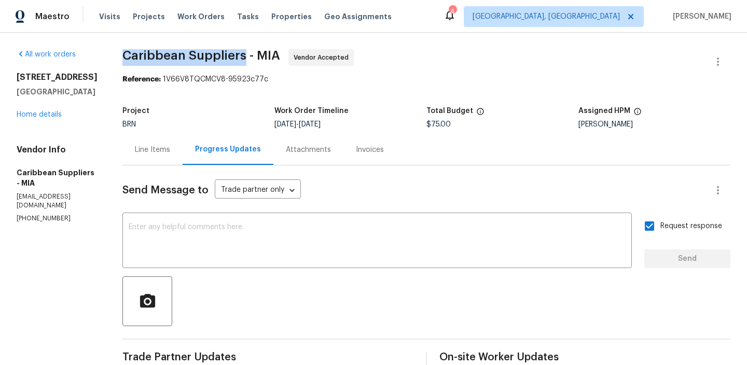
drag, startPoint x: 145, startPoint y: 53, endPoint x: 264, endPoint y: 54, distance: 119.2
click at [264, 54] on span "Caribbean Suppliers - MIA" at bounding box center [201, 55] width 158 height 12
copy span "Caribbean Suppliers"
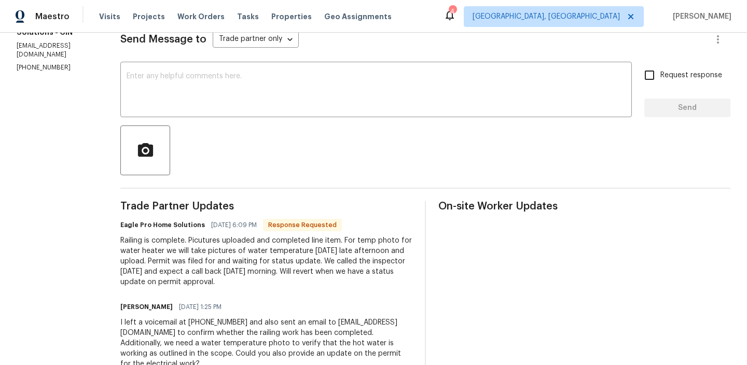
scroll to position [154, 0]
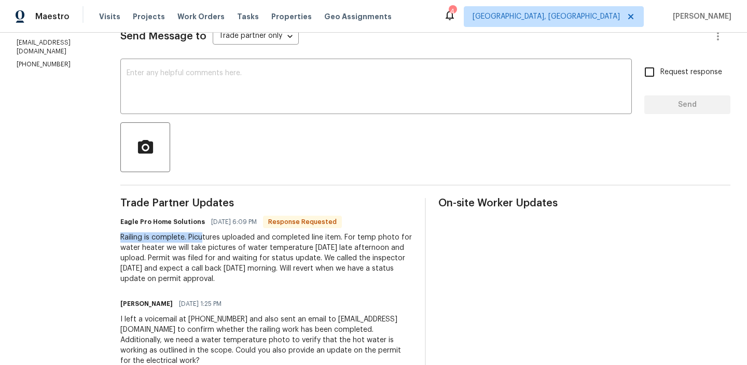
drag, startPoint x: 144, startPoint y: 234, endPoint x: 231, endPoint y: 234, distance: 87.1
click at [215, 244] on div "Railing is complete. Picutures uploaded and completed line item. For temp photo…" at bounding box center [266, 258] width 292 height 52
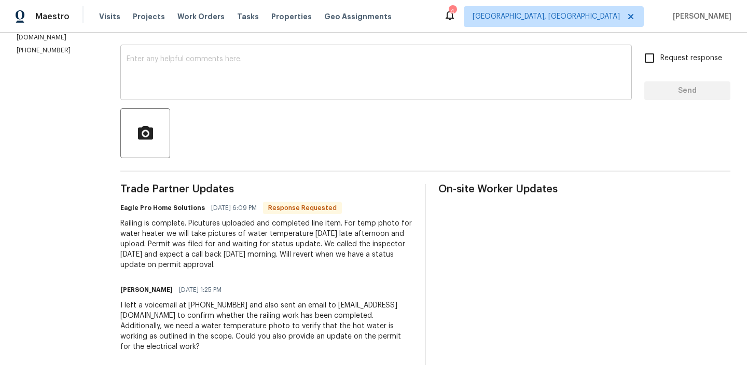
click at [212, 68] on textarea at bounding box center [375, 73] width 499 height 36
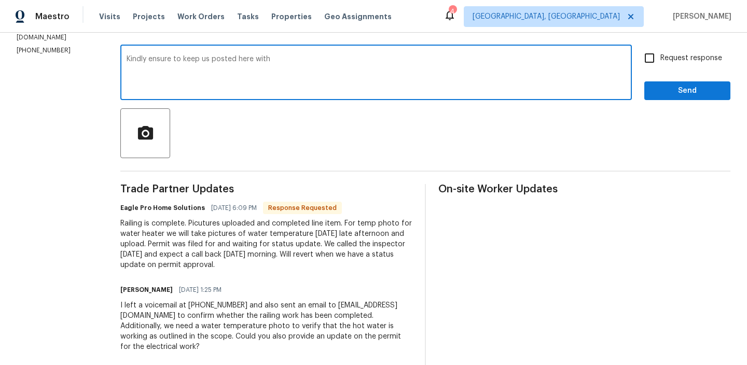
drag, startPoint x: 177, startPoint y: 62, endPoint x: 486, endPoint y: 62, distance: 309.0
click at [486, 62] on textarea "Kindly ensure to keep us posted here with" at bounding box center [375, 73] width 499 height 36
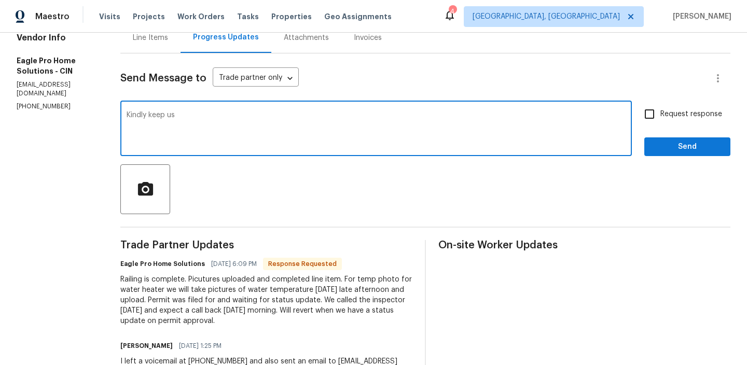
scroll to position [23, 0]
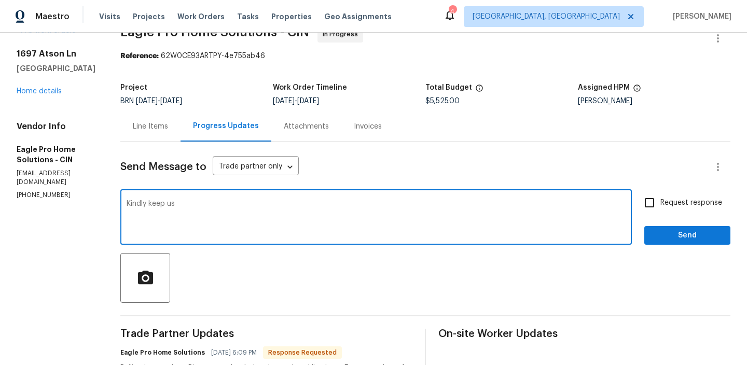
type textarea "Kindly keep us"
click at [180, 130] on div "Line Items" at bounding box center [150, 126] width 60 height 31
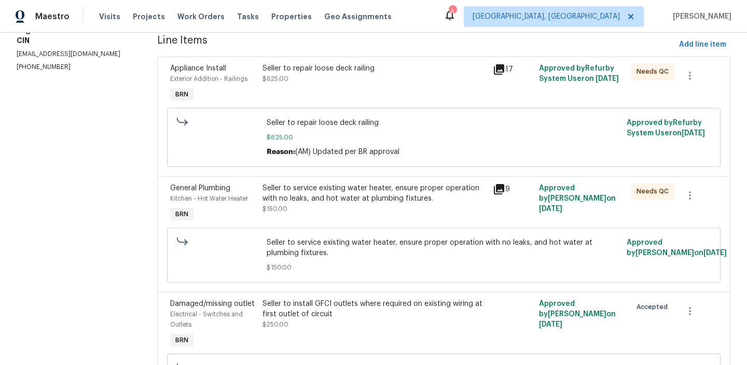
scroll to position [151, 0]
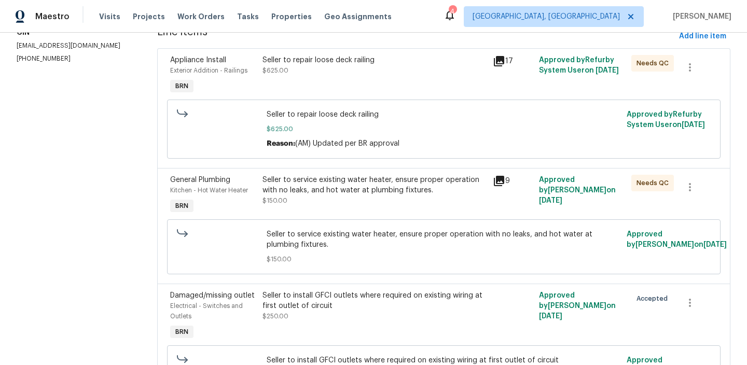
click at [309, 81] on div "Seller to repair loose deck railing $625.00" at bounding box center [374, 76] width 231 height 48
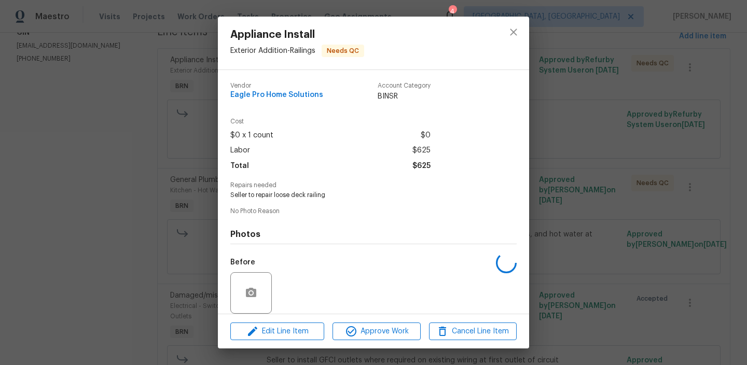
scroll to position [77, 0]
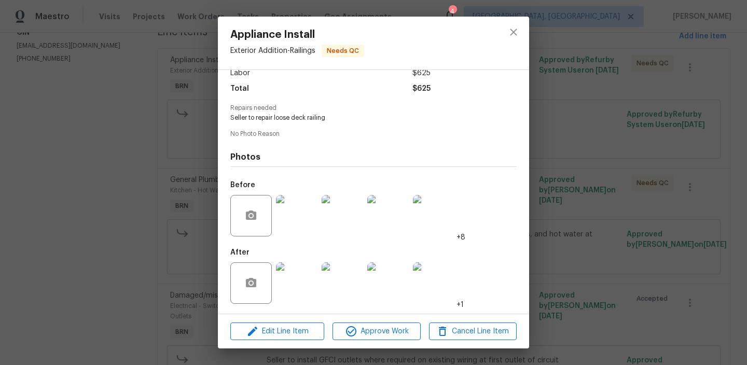
click at [155, 210] on div "Appliance Install Exterior Addition - Railings Needs QC Vendor Eagle Pro Home S…" at bounding box center [373, 182] width 747 height 365
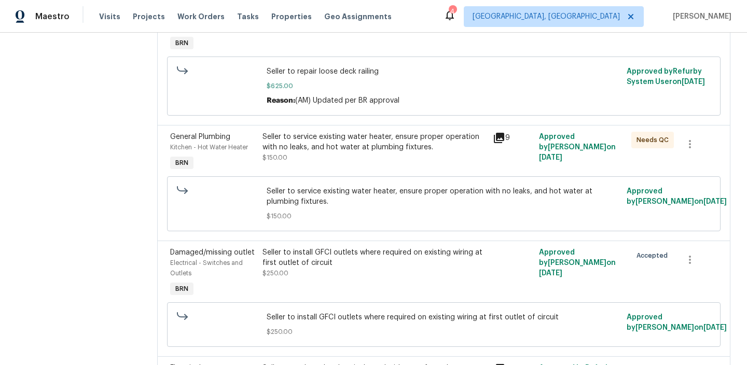
scroll to position [74, 0]
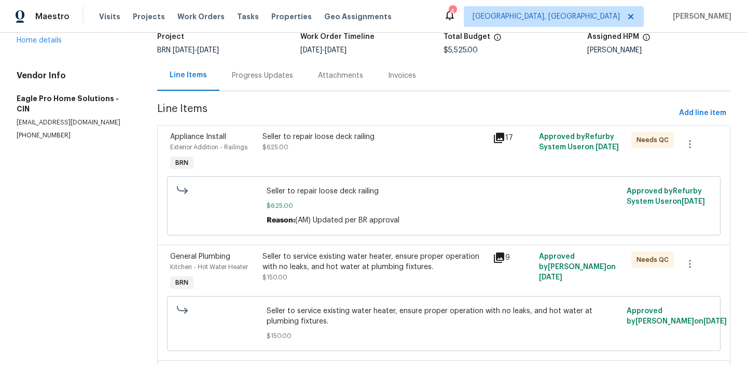
click at [315, 257] on div "Seller to service existing water heater, ensure proper operation with no leaks,…" at bounding box center [374, 261] width 224 height 21
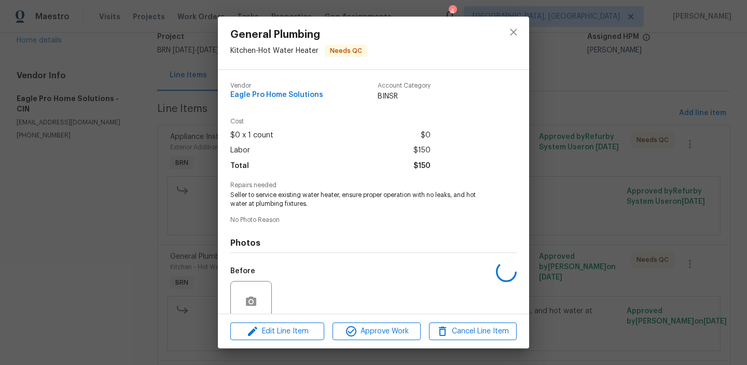
scroll to position [86, 0]
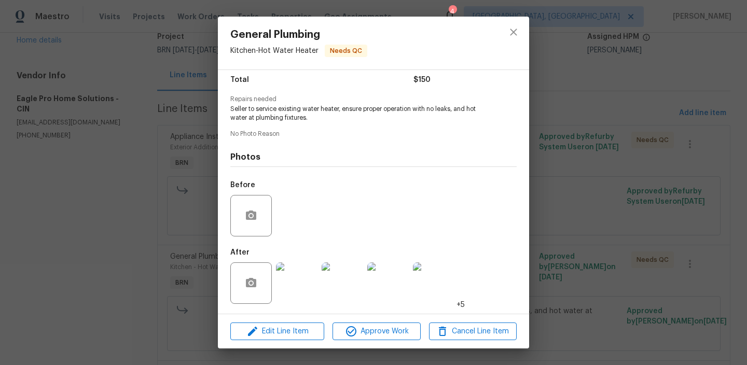
click at [115, 257] on div "General Plumbing Kitchen - Hot Water Heater Needs QC Vendor Eagle Pro Home Solu…" at bounding box center [373, 182] width 747 height 365
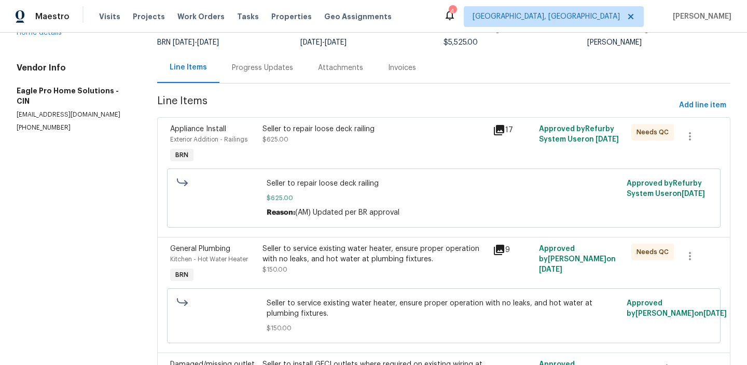
scroll to position [0, 0]
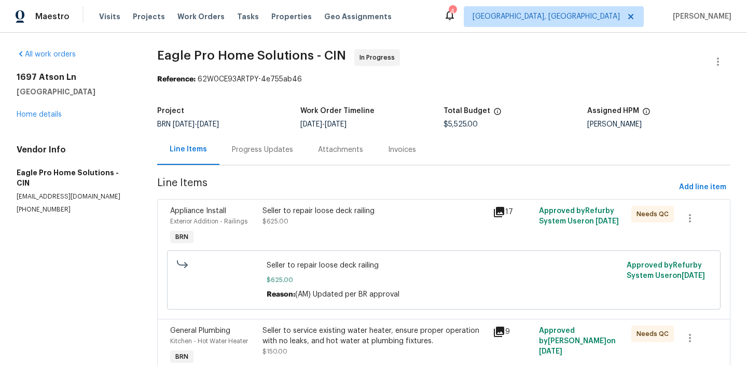
click at [249, 148] on div "Progress Updates" at bounding box center [262, 150] width 61 height 10
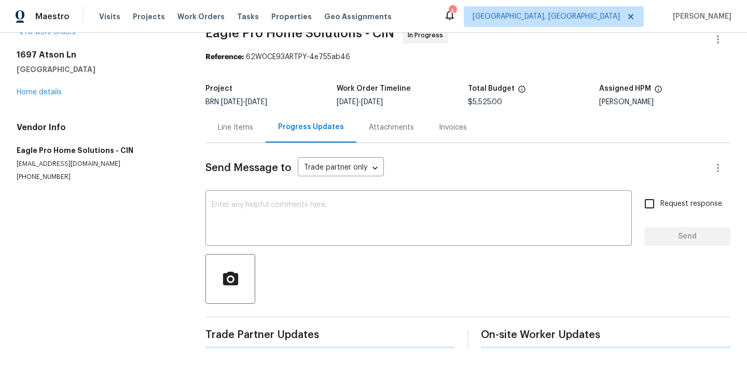
scroll to position [35, 0]
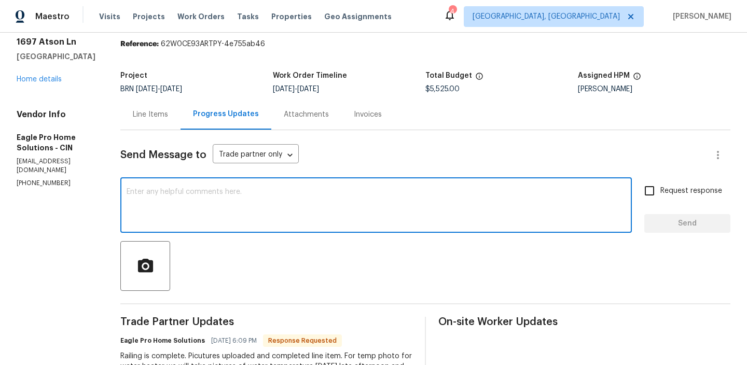
click at [219, 199] on textarea at bounding box center [375, 206] width 499 height 36
click at [240, 191] on textarea "Kindly keep us posted her with the" at bounding box center [375, 206] width 499 height 36
click at [298, 195] on textarea "Kindly keep us posted here with the" at bounding box center [375, 206] width 499 height 36
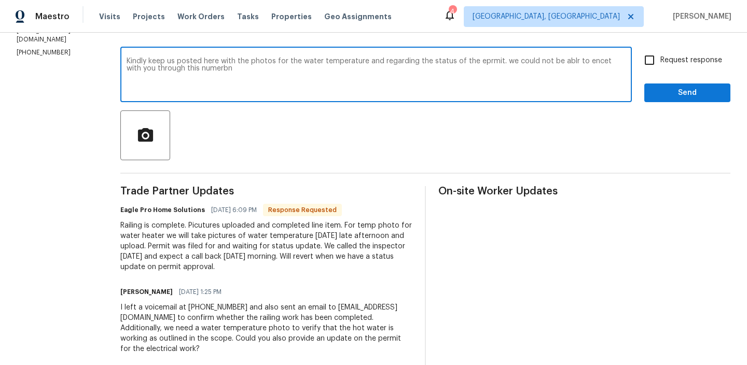
scroll to position [115, 0]
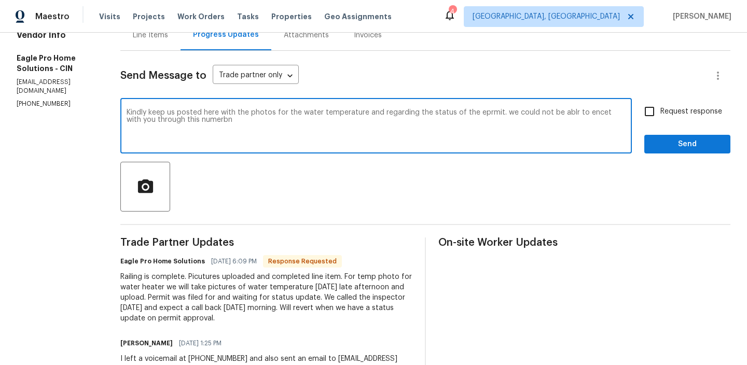
click at [40, 100] on p "(614) 696-5556" at bounding box center [56, 104] width 79 height 9
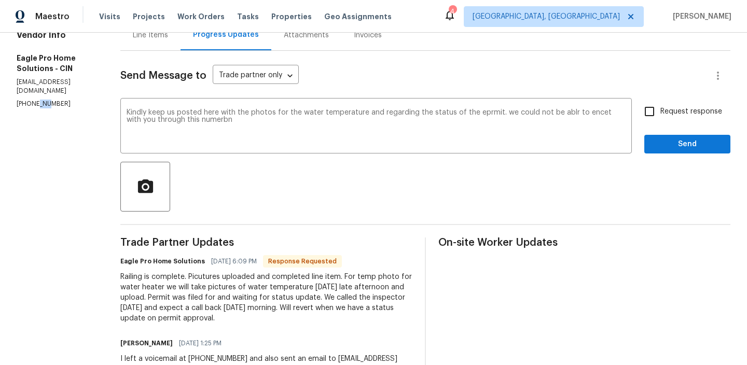
click at [40, 100] on p "(614) 696-5556" at bounding box center [56, 104] width 79 height 9
click at [266, 126] on textarea "Kindly keep us posted here with the photos for the water temperature and regard…" at bounding box center [375, 127] width 499 height 36
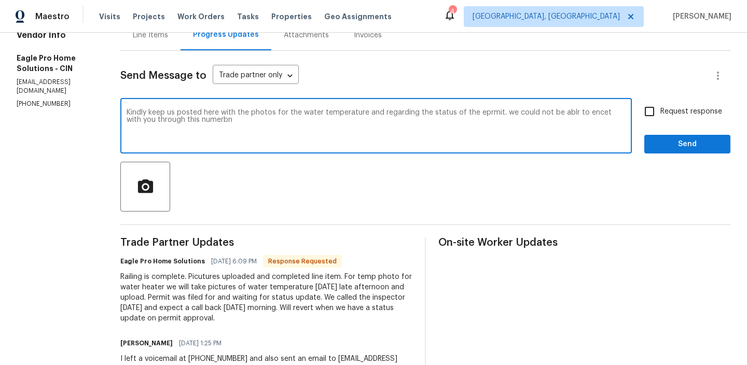
paste textarea "(614) 696-5556"
type textarea "Kindly keep us posted here with the photos for the water temperature and regard…"
click at [246, 118] on textarea "Kindly keep us posted here with the photos for the water temperature and regard…" at bounding box center [375, 127] width 499 height 36
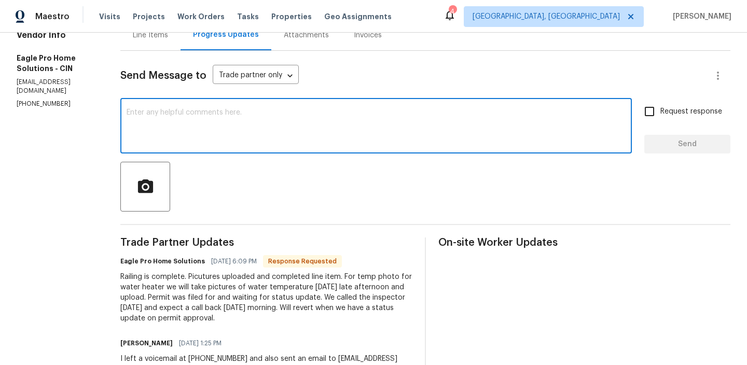
paste textarea "Kindly keep us updated here with the photos of the water temperature and the st…"
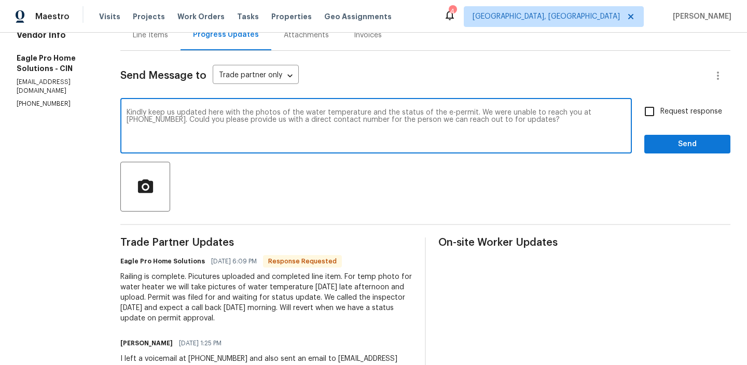
scroll to position [123, 0]
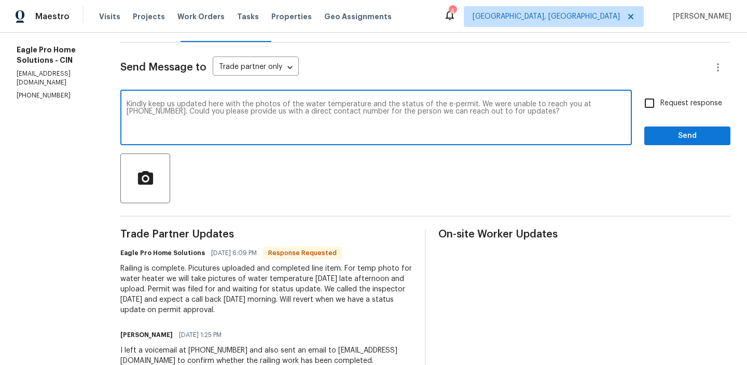
click at [472, 104] on textarea "Kindly keep us updated here with the photos of the water temperature and the st…" at bounding box center [375, 119] width 499 height 36
click at [565, 117] on textarea "Kindly keep us updated here with the photos of the water temperature and the st…" at bounding box center [375, 119] width 499 height 36
type textarea "Kindly keep us updated here with the photos of the water temperature and the st…"
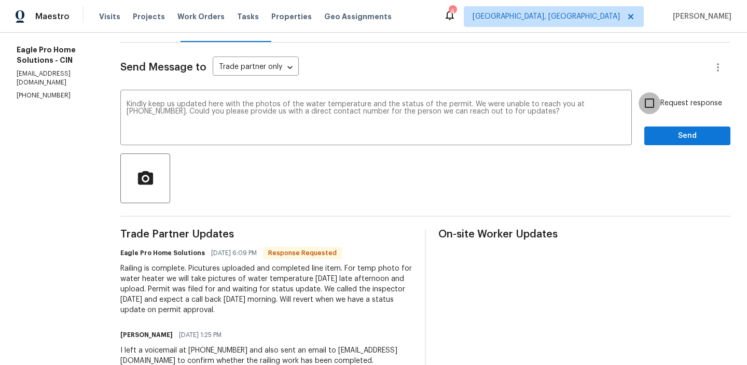
click at [649, 106] on input "Request response" at bounding box center [649, 103] width 22 height 22
checkbox input "true"
click at [660, 135] on span "Send" at bounding box center [686, 136] width 69 height 13
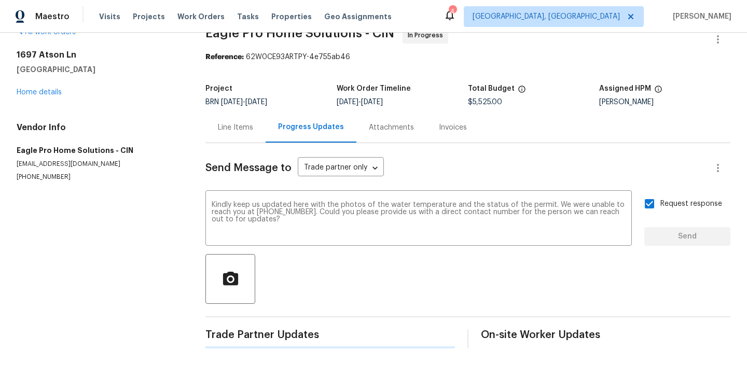
scroll to position [0, 0]
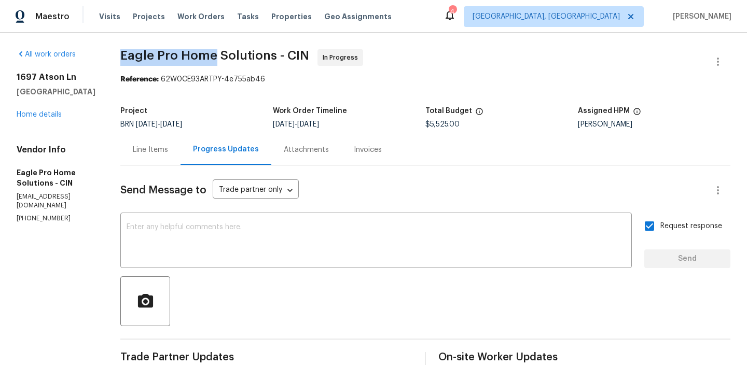
drag, startPoint x: 143, startPoint y: 55, endPoint x: 243, endPoint y: 55, distance: 100.1
copy span "Eagle Pro Home"
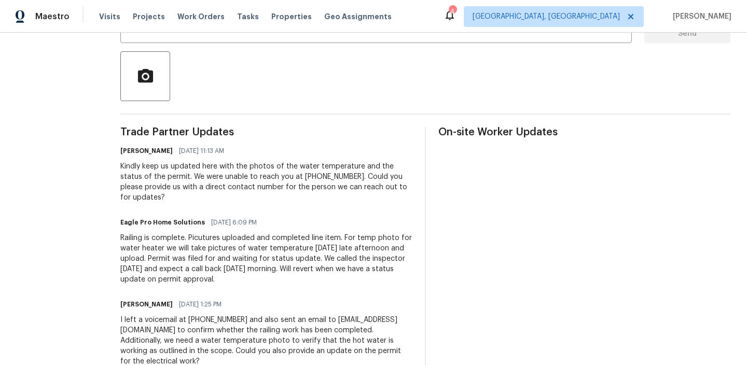
scroll to position [240, 0]
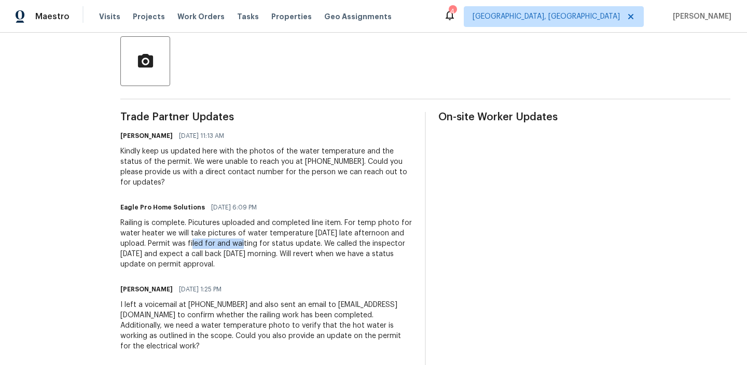
drag, startPoint x: 264, startPoint y: 244, endPoint x: 309, endPoint y: 244, distance: 45.1
click at [309, 244] on div "Railing is complete. Picutures uploaded and completed line item. For temp photo…" at bounding box center [266, 244] width 292 height 52
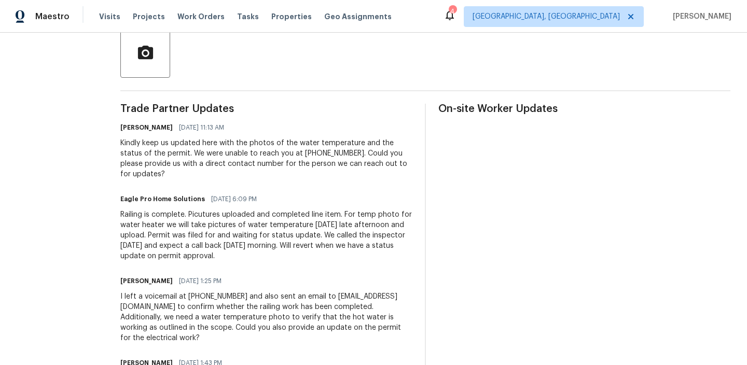
click at [230, 203] on div "Eagle Pro Home Solutions 08/18/2025 6:09 PM" at bounding box center [266, 199] width 292 height 15
drag, startPoint x: 394, startPoint y: 234, endPoint x: 402, endPoint y: 254, distance: 20.9
click at [402, 254] on div "Railing is complete. Picutures uploaded and completed line item. For temp photo…" at bounding box center [266, 235] width 292 height 52
copy div "We called the inspector today and expect a call back tomorrow morning. Will rev…"
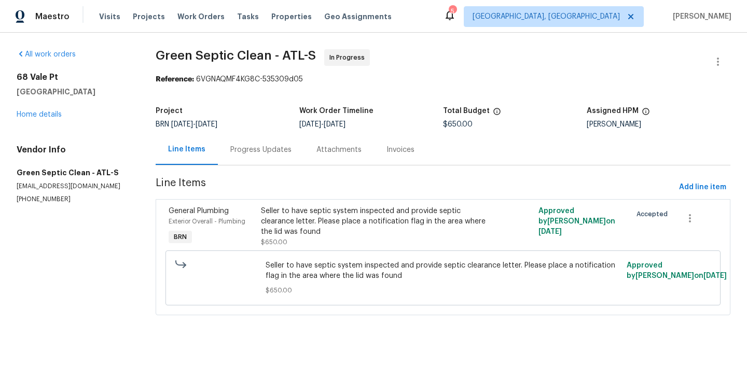
click at [232, 147] on div "Progress Updates" at bounding box center [260, 150] width 61 height 10
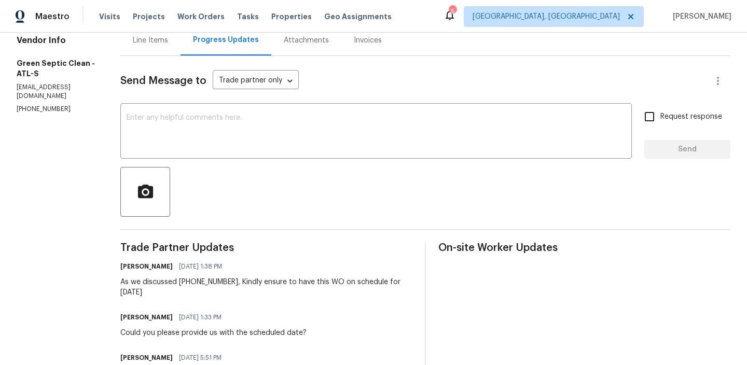
scroll to position [120, 0]
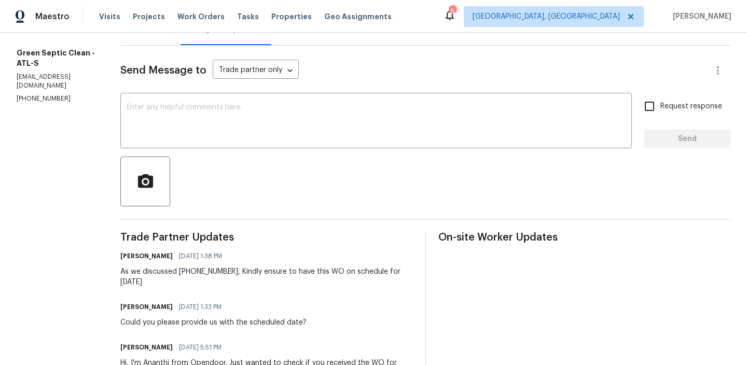
click at [49, 94] on p "[PHONE_NUMBER]" at bounding box center [56, 98] width 79 height 9
copy p "[PHONE_NUMBER]"
click at [232, 125] on textarea at bounding box center [375, 122] width 499 height 36
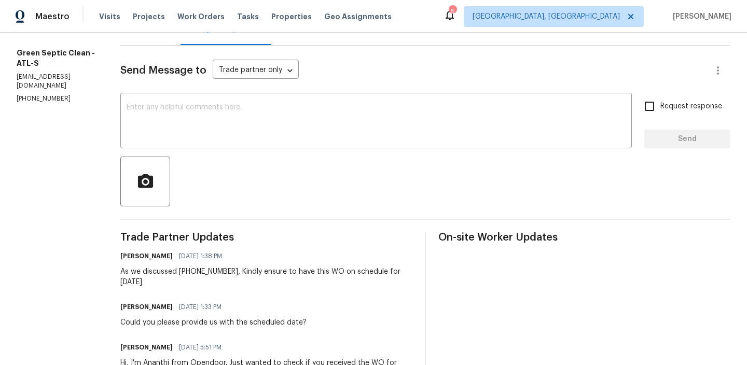
paste textarea "Could you please confirm if this is on schedule for [DATE]?"
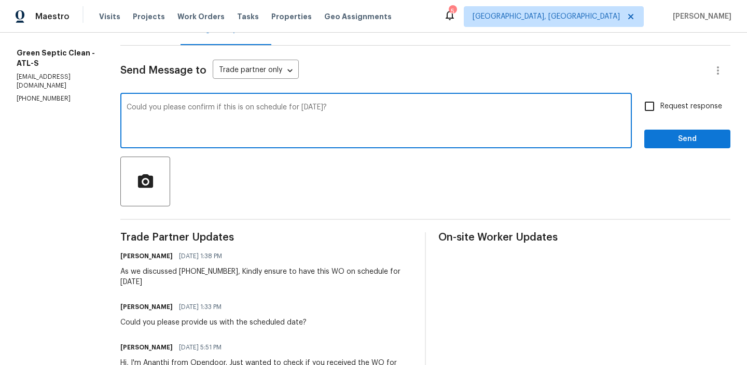
type textarea "Could you please confirm if this is on schedule for [DATE]?"
click at [660, 105] on input "Request response" at bounding box center [649, 106] width 22 height 22
checkbox input "true"
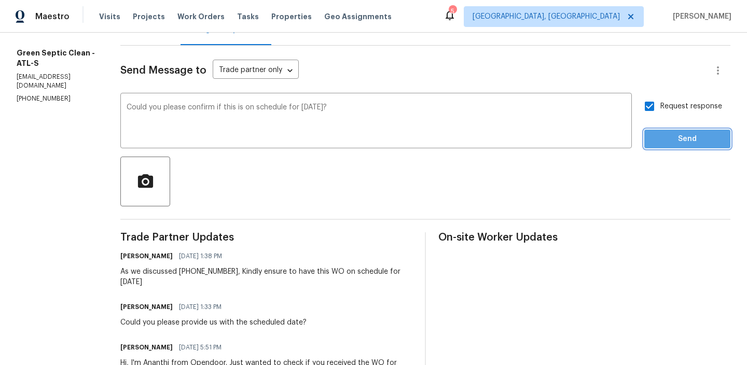
click at [661, 134] on span "Send" at bounding box center [686, 139] width 69 height 13
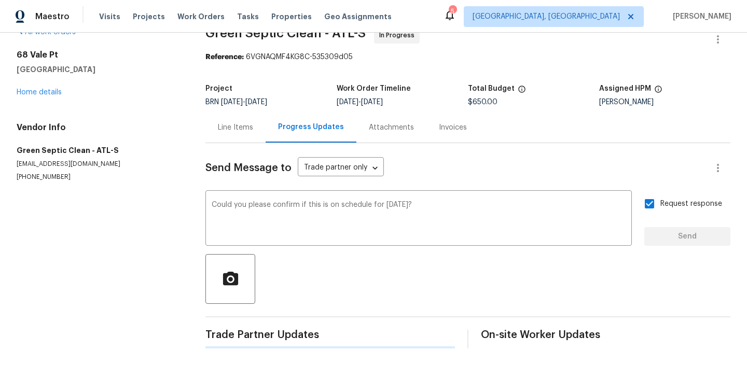
scroll to position [0, 0]
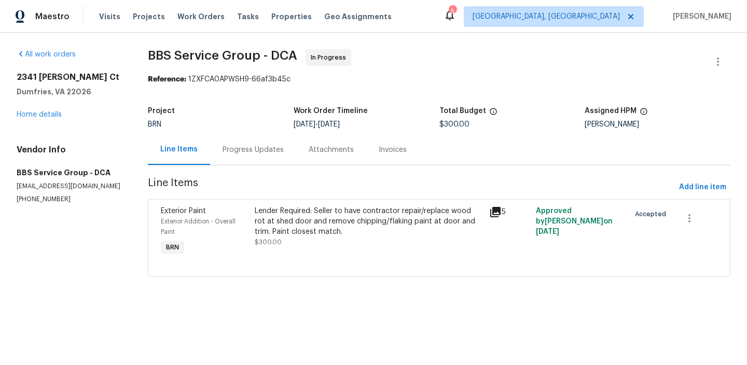
click at [245, 151] on div "Progress Updates" at bounding box center [252, 150] width 61 height 10
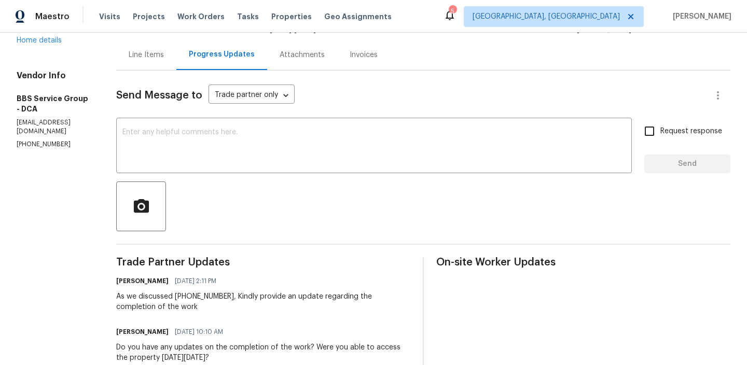
scroll to position [20, 0]
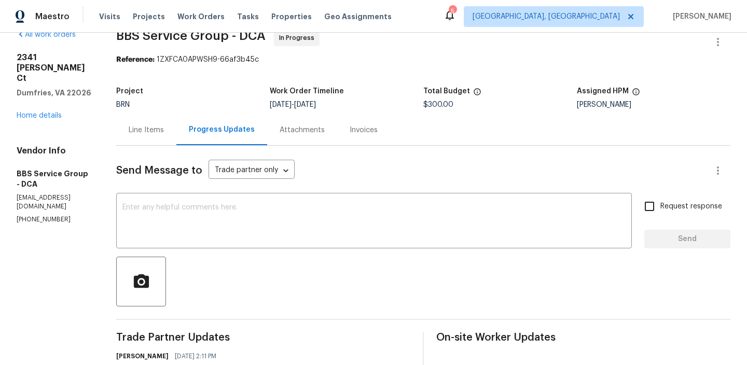
click at [156, 125] on div "Line Items" at bounding box center [146, 130] width 35 height 10
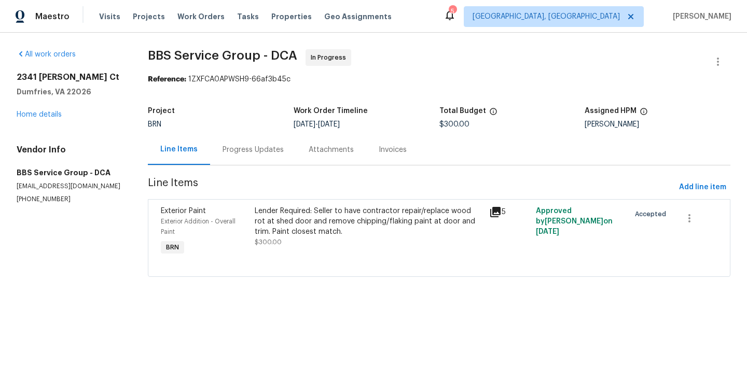
click at [300, 227] on div "Lender Required: Seller to have contractor repair/replace wood rot at shed door…" at bounding box center [369, 221] width 228 height 31
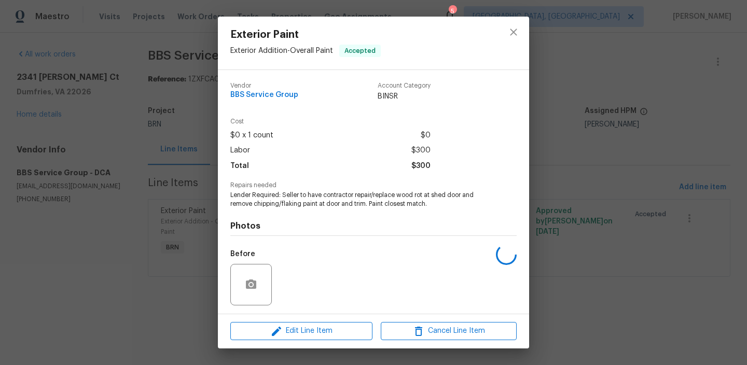
scroll to position [69, 0]
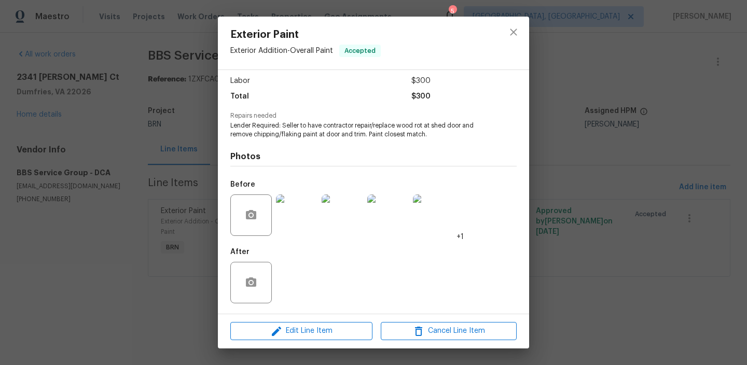
click at [122, 212] on div "Exterior Paint Exterior Addition - Overall Paint Accepted Vendor BBS Service Gr…" at bounding box center [373, 182] width 747 height 365
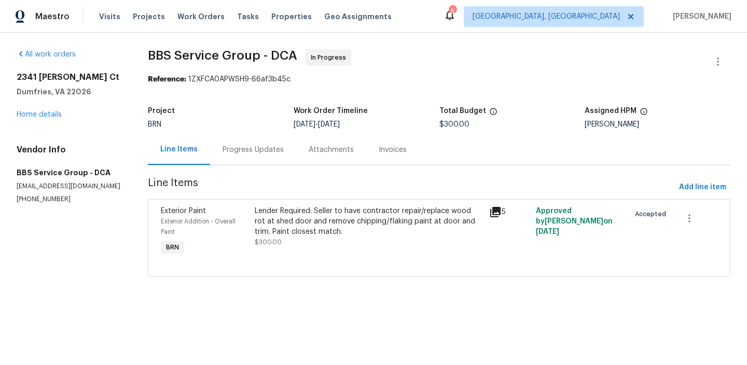
click at [236, 162] on div "Progress Updates" at bounding box center [253, 149] width 86 height 31
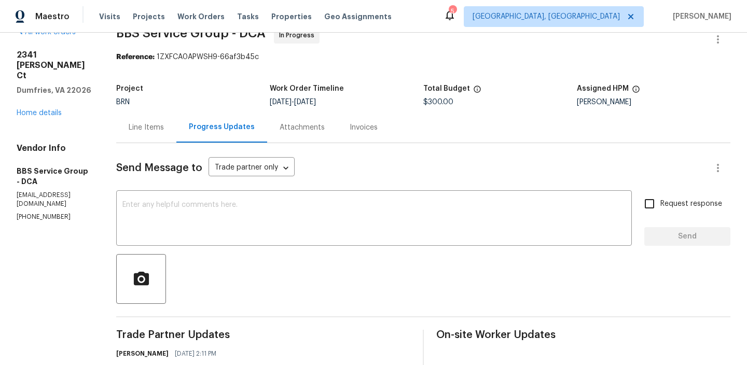
scroll to position [39, 0]
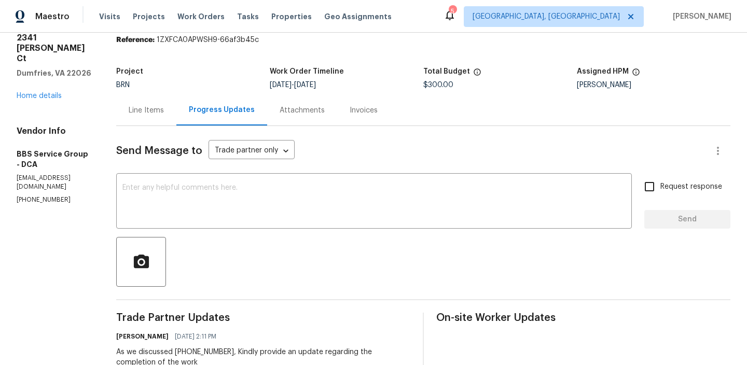
click at [48, 165] on div "Vendor Info BBS Service Group - DCA admin@bbsrvgrp.com (202) 820-2989" at bounding box center [54, 165] width 75 height 78
copy p "(202) 820-2989"
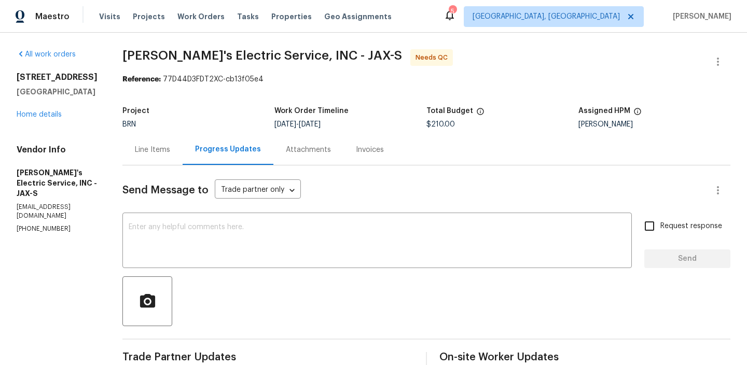
click at [136, 160] on div "Line Items" at bounding box center [152, 149] width 60 height 31
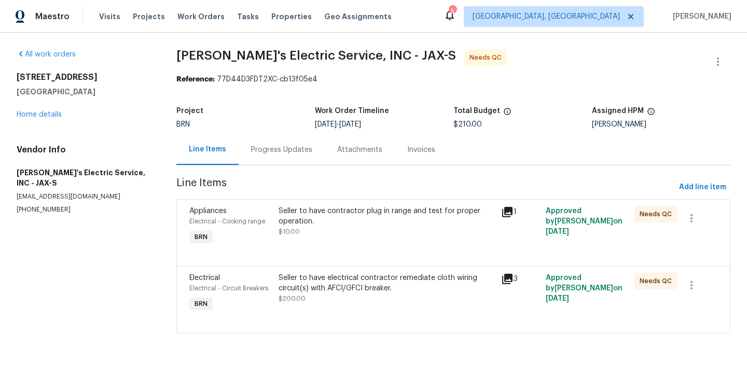
click at [43, 192] on p "all3pappys@gmail.com" at bounding box center [84, 196] width 135 height 9
copy p "all3pappys@gmail.com"
click at [299, 219] on div "Seller to have contractor plug in range and test for proper operation." at bounding box center [386, 216] width 216 height 21
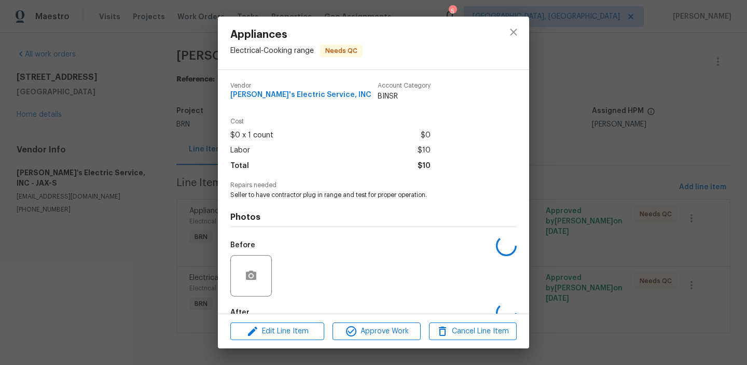
scroll to position [61, 0]
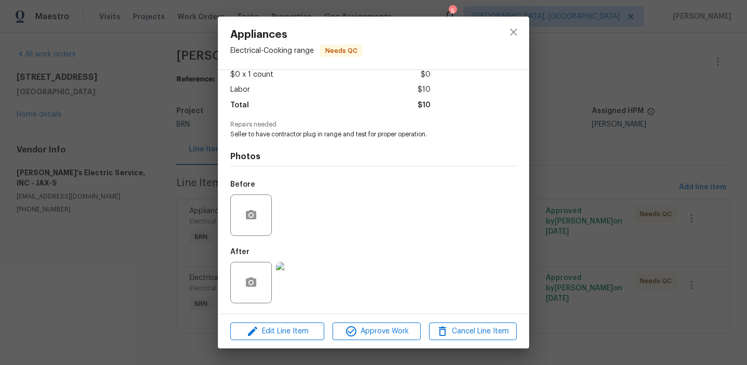
click at [128, 220] on div "Appliances Electrical - Cooking range Needs QC Vendor Jack's Electric Service, …" at bounding box center [373, 182] width 747 height 365
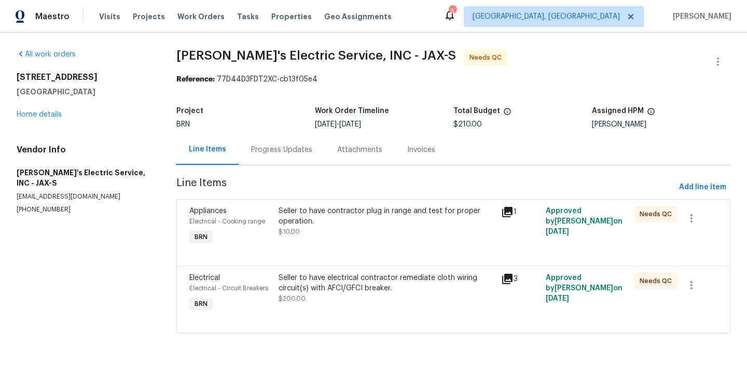
click at [339, 248] on div at bounding box center [453, 253] width 528 height 12
click at [320, 202] on div "Appliances Electrical - Cooking range BRN Seller to have contractor plug in ran…" at bounding box center [453, 232] width 554 height 67
click at [305, 214] on div "Seller to have contractor plug in range and test for proper operation." at bounding box center [386, 216] width 216 height 21
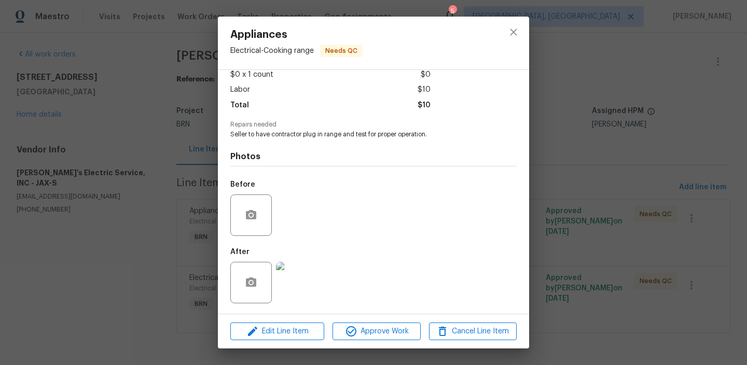
click at [294, 278] on img at bounding box center [296, 282] width 41 height 41
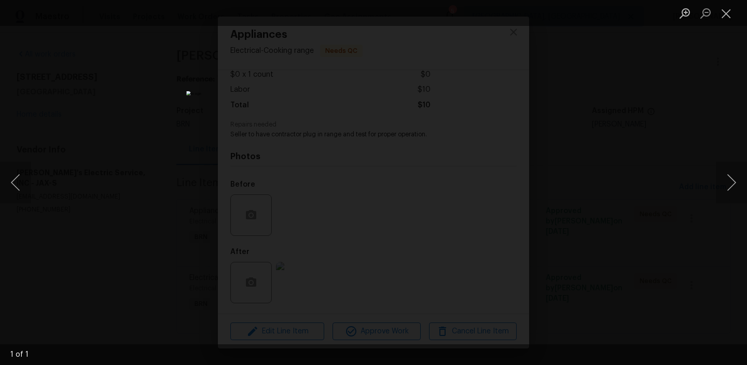
click at [73, 207] on div "Lightbox" at bounding box center [373, 182] width 747 height 365
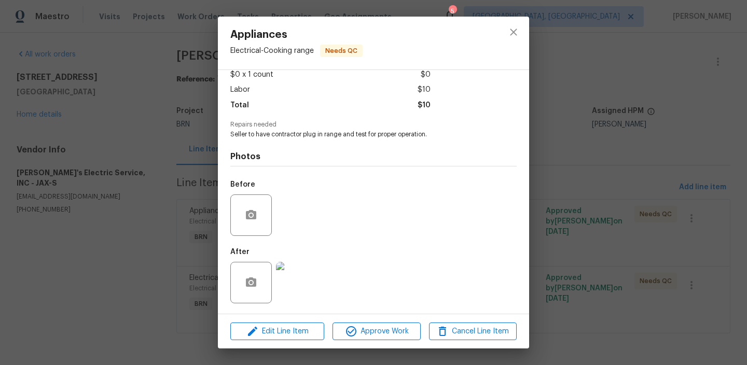
click at [121, 209] on div "Appliances Electrical - Cooking range Needs QC Vendor Jack's Electric Service, …" at bounding box center [373, 182] width 747 height 365
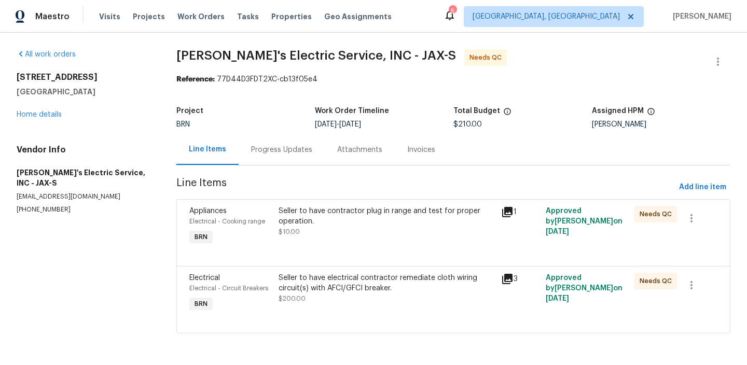
click at [325, 285] on div "Seller to have electrical contractor remediate cloth wiring circuit(s) with AFC…" at bounding box center [386, 283] width 216 height 21
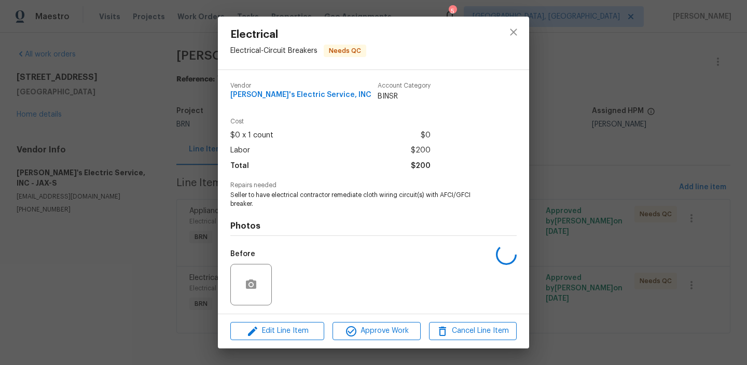
scroll to position [69, 0]
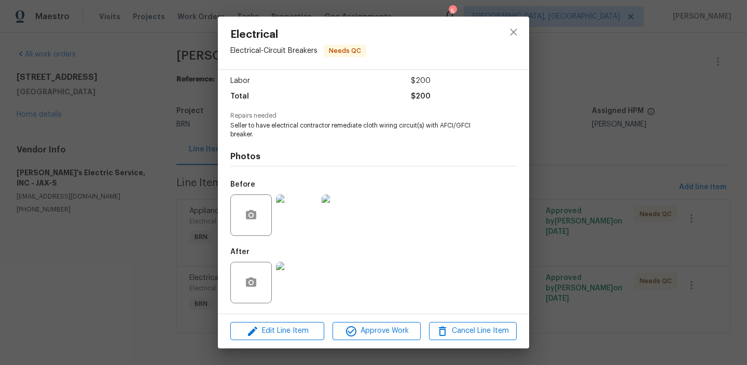
click at [100, 272] on div "Electrical Electrical - Circuit Breakers Needs QC Vendor Jack's Electric Servic…" at bounding box center [373, 182] width 747 height 365
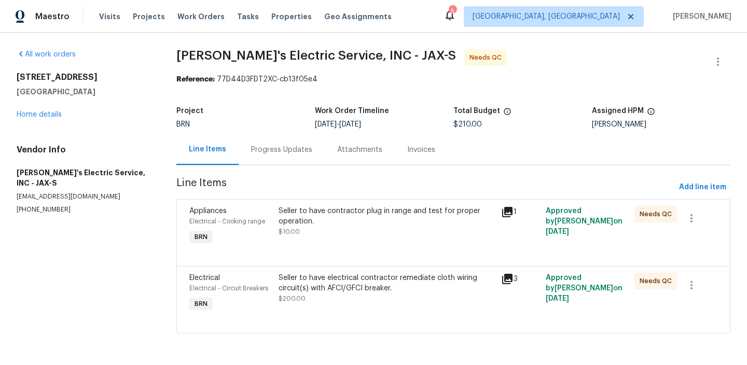
click at [300, 135] on div "Progress Updates" at bounding box center [281, 149] width 86 height 31
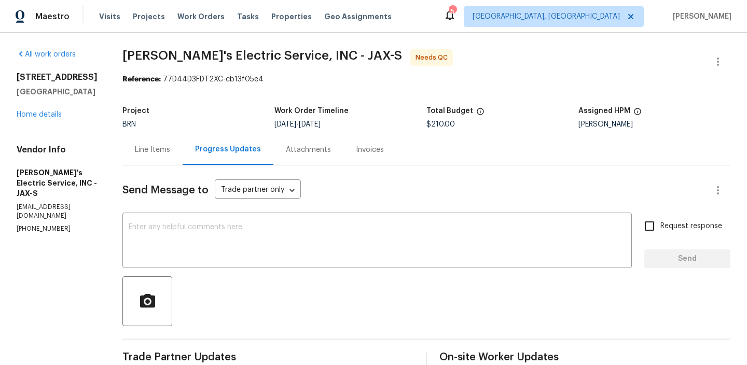
click at [36, 224] on p "(904) 874-6702" at bounding box center [57, 228] width 81 height 9
copy p "(904) 874-6702"
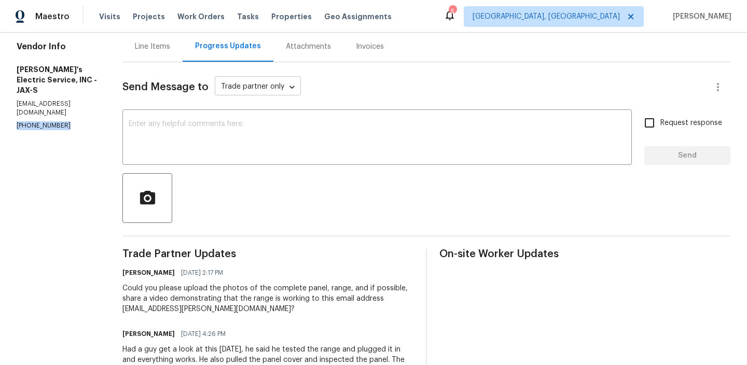
scroll to position [109, 0]
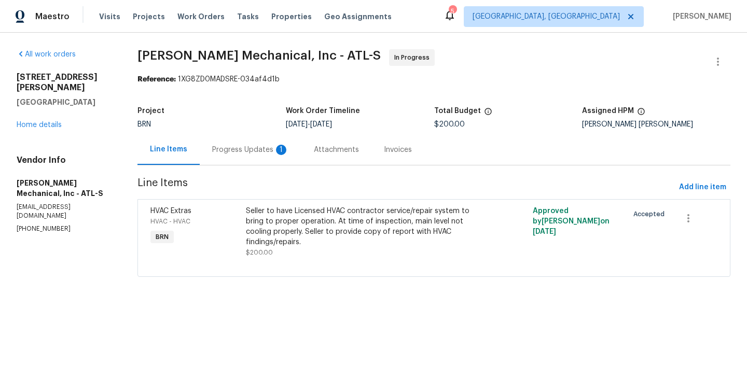
click at [259, 155] on div "Progress Updates 1" at bounding box center [251, 149] width 102 height 31
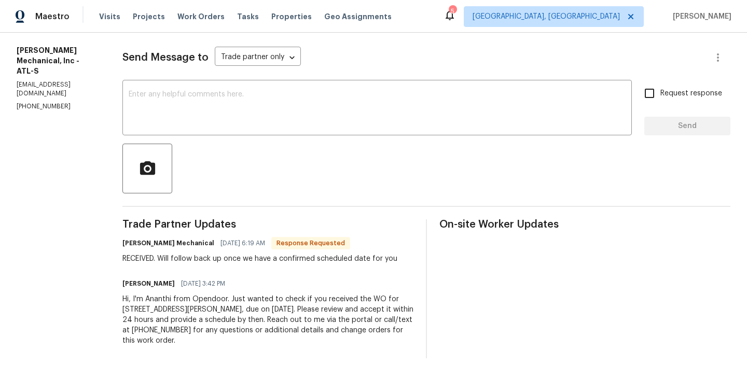
scroll to position [143, 0]
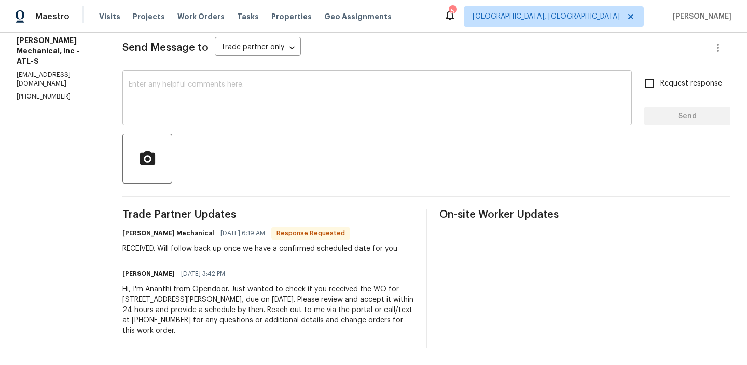
click at [232, 103] on textarea at bounding box center [377, 99] width 497 height 36
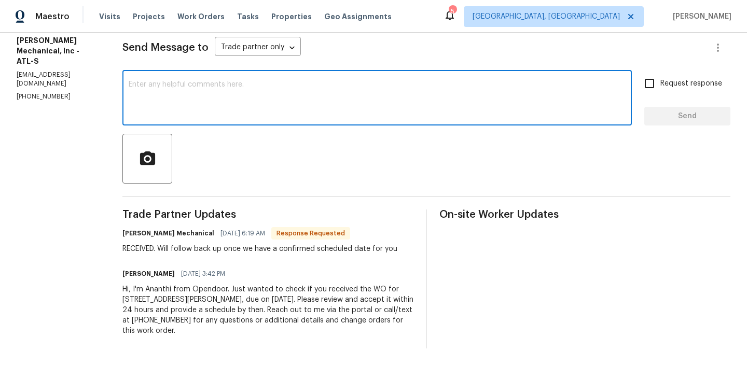
paste textarea "Could you please provide us with the scheduled date?"
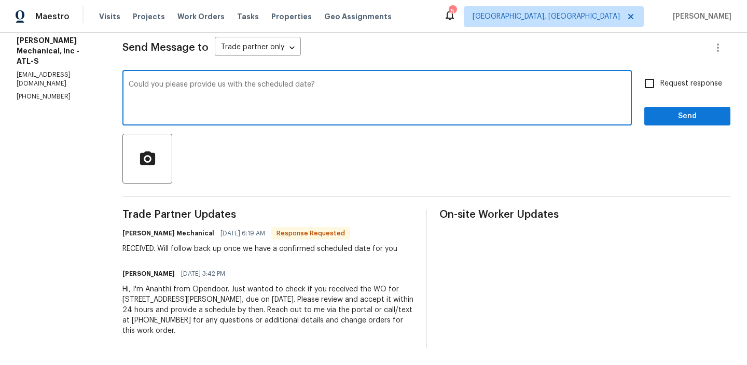
type textarea "Could you please provide us with the scheduled date?"
click at [657, 84] on input "Request response" at bounding box center [649, 84] width 22 height 22
checkbox input "true"
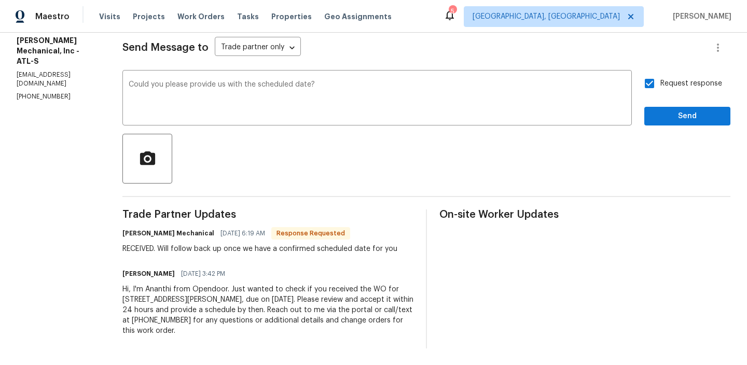
click at [655, 125] on div "Send Message to Trade partner only Trade partner only ​ Could you please provid…" at bounding box center [426, 186] width 608 height 326
click at [672, 111] on span "Send" at bounding box center [686, 116] width 69 height 13
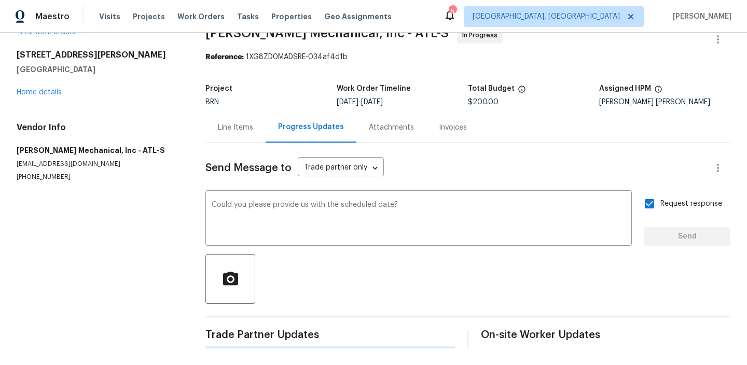
scroll to position [0, 0]
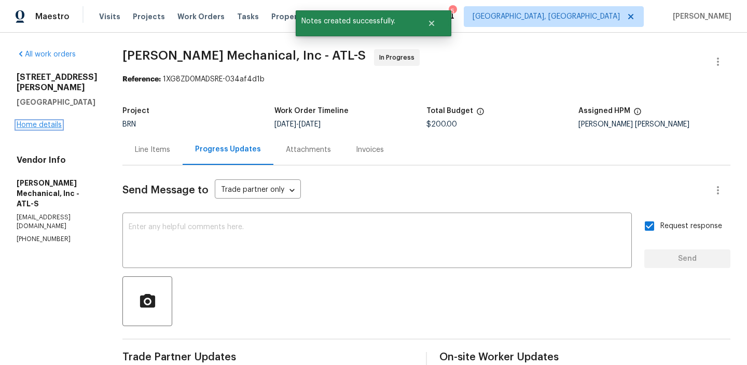
click at [41, 121] on link "Home details" at bounding box center [39, 124] width 45 height 7
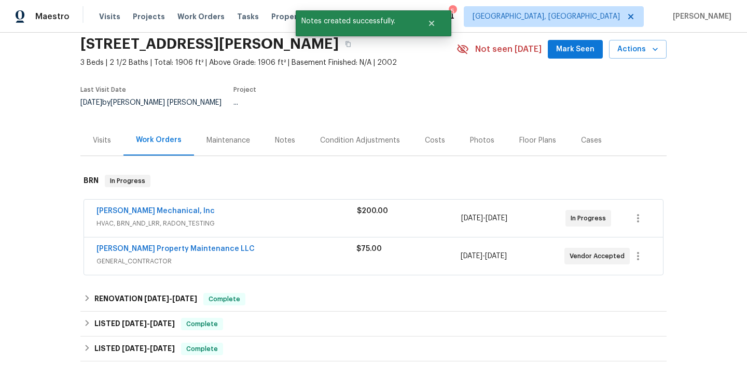
scroll to position [50, 0]
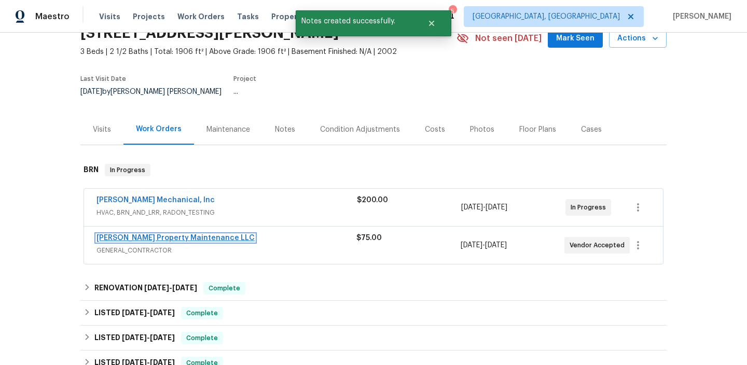
click at [121, 234] on link "[PERSON_NAME] Property Maintenance LLC" at bounding box center [175, 237] width 158 height 7
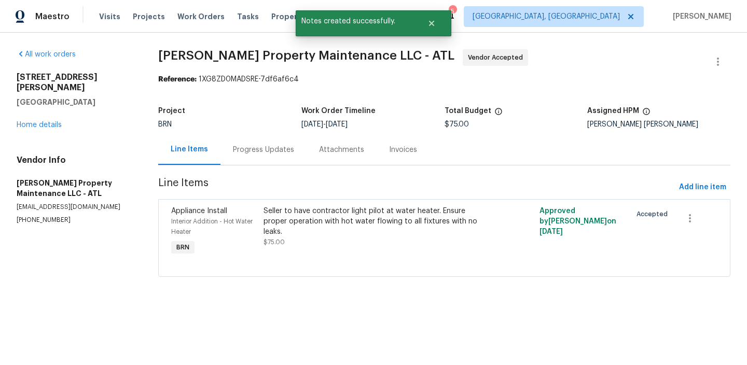
click at [268, 129] on div "Project BRN Work Order Timeline 8/18/2025 - 8/20/2025 Total Budget $75.00 Assig…" at bounding box center [444, 117] width 572 height 33
click at [264, 143] on div "Progress Updates" at bounding box center [263, 149] width 86 height 31
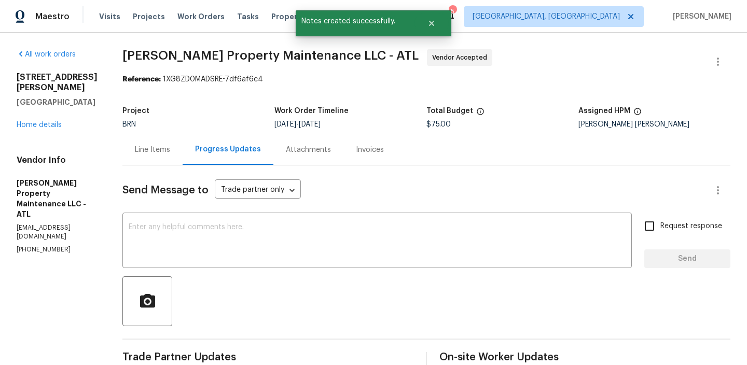
scroll to position [88, 0]
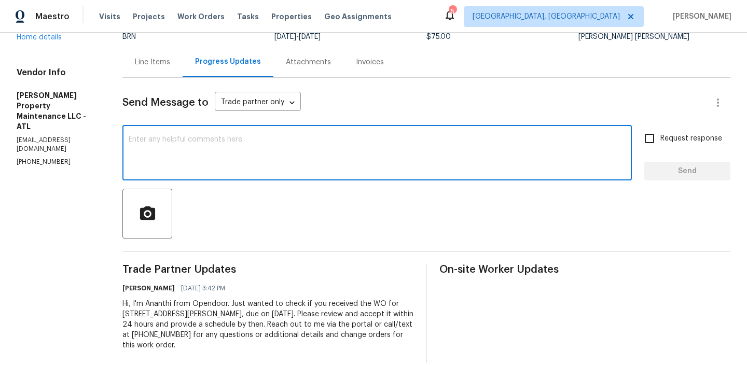
click at [241, 163] on textarea at bounding box center [377, 154] width 497 height 36
paste textarea "Could you please provide us with the scheduled date?"
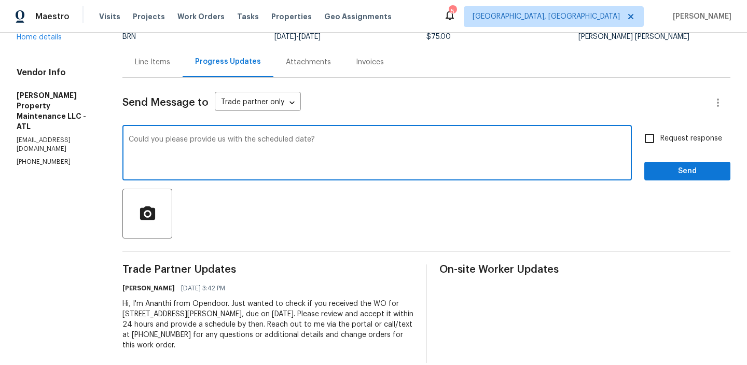
type textarea "Could you please provide us with the scheduled date?"
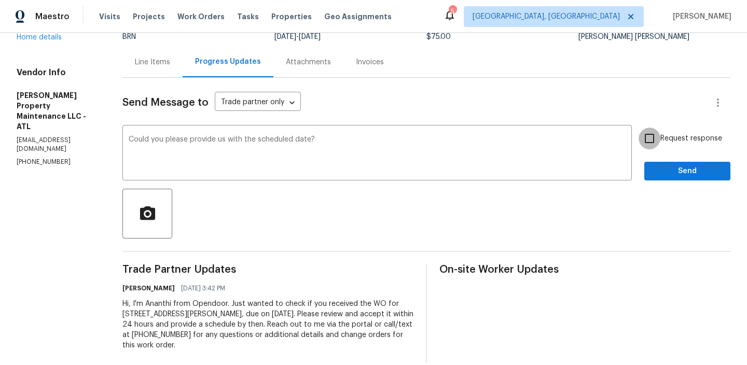
click at [658, 139] on input "Request response" at bounding box center [649, 139] width 22 height 22
checkbox input "true"
click at [665, 176] on span "Send" at bounding box center [686, 171] width 69 height 13
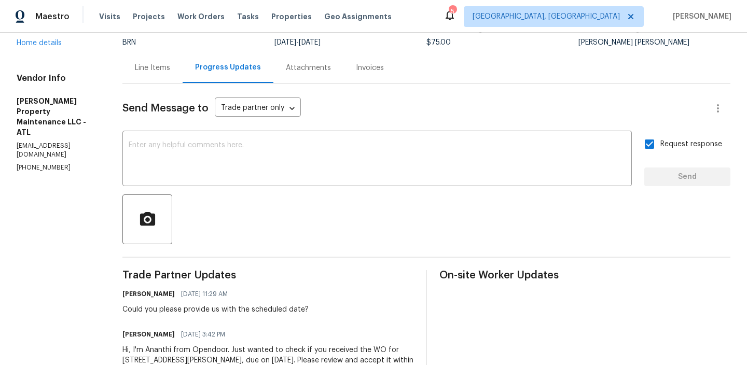
scroll to position [82, 0]
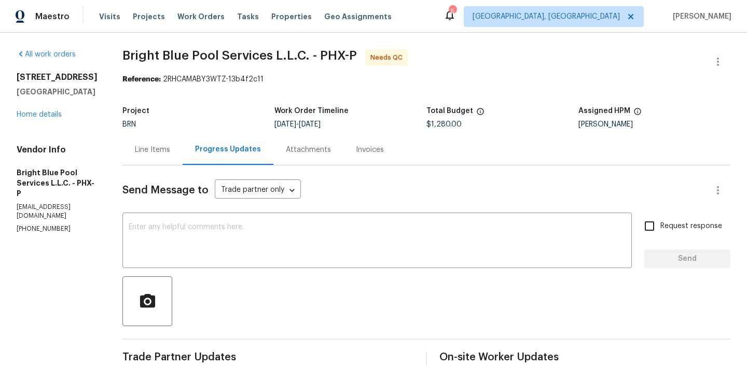
click at [167, 148] on div "Line Items" at bounding box center [152, 149] width 60 height 31
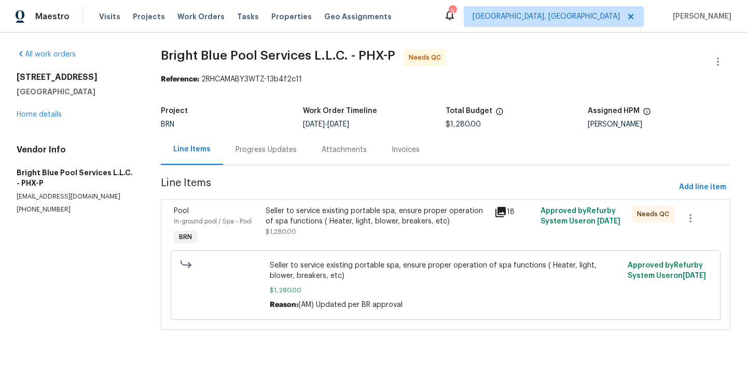
click at [315, 215] on div "Seller to service existing portable spa, ensure proper operation of spa functio…" at bounding box center [376, 216] width 223 height 21
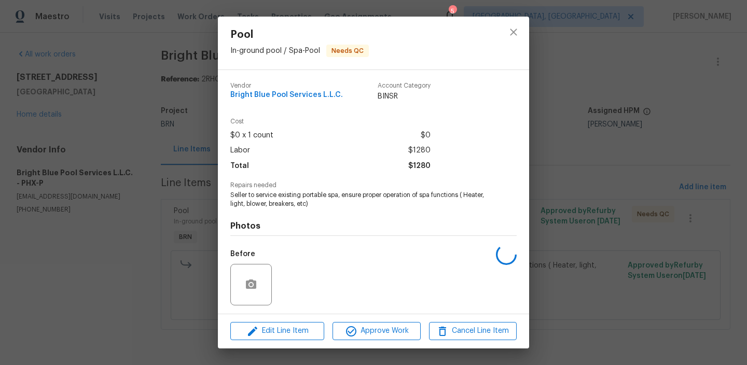
scroll to position [69, 0]
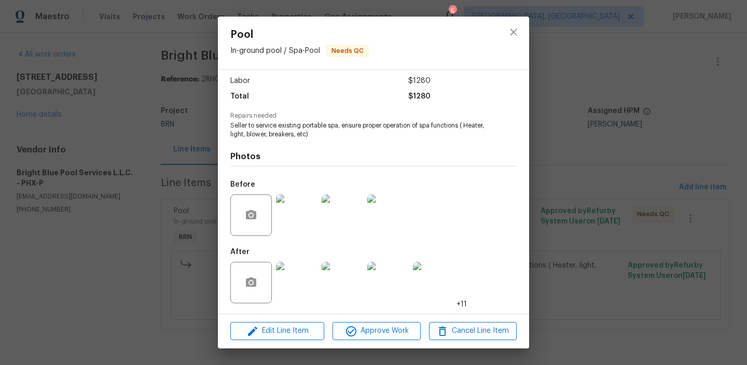
click at [293, 213] on img at bounding box center [296, 214] width 41 height 41
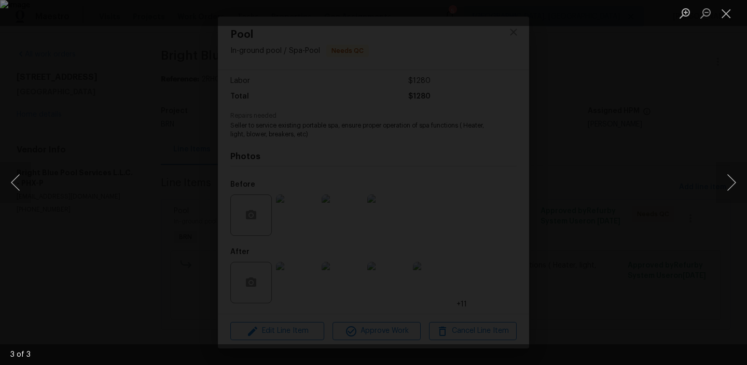
click at [95, 233] on div "Lightbox" at bounding box center [373, 182] width 747 height 365
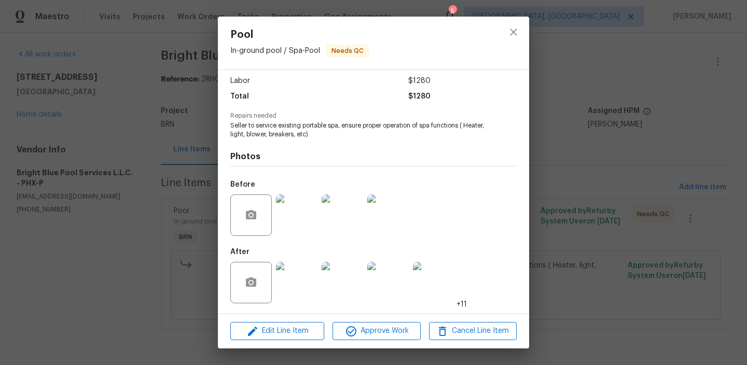
click at [288, 133] on span "Seller to service existing portable spa, ensure proper operation of spa functio…" at bounding box center [359, 130] width 258 height 18
click at [126, 146] on div "Pool In-ground pool / Spa - Pool Needs QC Vendor Bright Blue Pool Services L.L.…" at bounding box center [373, 182] width 747 height 365
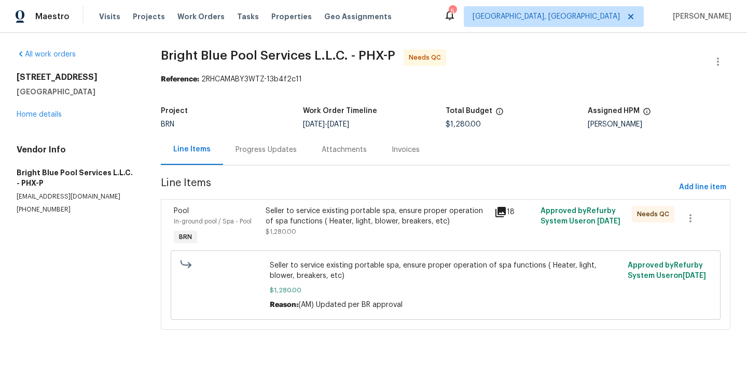
click at [250, 143] on div "Progress Updates" at bounding box center [266, 149] width 86 height 31
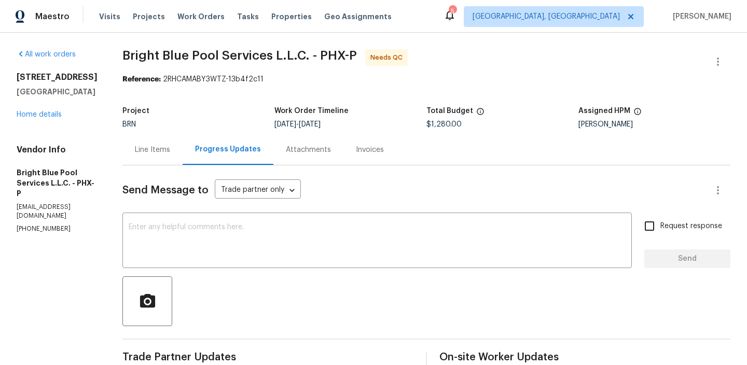
click at [170, 147] on div "Line Items" at bounding box center [152, 149] width 60 height 31
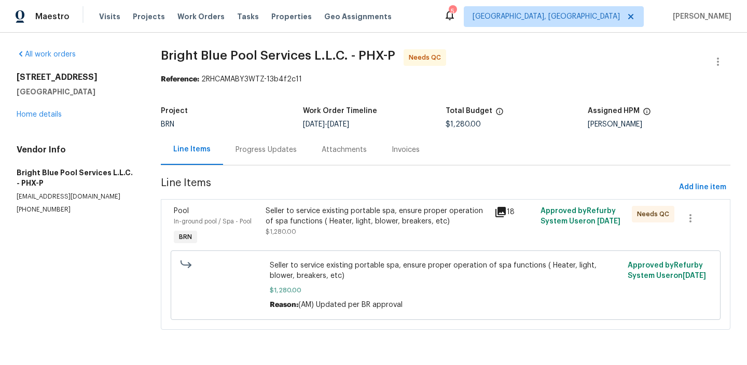
click at [312, 214] on div "Seller to service existing portable spa, ensure proper operation of spa functio…" at bounding box center [376, 216] width 223 height 21
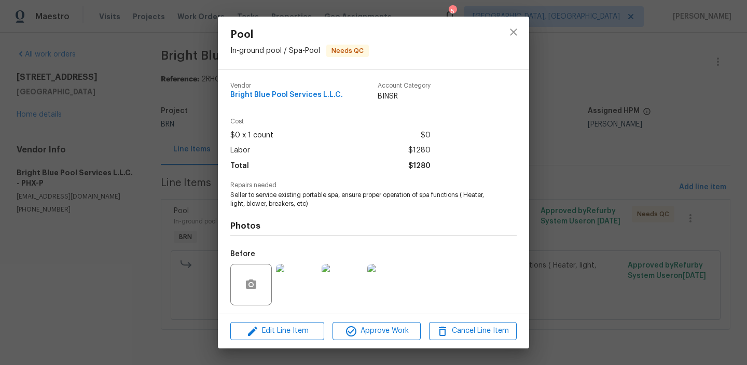
scroll to position [69, 0]
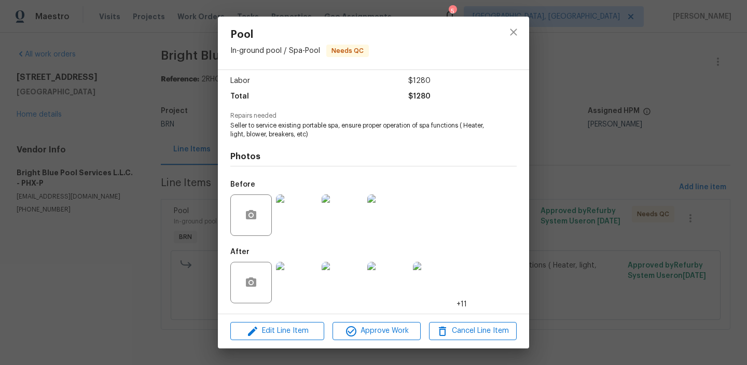
click at [145, 100] on div "Pool In-ground pool / Spa - Pool Needs QC Vendor Bright Blue Pool Services L.L.…" at bounding box center [373, 182] width 747 height 365
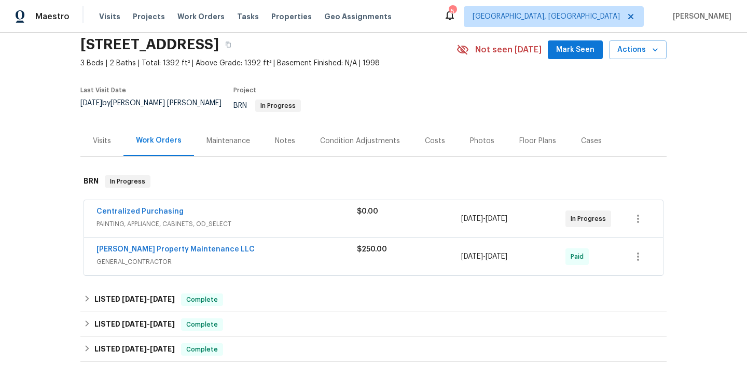
scroll to position [59, 0]
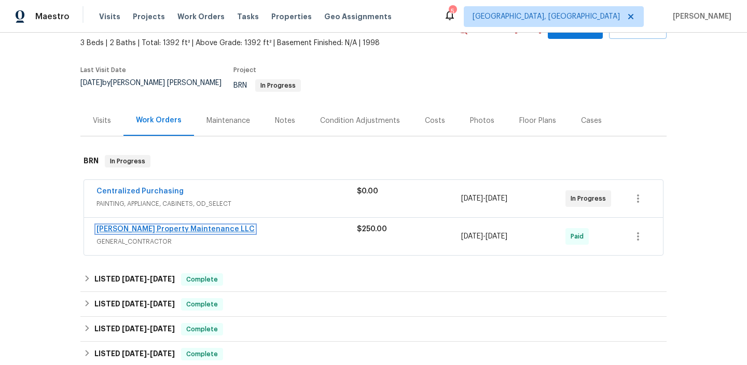
click at [133, 226] on link "[PERSON_NAME] Property Maintenance LLC" at bounding box center [175, 229] width 158 height 7
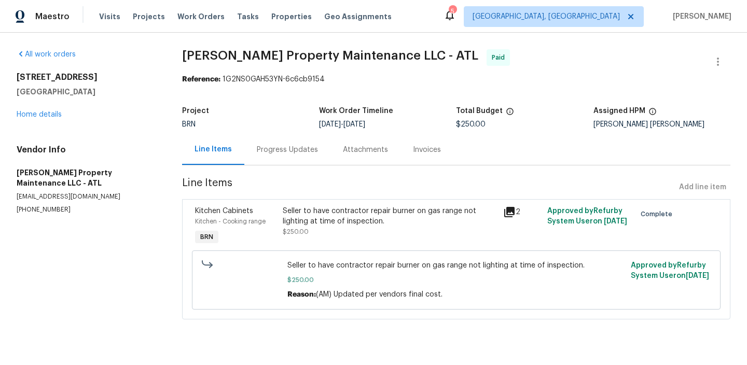
click at [333, 218] on div "Seller to have contractor repair burner on gas range not lighting at time of in…" at bounding box center [390, 216] width 214 height 21
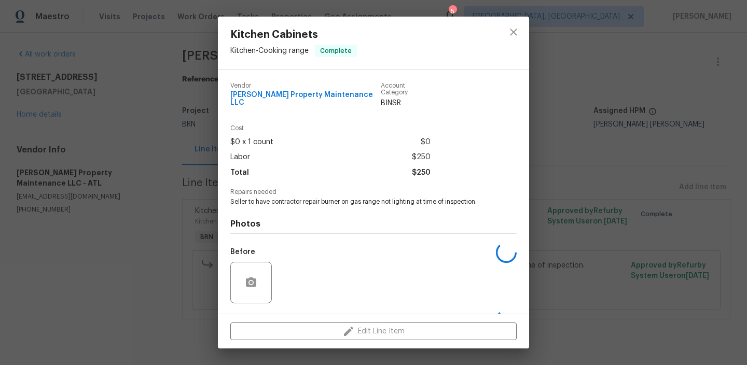
scroll to position [61, 0]
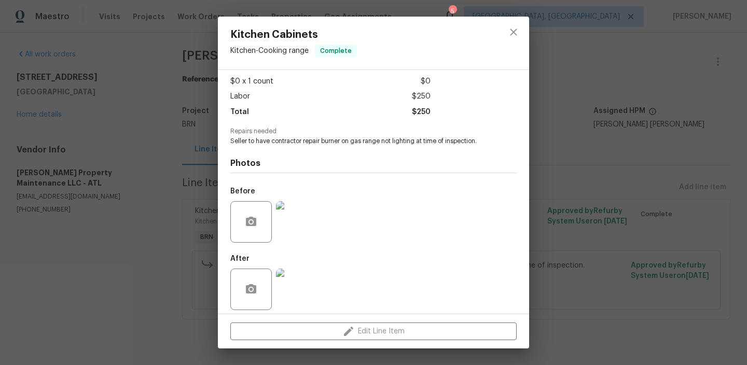
click at [306, 278] on img at bounding box center [296, 289] width 41 height 41
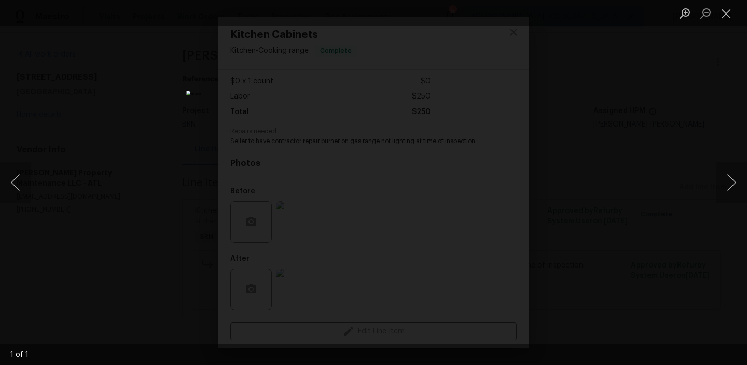
click at [144, 205] on div "Lightbox" at bounding box center [373, 182] width 747 height 365
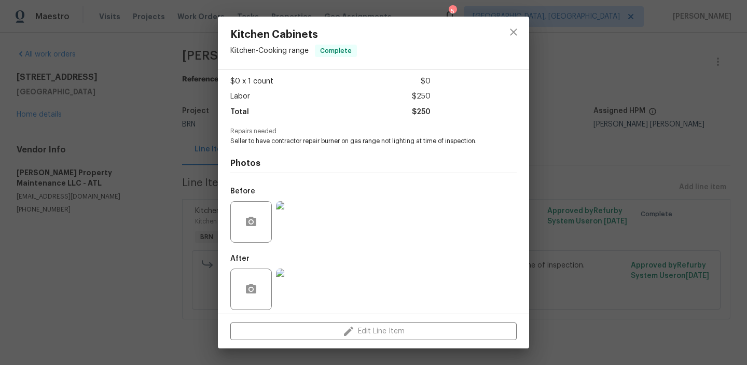
click at [175, 175] on div "Kitchen Cabinets Kitchen - Cooking range Complete Vendor [PERSON_NAME] Property…" at bounding box center [373, 182] width 747 height 365
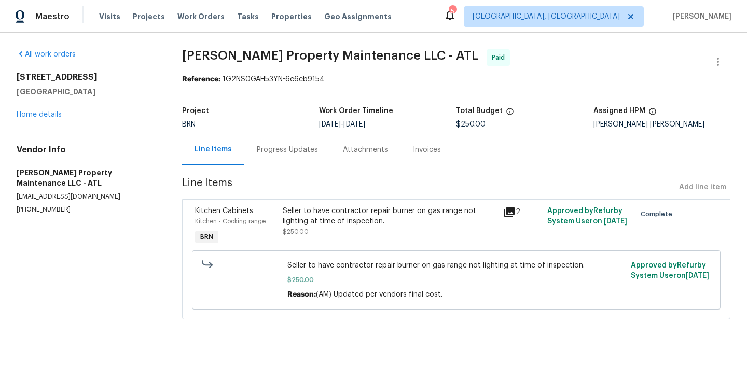
click at [288, 147] on div "Progress Updates" at bounding box center [287, 150] width 61 height 10
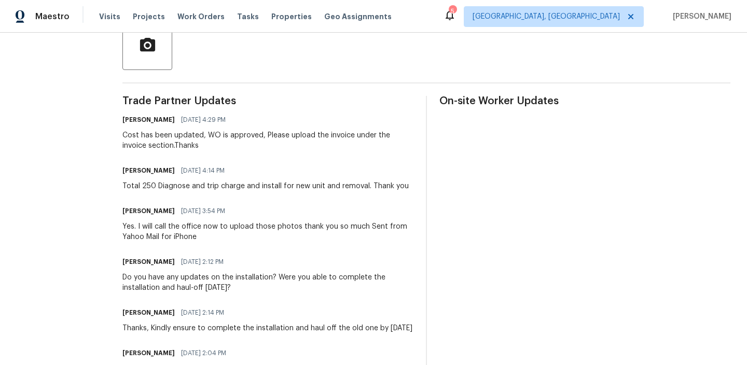
scroll to position [263, 0]
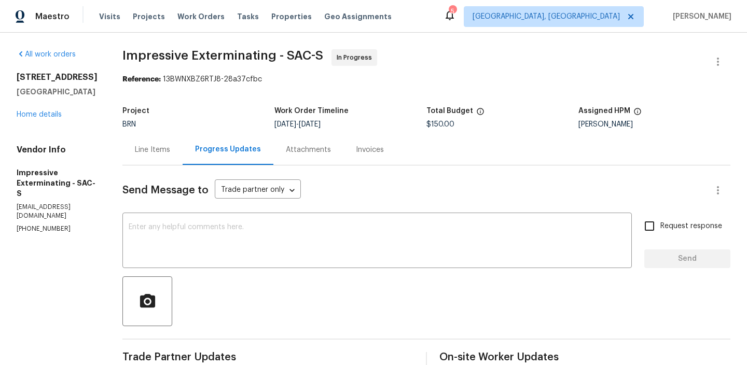
click at [150, 149] on div "Line Items" at bounding box center [152, 150] width 35 height 10
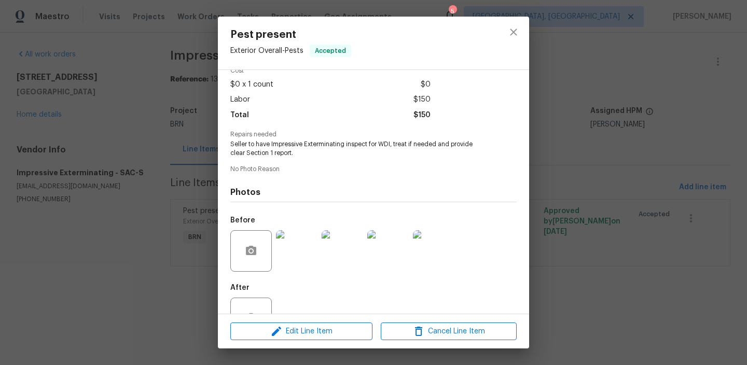
scroll to position [74, 0]
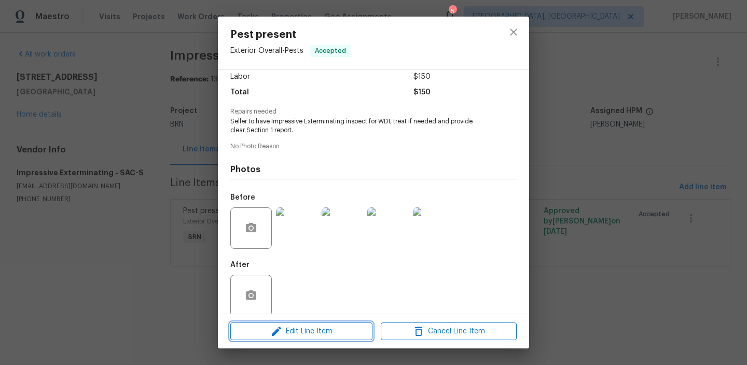
click at [272, 331] on icon "button" at bounding box center [276, 331] width 12 height 12
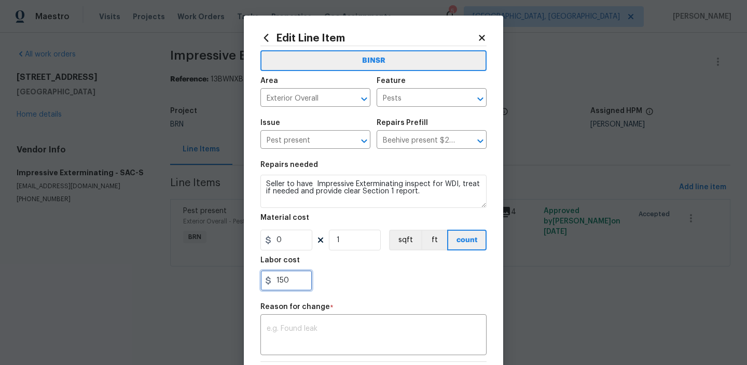
click at [294, 272] on input "150" at bounding box center [286, 280] width 52 height 21
type input "1"
paste input "825"
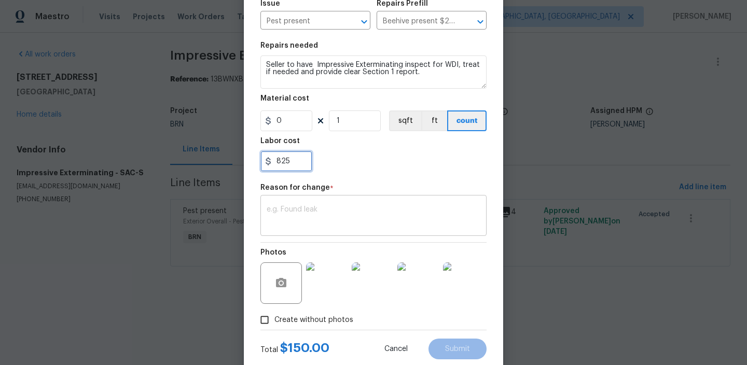
type input "825"
click at [331, 212] on textarea at bounding box center [373, 217] width 214 height 22
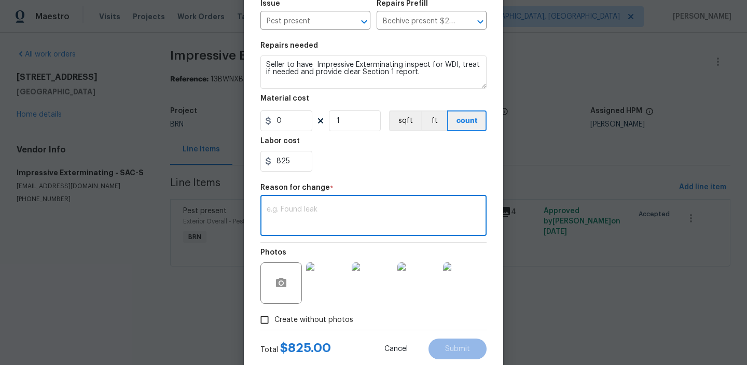
paste textarea "(AM) Updated per BR approval"
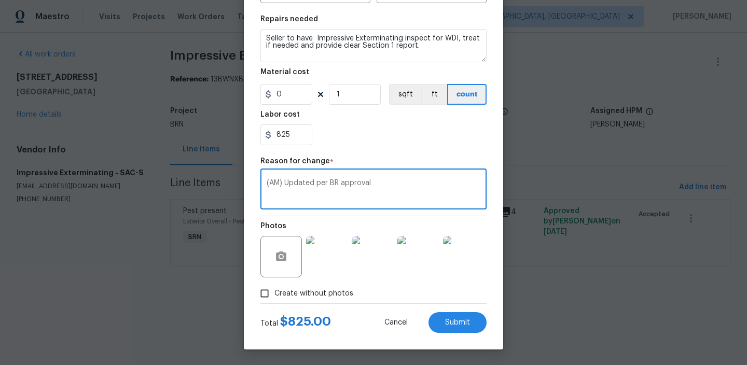
type textarea "(AM) Updated per BR approval"
click at [440, 308] on div "Total $ 825.00 Cancel Submit" at bounding box center [373, 318] width 226 height 29
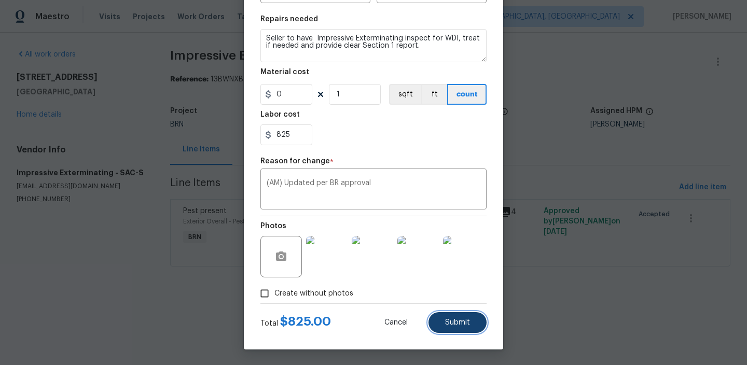
click at [440, 316] on button "Submit" at bounding box center [457, 322] width 58 height 21
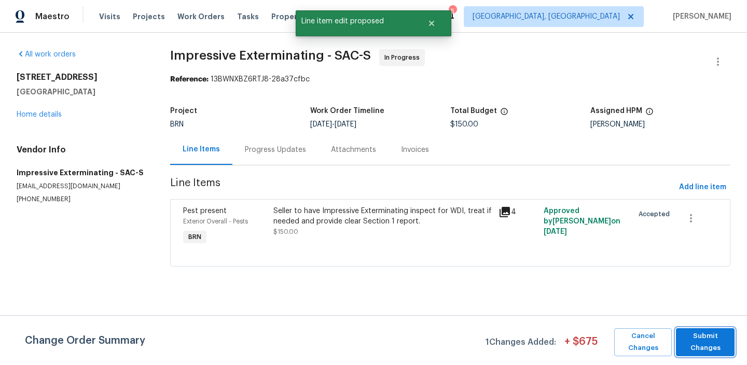
scroll to position [0, 0]
click at [702, 336] on span "Submit Changes" at bounding box center [705, 342] width 48 height 24
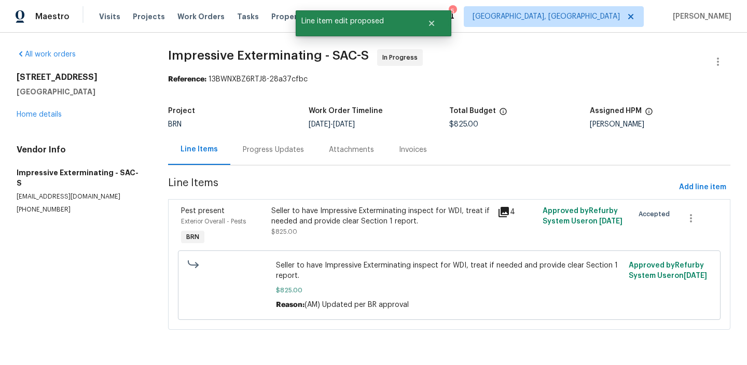
click at [259, 151] on div "Progress Updates" at bounding box center [273, 150] width 61 height 10
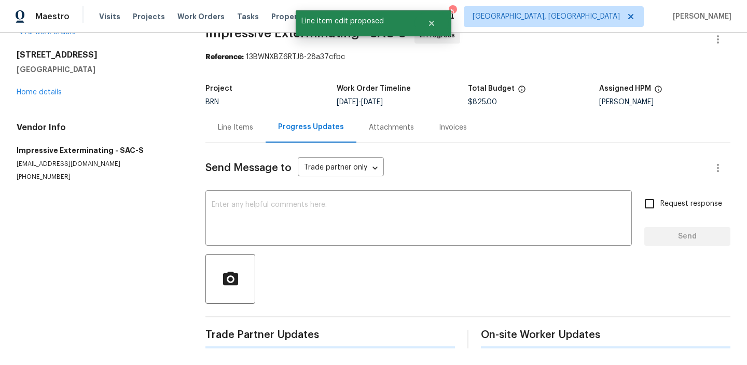
scroll to position [27, 0]
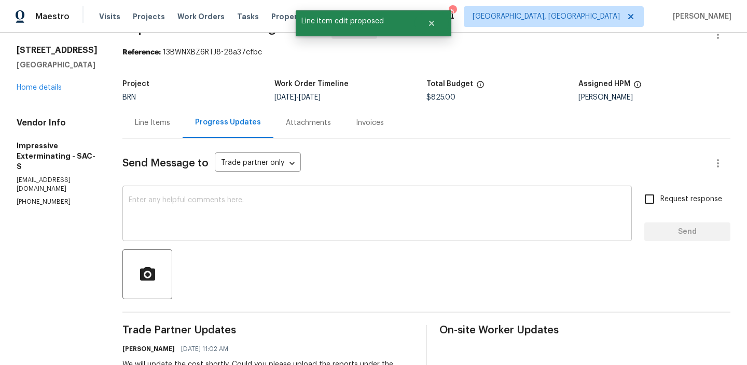
click at [186, 208] on textarea at bounding box center [377, 214] width 497 height 36
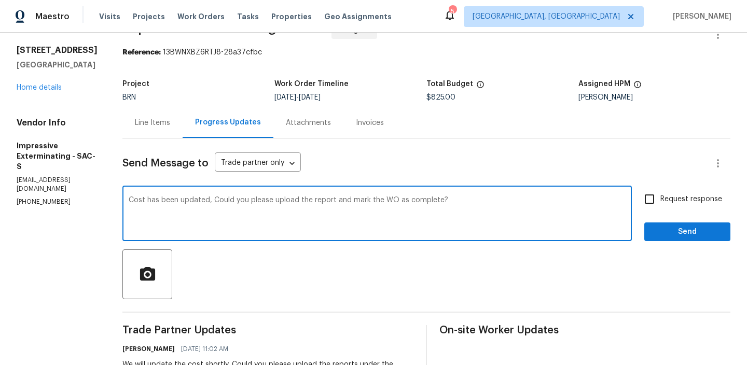
type textarea "Cost has been updated, Could you please upload the report and mark the WO as co…"
click at [657, 193] on input "Request response" at bounding box center [649, 199] width 22 height 22
checkbox input "true"
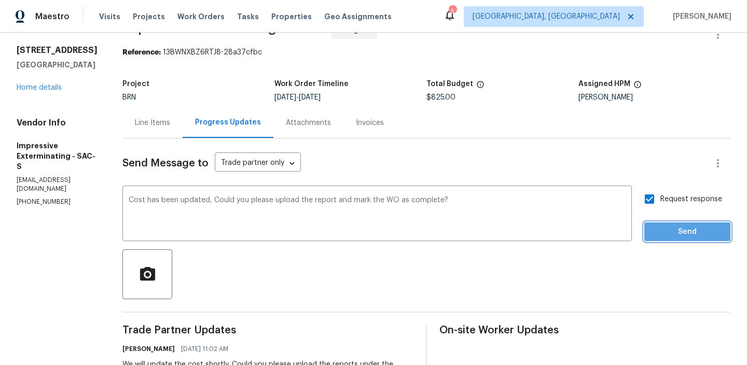
click at [660, 228] on span "Send" at bounding box center [686, 232] width 69 height 13
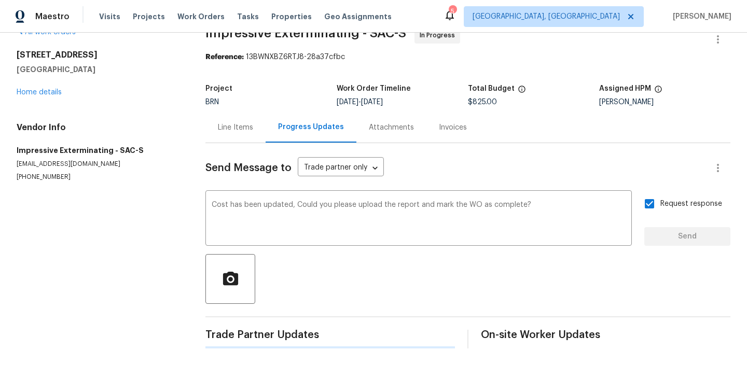
scroll to position [0, 0]
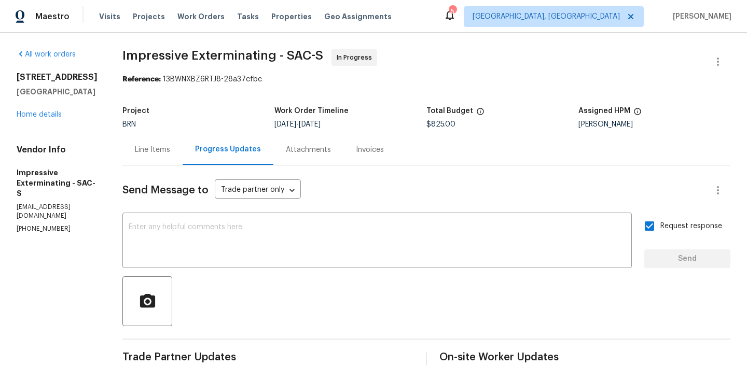
click at [61, 202] on div "Vendor Info Impressive Exterminating - SAC-S impressivealonso@gmail.com (909) 5…" at bounding box center [57, 189] width 81 height 89
copy p "(909) 568-4314"
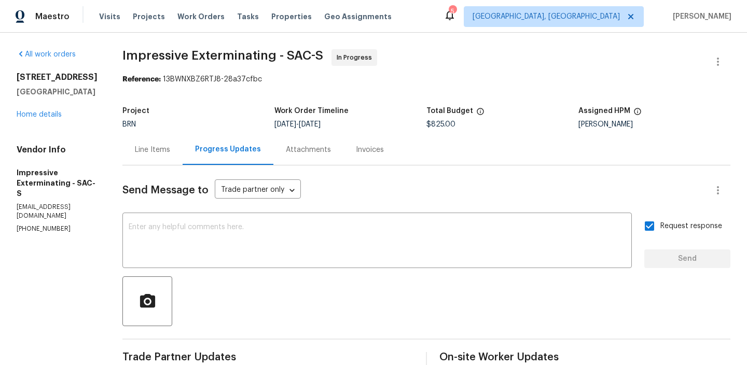
click at [66, 192] on div "Vendor Info Impressive Exterminating - SAC-S impressivealonso@gmail.com (909) 5…" at bounding box center [57, 189] width 81 height 89
copy p "impressivealonso@gmail.com"
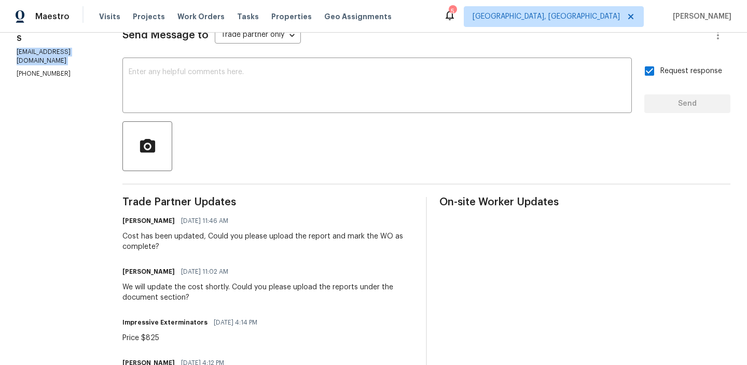
scroll to position [158, 0]
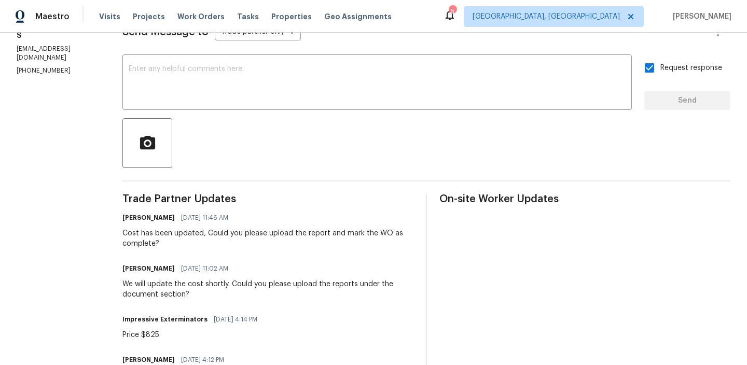
click at [56, 66] on p "(909) 568-4314" at bounding box center [57, 70] width 81 height 9
copy p "(909) 568-4314"
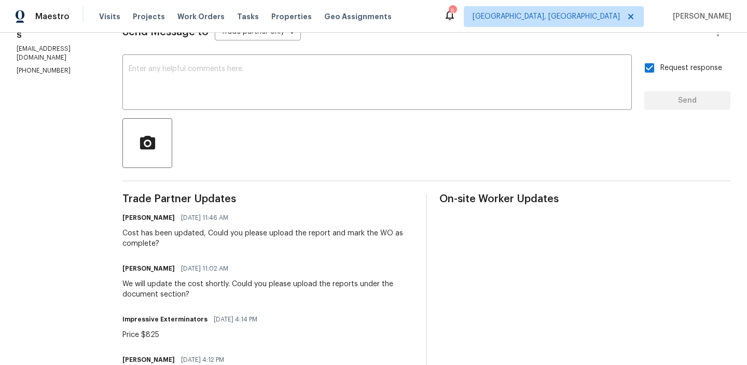
click at [167, 240] on div "Cost has been updated, Could you please upload the report and mark the WO as co…" at bounding box center [267, 238] width 291 height 21
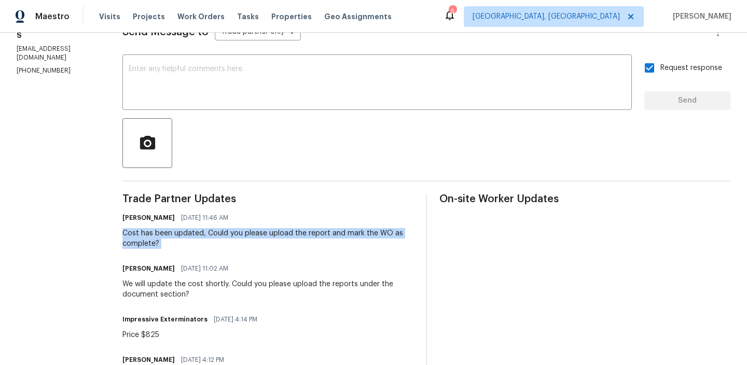
click at [167, 240] on div "Cost has been updated, Could you please upload the report and mark the WO as co…" at bounding box center [267, 238] width 291 height 21
copy div "Cost has been updated, Could you please upload the report and mark the WO as co…"
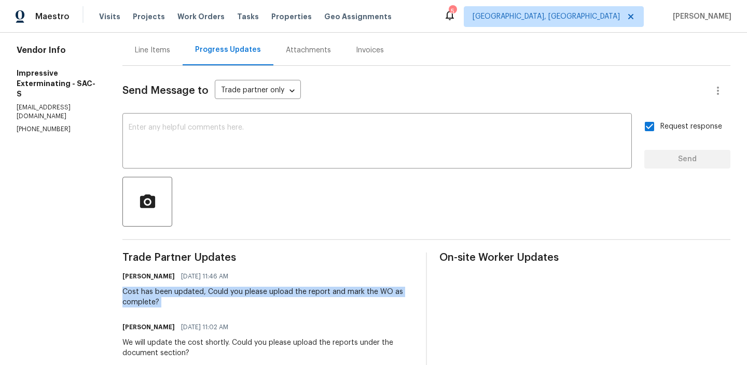
scroll to position [0, 0]
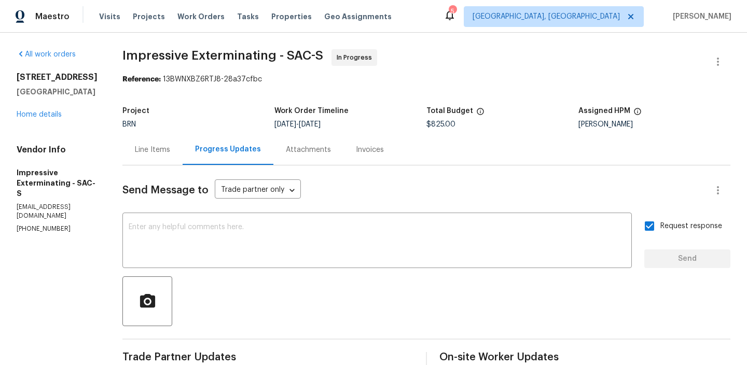
drag, startPoint x: 126, startPoint y: 55, endPoint x: 283, endPoint y: 49, distance: 156.7
drag, startPoint x: 279, startPoint y: 58, endPoint x: 125, endPoint y: 54, distance: 154.5
copy span "Impressive Exterminating"
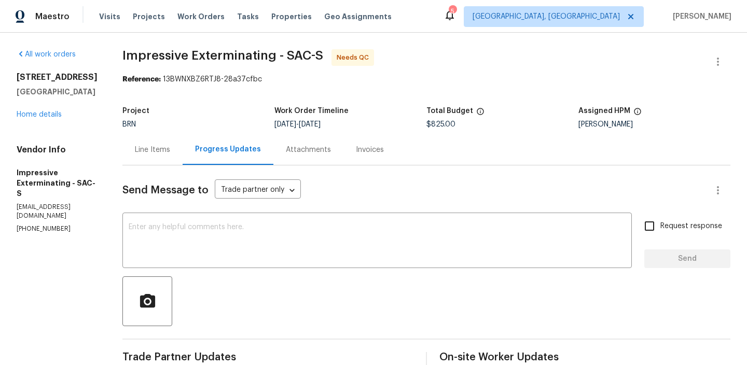
scroll to position [70, 0]
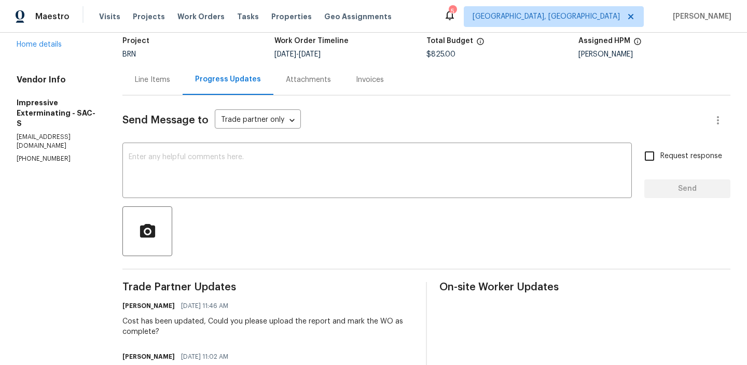
click at [152, 72] on div "Line Items" at bounding box center [152, 79] width 60 height 31
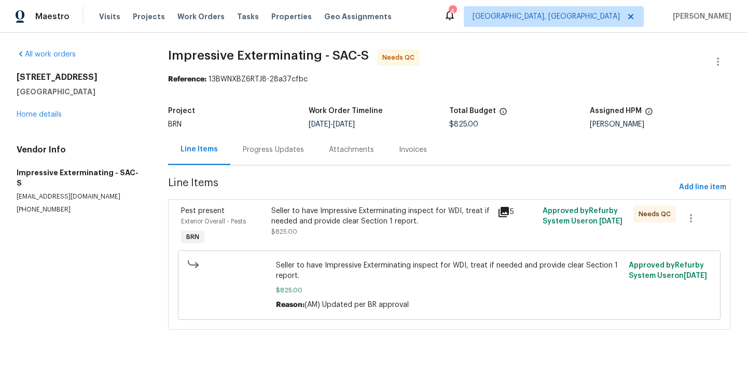
click at [260, 140] on div "Progress Updates" at bounding box center [273, 149] width 86 height 31
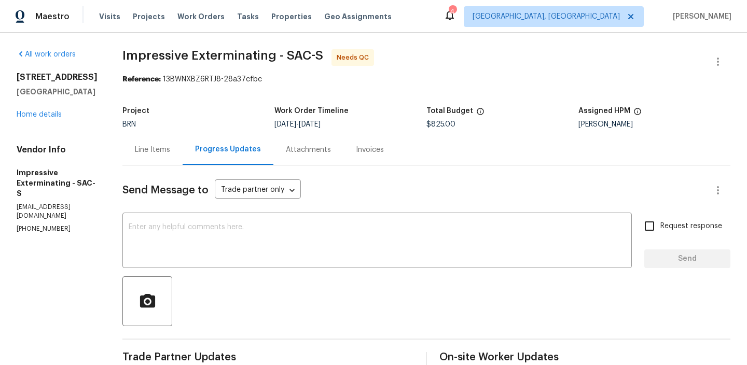
click at [146, 148] on div "Line Items" at bounding box center [152, 150] width 35 height 10
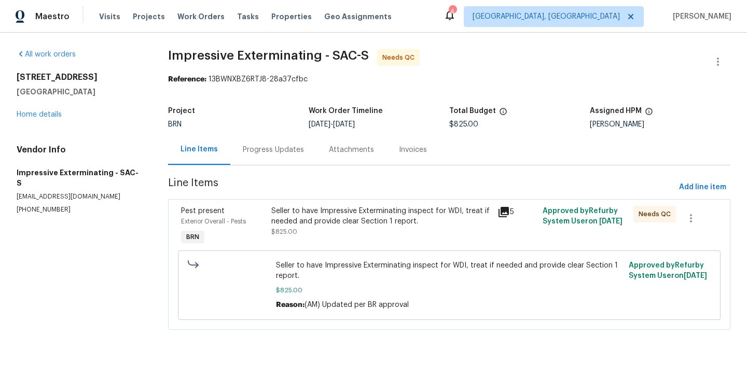
click at [323, 225] on div "Seller to have Impressive Exterminating inspect for WDI, treat if needed and pr…" at bounding box center [381, 216] width 220 height 21
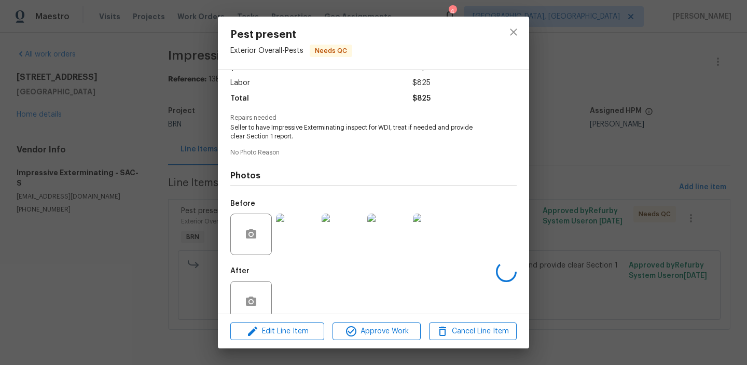
scroll to position [86, 0]
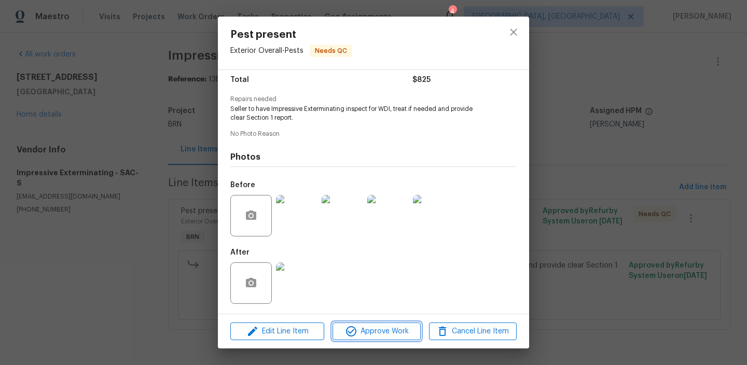
click at [361, 328] on span "Approve Work" at bounding box center [375, 331] width 81 height 13
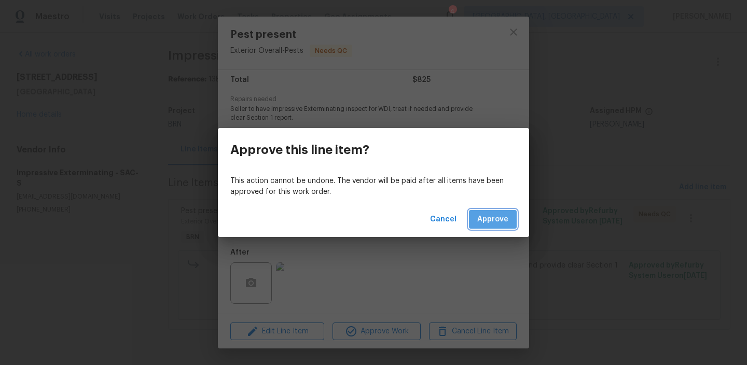
click at [489, 217] on span "Approve" at bounding box center [492, 219] width 31 height 13
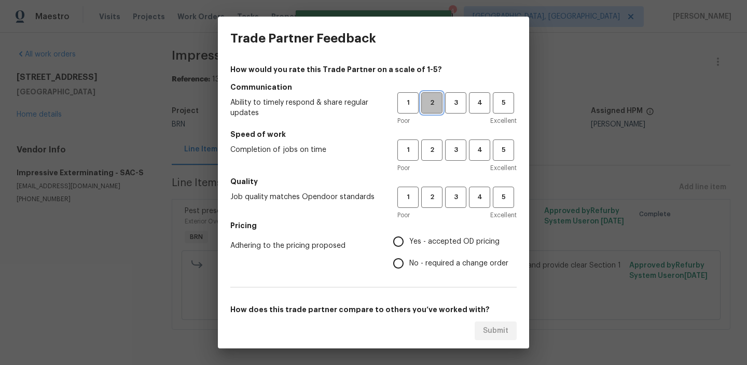
click at [440, 104] on span "2" at bounding box center [431, 103] width 19 height 12
click at [441, 104] on span "2" at bounding box center [431, 103] width 20 height 12
click at [450, 104] on span "3" at bounding box center [455, 103] width 19 height 12
click at [457, 152] on span "3" at bounding box center [455, 150] width 19 height 12
click at [453, 190] on button "3" at bounding box center [455, 197] width 21 height 21
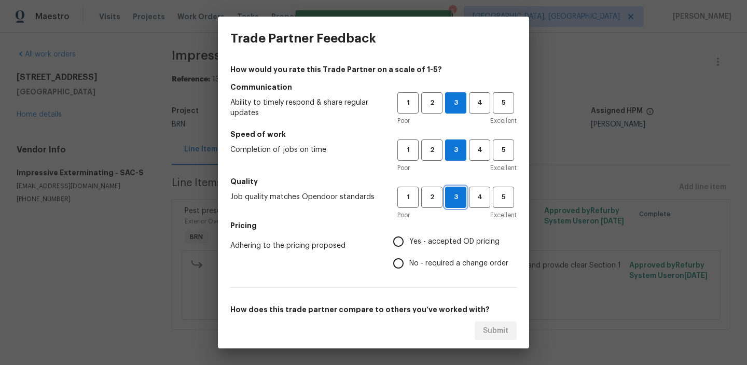
scroll to position [51, 0]
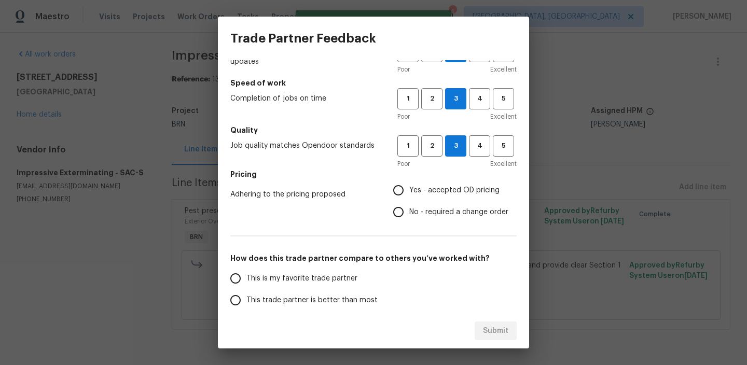
click at [399, 186] on input "Yes - accepted OD pricing" at bounding box center [398, 190] width 22 height 22
radio input "true"
click at [400, 217] on input "No - required a change order" at bounding box center [398, 212] width 22 height 22
radio input "true"
click at [277, 292] on label "This trade partner is better than most" at bounding box center [306, 300] width 164 height 22
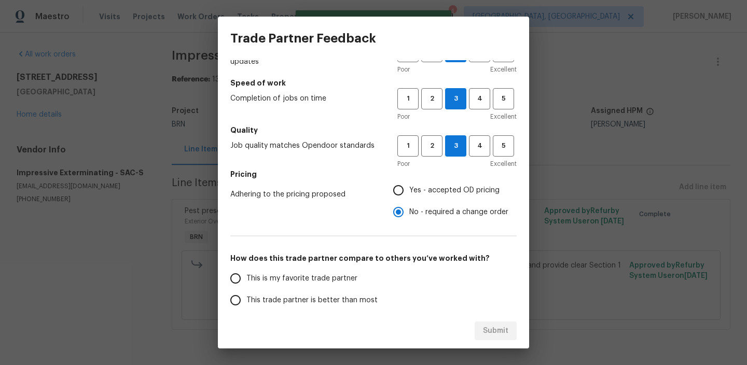
click at [246, 292] on input "This trade partner is better than most" at bounding box center [235, 300] width 22 height 22
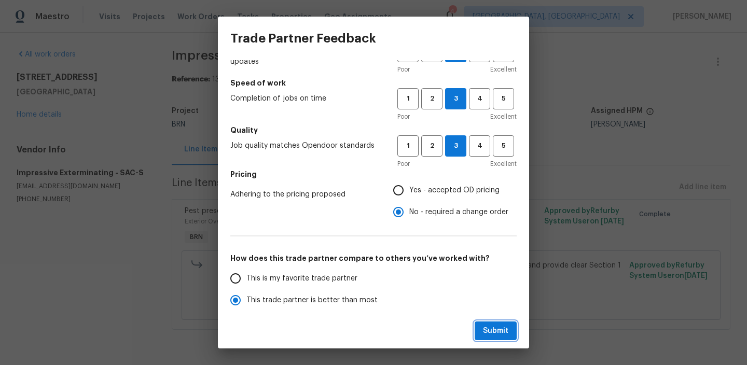
click at [496, 335] on span "Submit" at bounding box center [495, 331] width 25 height 13
radio input "true"
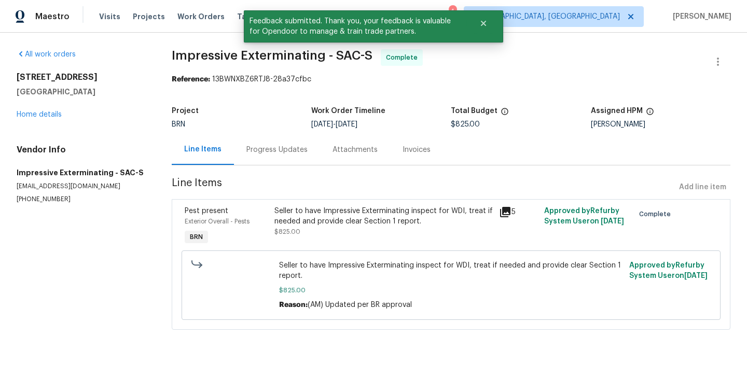
click at [247, 144] on div "Progress Updates" at bounding box center [277, 149] width 86 height 31
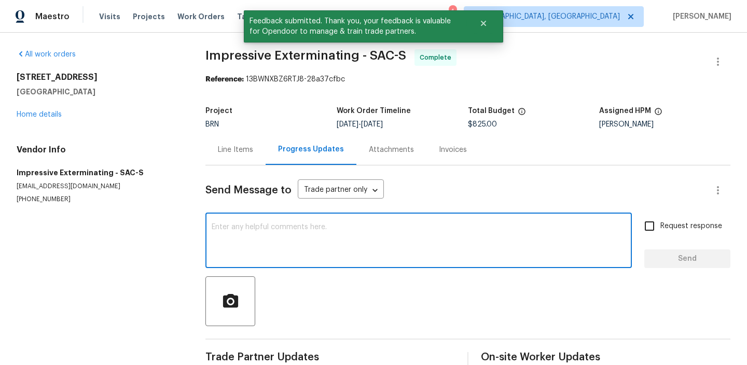
click at [295, 241] on textarea at bounding box center [419, 241] width 414 height 36
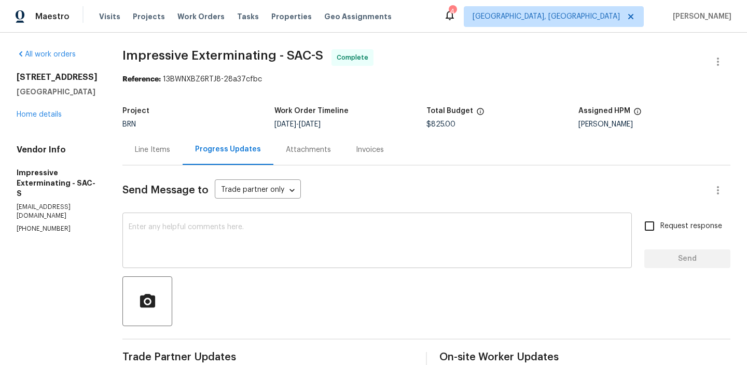
paste textarea "WO is approved, Please upload the invoice under the invoice section.Thanks"
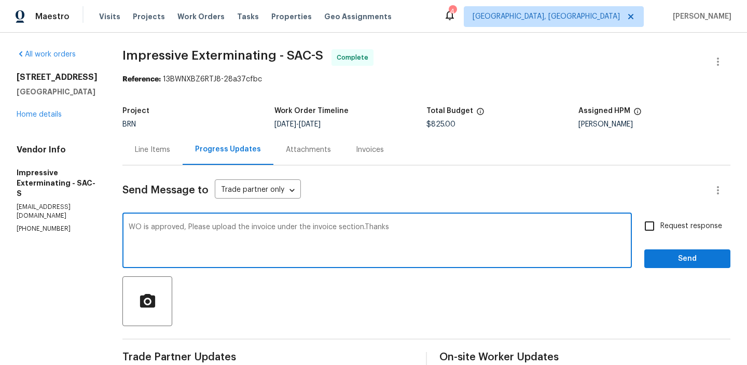
type textarea "WO is approved, Please upload the invoice under the invoice section.Thanks"
click at [676, 222] on span "Request response" at bounding box center [691, 226] width 62 height 11
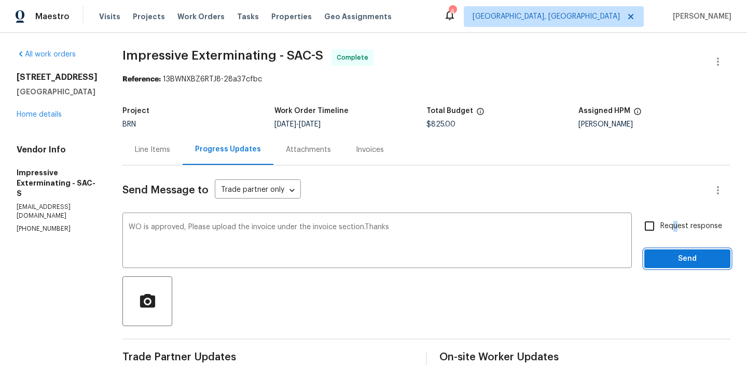
click at [670, 258] on span "Send" at bounding box center [686, 258] width 69 height 13
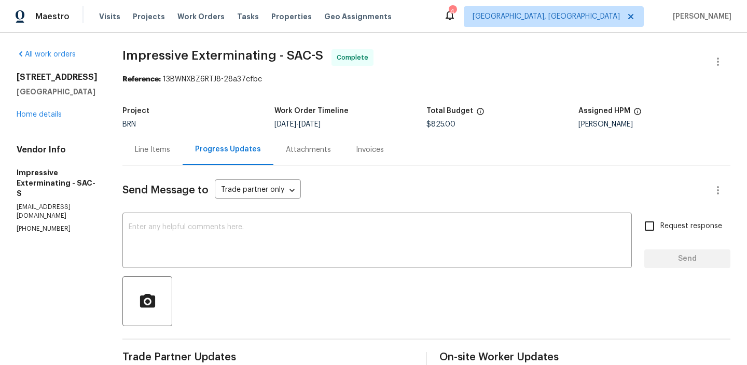
click at [362, 144] on div "Invoices" at bounding box center [369, 149] width 53 height 31
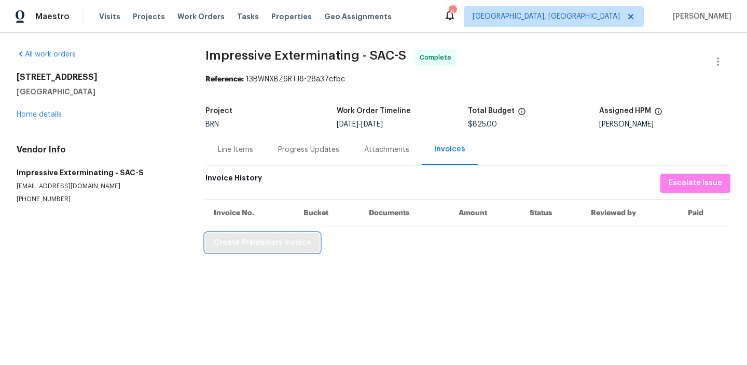
click at [236, 247] on span "Create Preliminary Invoice" at bounding box center [262, 242] width 97 height 13
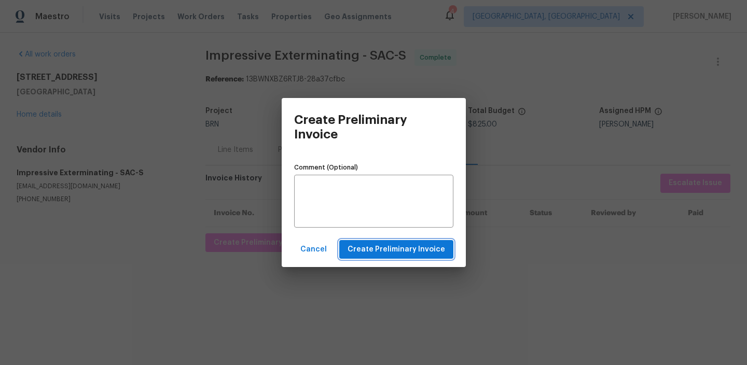
click at [368, 248] on span "Create Preliminary Invoice" at bounding box center [395, 249] width 97 height 13
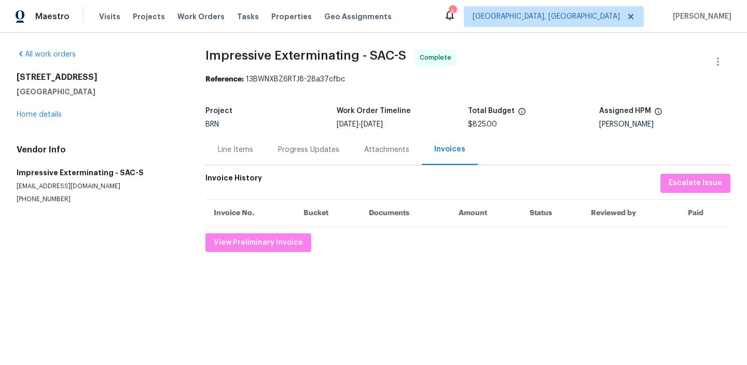
click at [309, 146] on div "Progress Updates" at bounding box center [308, 150] width 61 height 10
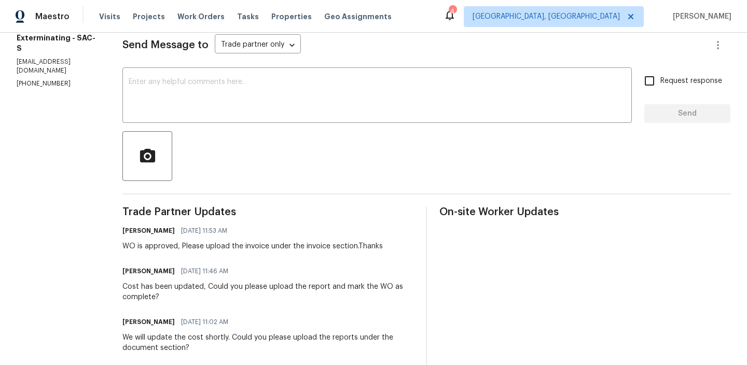
scroll to position [151, 0]
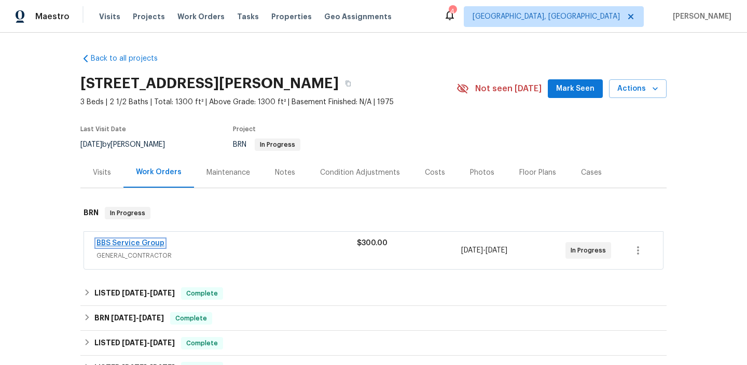
click at [106, 242] on link "BBS Service Group" at bounding box center [130, 243] width 68 height 7
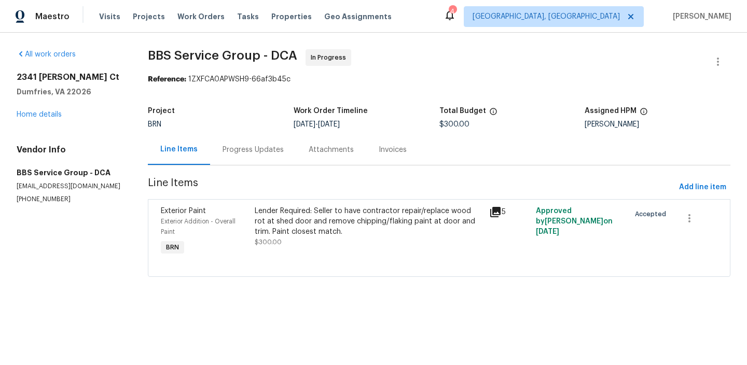
click at [35, 192] on div "Vendor Info BBS Service Group - DCA [EMAIL_ADDRESS][DOMAIN_NAME] [PHONE_NUMBER]" at bounding box center [70, 174] width 106 height 59
click at [33, 188] on p "[EMAIL_ADDRESS][DOMAIN_NAME]" at bounding box center [70, 186] width 106 height 9
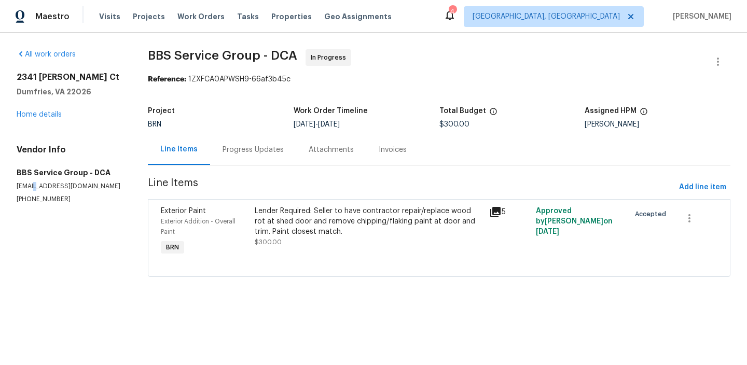
click at [33, 188] on p "[EMAIL_ADDRESS][DOMAIN_NAME]" at bounding box center [70, 186] width 106 height 9
copy p "[EMAIL_ADDRESS][DOMAIN_NAME]"
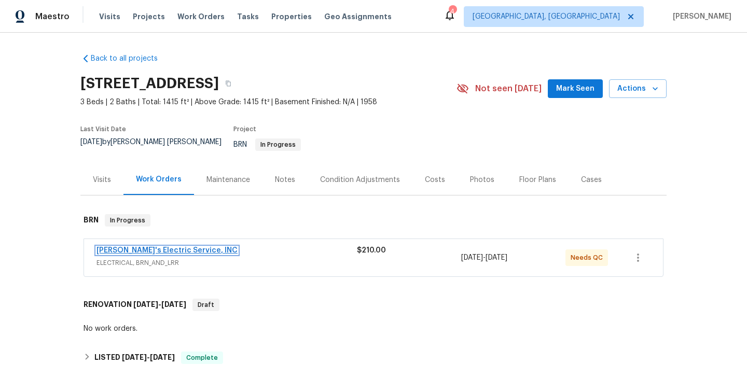
click at [121, 247] on link "Jack's Electric Service, INC" at bounding box center [166, 250] width 141 height 7
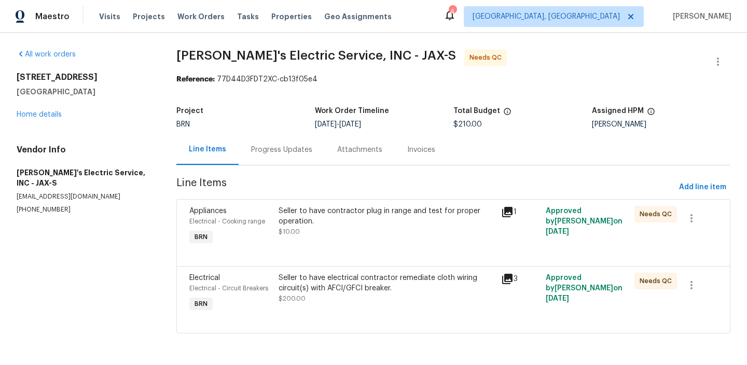
click at [384, 229] on div "Seller to have contractor plug in range and test for proper operation. $10.00" at bounding box center [386, 221] width 216 height 31
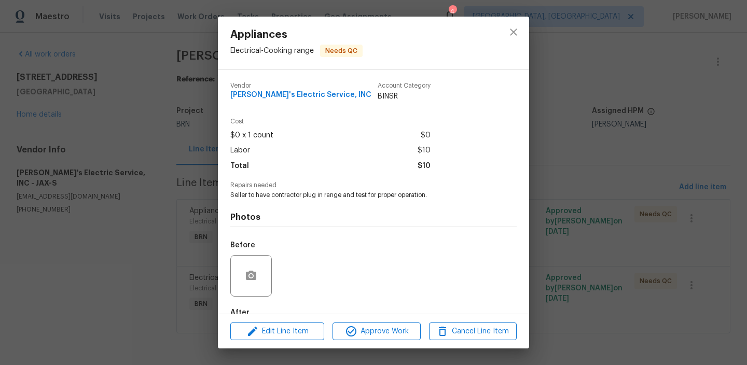
click at [135, 250] on div "Appliances Electrical - Cooking range Needs QC Vendor Jack's Electric Service, …" at bounding box center [373, 182] width 747 height 365
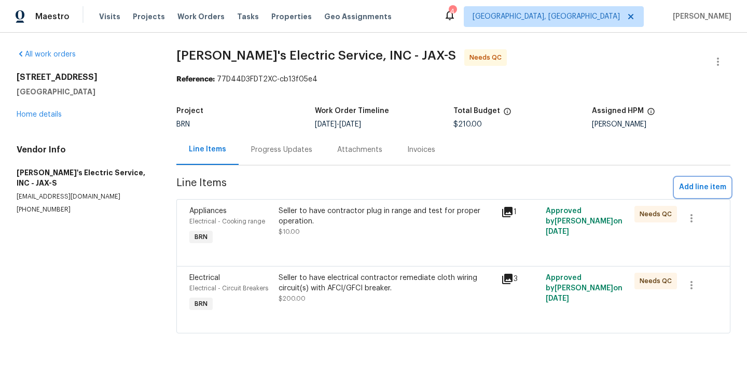
click at [688, 183] on span "Add line item" at bounding box center [702, 187] width 47 height 13
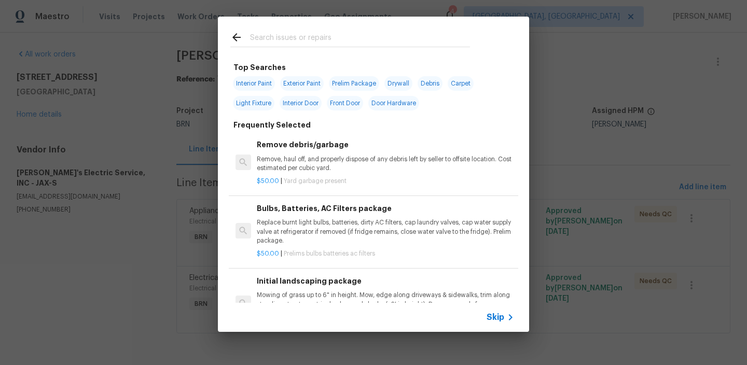
click at [494, 309] on div "Skip" at bounding box center [373, 317] width 311 height 29
click at [493, 312] on span "Skip" at bounding box center [495, 317] width 18 height 10
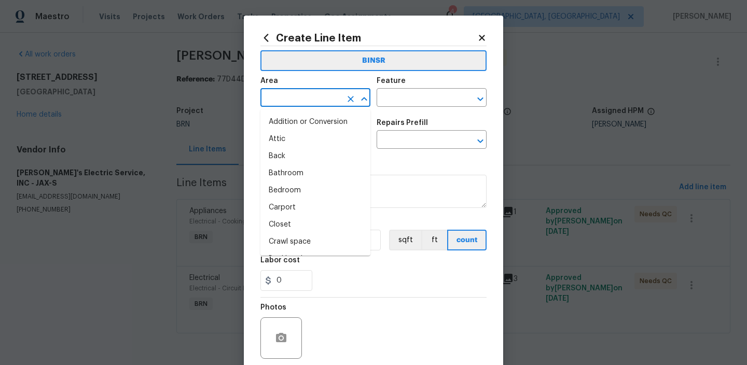
click at [293, 93] on input "text" at bounding box center [300, 99] width 81 height 16
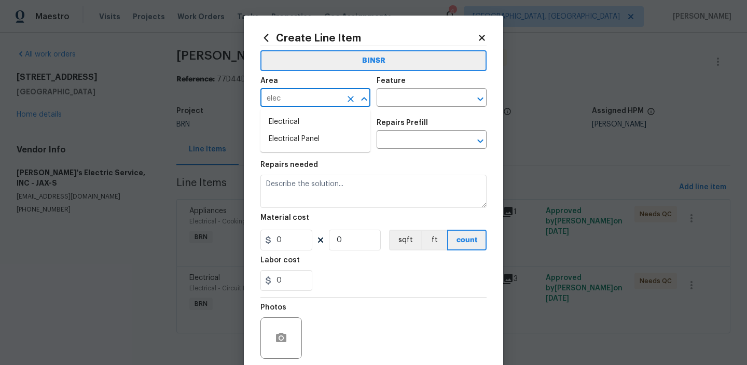
click at [297, 118] on li "Electrical" at bounding box center [315, 122] width 110 height 17
type input "Electrical"
click at [400, 103] on input "text" at bounding box center [416, 99] width 81 height 16
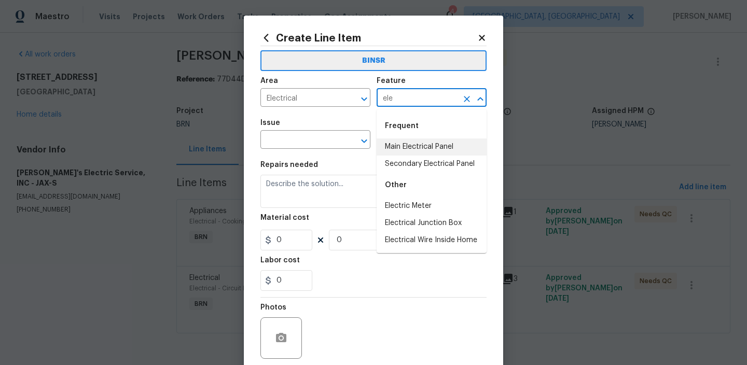
click at [399, 148] on li "Main Electrical Panel" at bounding box center [431, 146] width 110 height 17
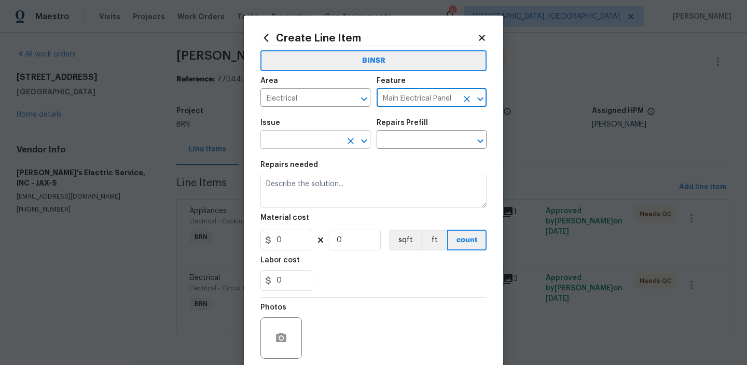
type input "Main Electrical Panel"
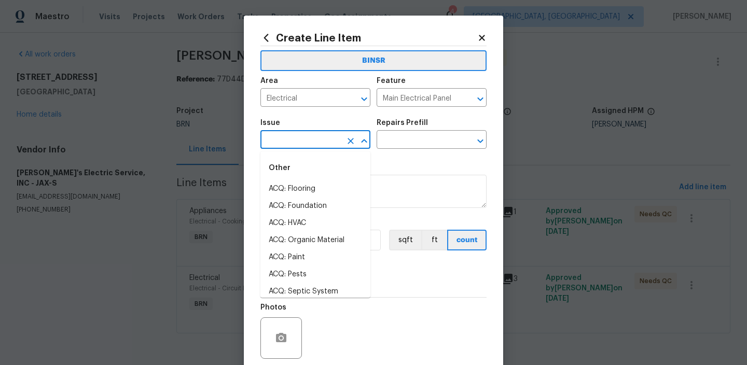
click at [323, 146] on input "text" at bounding box center [300, 141] width 81 height 16
type input "l"
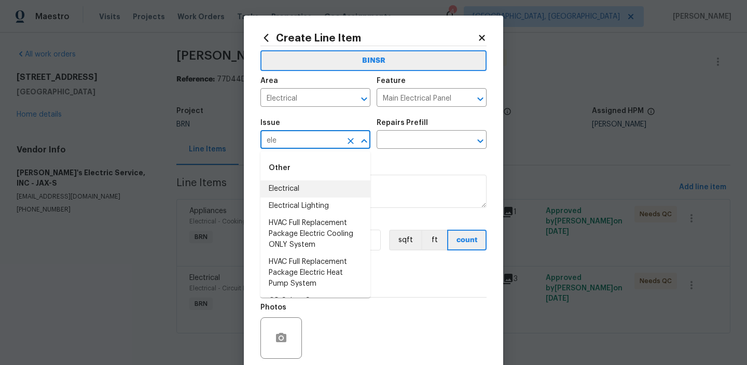
click at [316, 190] on li "Electrical" at bounding box center [315, 188] width 110 height 17
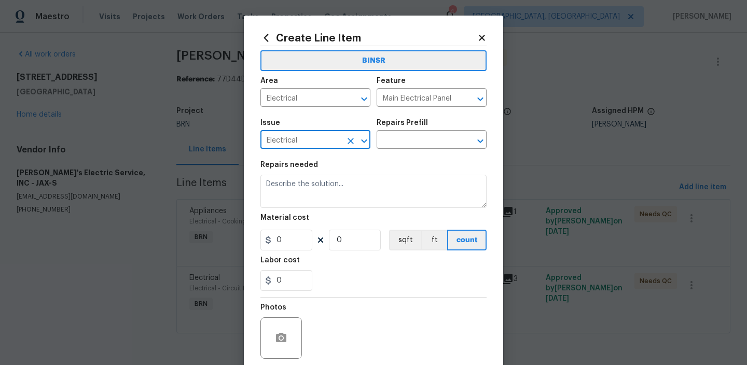
type input "Electrical"
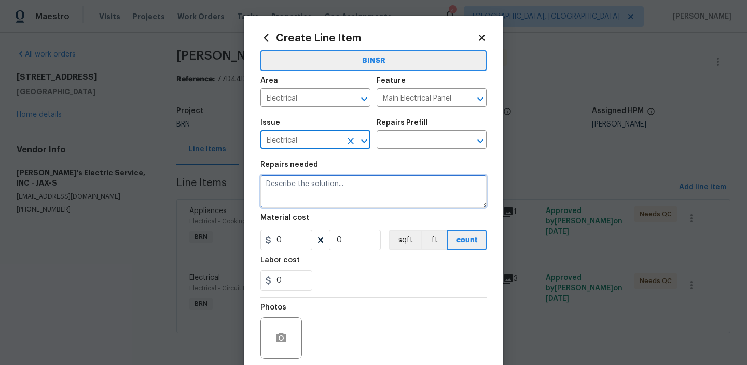
click at [316, 190] on textarea at bounding box center [373, 191] width 226 height 33
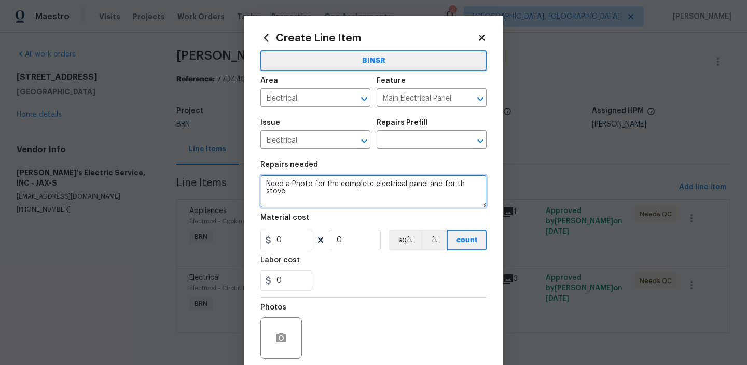
click at [458, 187] on textarea "Need a Photo for the complete electrical panel and for th stove" at bounding box center [373, 191] width 226 height 33
click at [271, 192] on textarea "Need a Photo for the complete electrical panel and for the stove" at bounding box center [373, 191] width 226 height 33
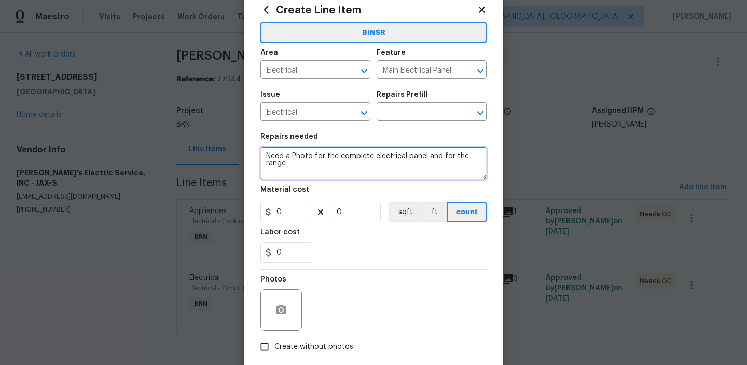
scroll to position [48, 0]
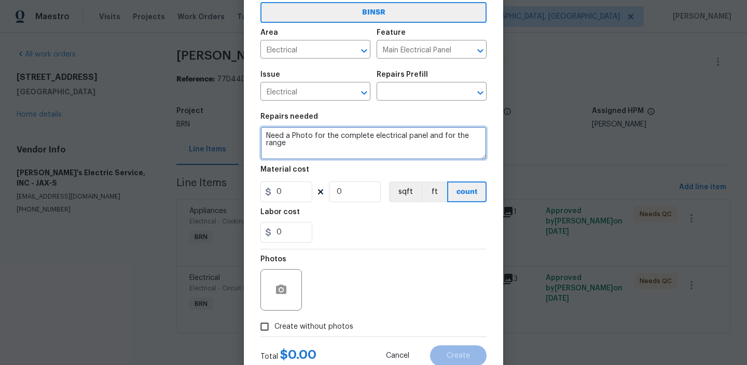
type textarea "Need a Photo for the complete electrical panel and for the range"
click at [265, 324] on input "Create without photos" at bounding box center [265, 327] width 20 height 20
checkbox input "true"
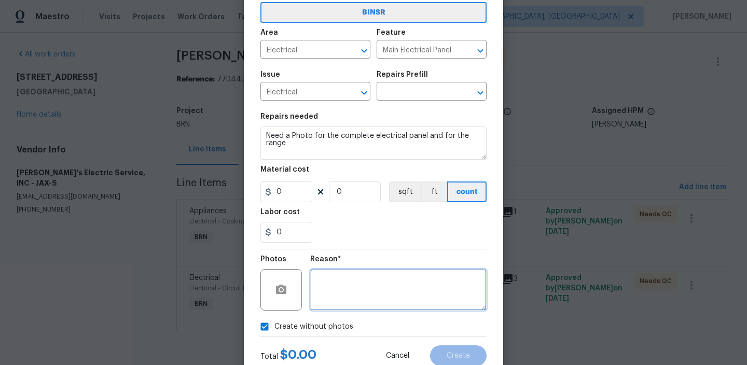
click at [330, 295] on textarea at bounding box center [398, 289] width 176 height 41
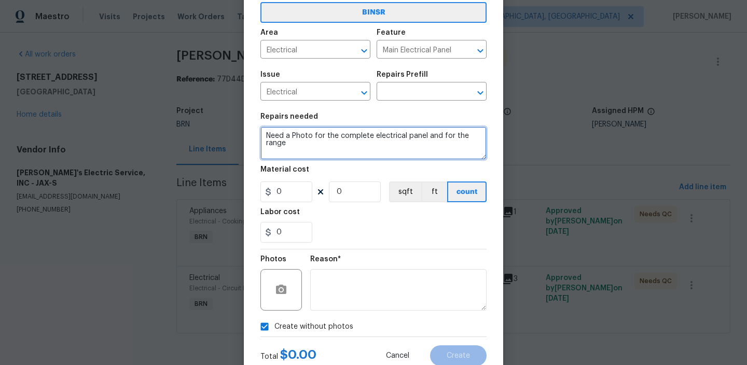
click at [298, 147] on textarea "Need a Photo for the complete electrical panel and for the range" at bounding box center [373, 142] width 226 height 33
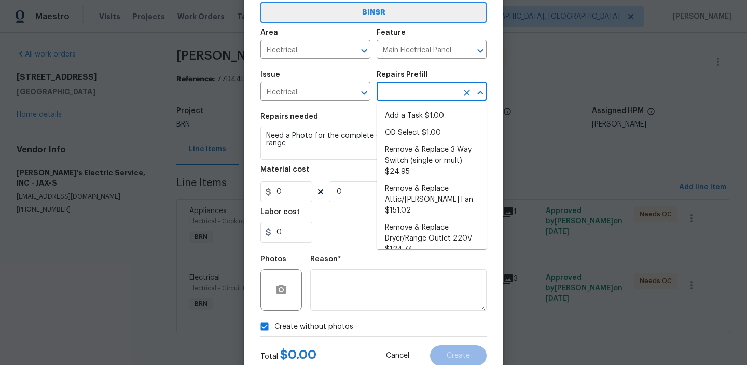
click at [388, 93] on input "text" at bounding box center [416, 93] width 81 height 16
click at [393, 113] on li "Add a Task $1.00" at bounding box center [431, 115] width 110 height 17
type input "Add a Task $1.00"
type textarea "HPM to detail"
type input "1"
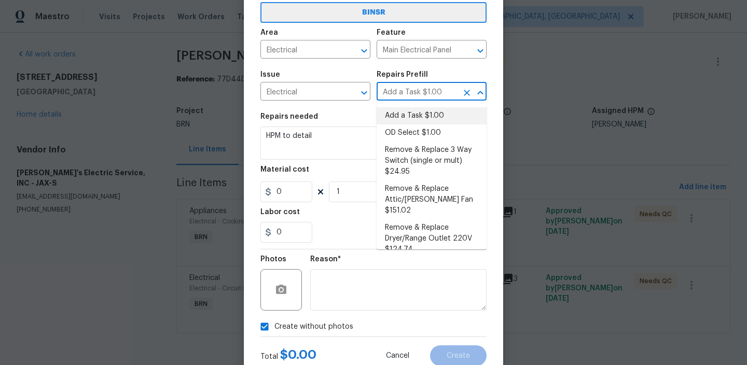
type input "1"
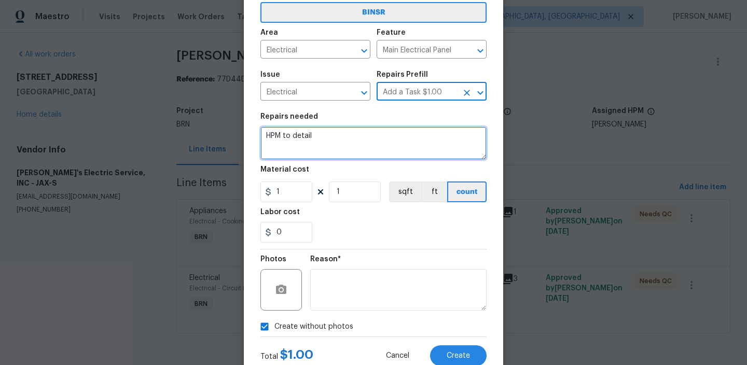
click at [344, 134] on textarea "HPM to detail" at bounding box center [373, 142] width 226 height 33
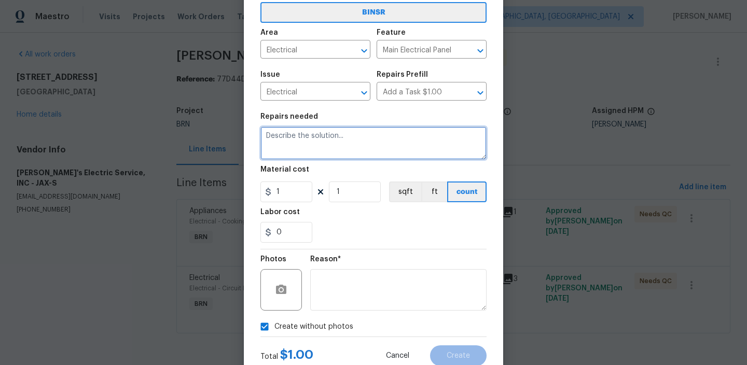
paste textarea "Need a Photo for the complete electrical panel and for the range"
type textarea "Need a Photo for the complete electrical panel and for the range"
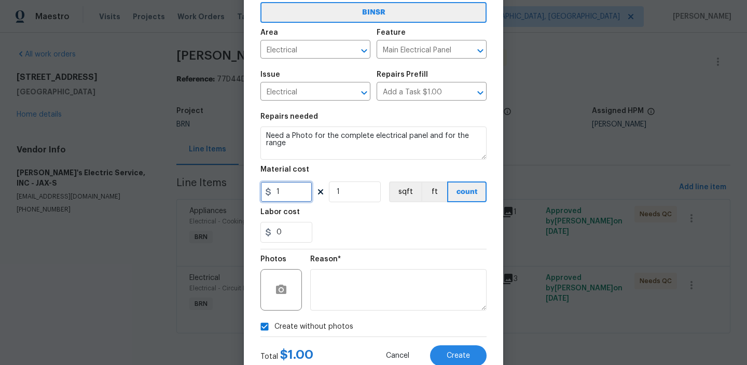
click at [281, 198] on input "1" at bounding box center [286, 191] width 52 height 21
type input "0"
click at [355, 193] on input "1" at bounding box center [355, 191] width 52 height 21
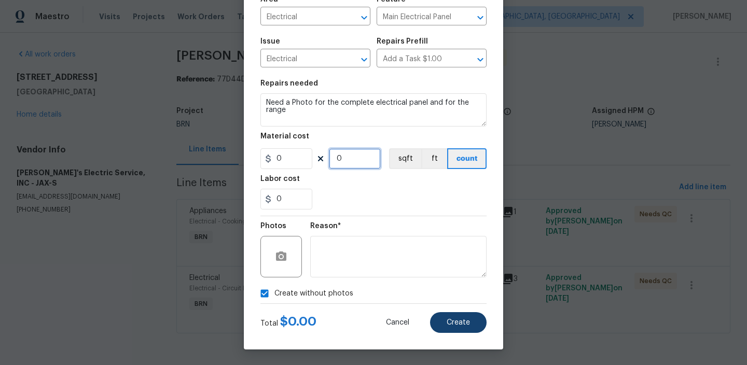
type input "0"
click at [447, 316] on button "Create" at bounding box center [458, 322] width 57 height 21
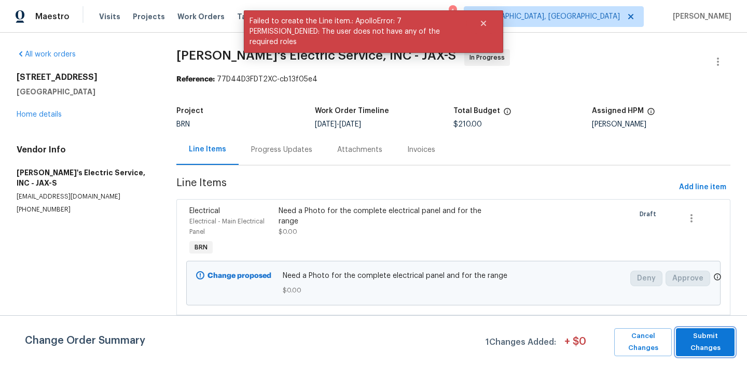
click at [695, 345] on span "Submit Changes" at bounding box center [705, 342] width 48 height 24
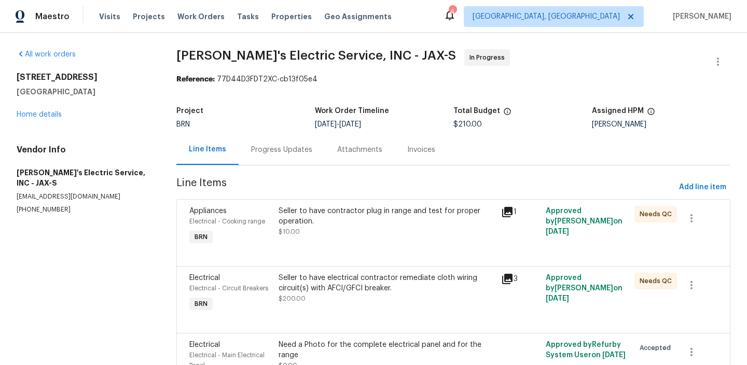
scroll to position [76, 0]
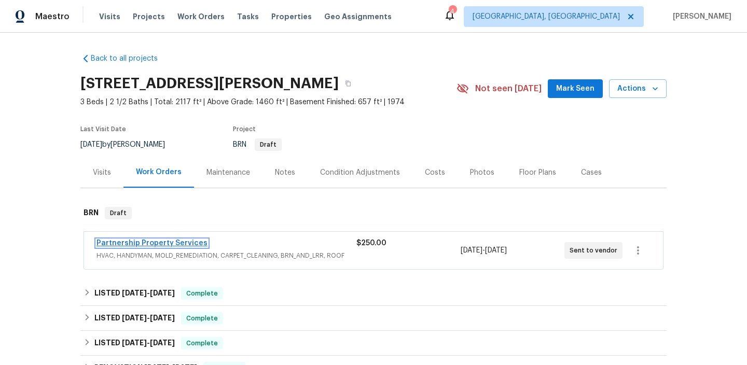
click at [110, 242] on link "Partnership Property Services" at bounding box center [151, 243] width 111 height 7
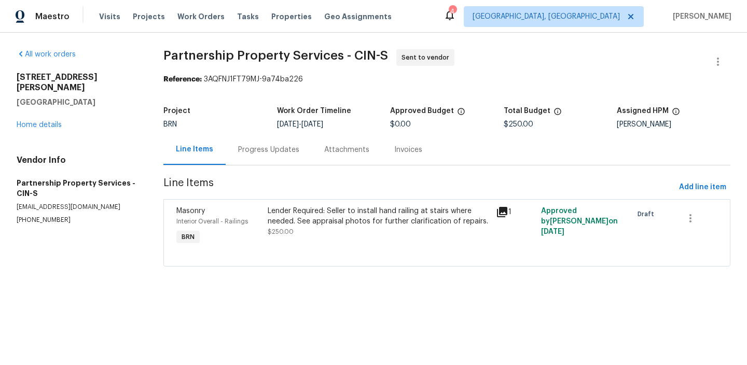
click at [41, 216] on p "[PHONE_NUMBER]" at bounding box center [78, 220] width 122 height 9
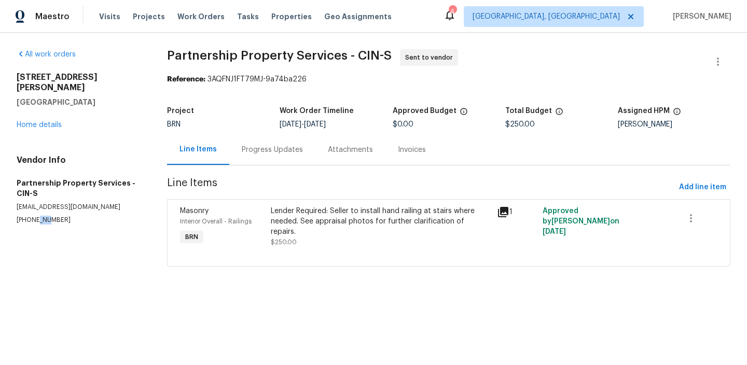
click at [41, 216] on p "[PHONE_NUMBER]" at bounding box center [79, 220] width 125 height 9
copy p "[PHONE_NUMBER]"
